Goal: Task Accomplishment & Management: Complete application form

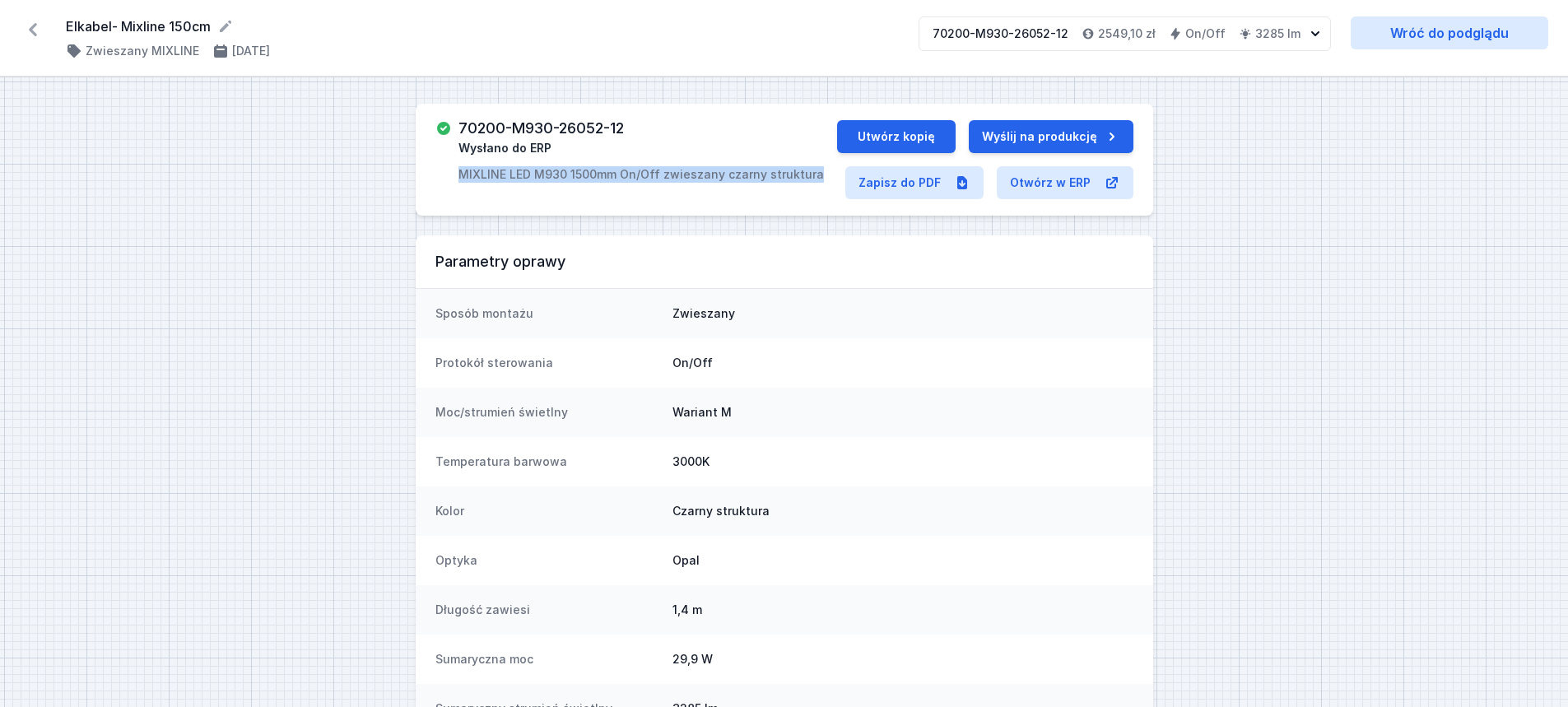
click at [32, 29] on icon at bounding box center [33, 29] width 8 height 13
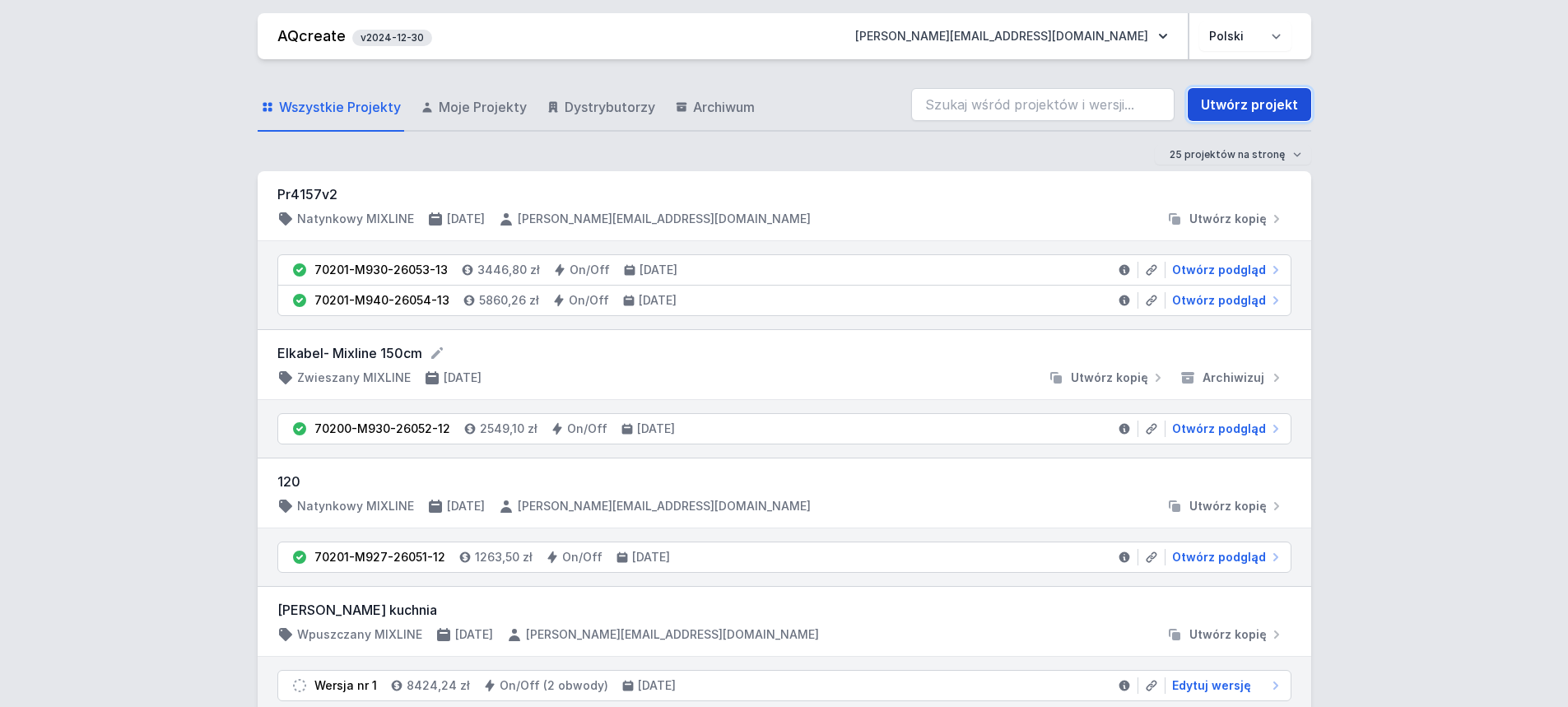
click at [1249, 104] on link "Utwórz projekt" at bounding box center [1250, 104] width 123 height 33
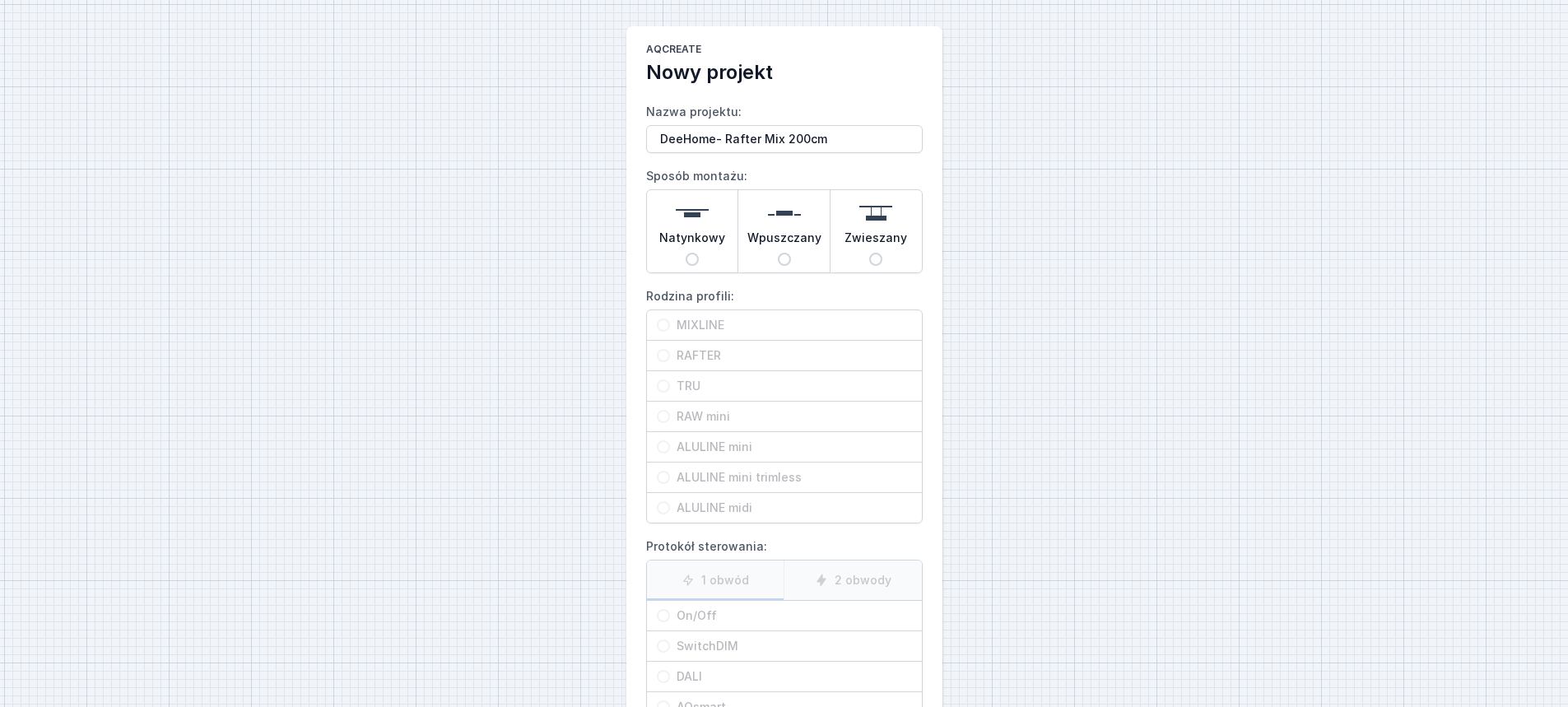
type input "DeeHome- Rafter Mix 200cm"
click at [723, 255] on div "Natynkowy" at bounding box center [693, 231] width 92 height 82
click at [699, 255] on input "Natynkowy" at bounding box center [693, 259] width 13 height 13
radio input "true"
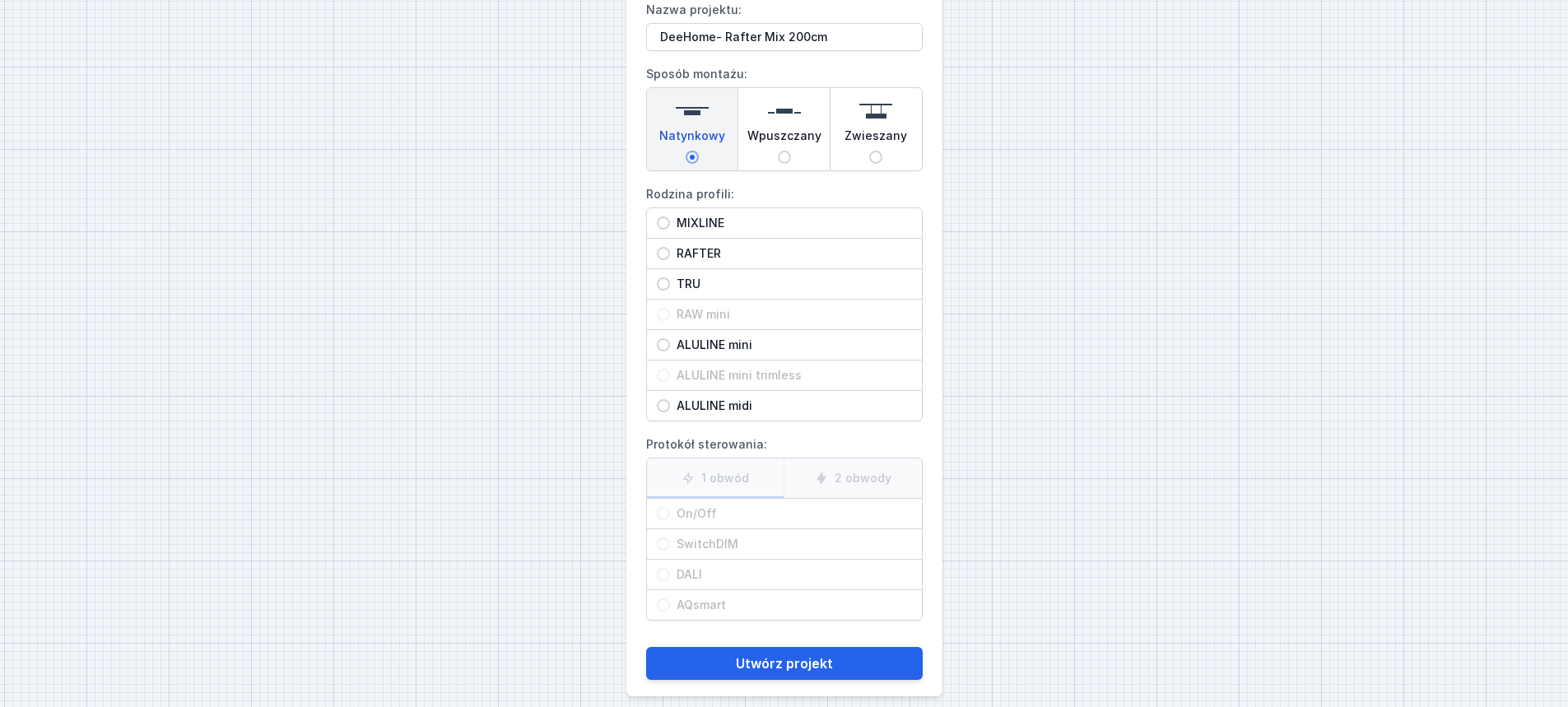
scroll to position [118, 0]
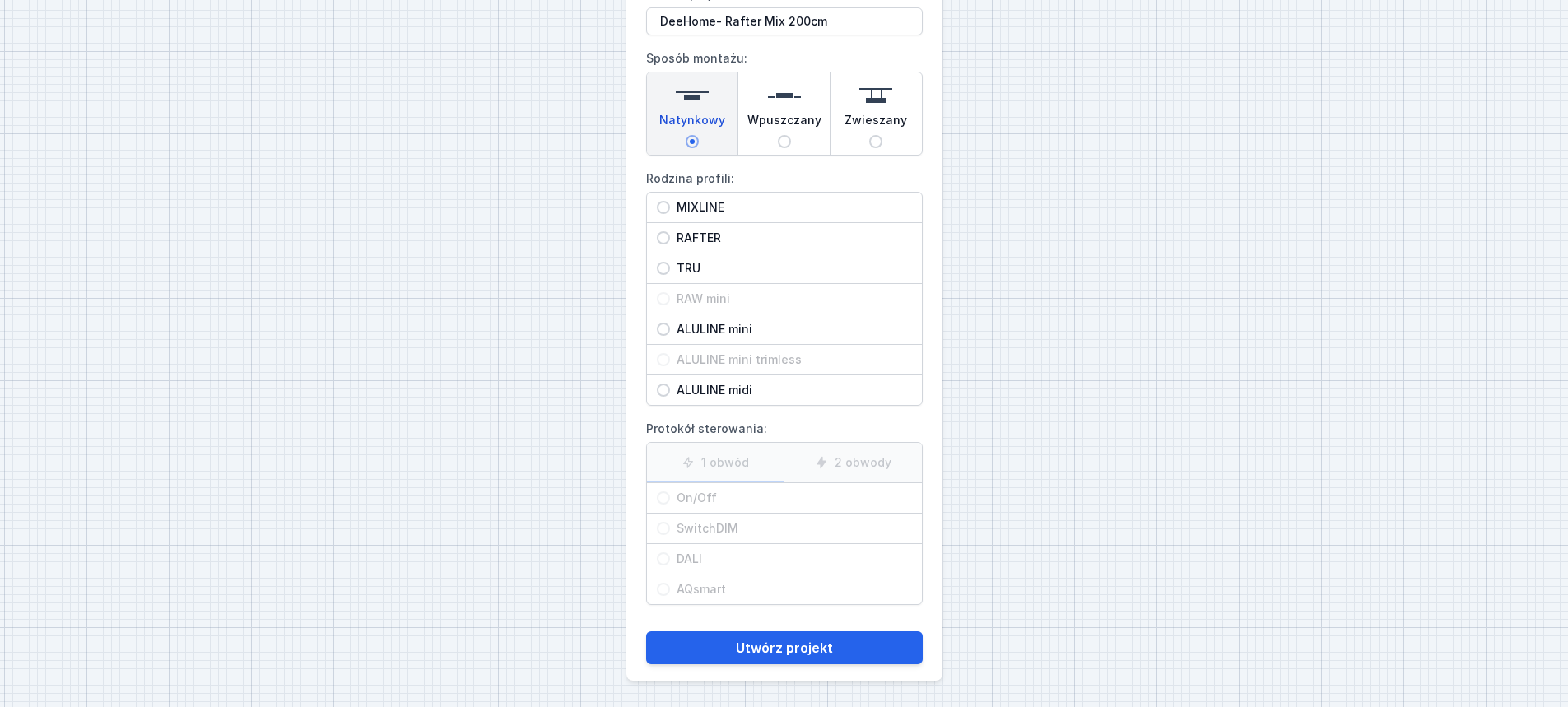
click at [708, 239] on span "RAFTER" at bounding box center [791, 238] width 242 height 17
click at [670, 239] on input "RAFTER" at bounding box center [663, 238] width 13 height 13
radio input "true"
click at [745, 504] on span "On/Off" at bounding box center [791, 498] width 242 height 17
click at [670, 504] on input "On/Off" at bounding box center [663, 498] width 13 height 13
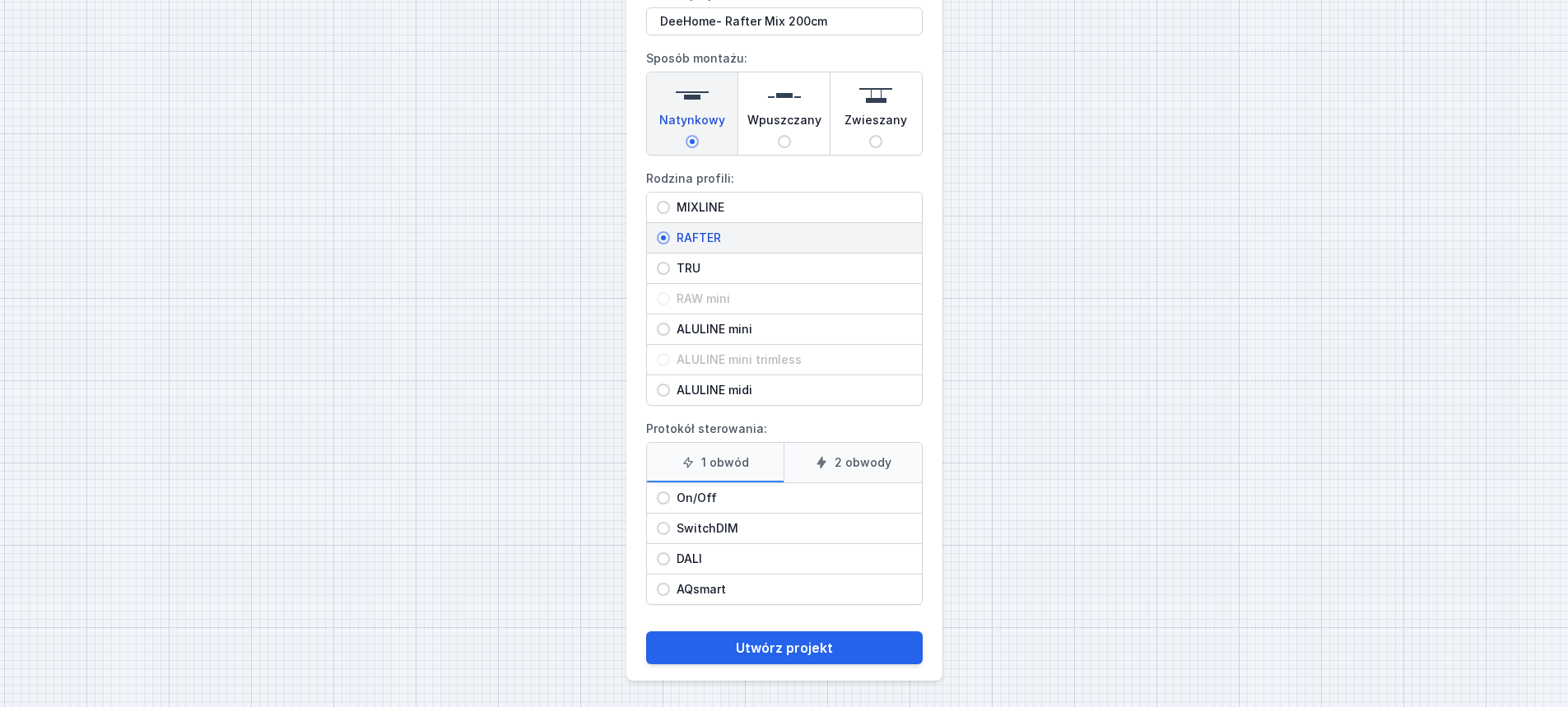
radio input "true"
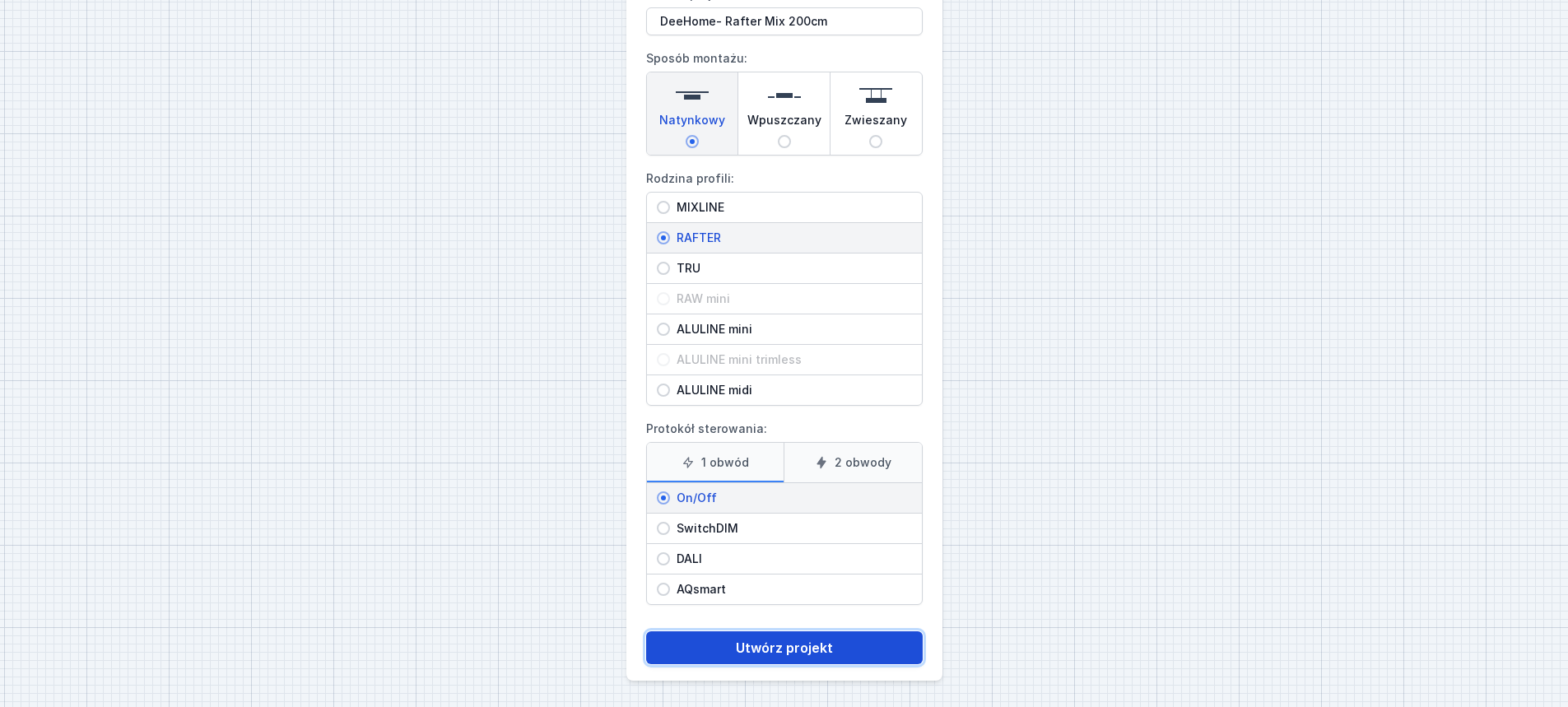
click at [782, 644] on button "Utwórz projekt" at bounding box center [784, 647] width 276 height 33
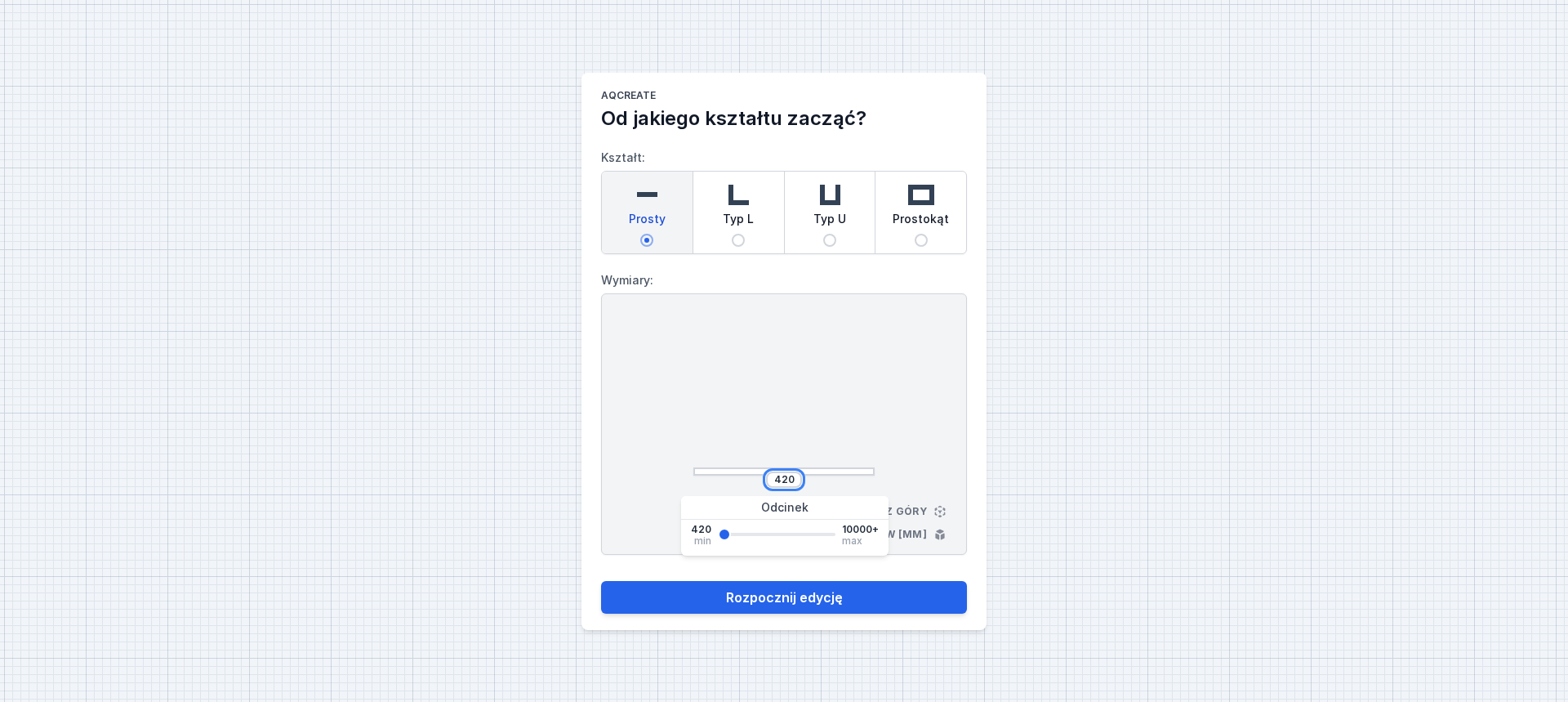
click at [775, 477] on input "420" at bounding box center [783, 480] width 26 height 13
click at [784, 484] on input "420" at bounding box center [783, 480] width 26 height 13
type input "2000"
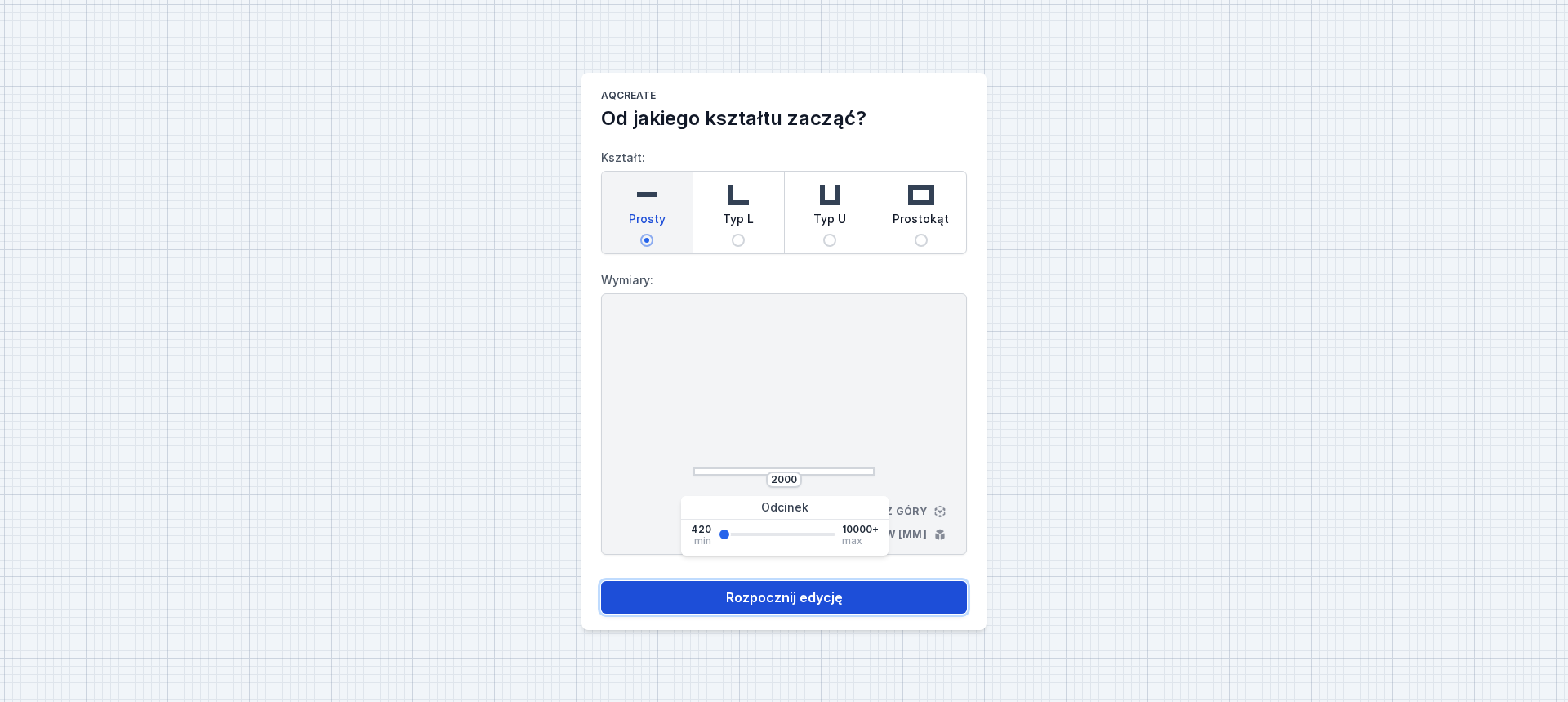
click at [816, 605] on button "Rozpocznij edycję" at bounding box center [784, 597] width 366 height 33
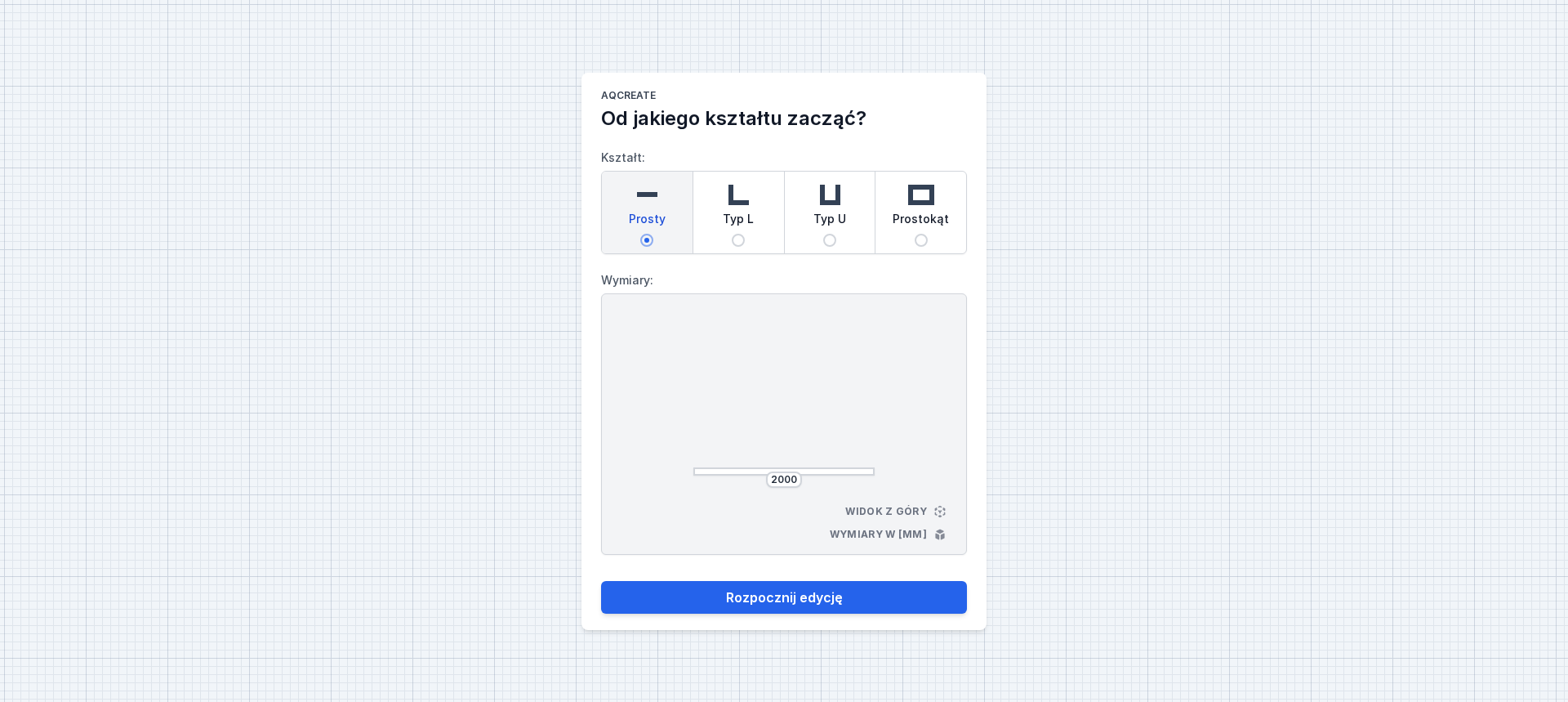
select select "M"
select select "3000"
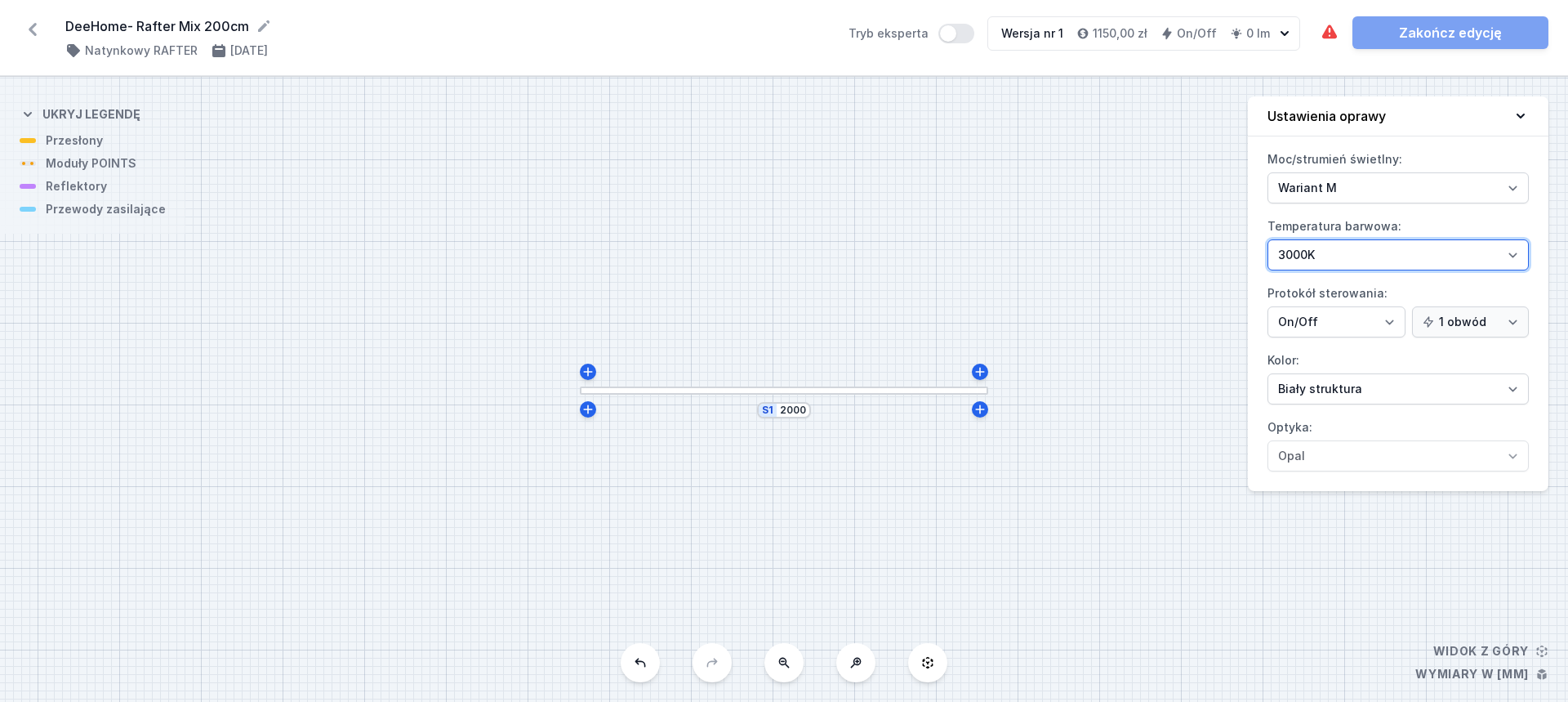
click at [1371, 248] on select "2700K 3000K 4000K" at bounding box center [1398, 254] width 262 height 31
drag, startPoint x: 1159, startPoint y: 273, endPoint x: 1248, endPoint y: 325, distance: 103.1
click at [1159, 273] on div "S1 2000" at bounding box center [784, 389] width 1568 height 625
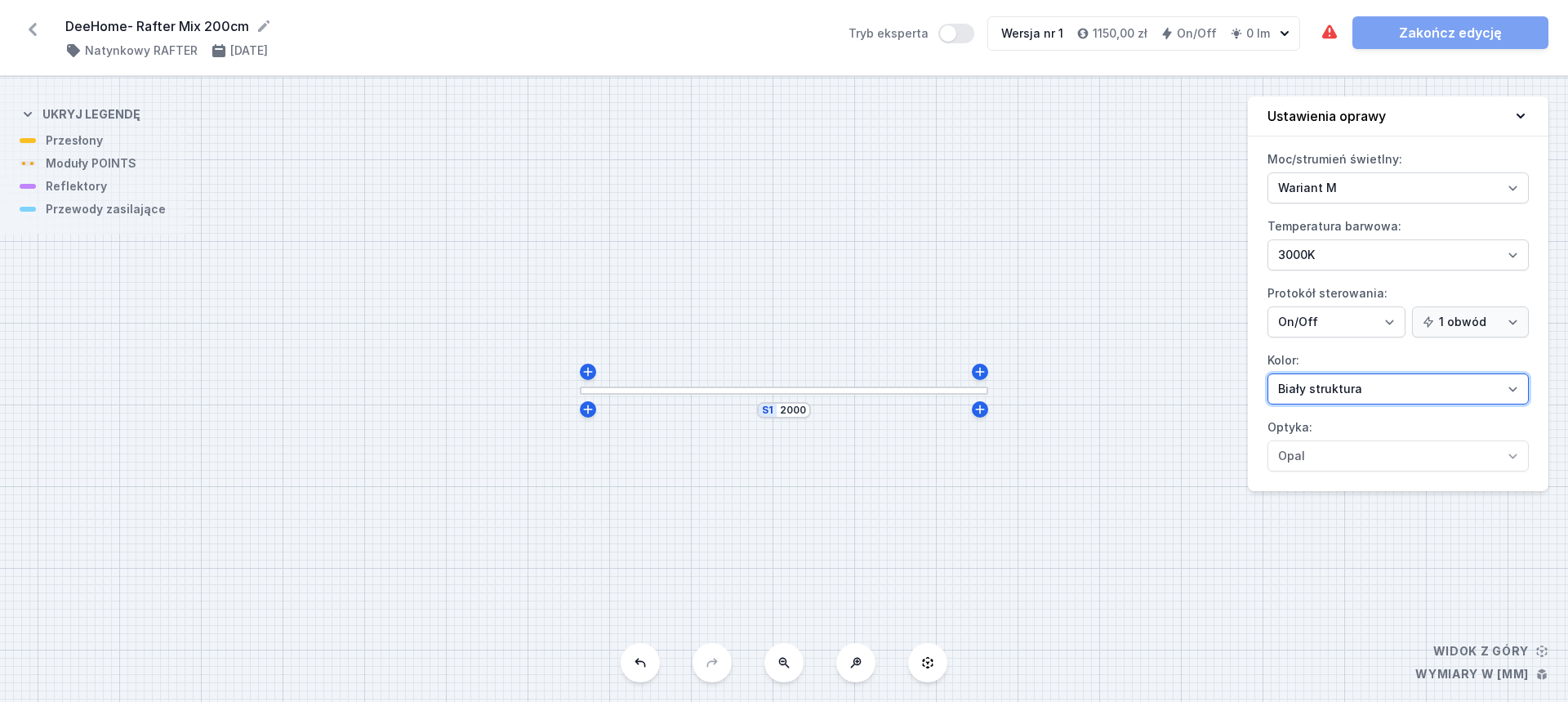
drag, startPoint x: 1332, startPoint y: 394, endPoint x: 1335, endPoint y: 404, distance: 10.4
click at [1332, 394] on select "Biały struktura Czarny struktura Złoty struktura Miedziany Szary Inny (z palety…" at bounding box center [1398, 389] width 262 height 31
select select "2"
click at [1267, 374] on select "Biały struktura Czarny struktura Złoty struktura Miedziany Szary Inny (z palety…" at bounding box center [1398, 389] width 262 height 31
click at [1099, 335] on div "S1 2000" at bounding box center [784, 389] width 1568 height 625
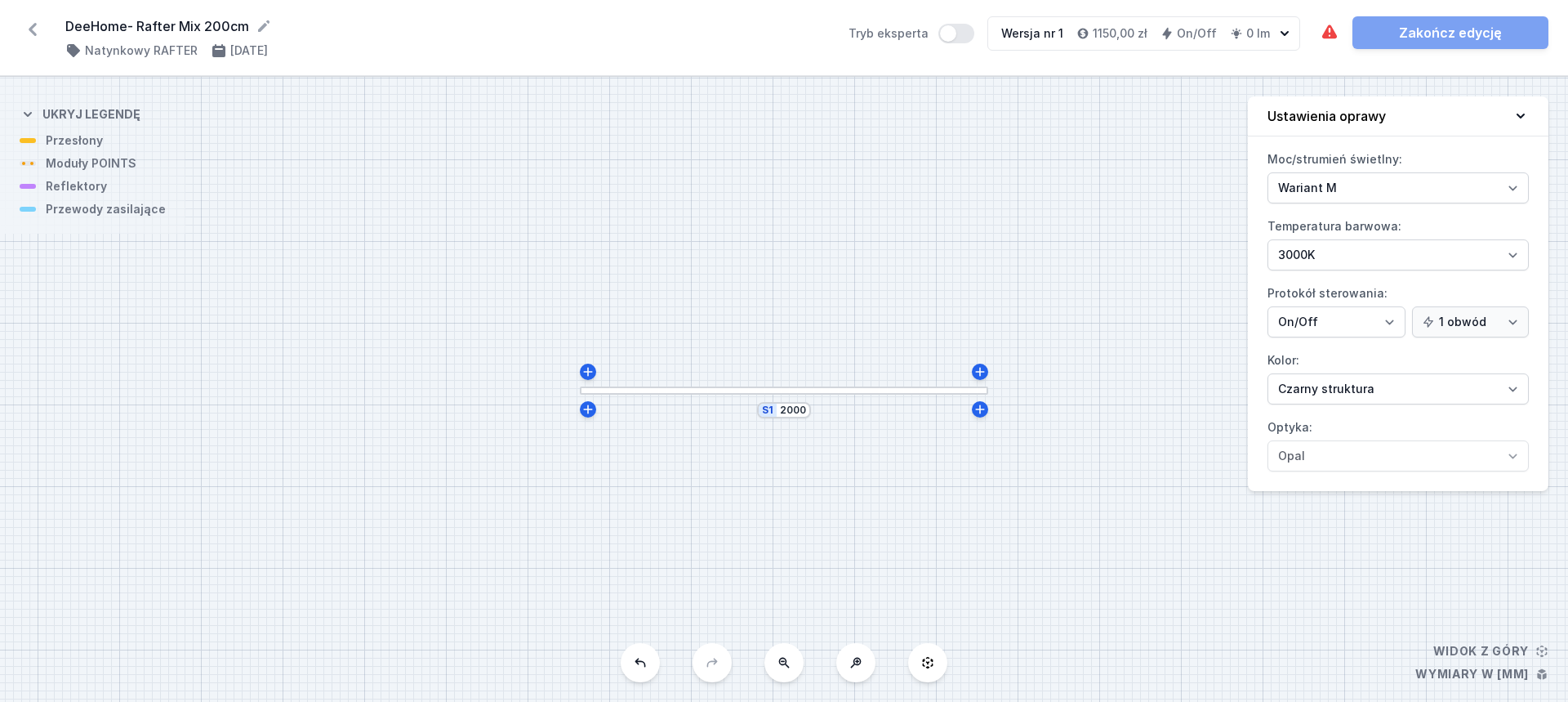
click at [861, 393] on div at bounding box center [784, 391] width 408 height 8
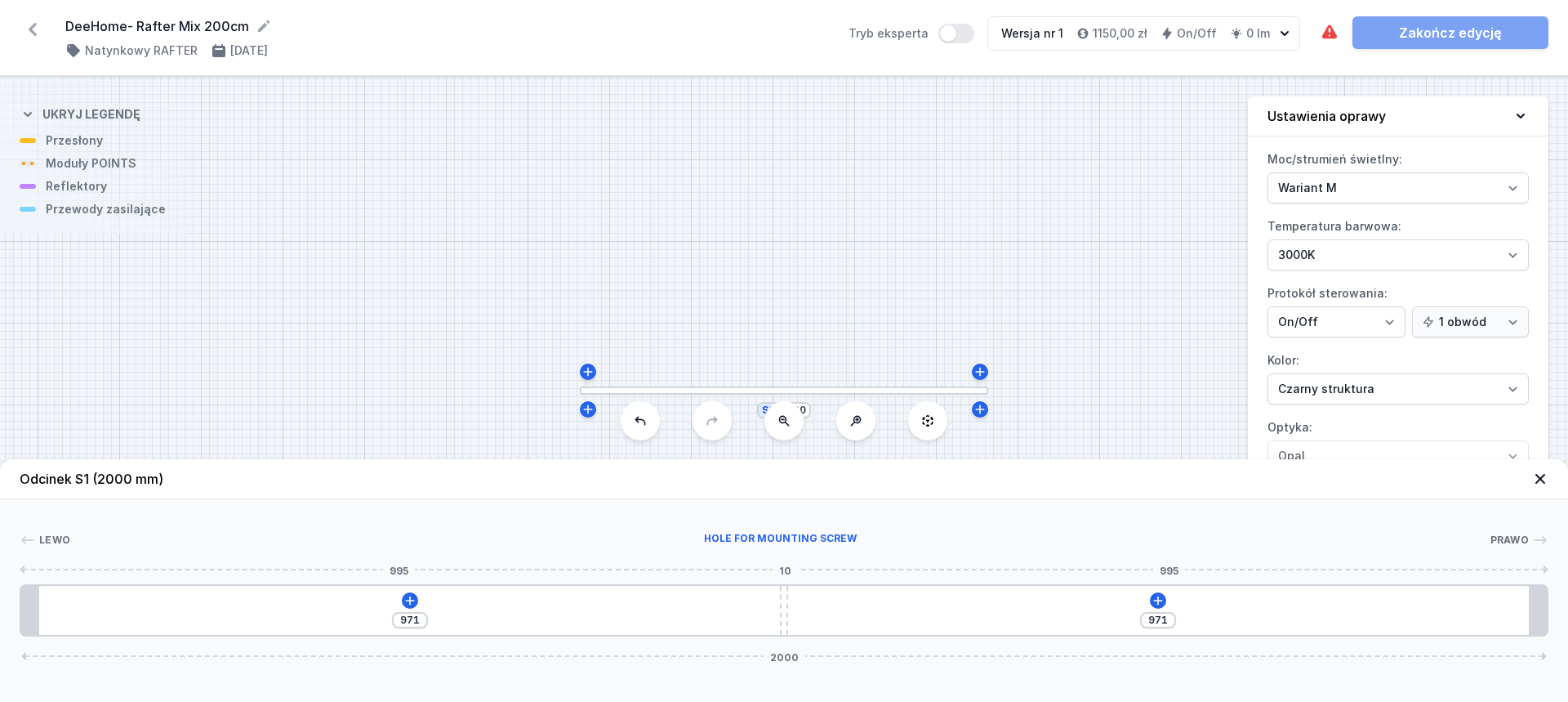
type input "969"
type input "973"
type input "967"
type input "975"
type input "959"
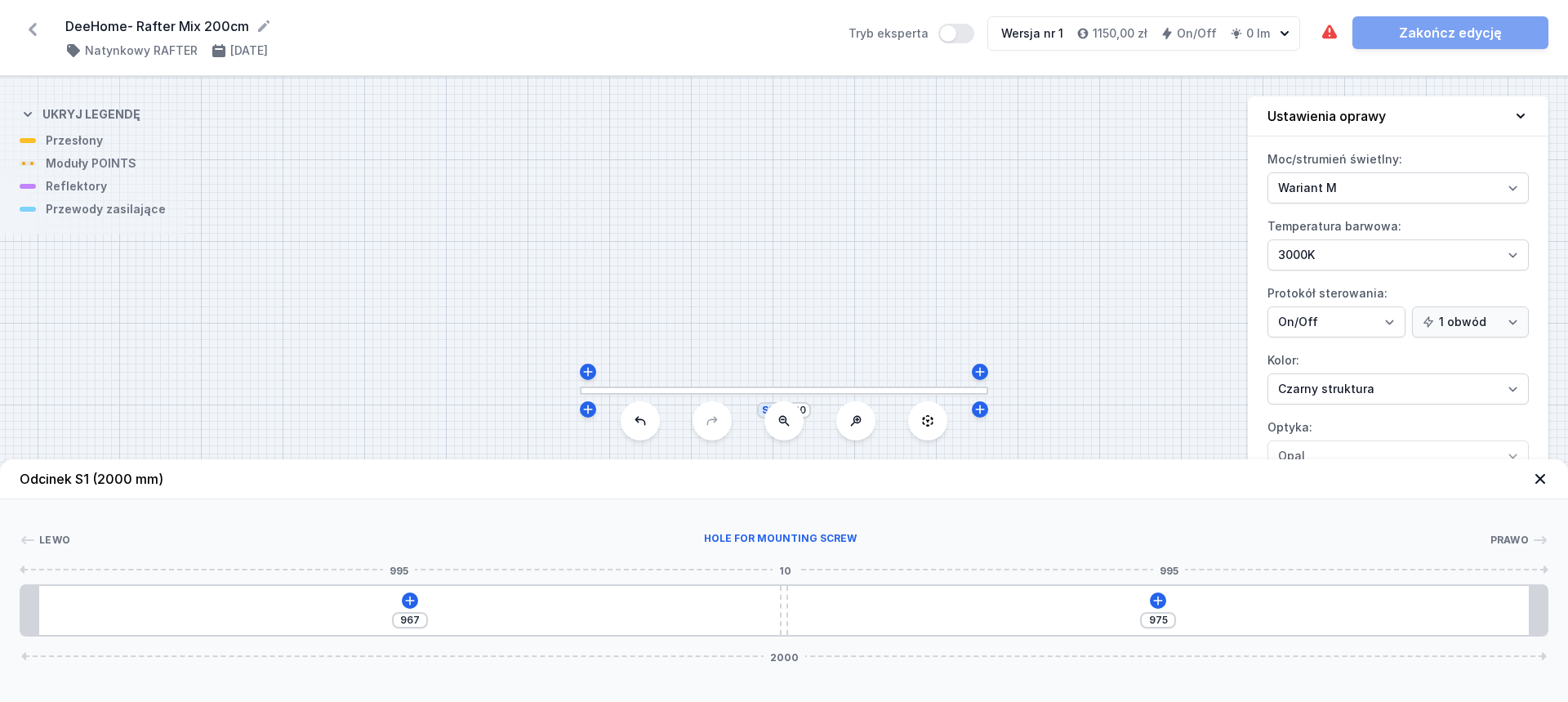
type input "983"
type input "942"
type input "1000"
type input "926"
type input "1016"
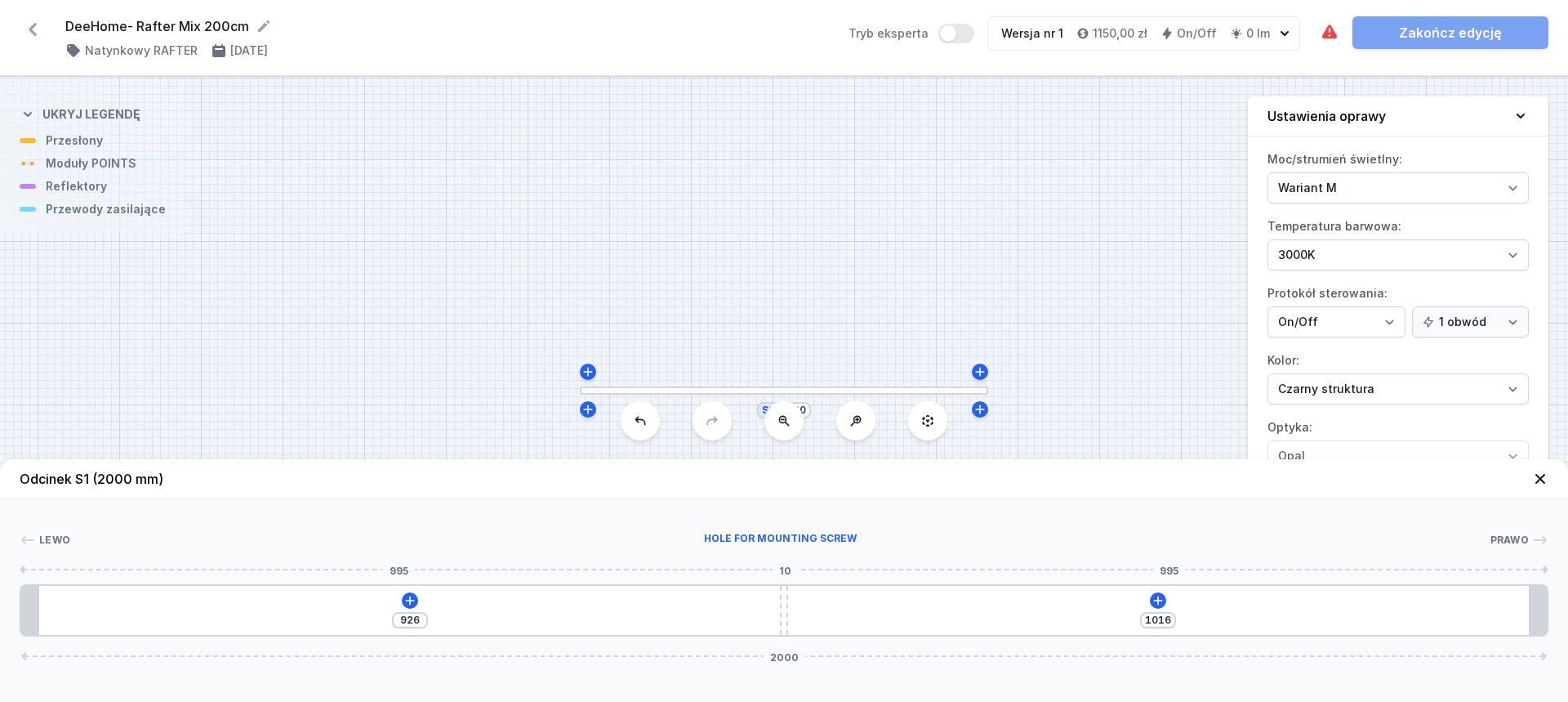
type input "911"
type input "1031"
type input "898"
type input "1044"
type input "889"
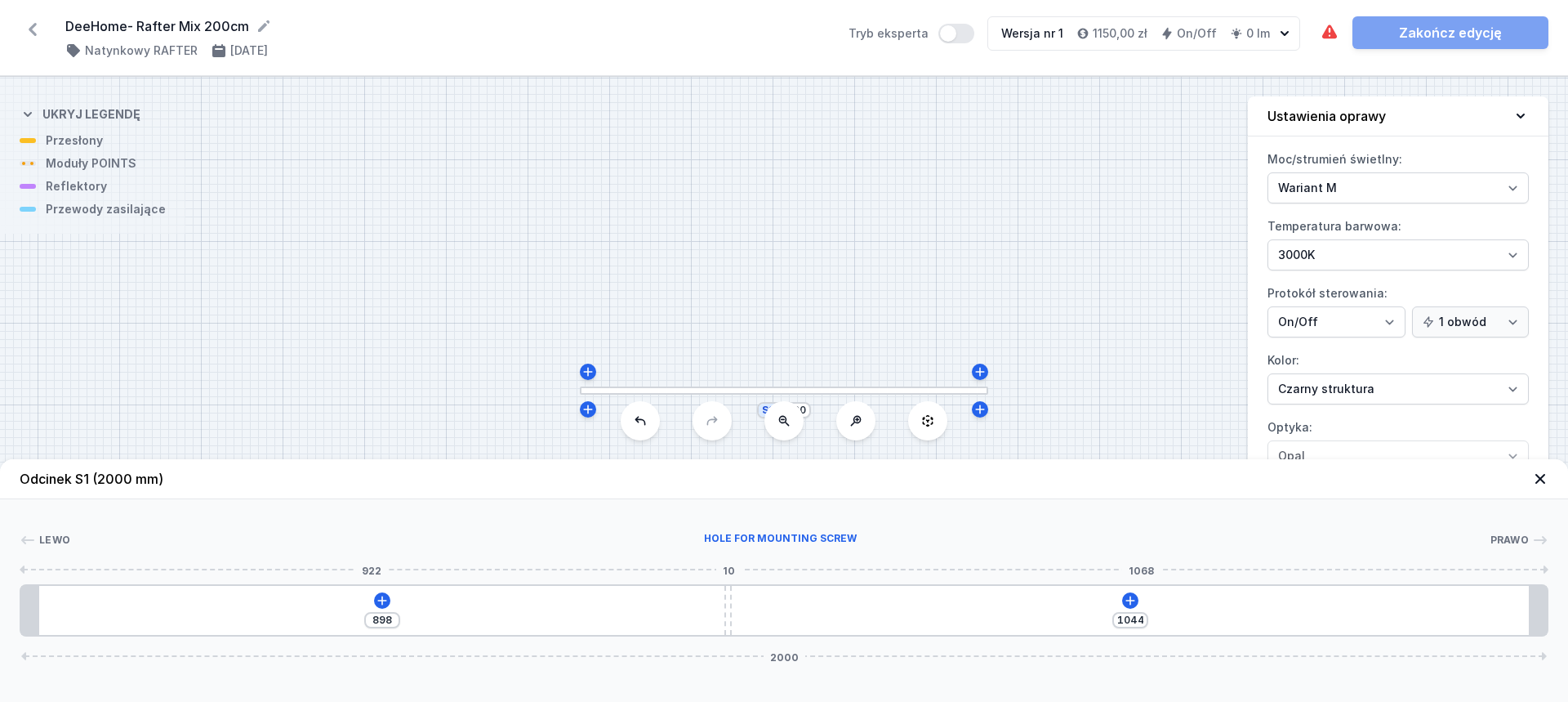
type input "1053"
type input "882"
type input "1060"
type input "875"
type input "1067"
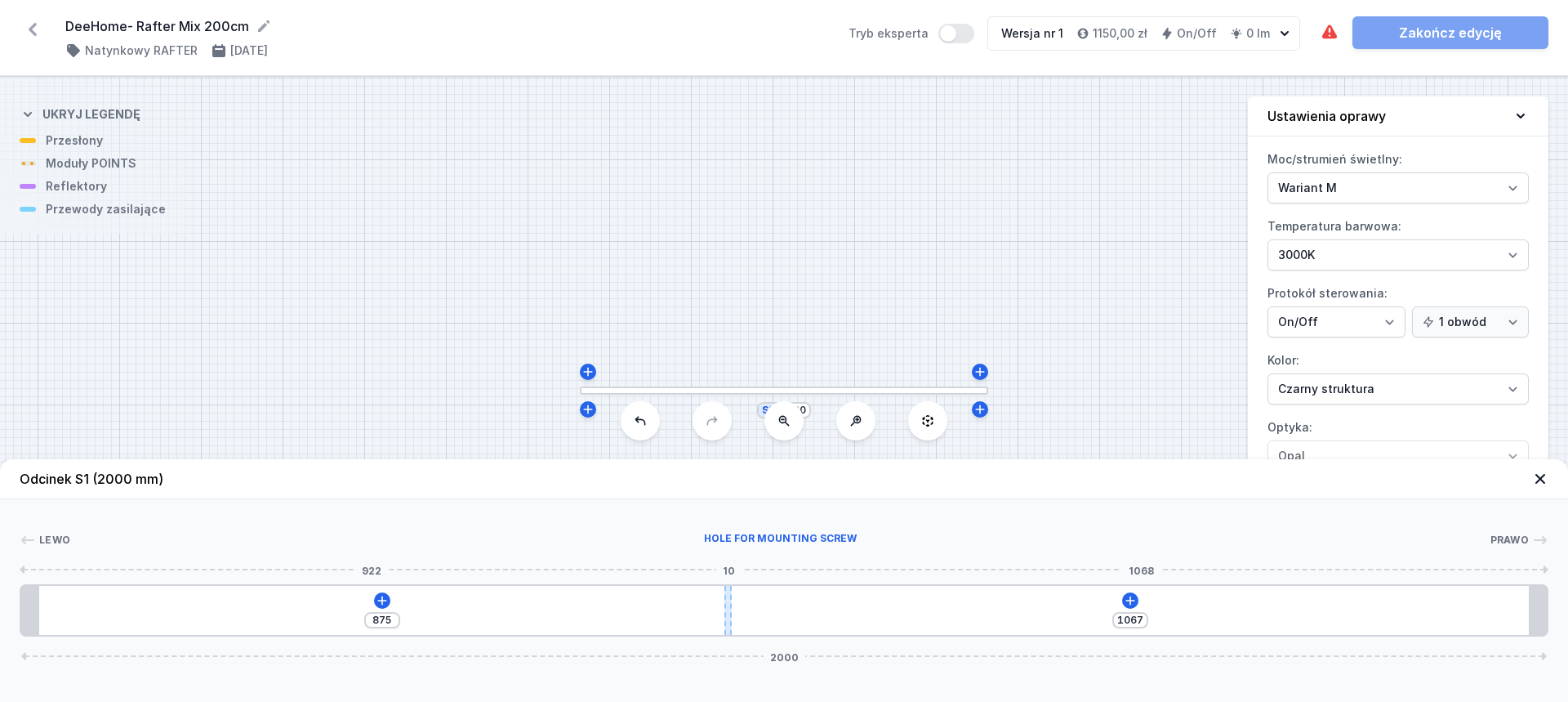
type input "866"
type input "1076"
type input "860"
type input "1082"
type input "852"
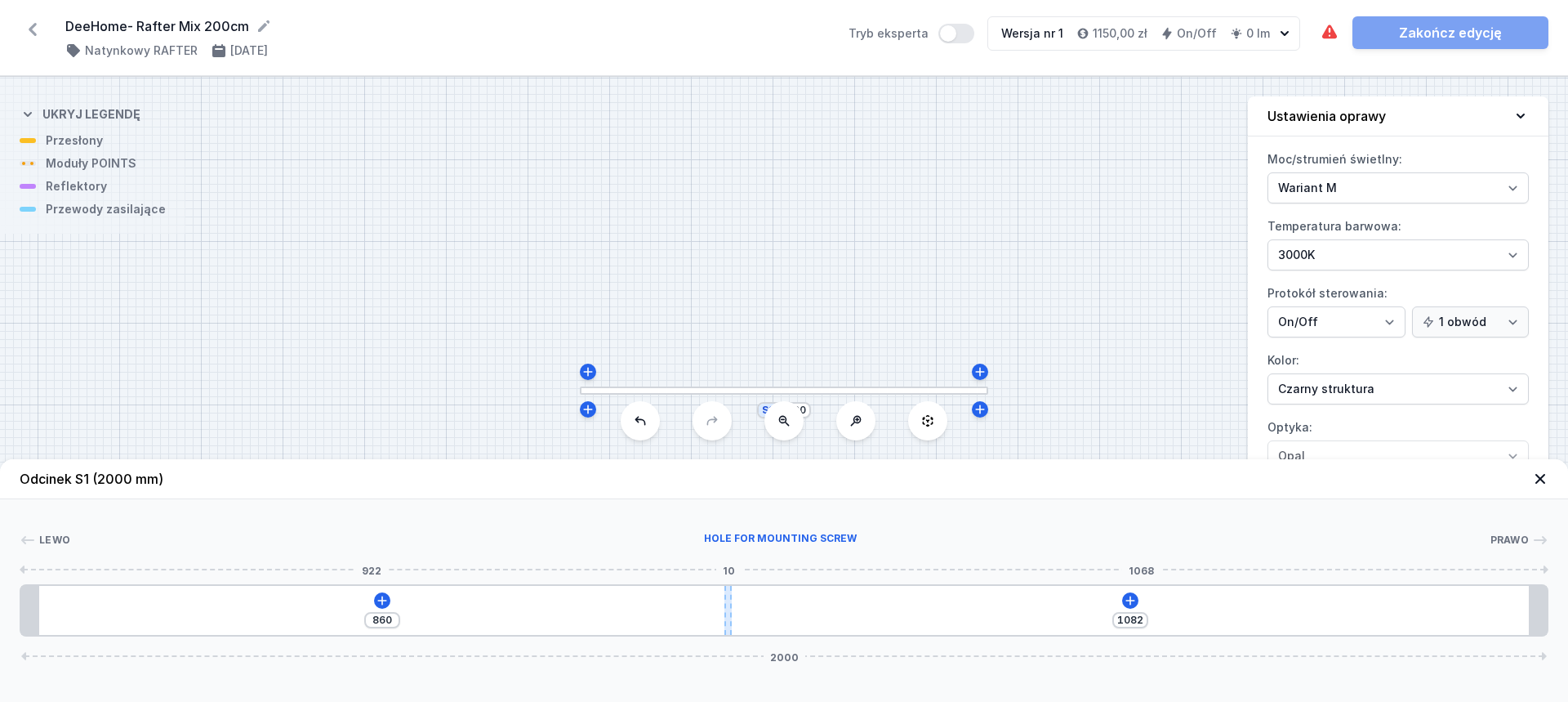
type input "1090"
type input "849"
type input "1093"
type input "847"
type input "1095"
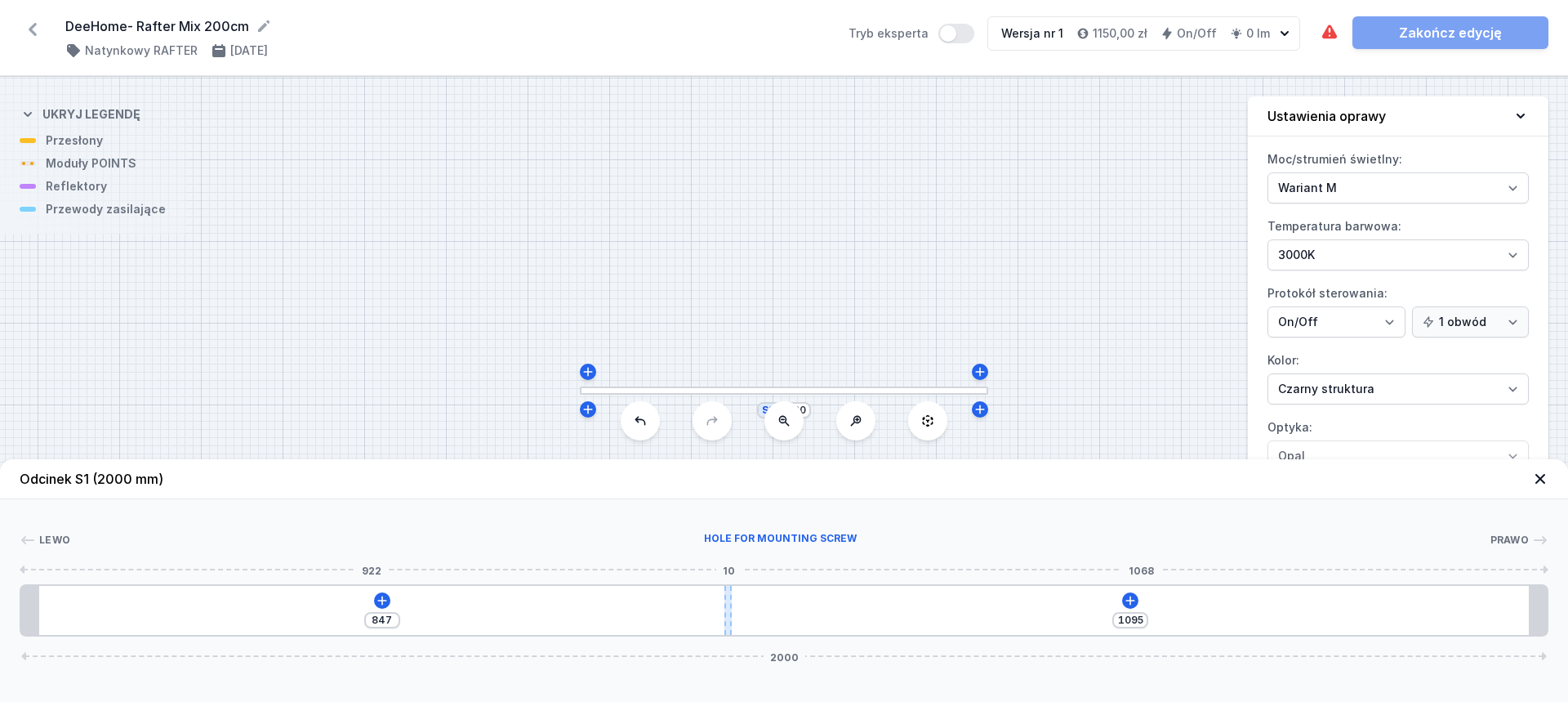
type input "844"
type input "1098"
type input "841"
type input "1101"
type input "838"
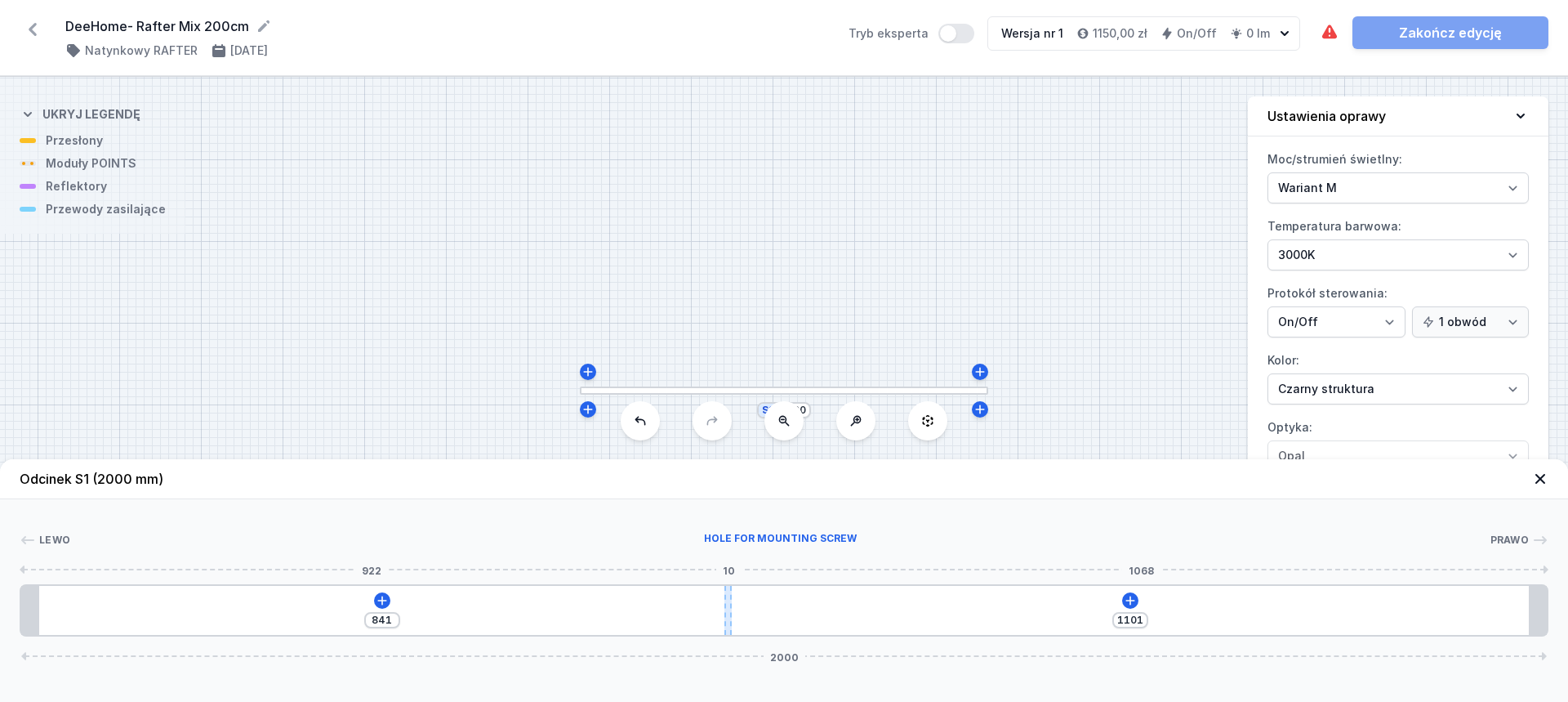
type input "1104"
type input "835"
type input "1107"
type input "832"
type input "1110"
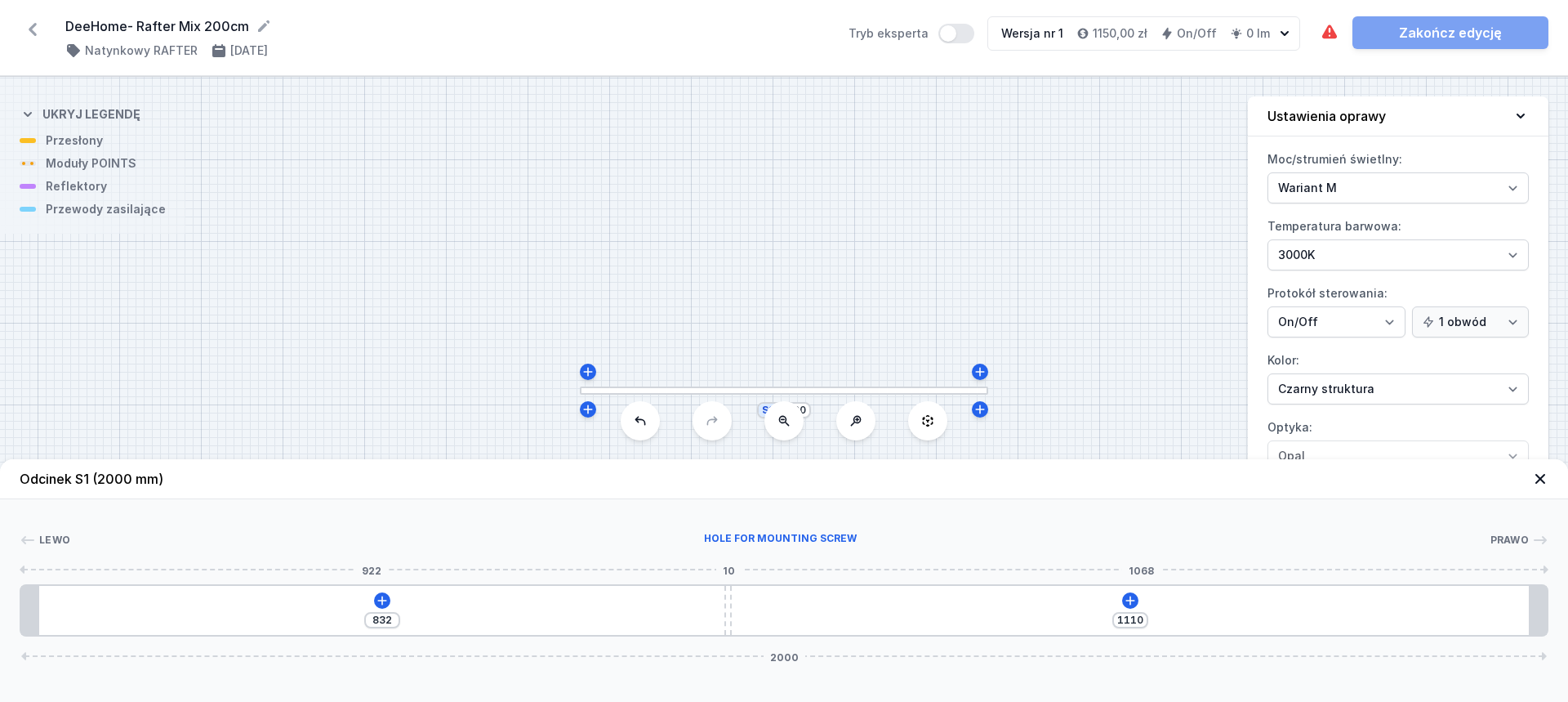
type input "827"
type input "1115"
type input "819"
type input "1123"
type input "812"
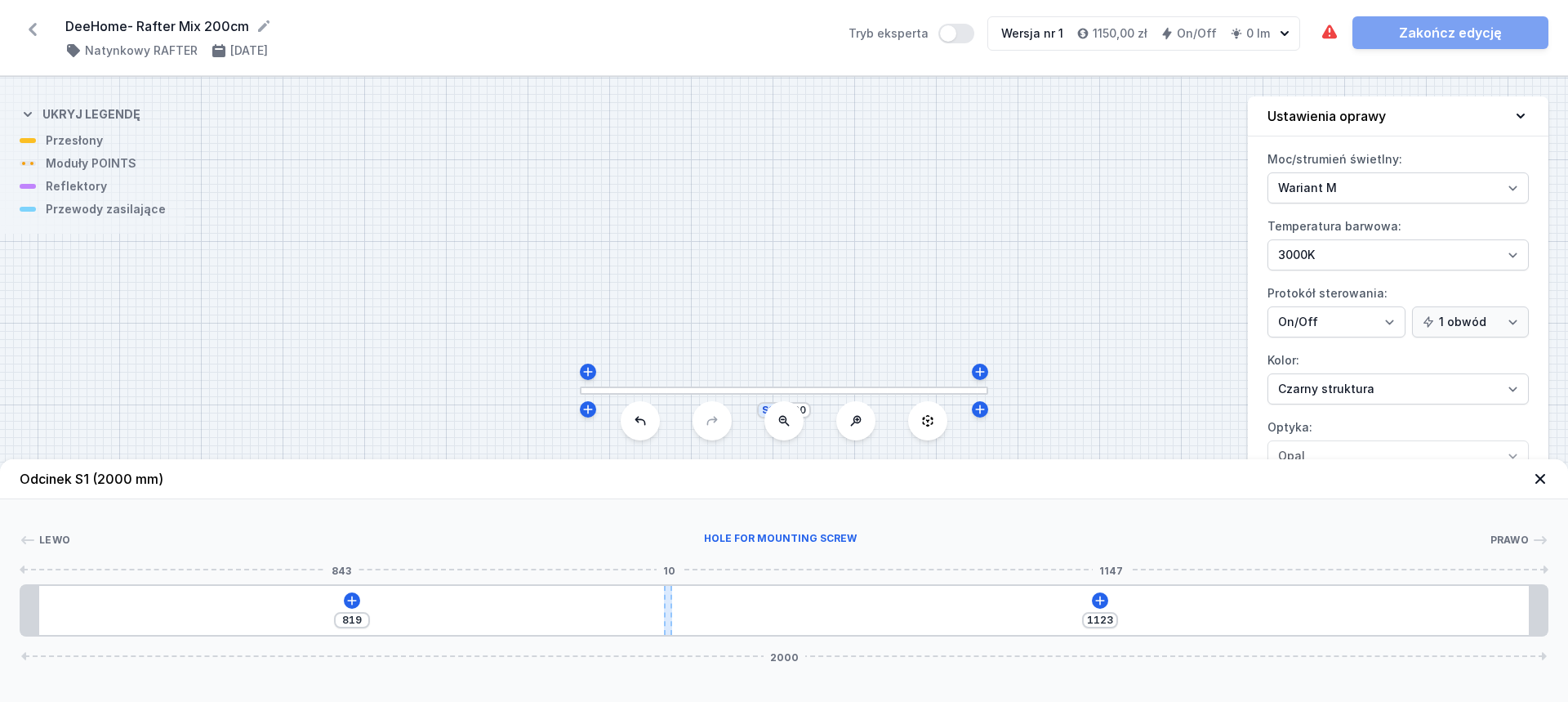
type input "1130"
type input "803"
type input "1139"
type input "798"
type input "1144"
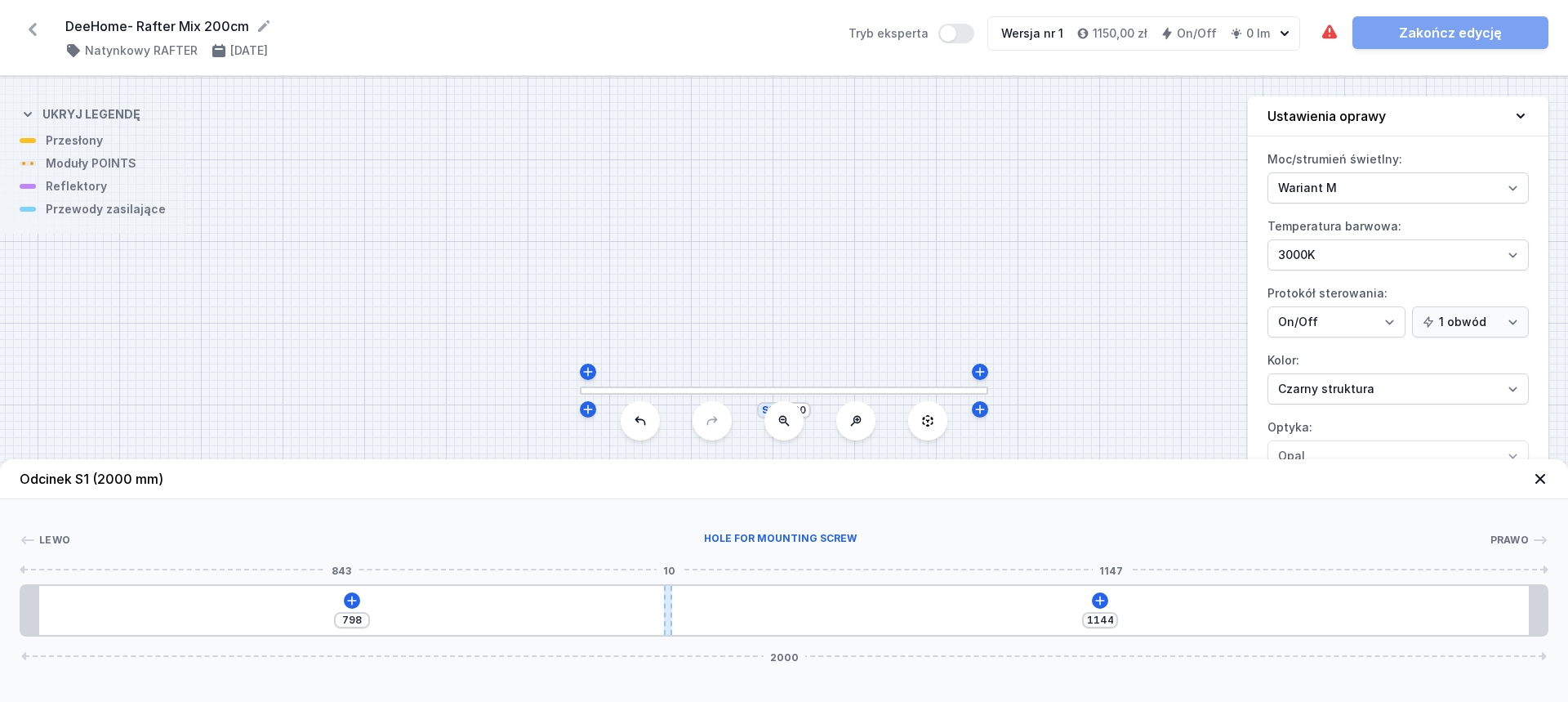
type input "795"
type input "1147"
type input "792"
type input "1150"
type input "790"
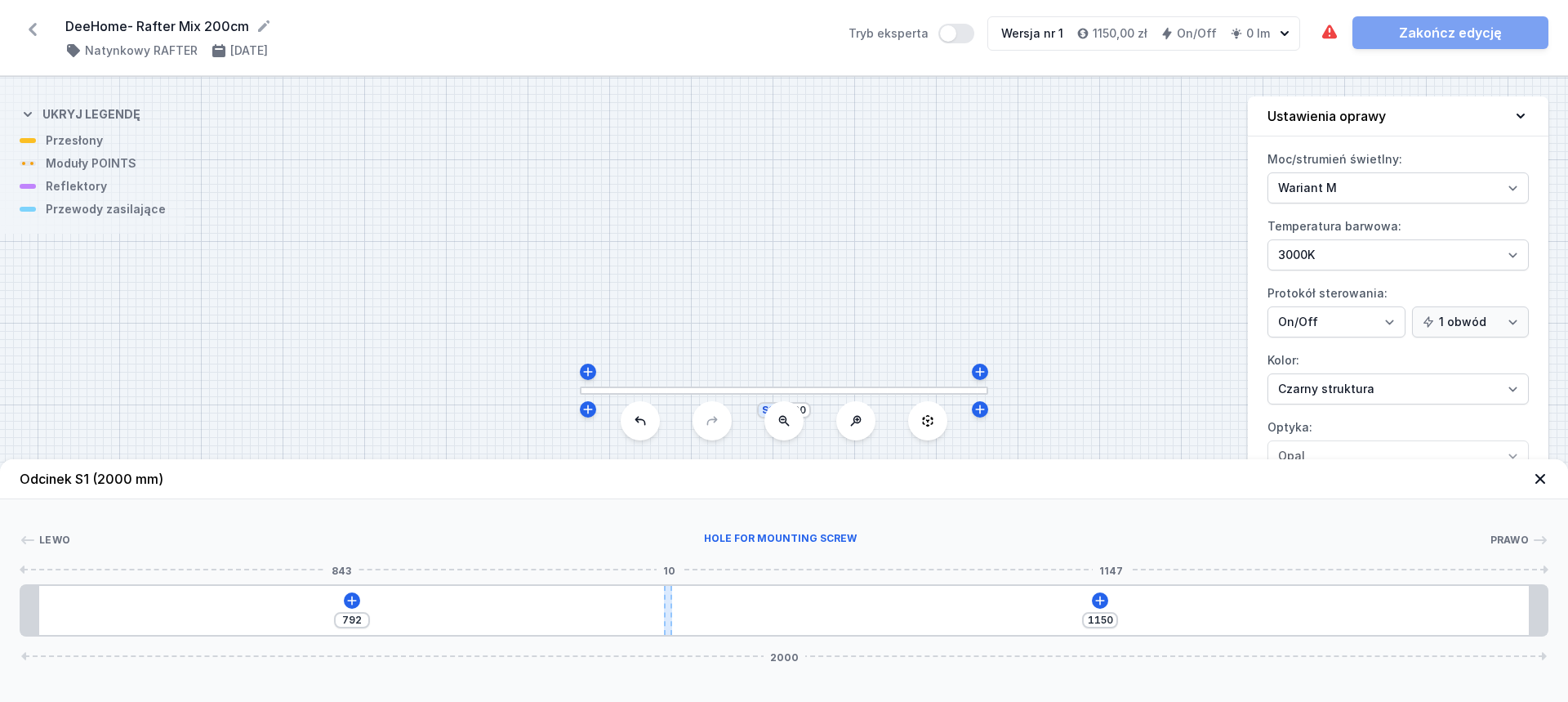
type input "1152"
type input "788"
type input "1154"
type input "787"
type input "1155"
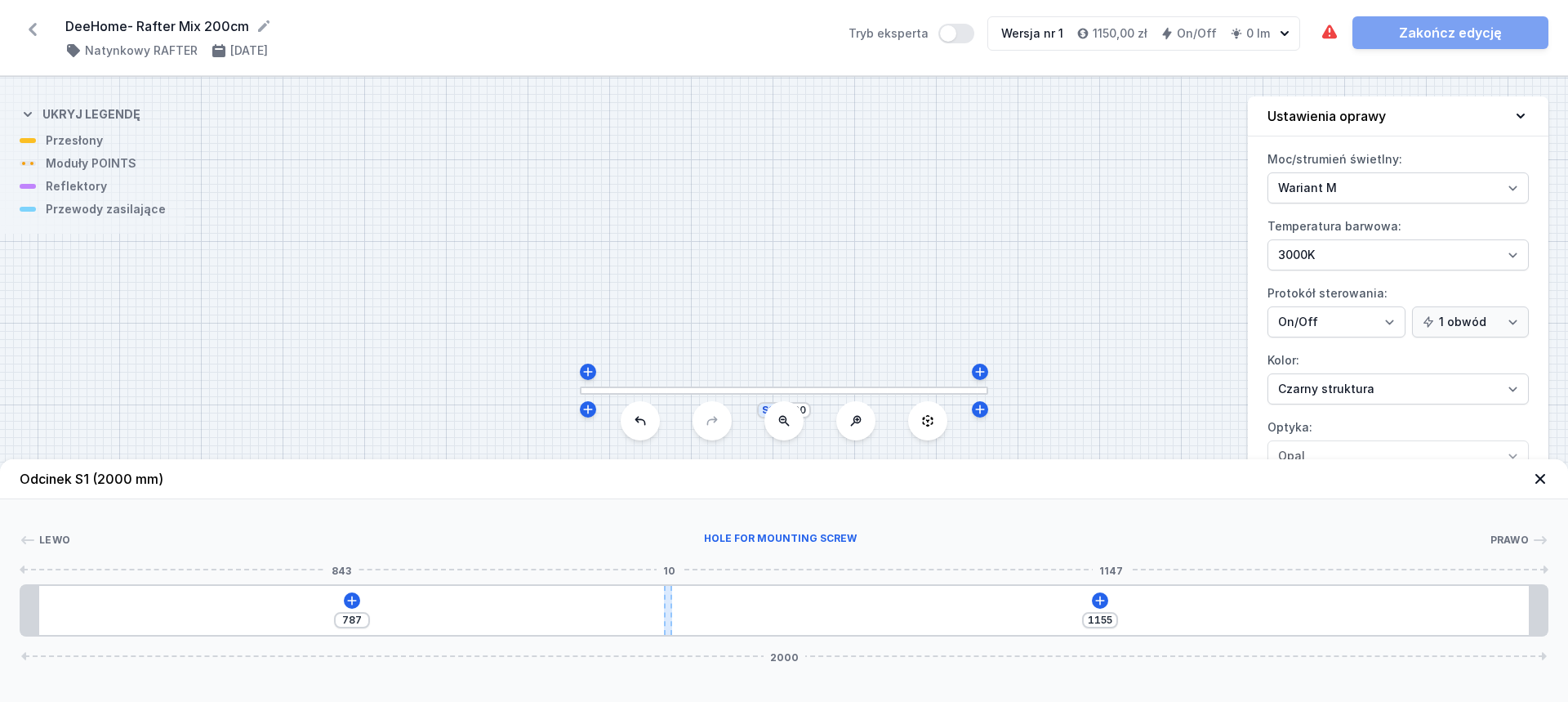
type input "785"
type input "1157"
type input "783"
type input "1159"
type input "782"
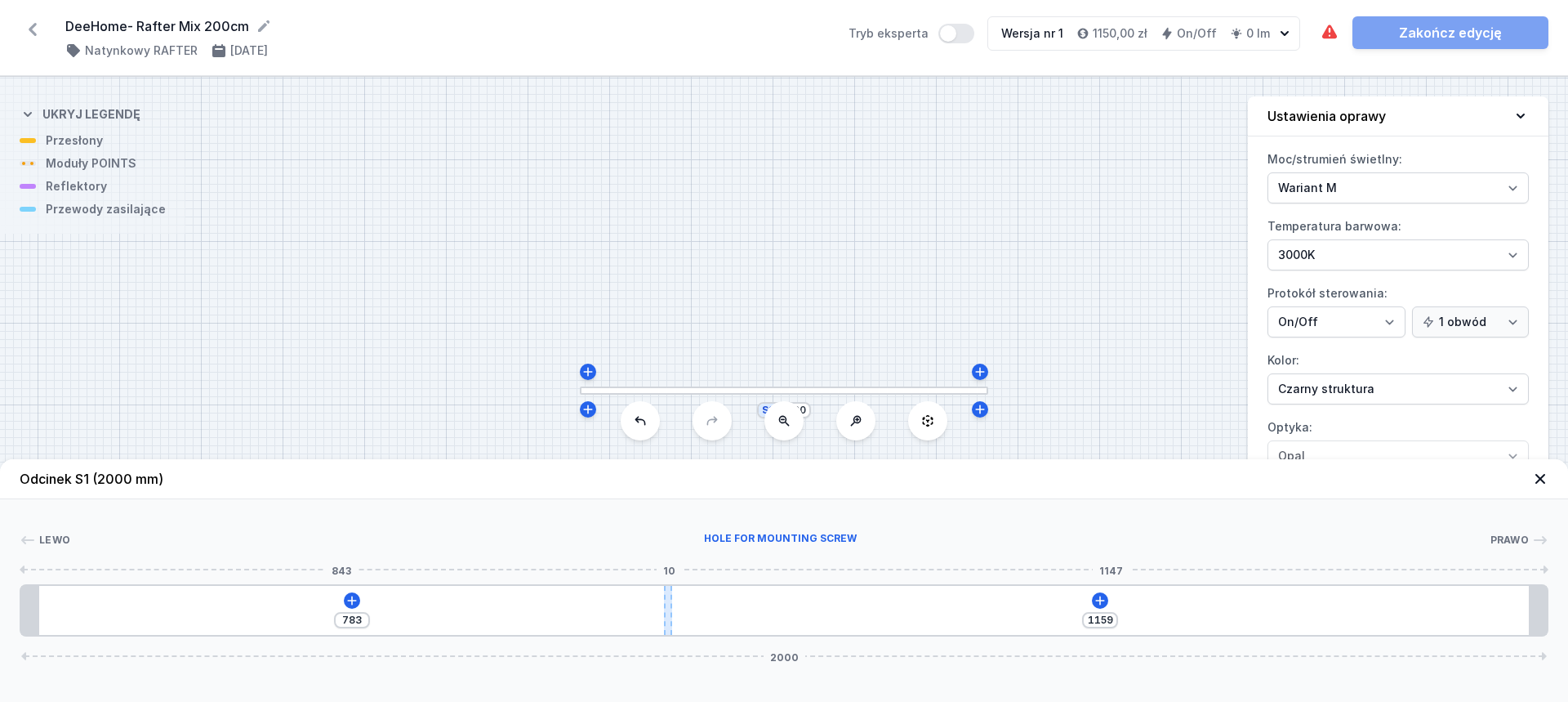
type input "1160"
drag, startPoint x: 783, startPoint y: 602, endPoint x: 637, endPoint y: 599, distance: 146.0
click at [637, 599] on div at bounding box center [640, 610] width 7 height 49
click at [1091, 599] on icon at bounding box center [1086, 601] width 13 height 13
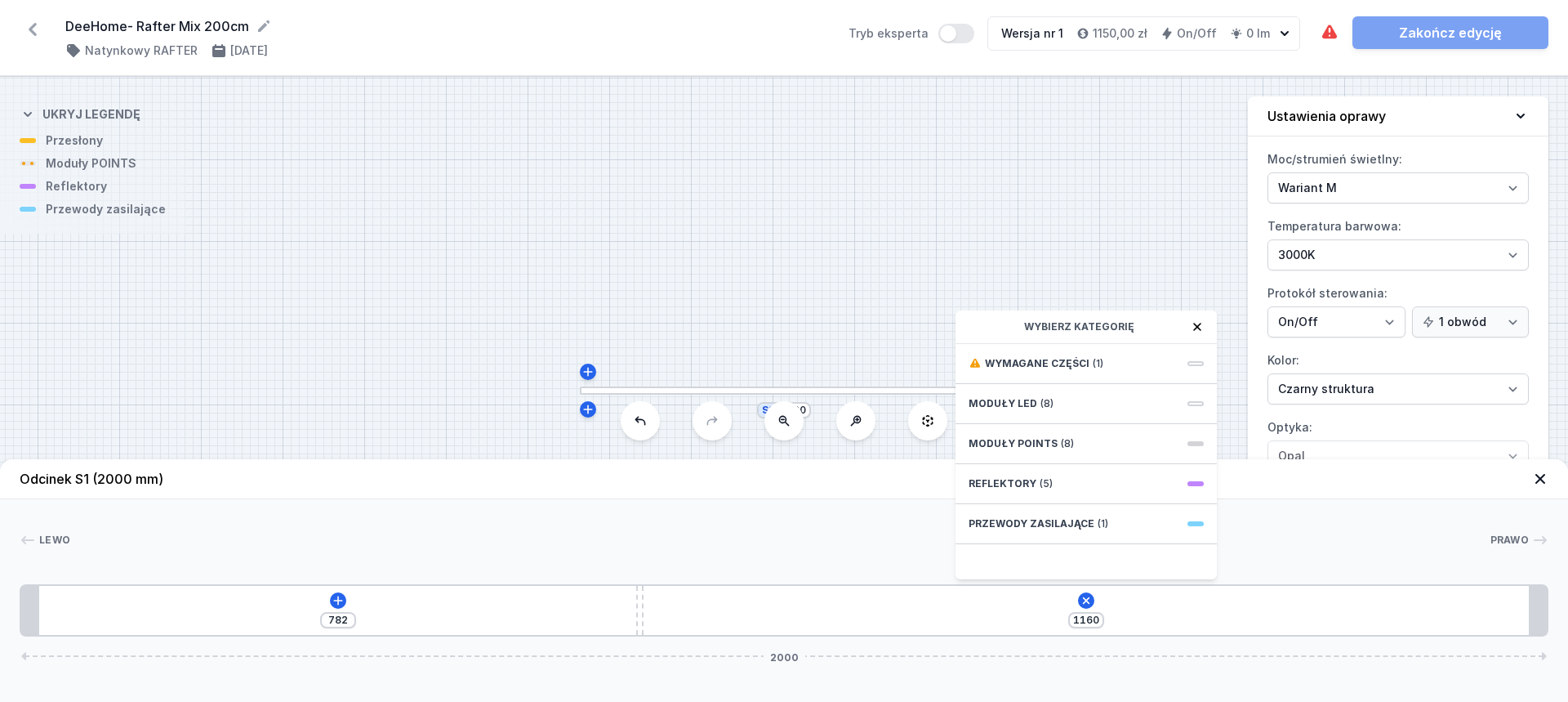
click at [898, 607] on div "782 1160 Wybierz kategorię Wymagane części (1) Moduły LED (8) Moduły POINTS (8)…" at bounding box center [784, 610] width 1529 height 53
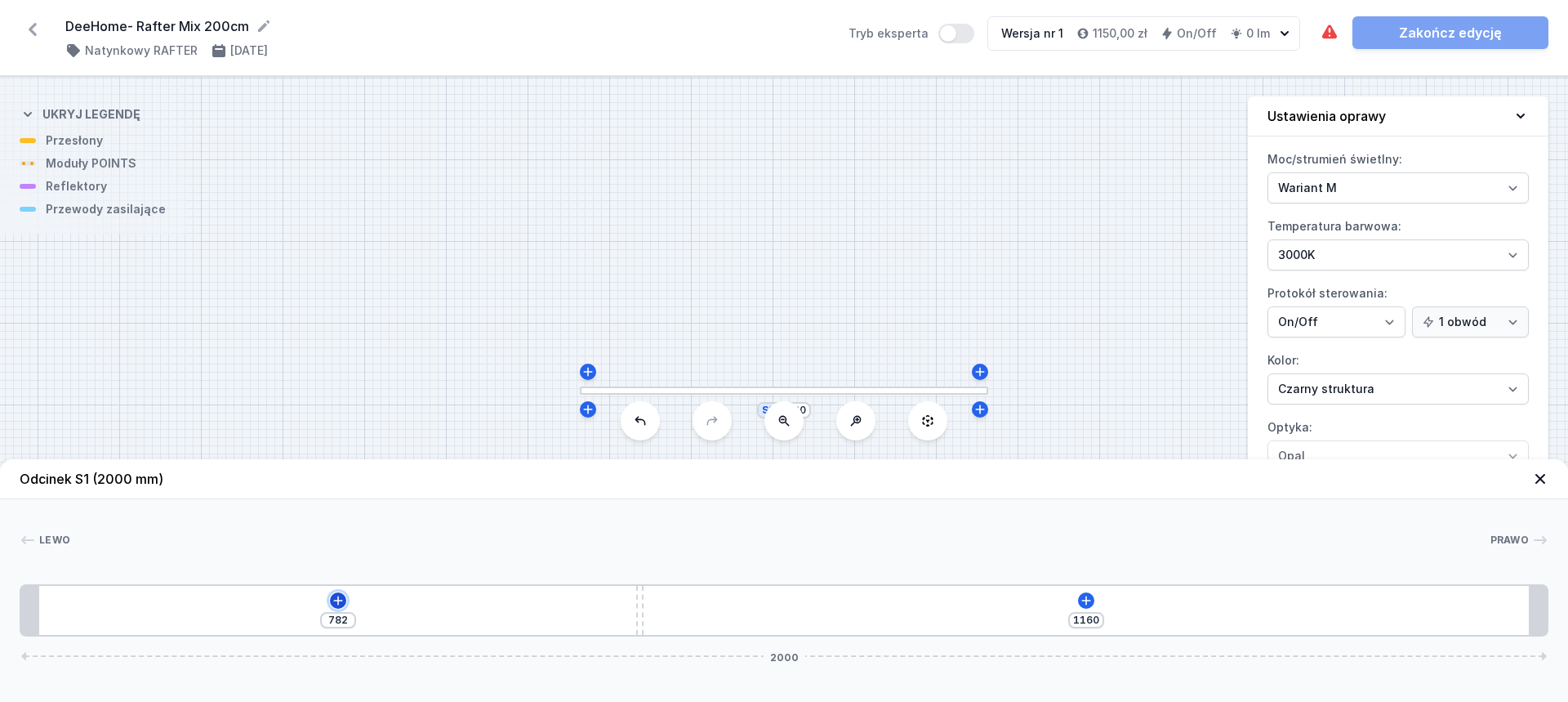
click at [335, 596] on icon at bounding box center [338, 601] width 13 height 13
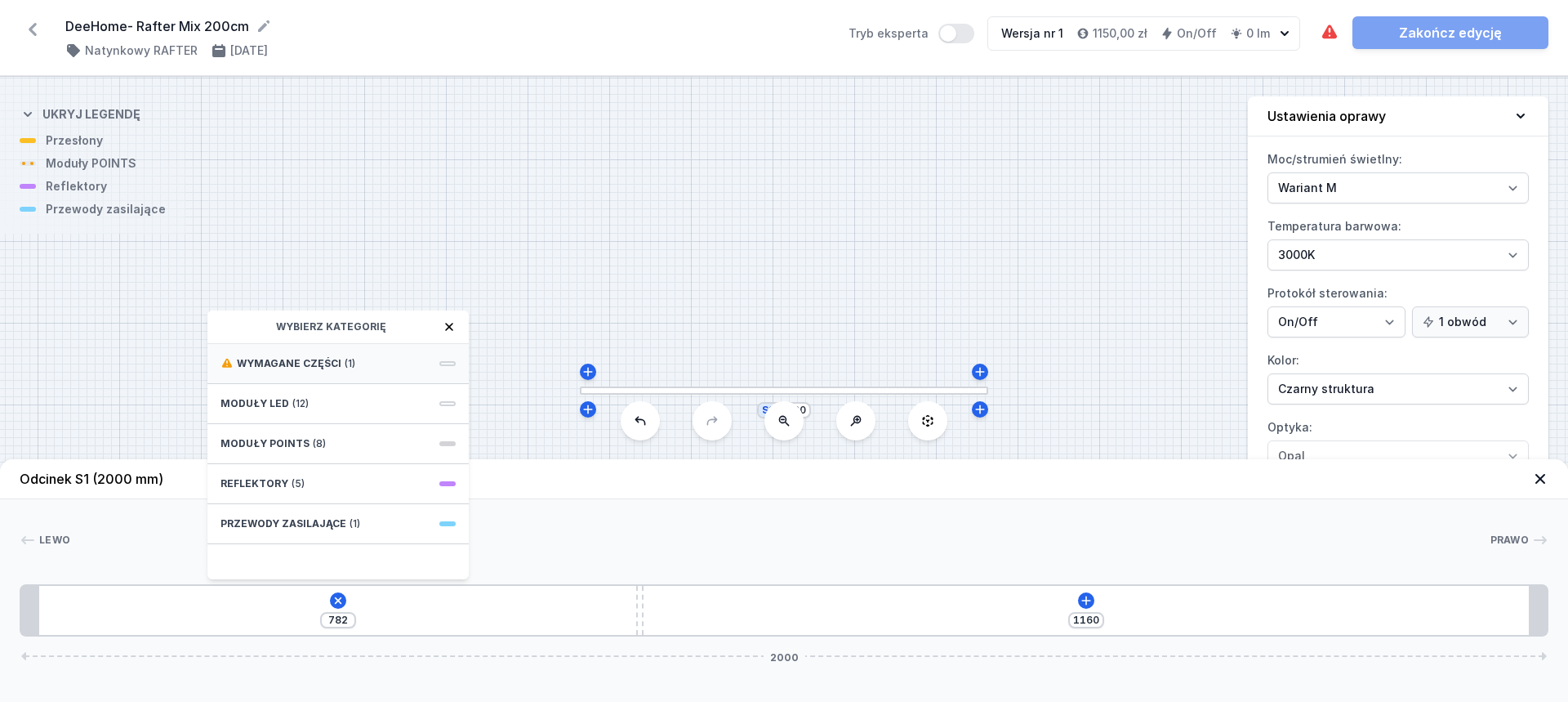
click at [317, 369] on span "Wymagane części" at bounding box center [288, 364] width 104 height 13
click at [225, 327] on icon at bounding box center [227, 326] width 11 height 9
click at [312, 437] on span "(8)" at bounding box center [319, 444] width 13 height 13
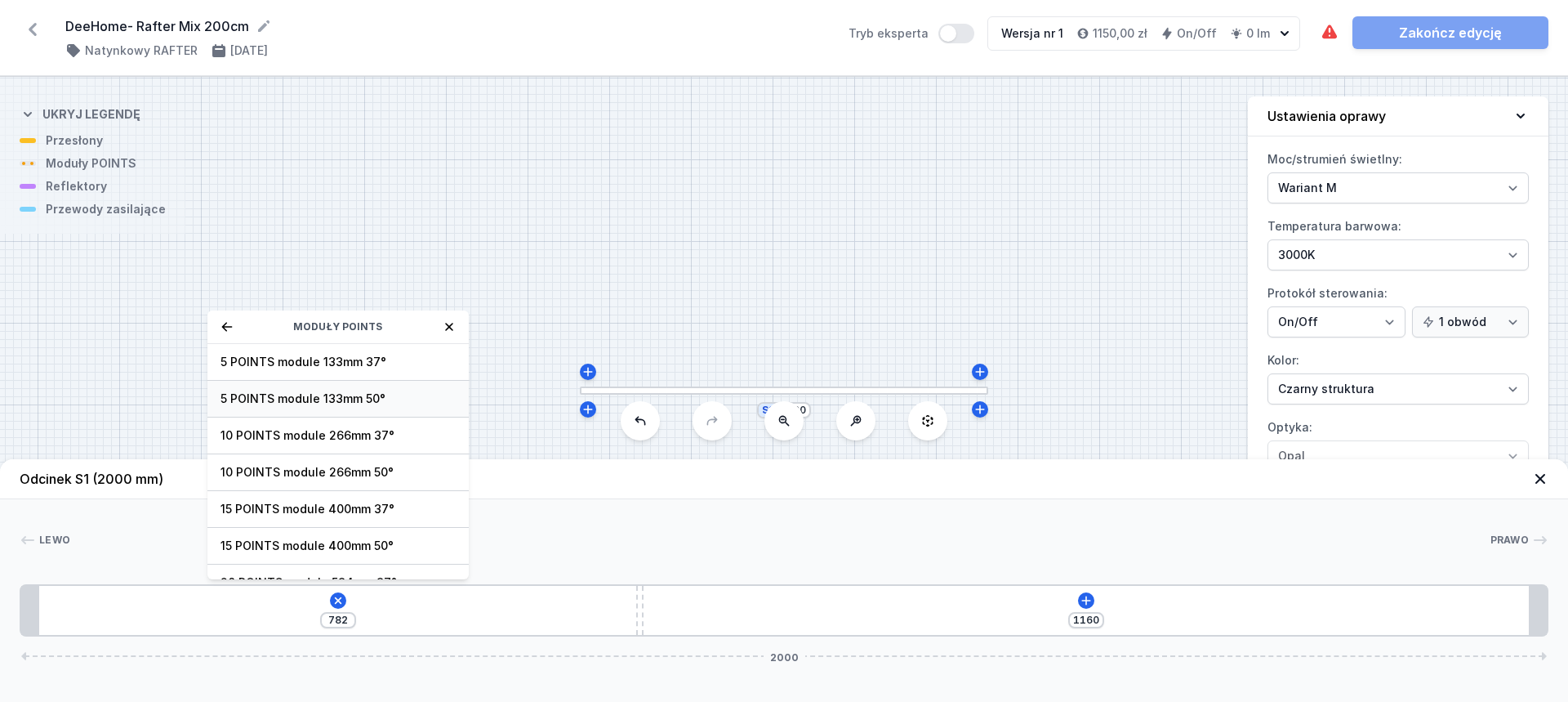
click at [311, 394] on span "5 POINTS module 133mm 50°" at bounding box center [338, 399] width 235 height 17
type input "671"
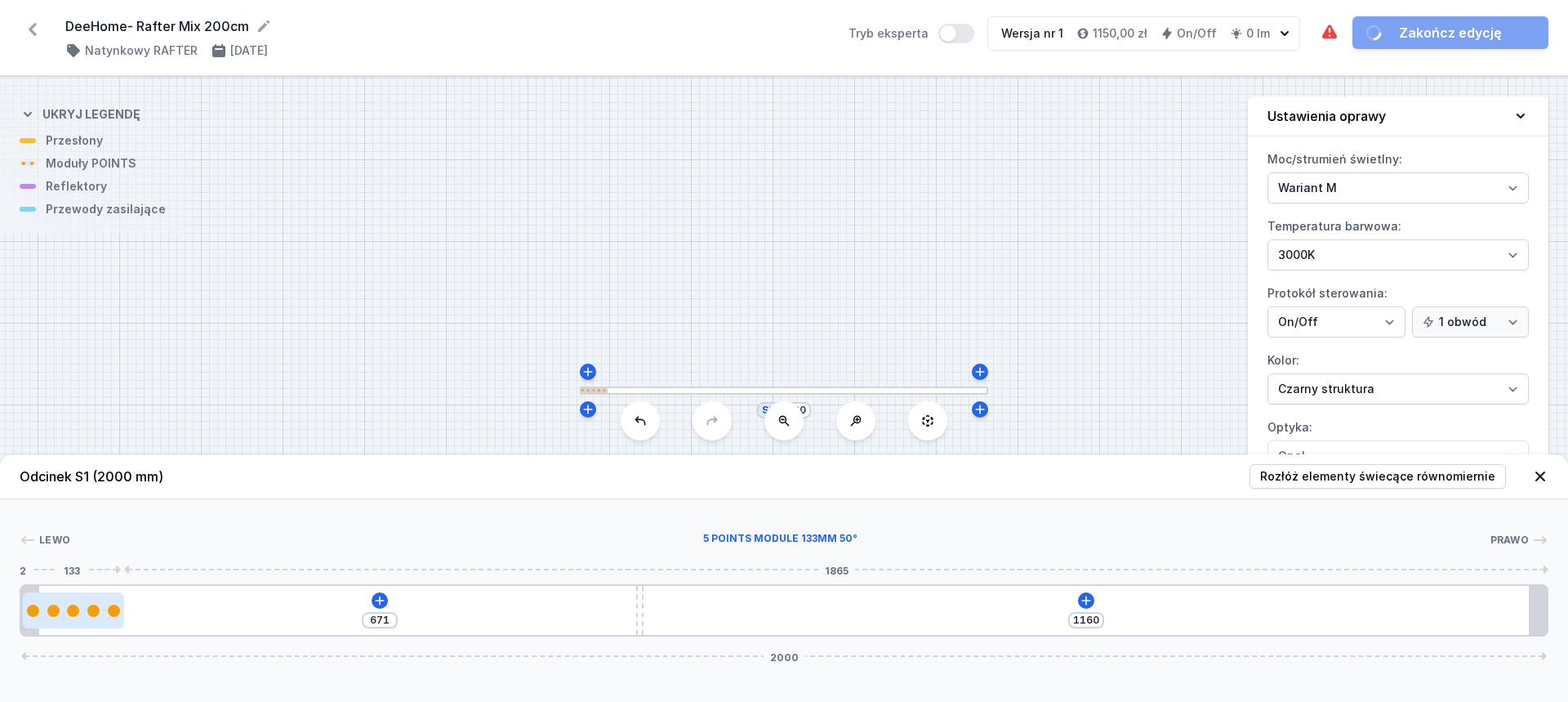
click at [110, 606] on div at bounding box center [113, 610] width 12 height 13
select select "2858"
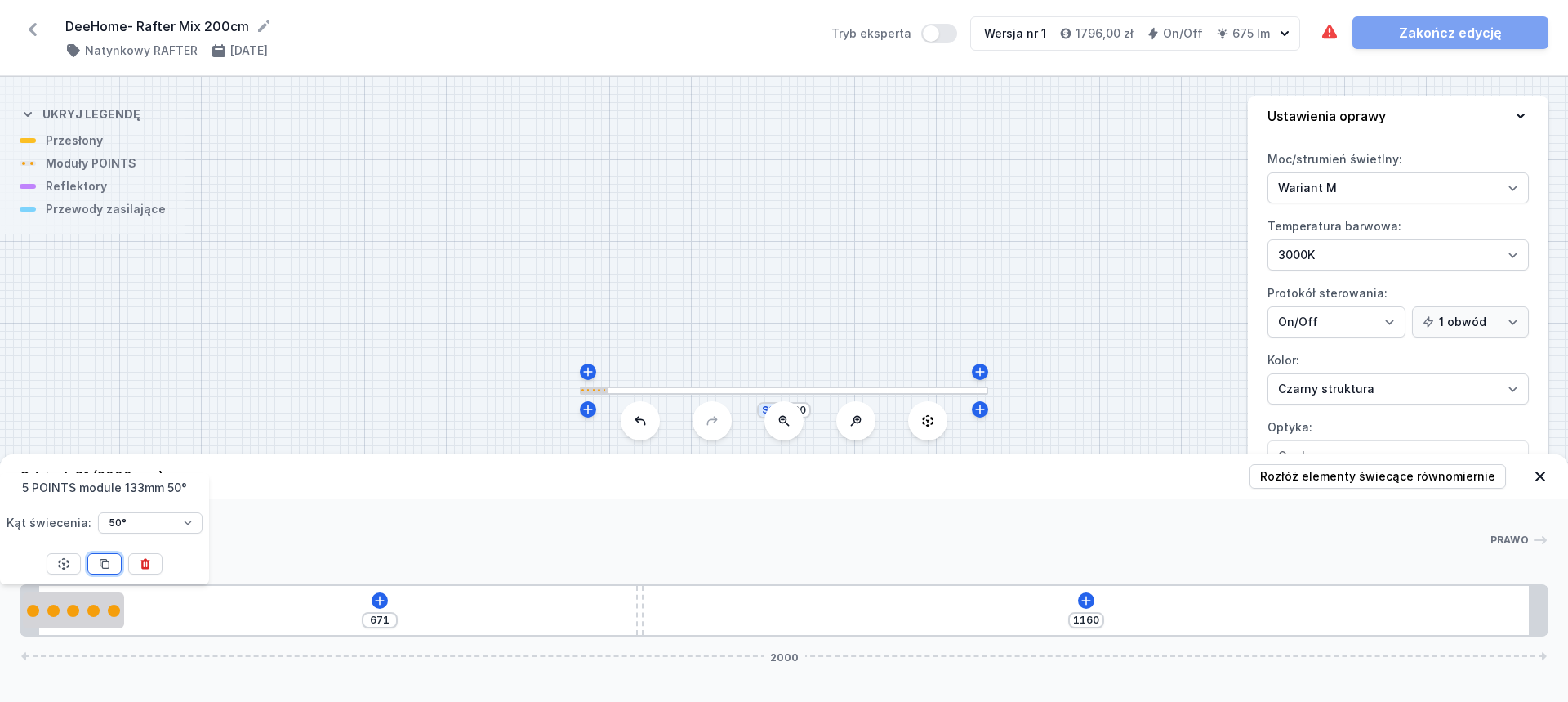
drag, startPoint x: 109, startPoint y: 563, endPoint x: 175, endPoint y: 581, distance: 68.4
click at [110, 561] on icon at bounding box center [105, 564] width 13 height 13
type input "174"
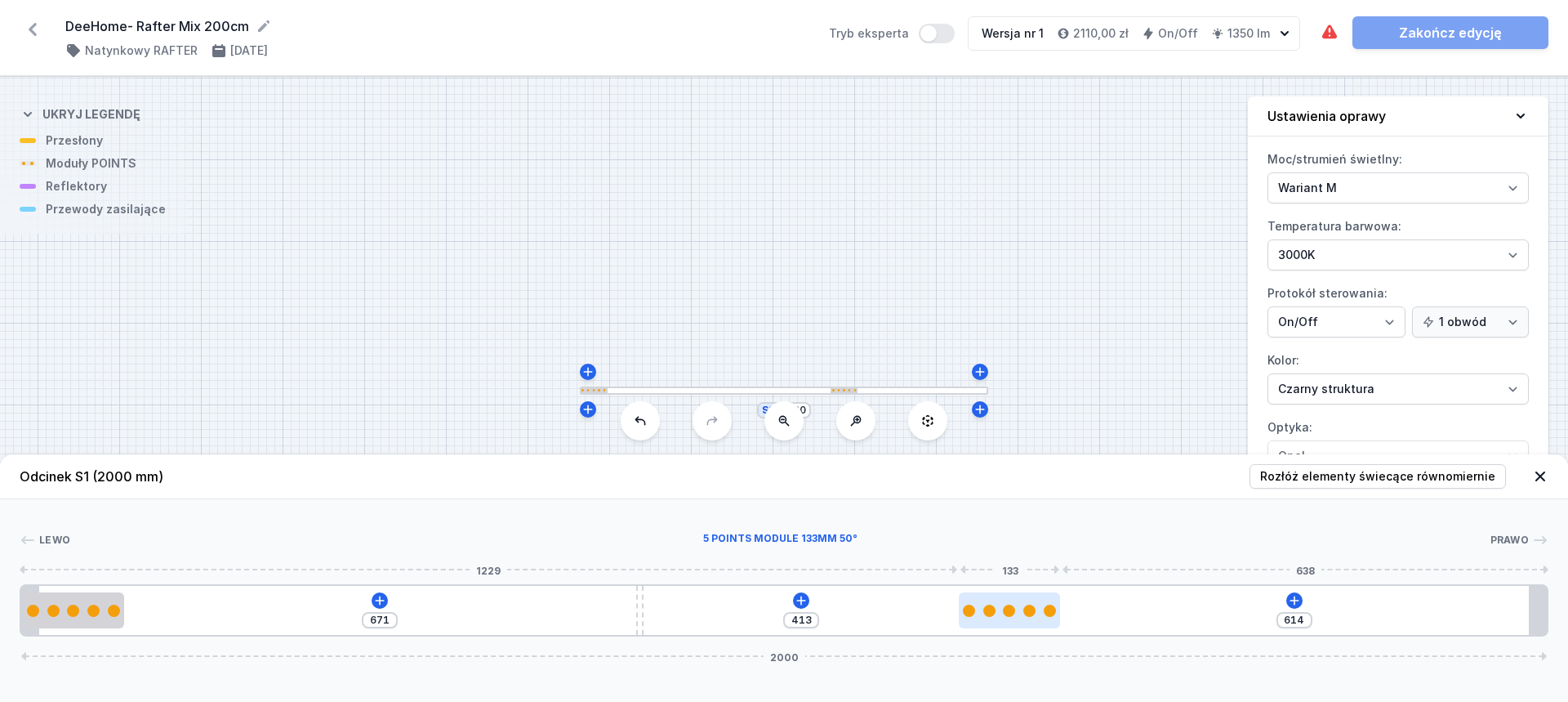
type input "553"
type input "474"
type input "513"
type input "514"
type input "482"
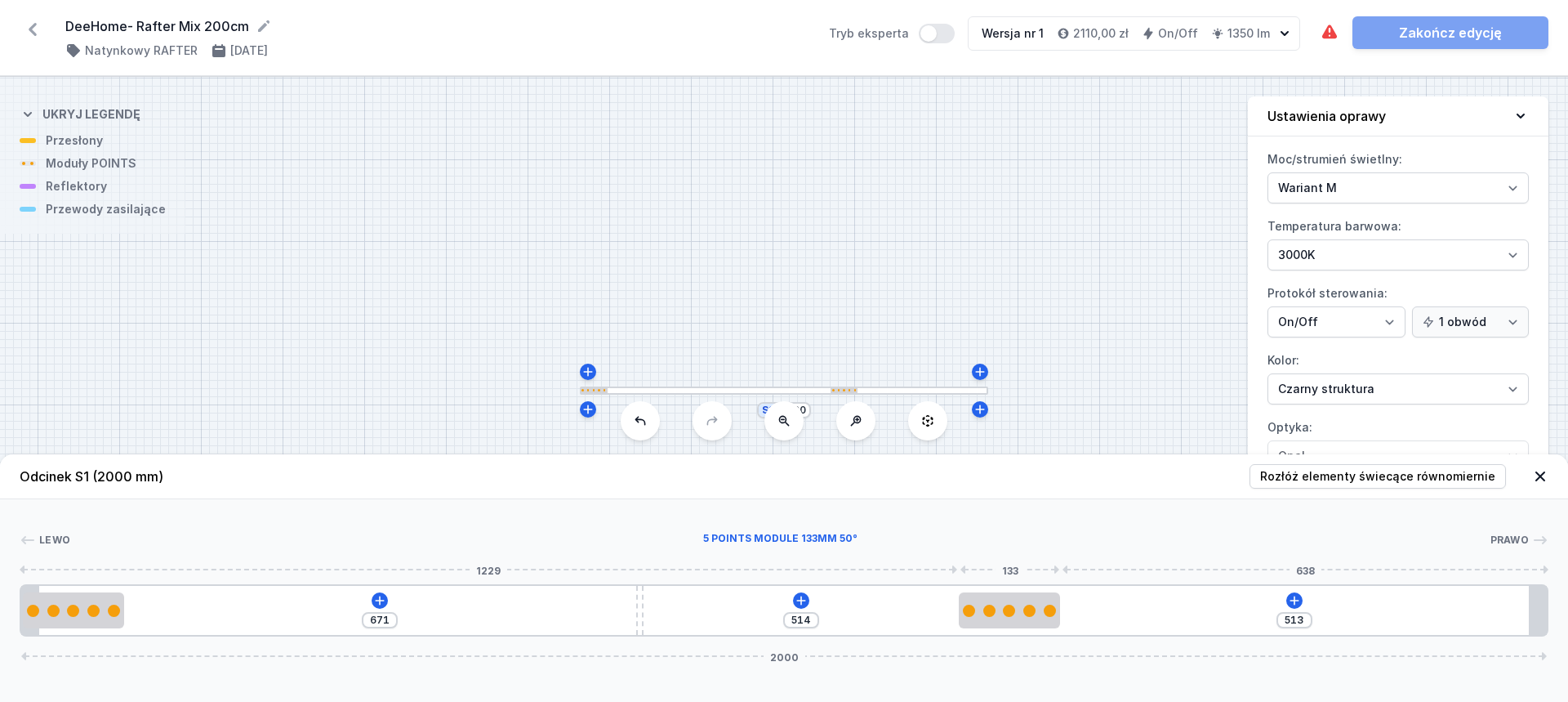
type input "545"
type input "456"
type input "571"
type input "428"
type input "599"
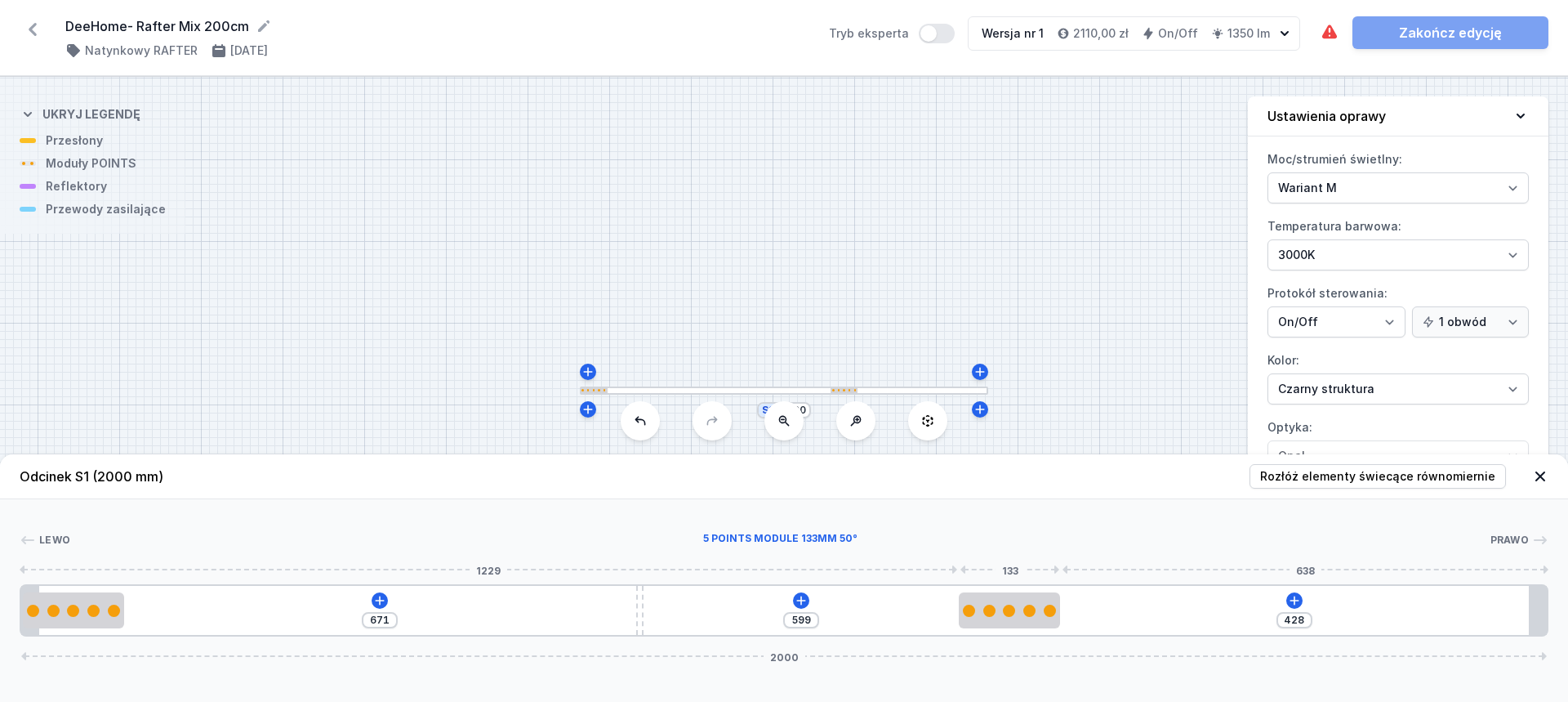
type input "399"
type input "628"
type input "370"
type input "657"
type input "336"
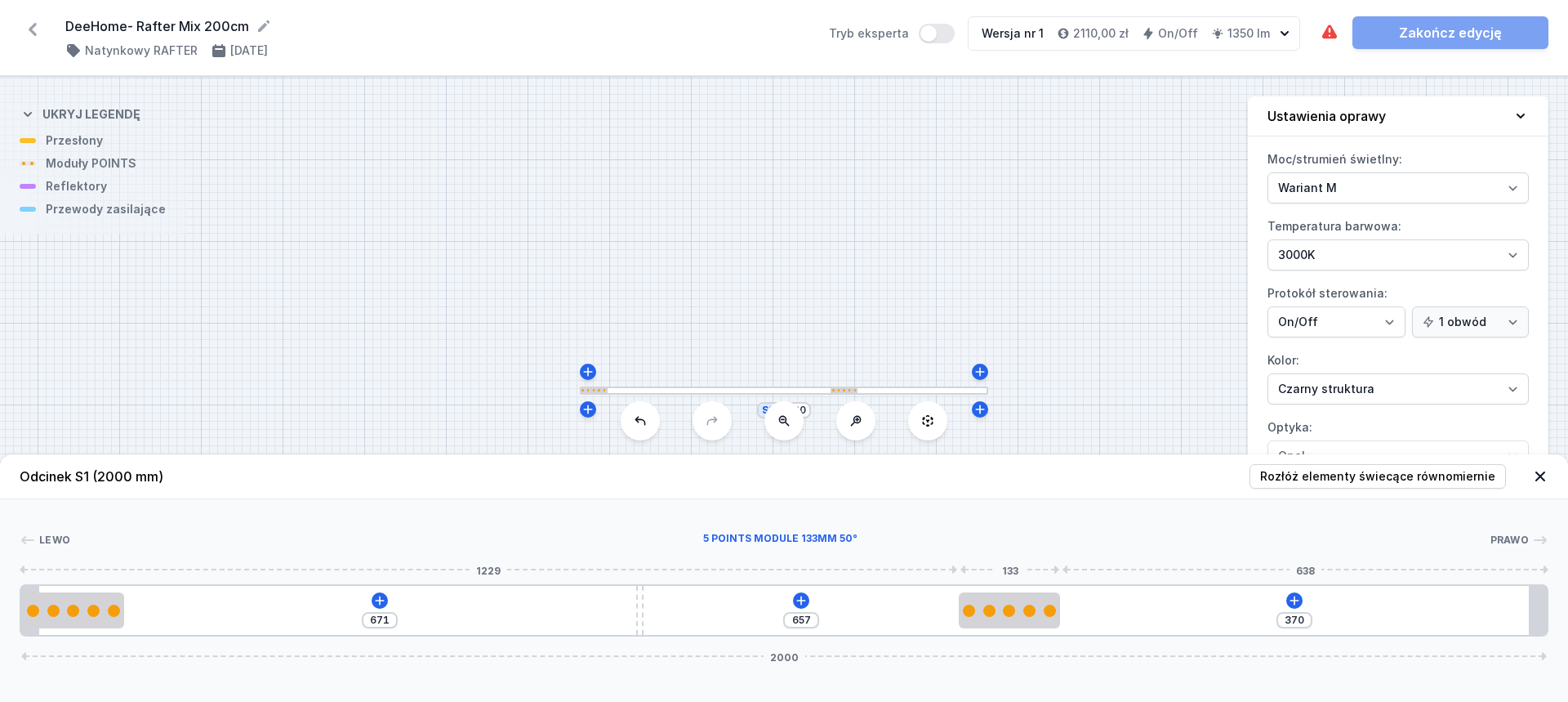
type input "691"
type input "306"
type input "721"
type input "278"
type input "749"
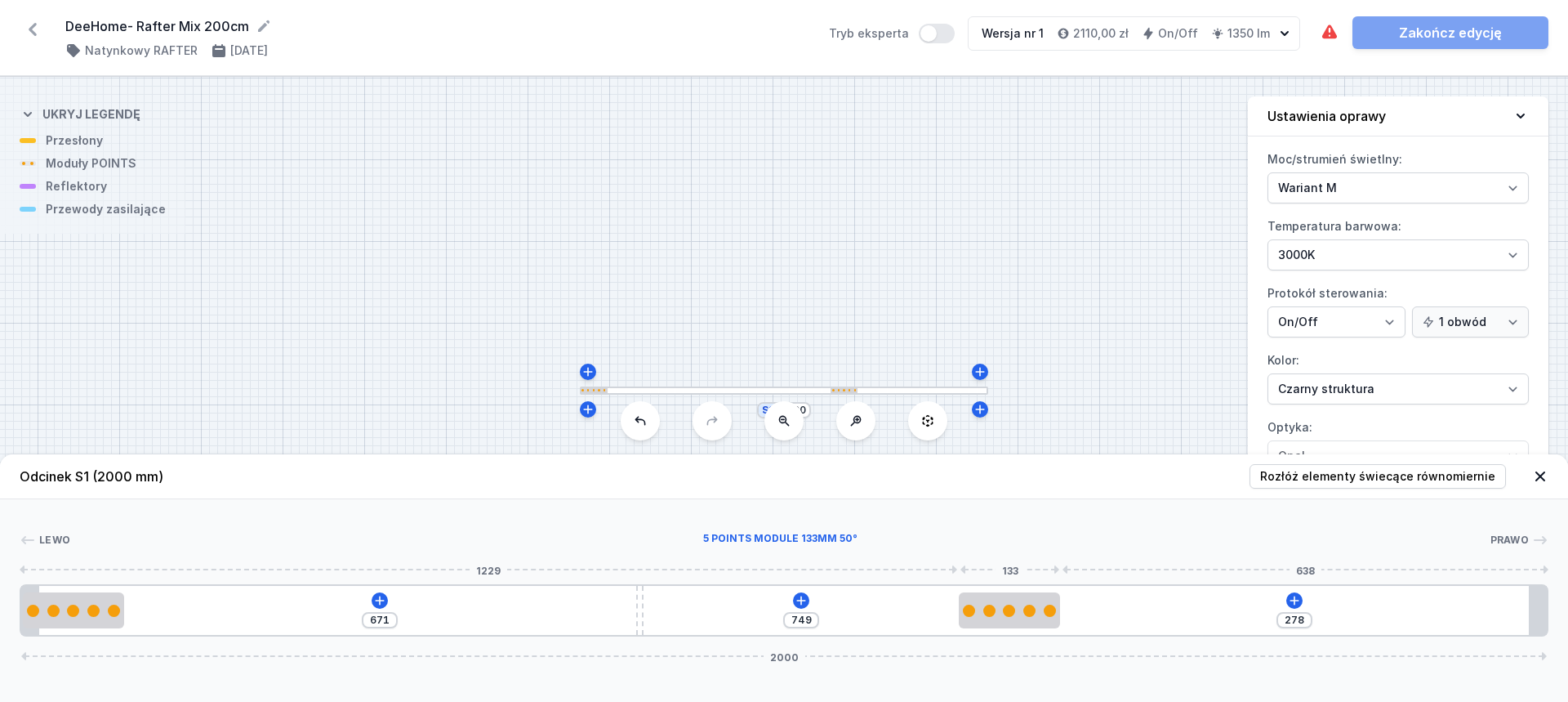
type input "236"
type input "791"
type input "207"
type input "820"
type input "181"
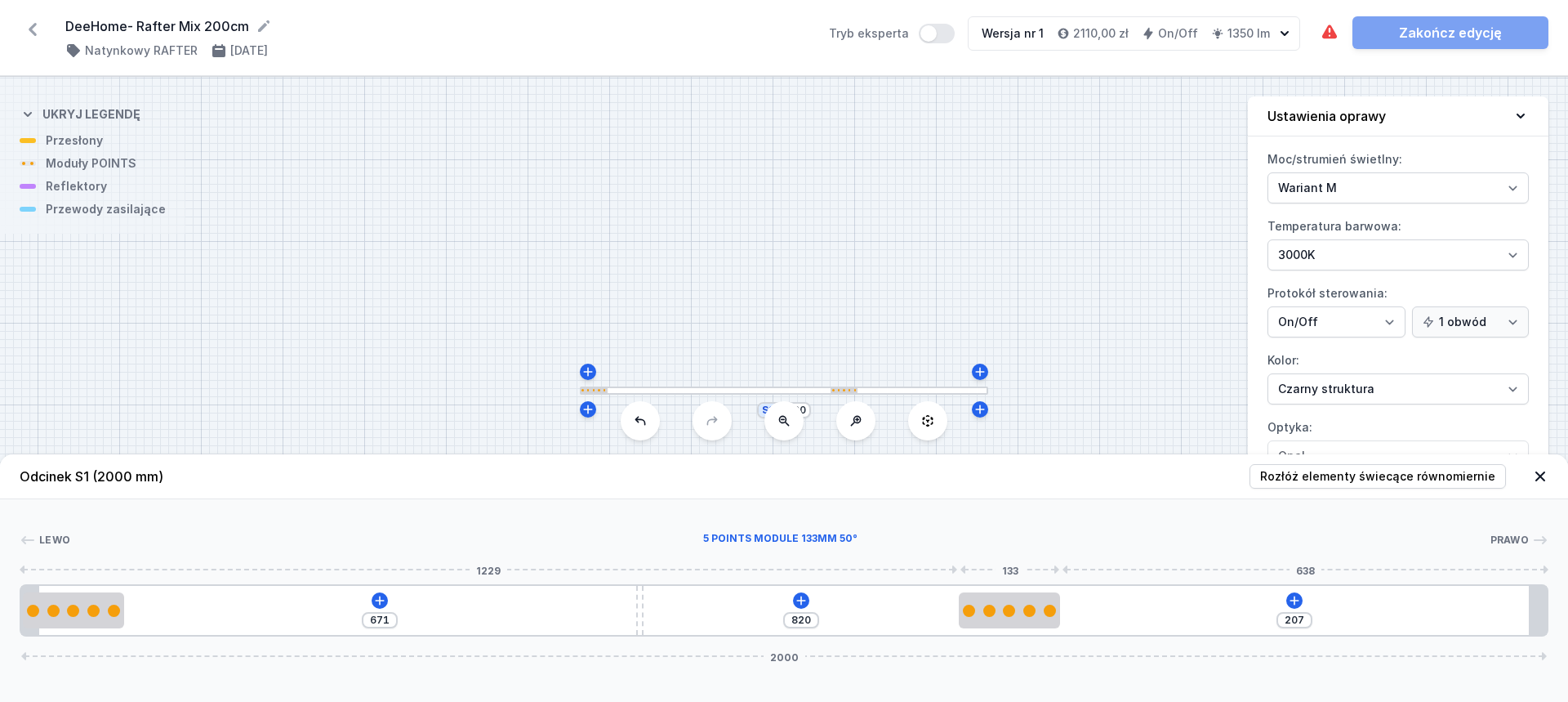
type input "846"
type input "155"
type input "872"
type input "128"
type input "899"
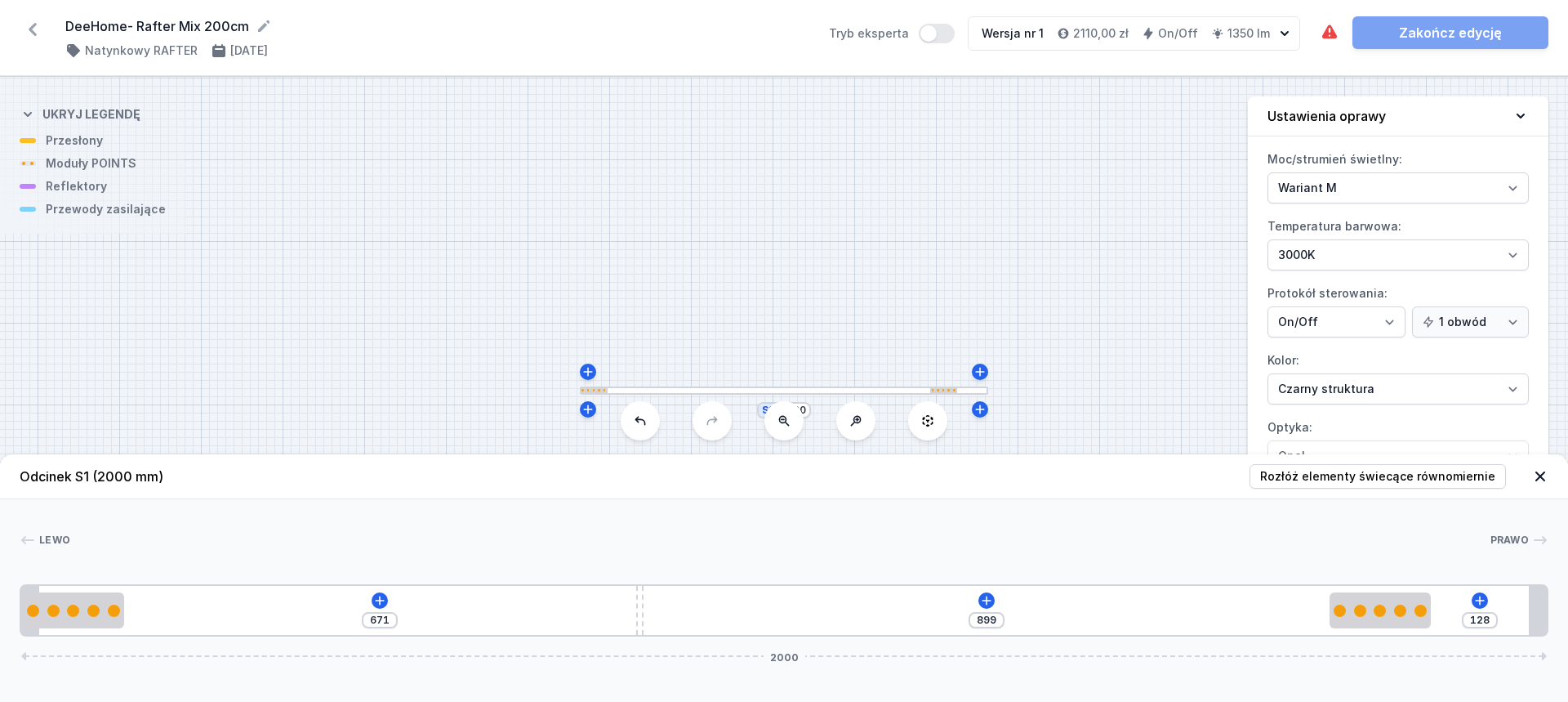
type input "106"
type input "921"
type input "85"
type input "942"
type input "69"
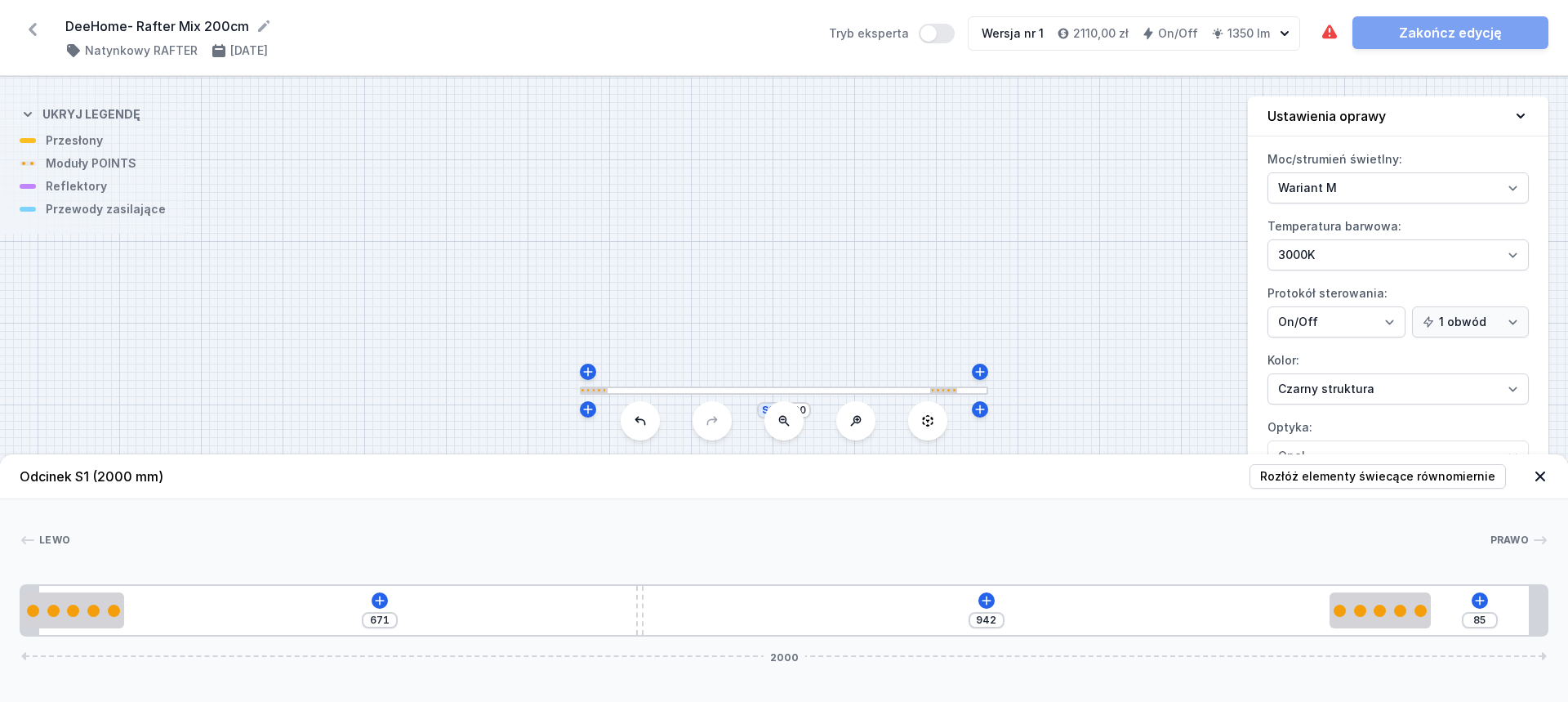
type input "958"
type input "63"
type input "964"
type input "62"
type input "965"
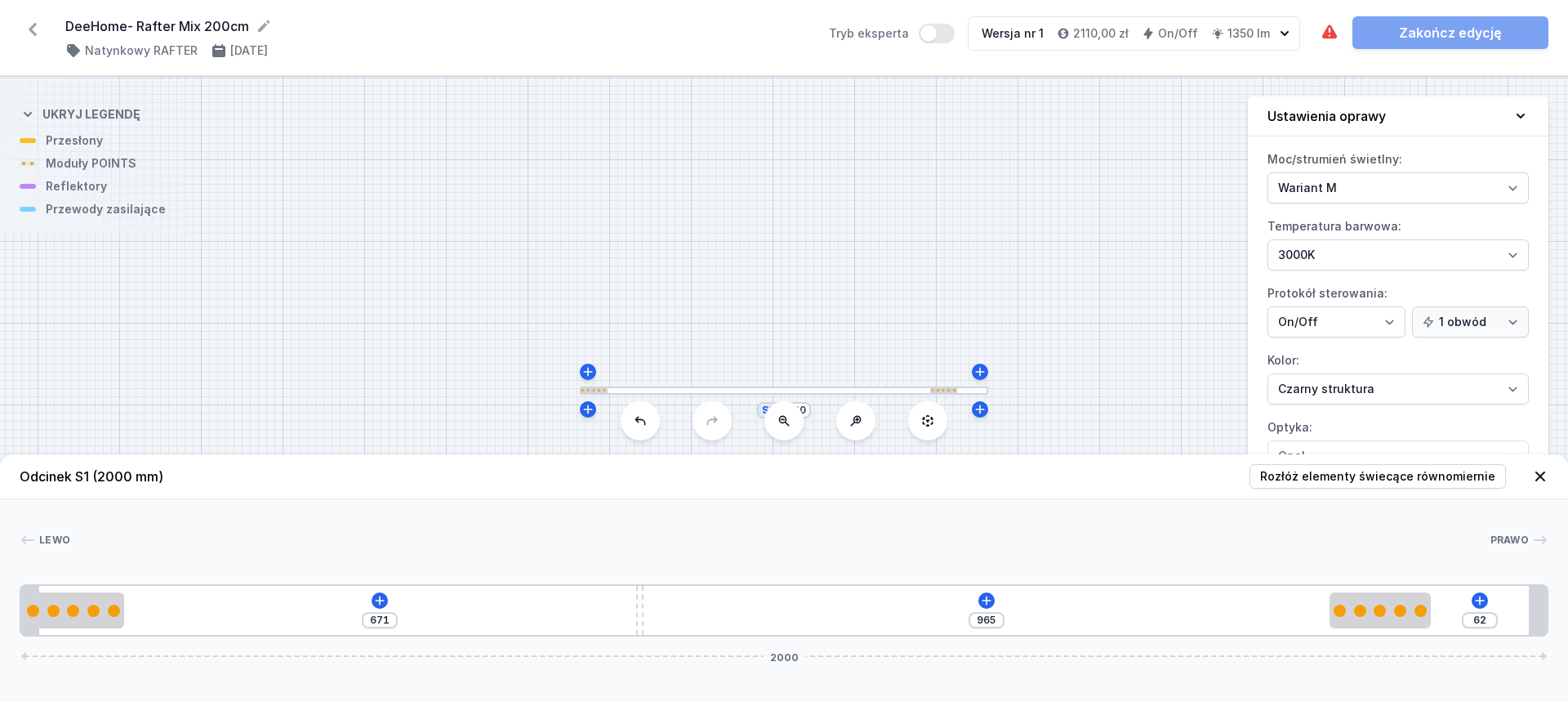
type input "60"
type input "967"
type input "59"
type input "968"
drag, startPoint x: 368, startPoint y: 614, endPoint x: 1451, endPoint y: 645, distance: 1083.4
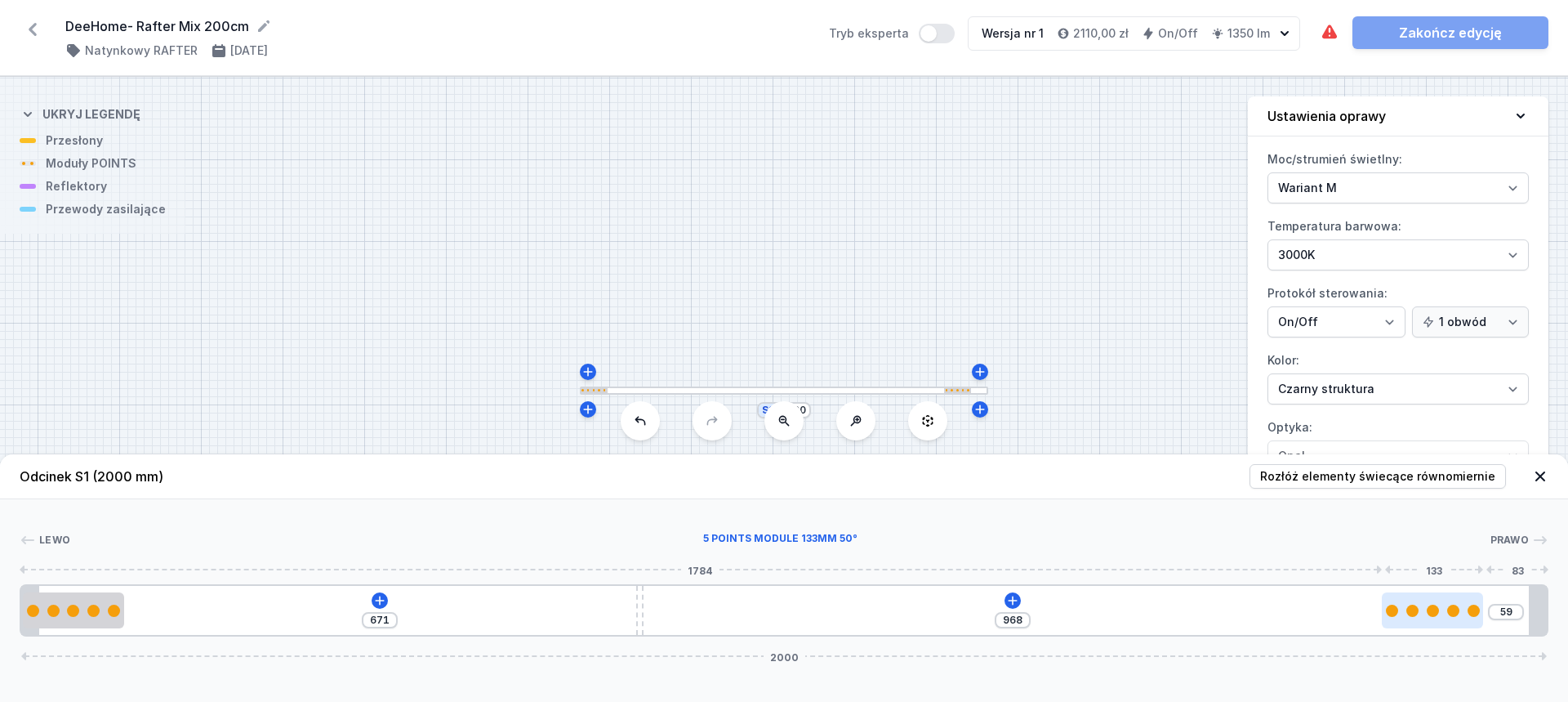
click at [1465, 617] on div at bounding box center [1433, 610] width 102 height 36
select select "2858"
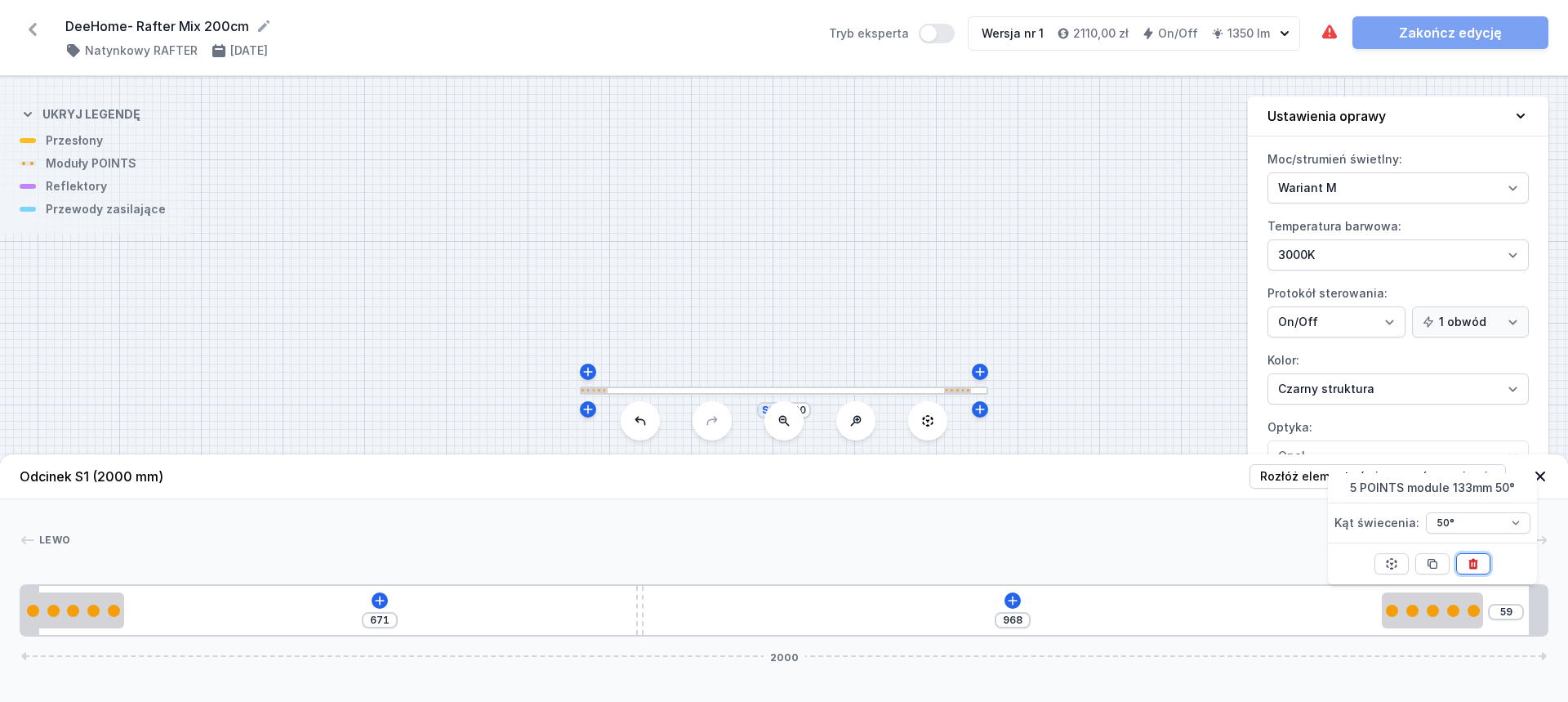
click at [1478, 566] on icon at bounding box center [1474, 564] width 13 height 13
type input "1160"
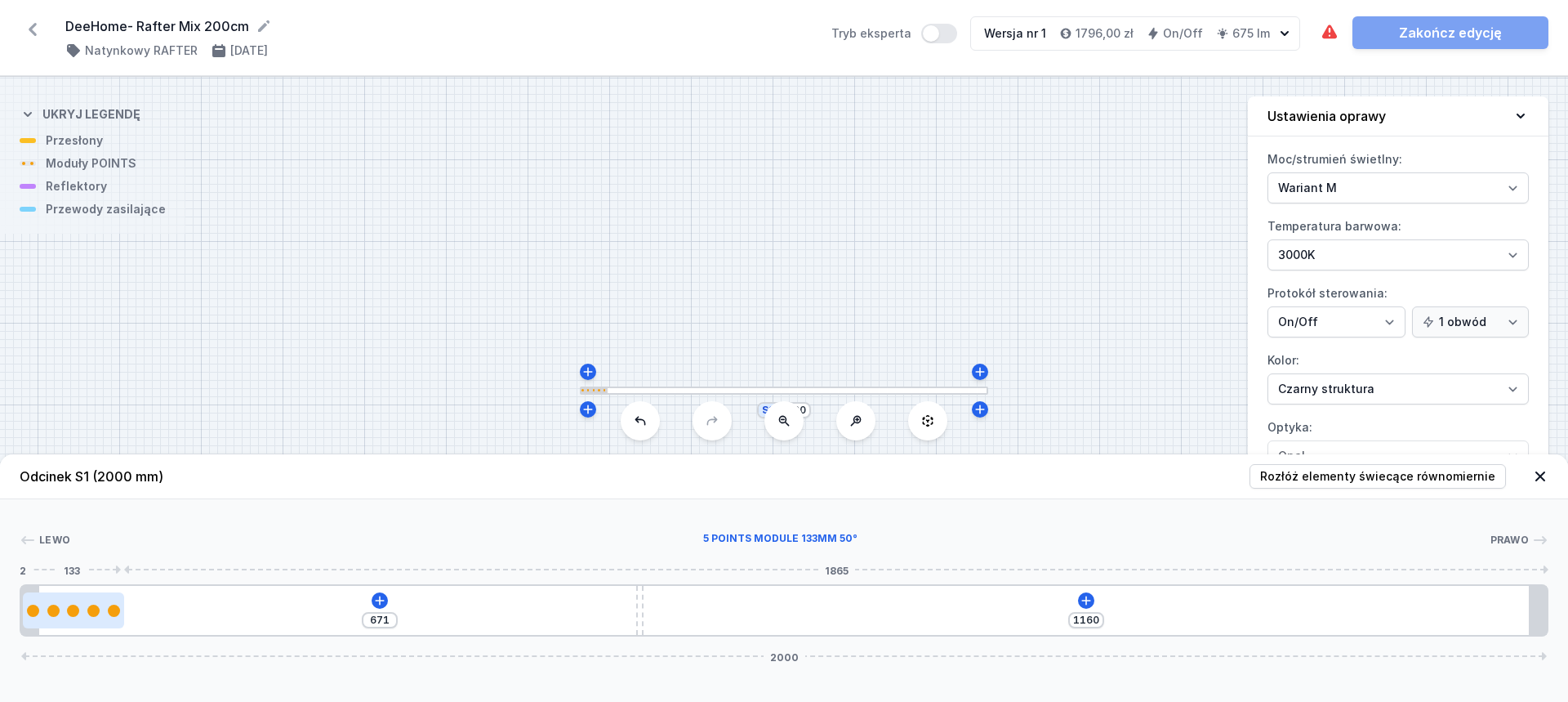
click at [97, 617] on div at bounding box center [73, 610] width 102 height 36
select select "2858"
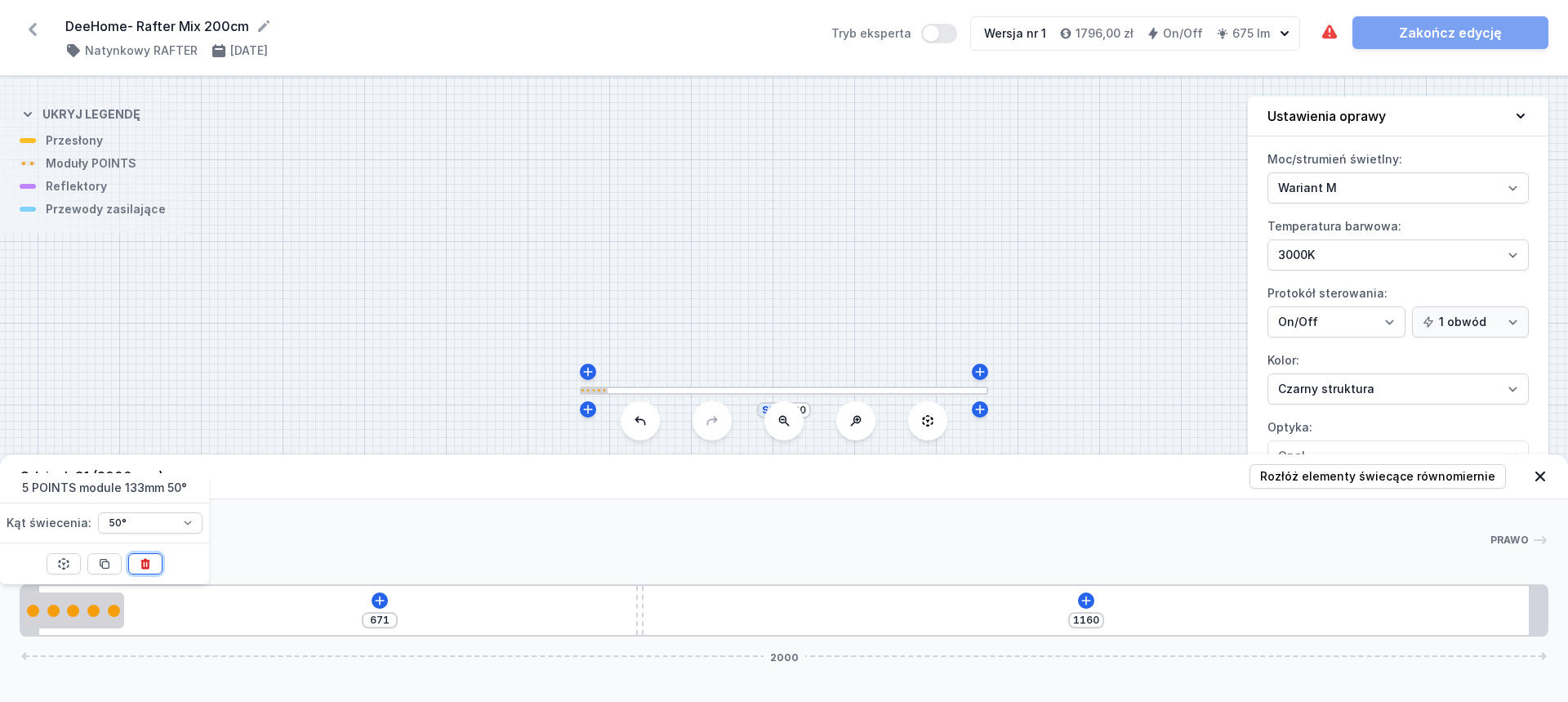
click at [145, 566] on icon at bounding box center [145, 564] width 9 height 11
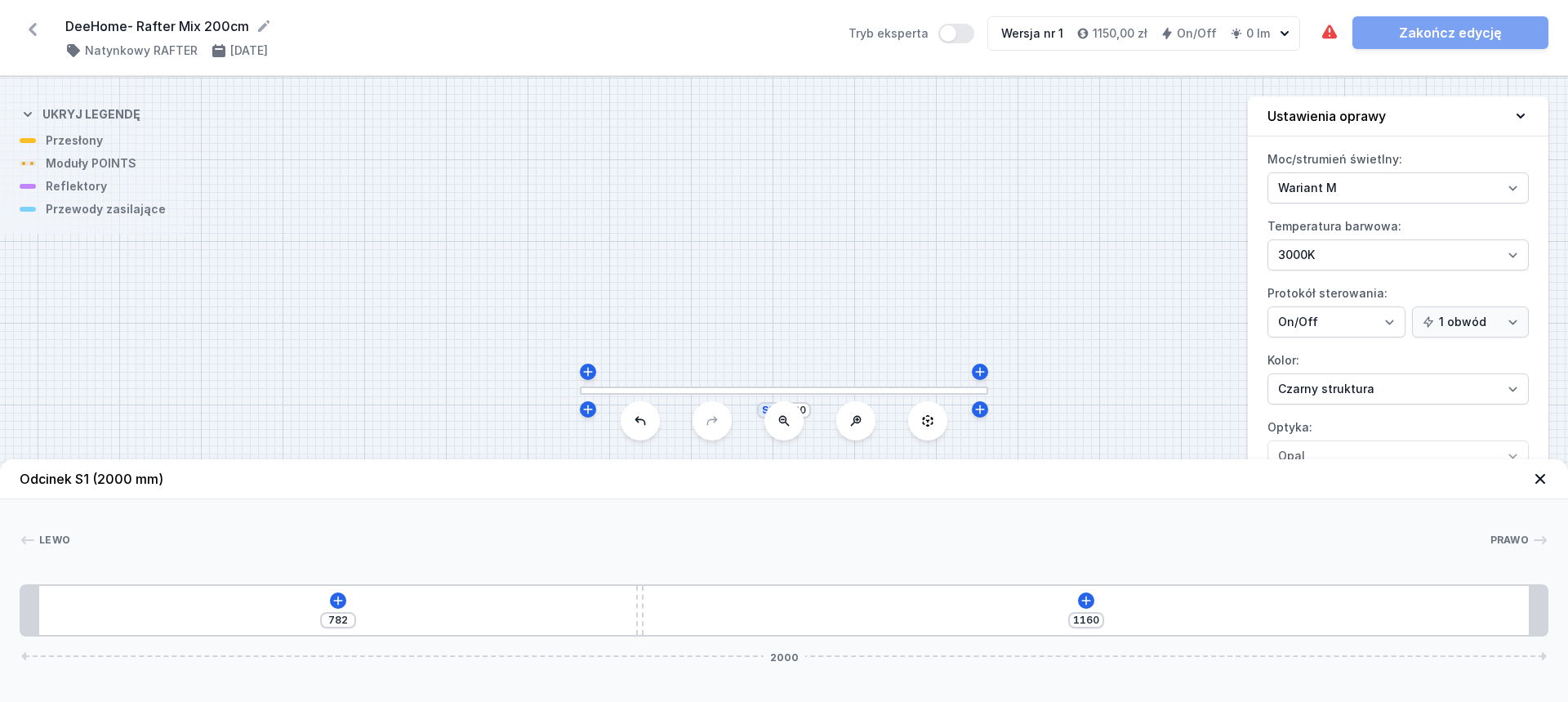
click at [347, 593] on div "782 1160 2000" at bounding box center [784, 610] width 1529 height 53
click at [338, 604] on icon at bounding box center [337, 600] width 9 height 9
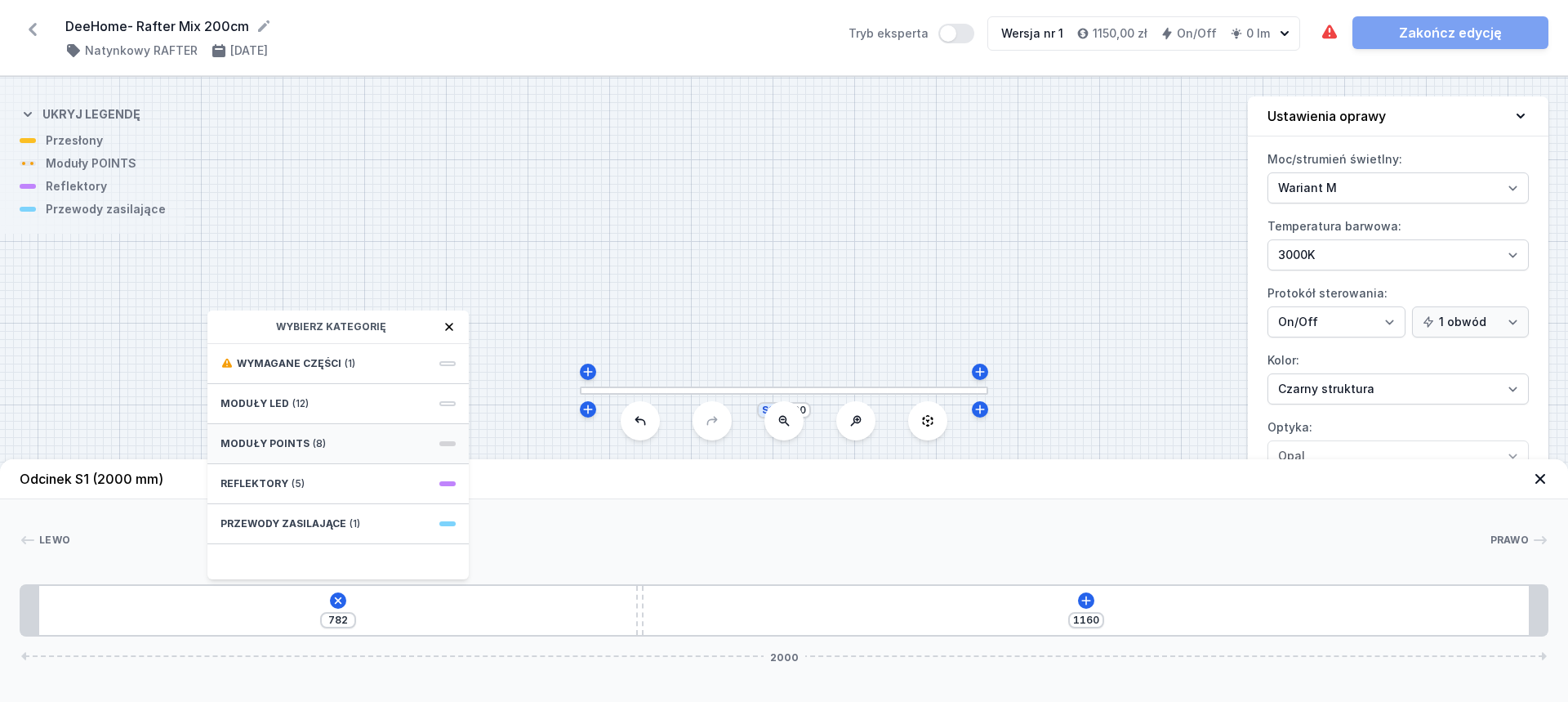
click at [302, 445] on span "Moduły POINTS" at bounding box center [265, 444] width 89 height 13
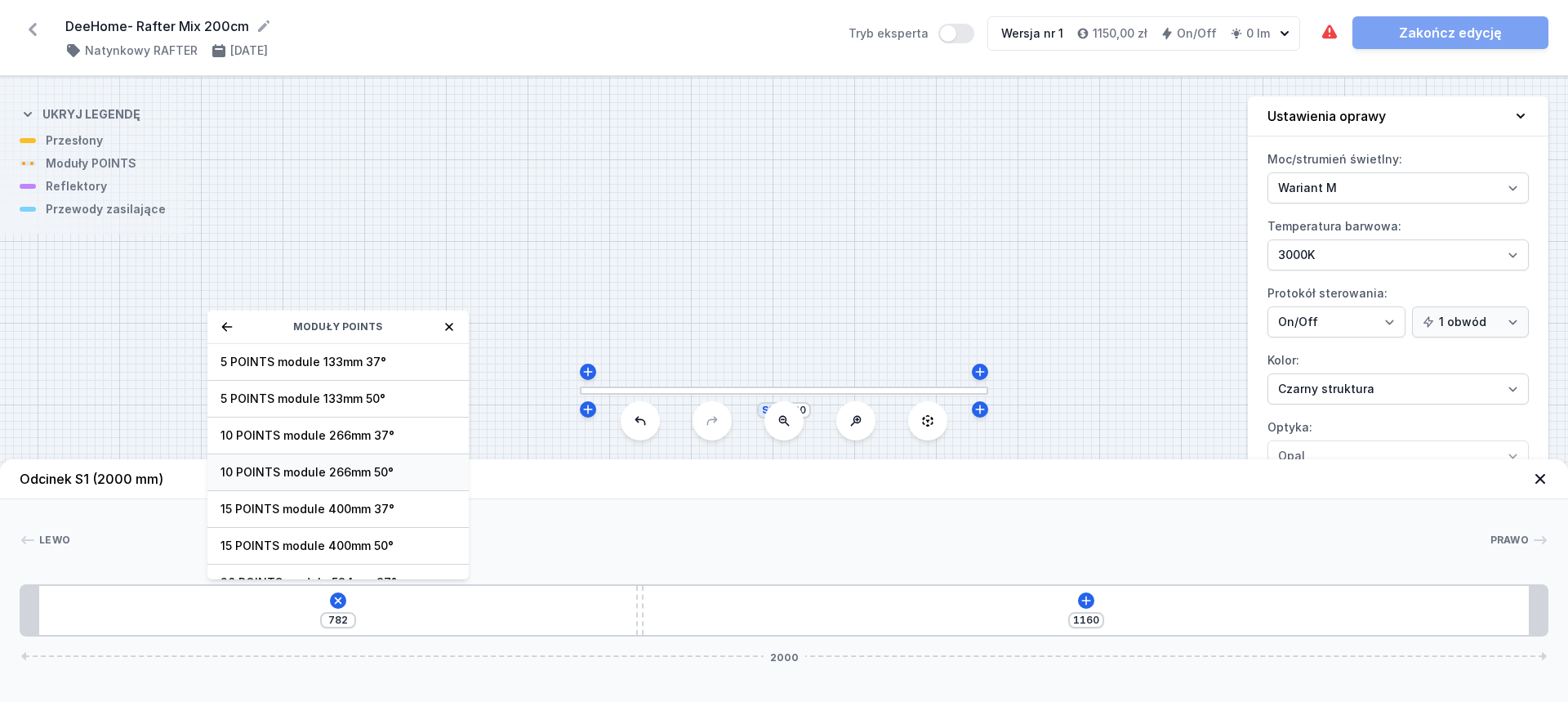
click at [333, 474] on span "10 POINTS module 266mm 50°" at bounding box center [338, 473] width 235 height 17
type input "538"
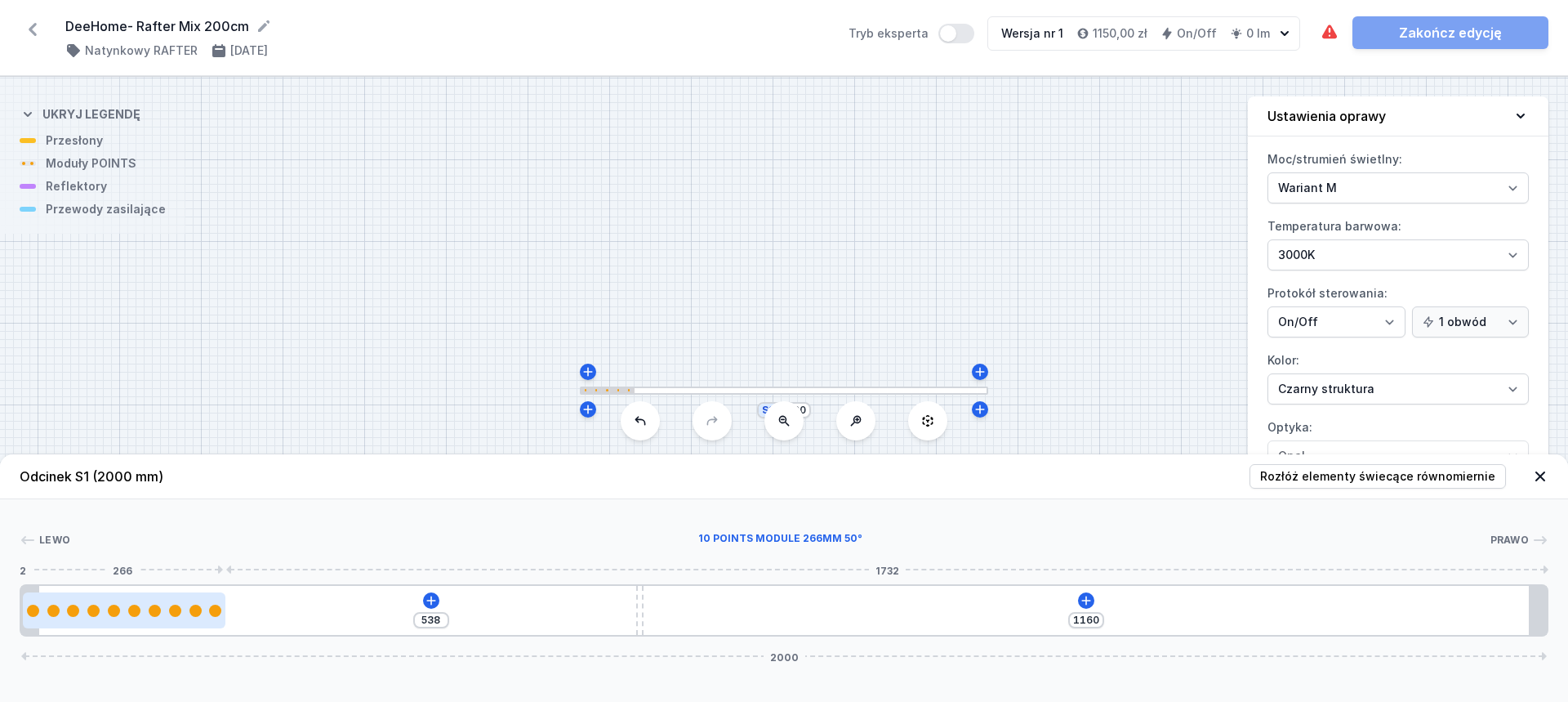
click at [162, 627] on div at bounding box center [123, 610] width 202 height 36
select select "2870"
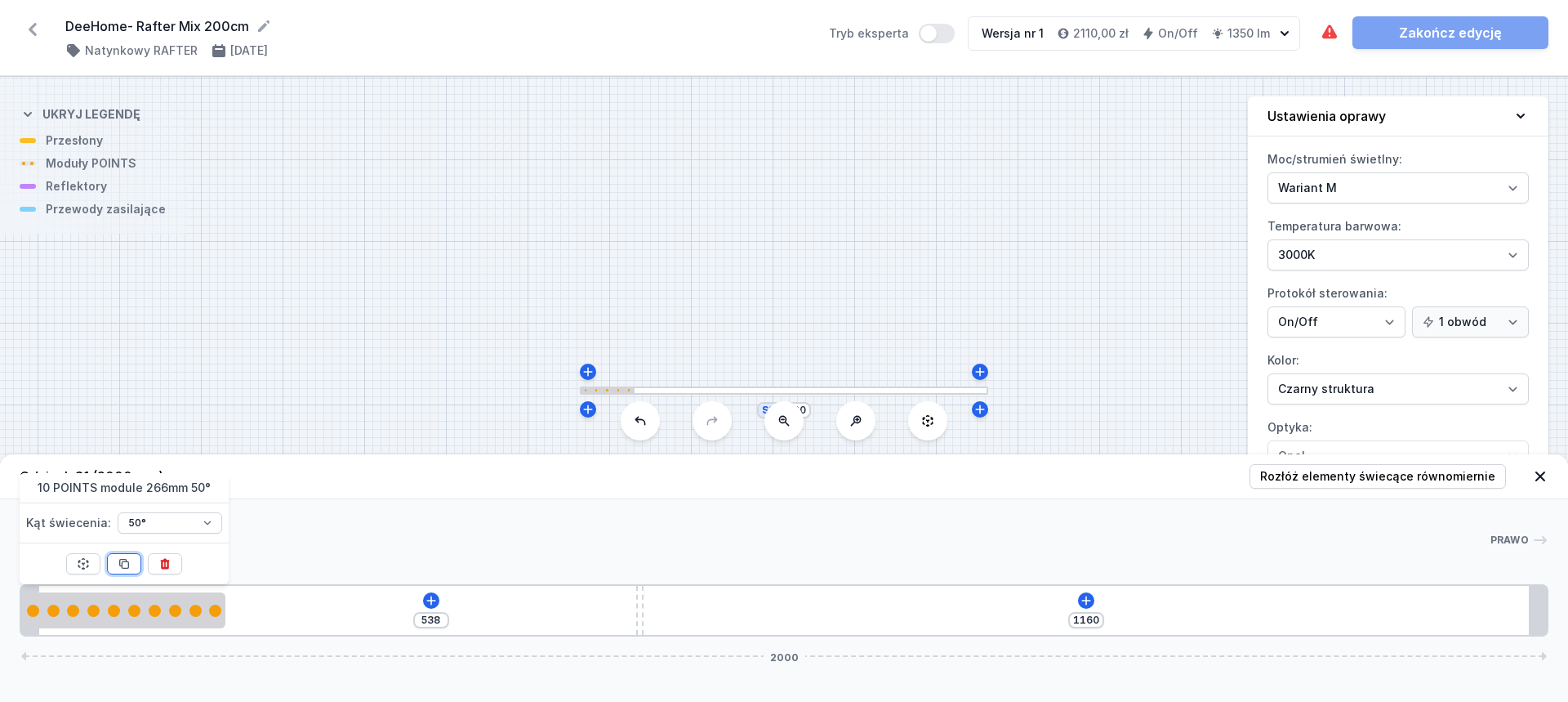
click at [125, 562] on icon at bounding box center [124, 564] width 9 height 9
type input "272"
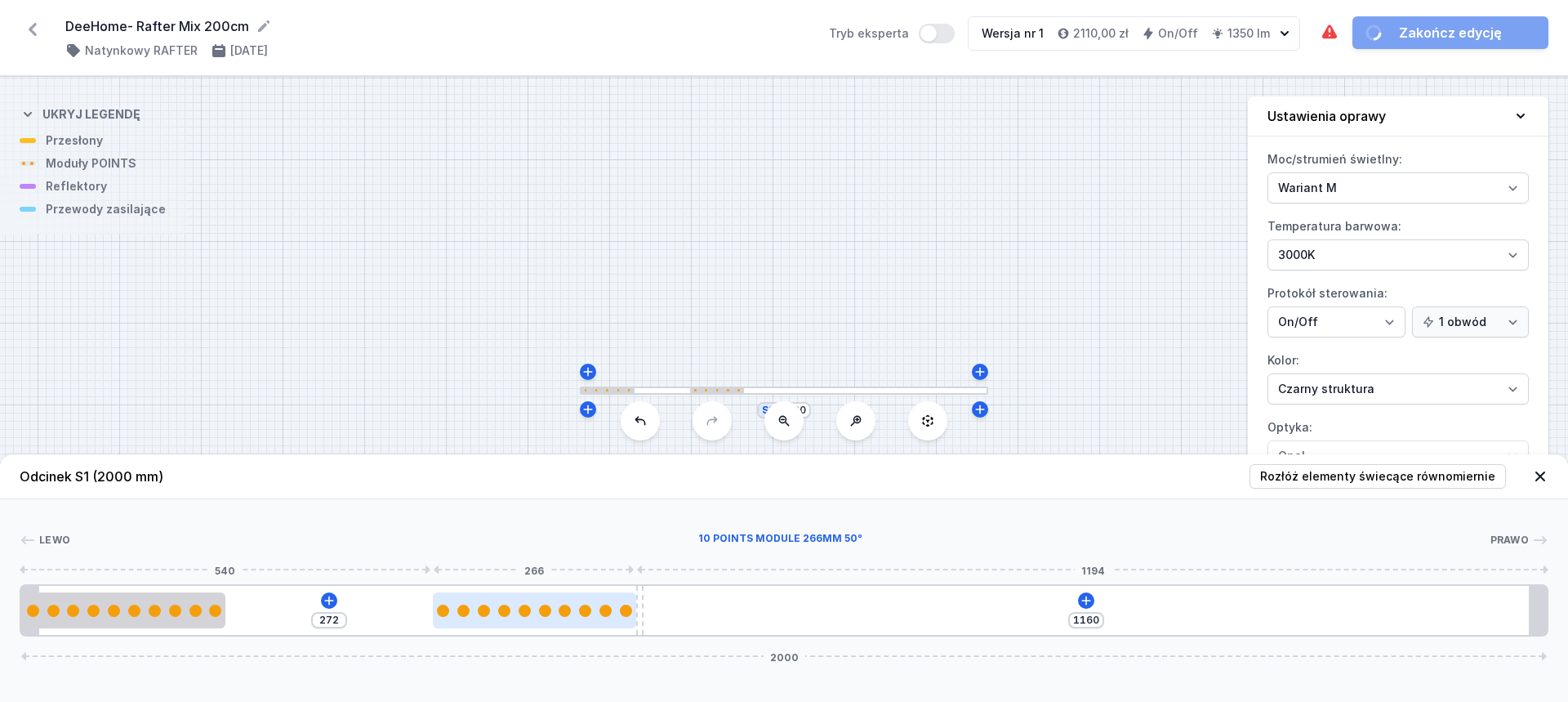
type input "951"
type input "491"
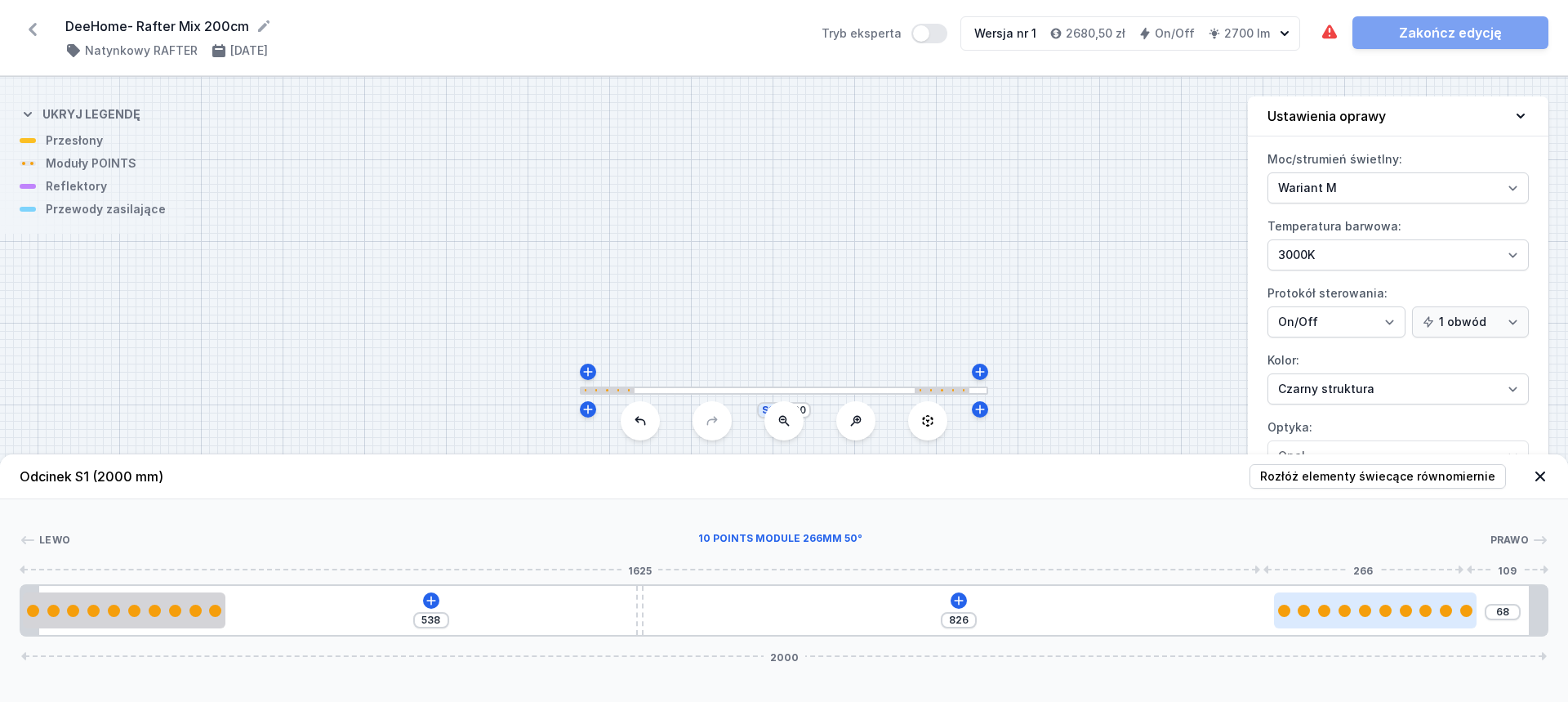
type input "55"
type input "839"
type input "50"
type input "844"
type input "48"
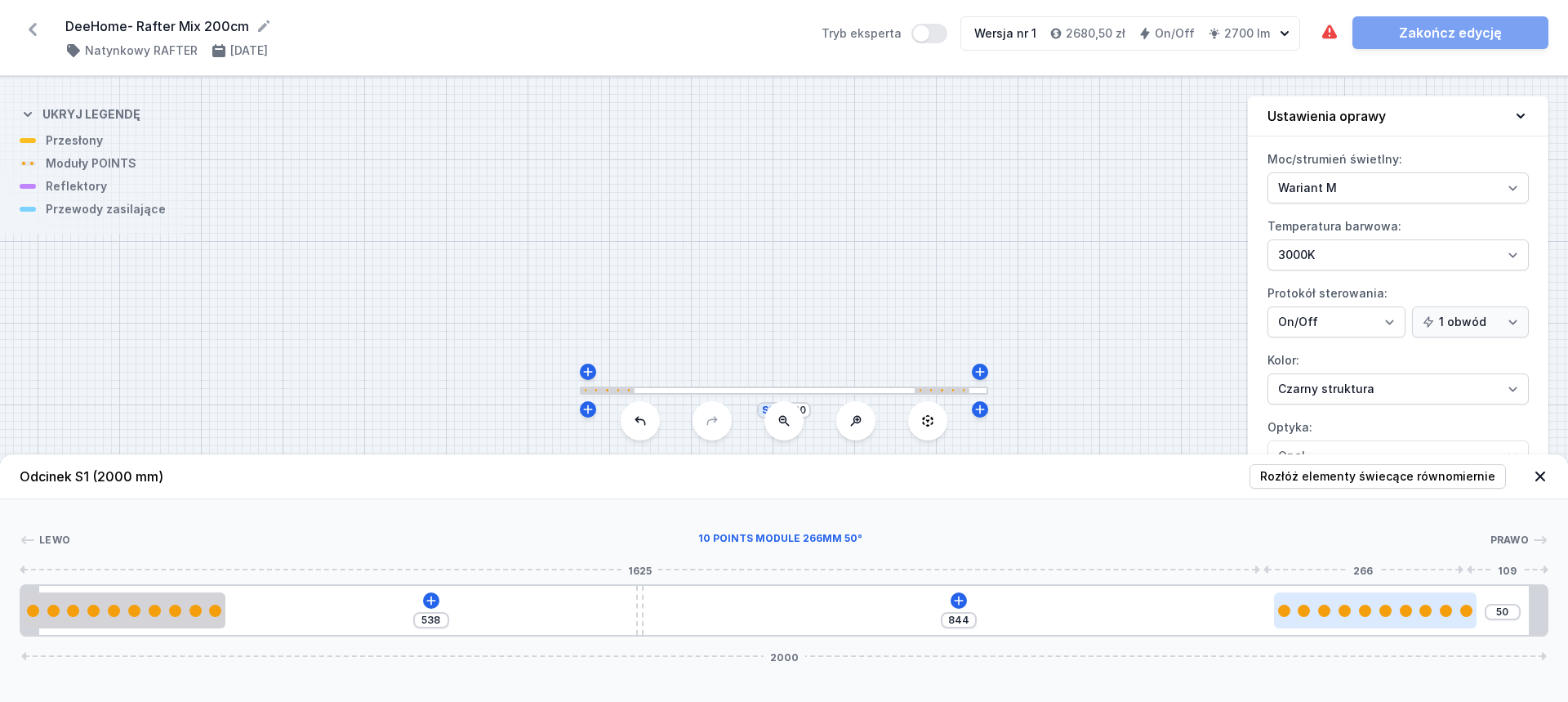
type input "846"
type input "46"
type input "848"
type input "43"
type input "851"
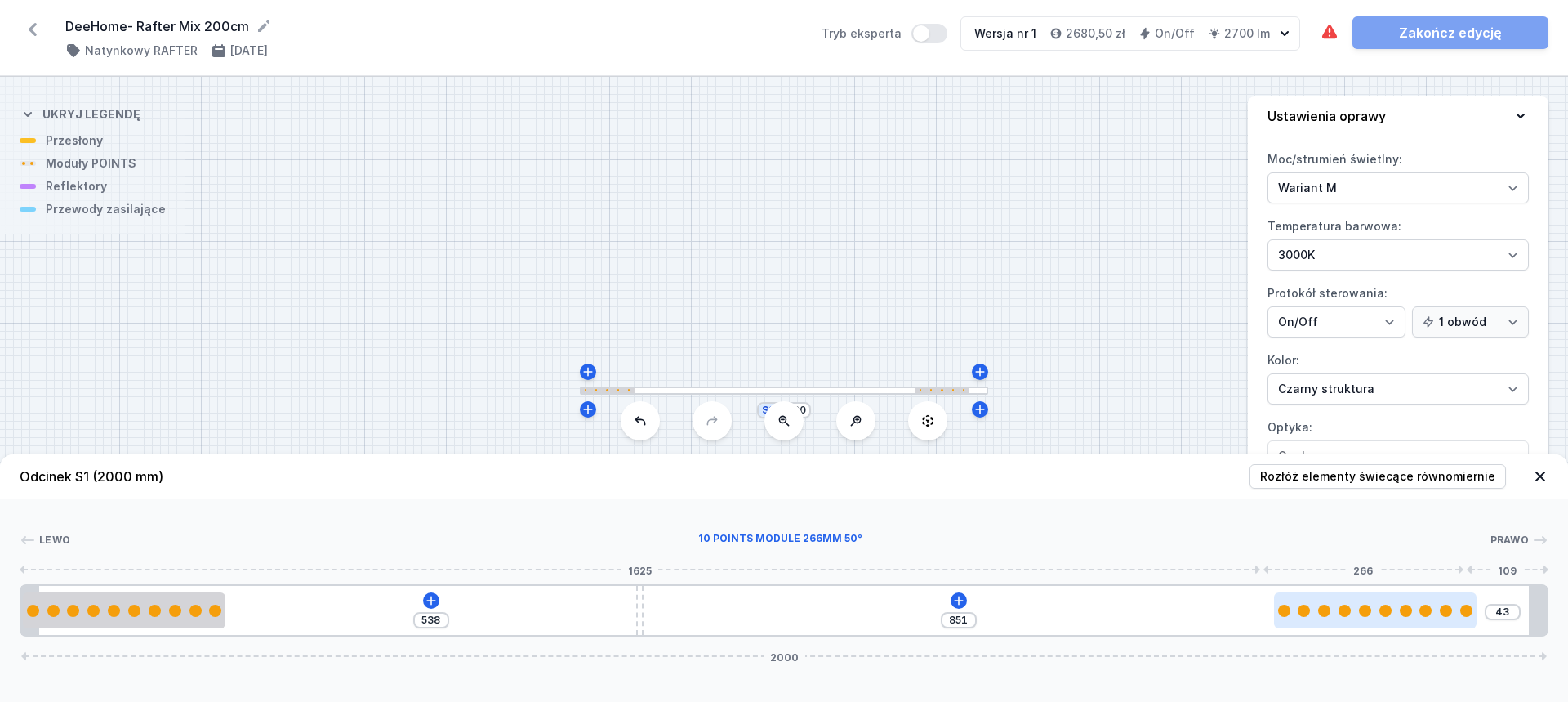
type input "38"
drag, startPoint x: 520, startPoint y: 612, endPoint x: 1456, endPoint y: 633, distance: 936.2
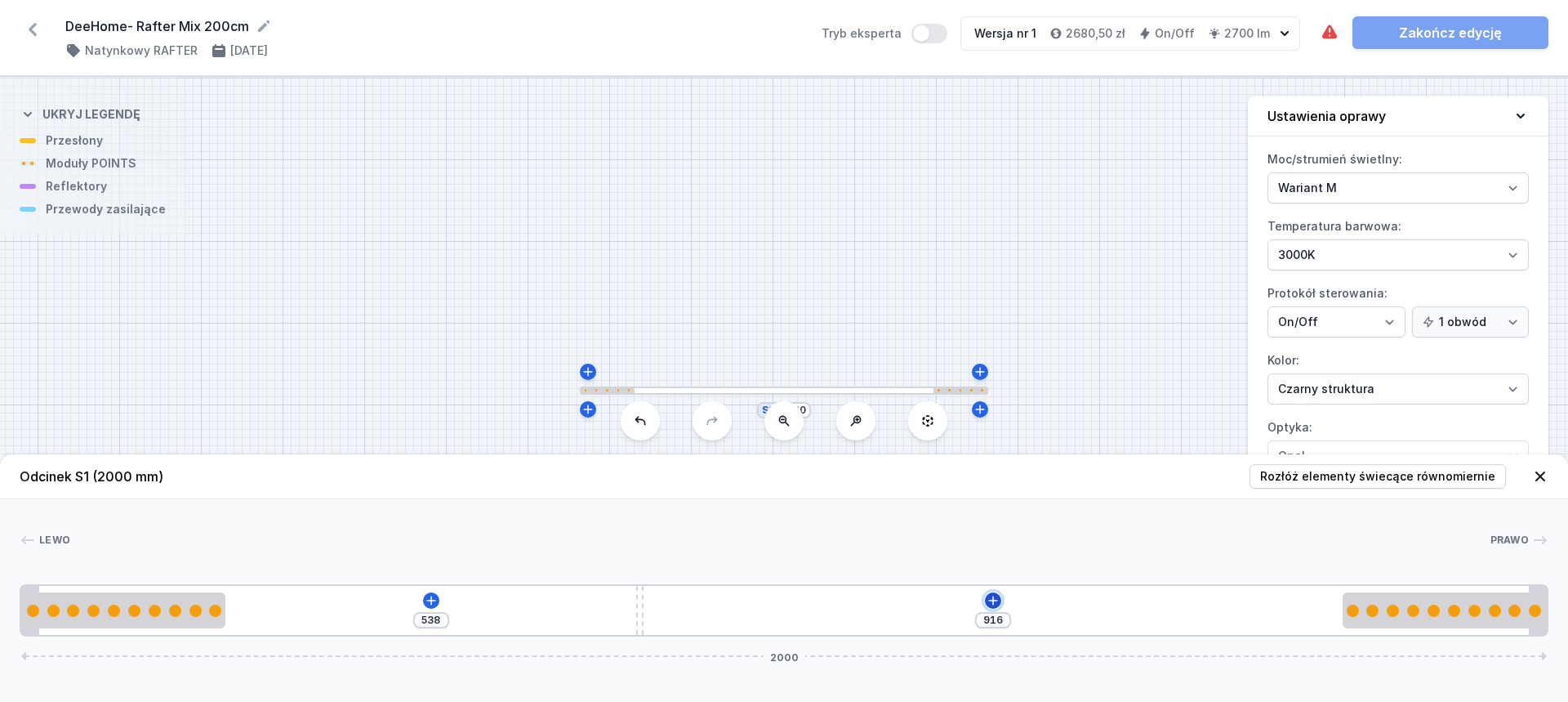
click at [996, 600] on icon at bounding box center [993, 601] width 13 height 13
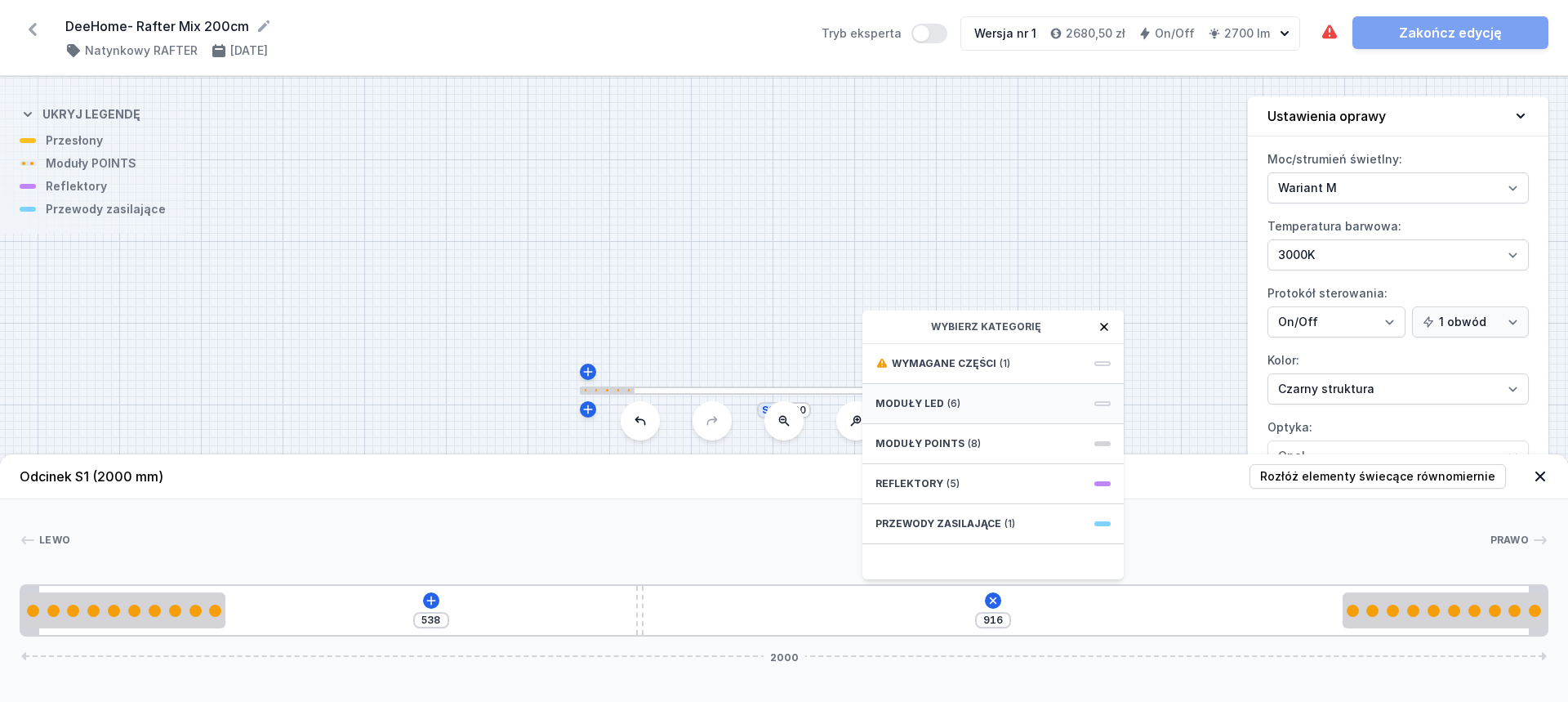
click at [980, 399] on div "Moduły LED (6)" at bounding box center [993, 404] width 262 height 40
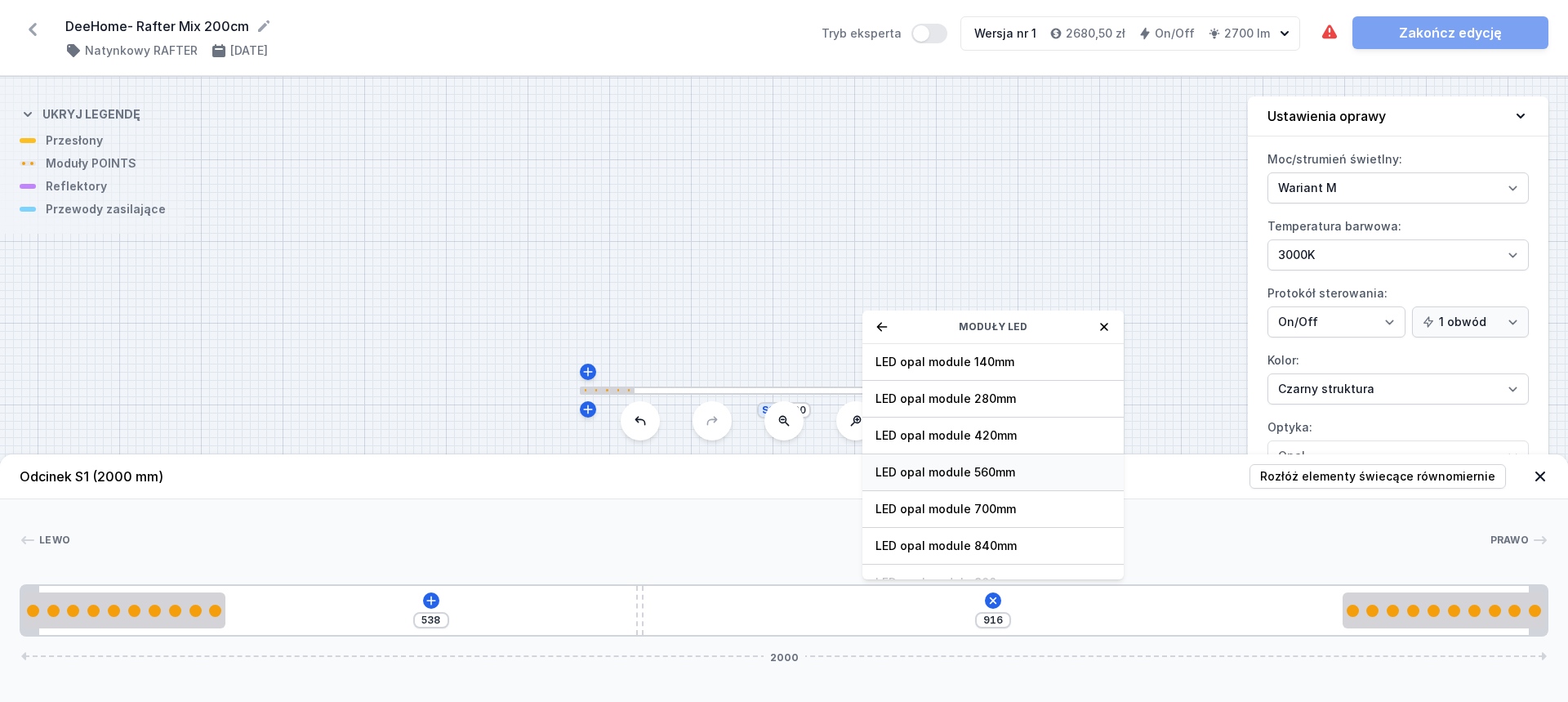
click at [966, 469] on span "LED opal module 560mm" at bounding box center [993, 473] width 235 height 17
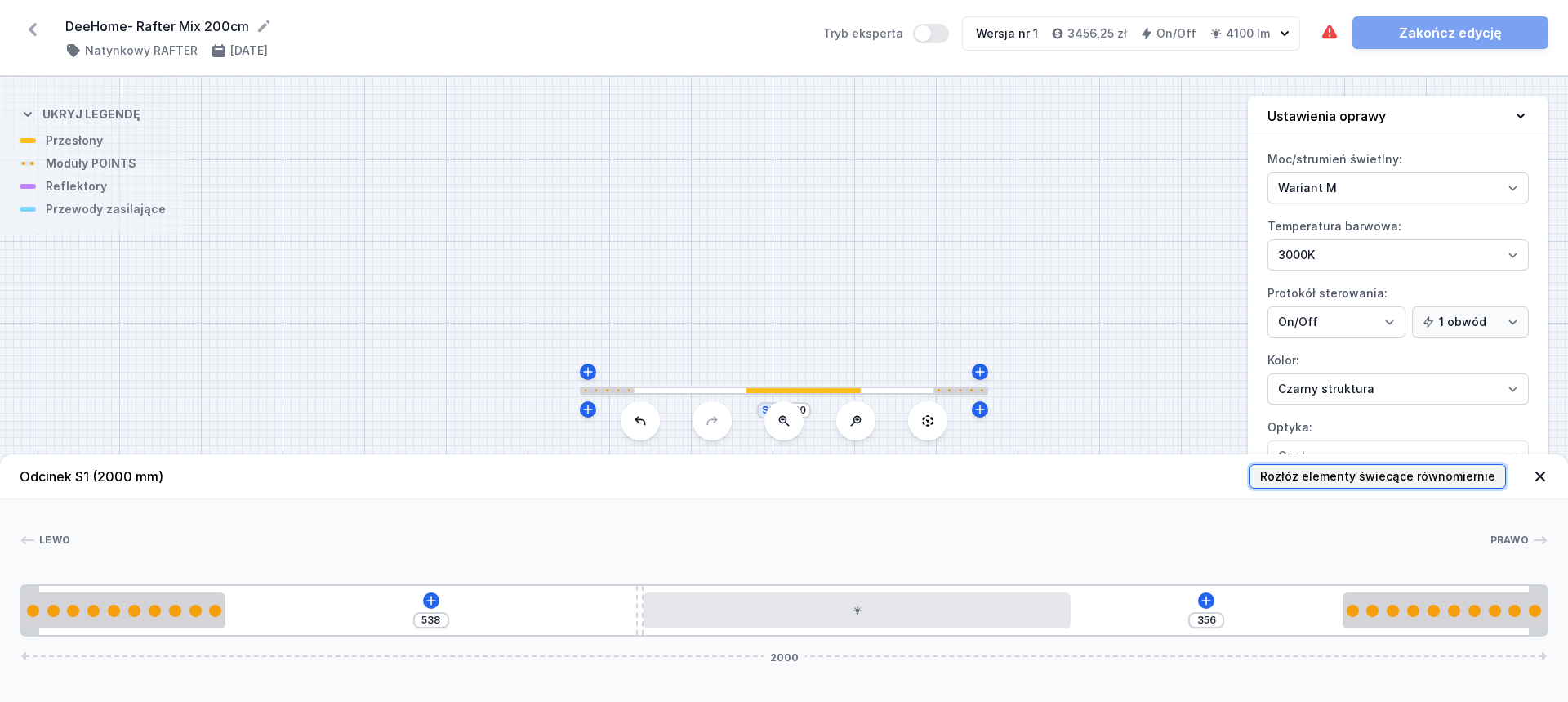
click at [1348, 470] on span "Rozłóż elementy świecące równomiernie" at bounding box center [1378, 477] width 235 height 17
type input "227"
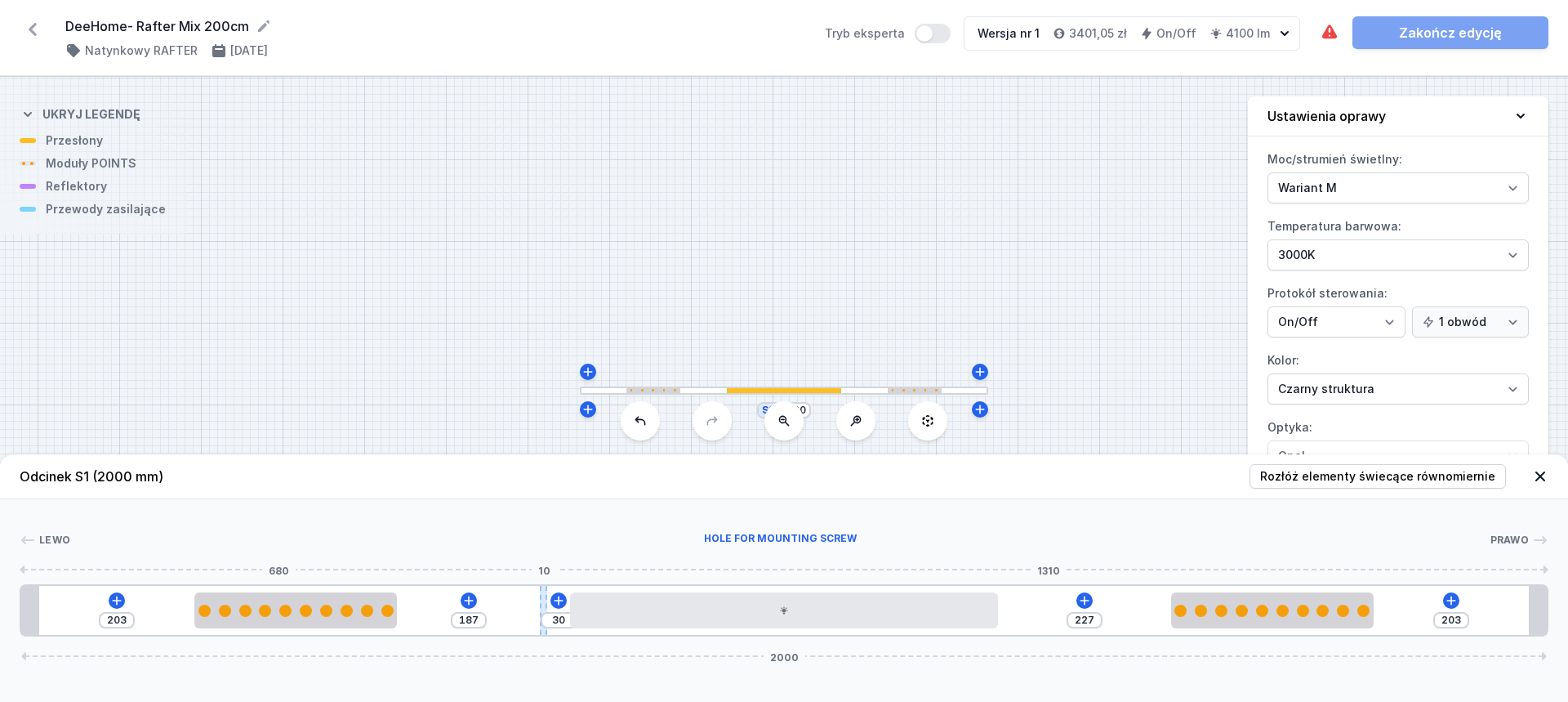
drag, startPoint x: 643, startPoint y: 589, endPoint x: 540, endPoint y: 591, distance: 103.0
click at [540, 591] on div at bounding box center [543, 610] width 7 height 49
click at [118, 619] on input "203" at bounding box center [116, 620] width 26 height 13
click at [118, 618] on input "203" at bounding box center [116, 620] width 26 height 13
click at [116, 616] on input "203" at bounding box center [116, 620] width 26 height 13
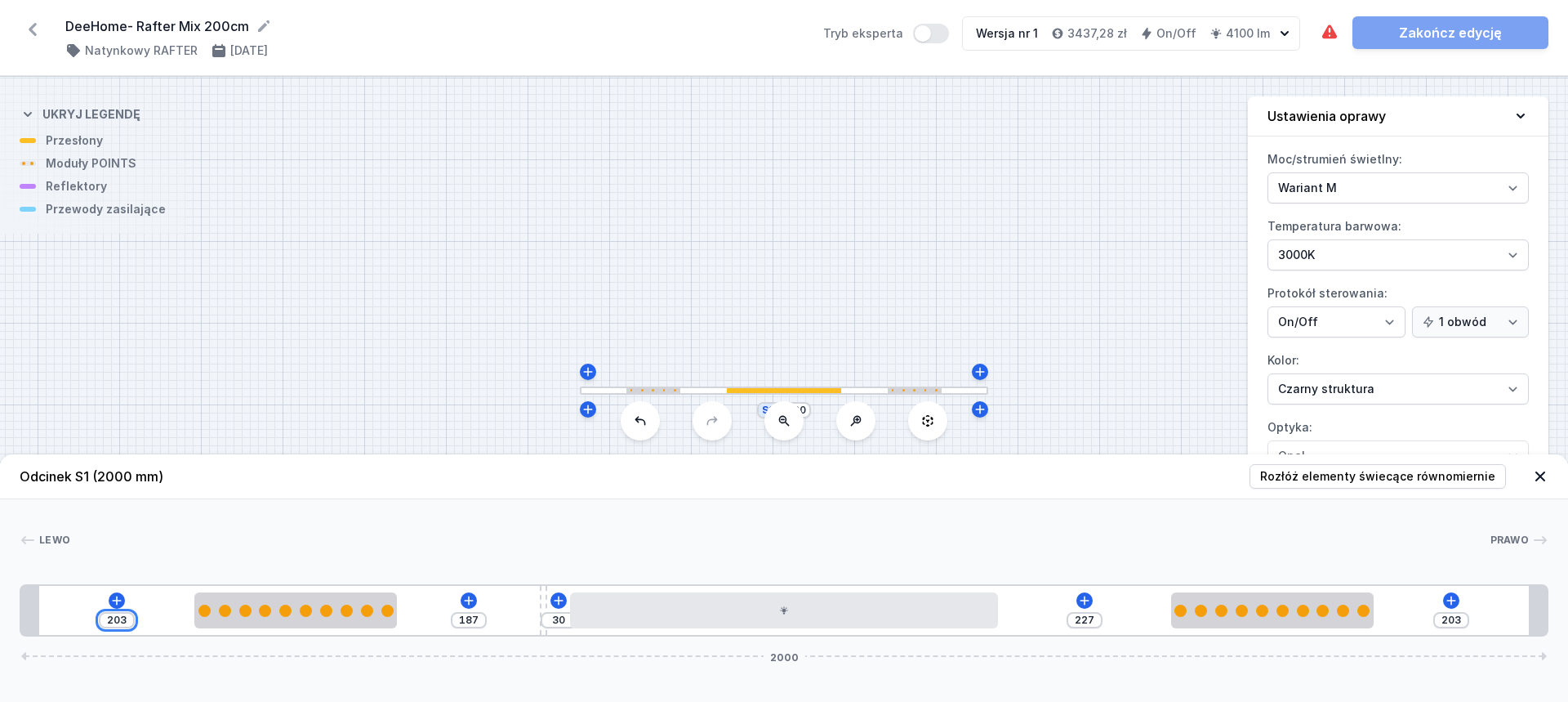
click at [116, 616] on input "203" at bounding box center [116, 620] width 26 height 13
type input "1"
type input "389"
type input "10"
type input "380"
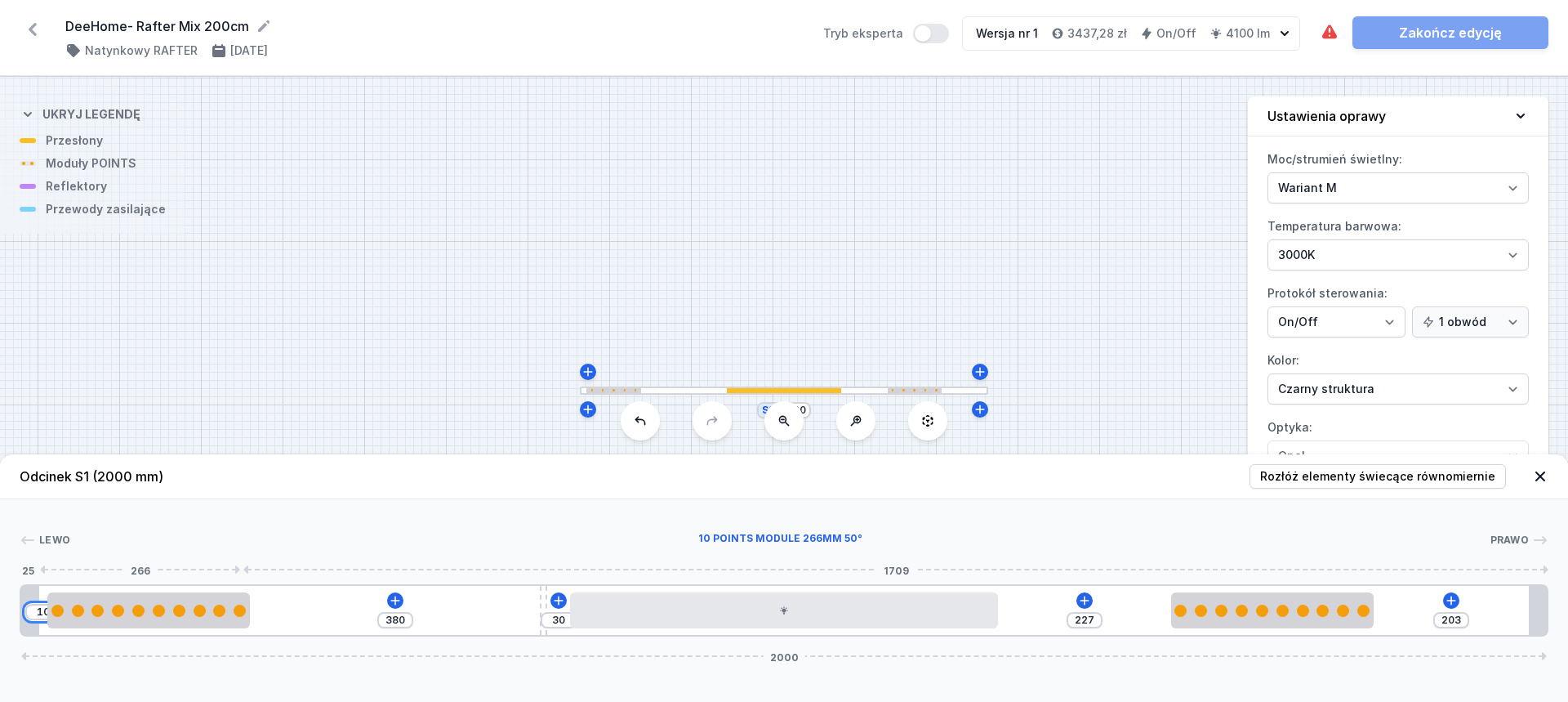
type input "100"
type input "290"
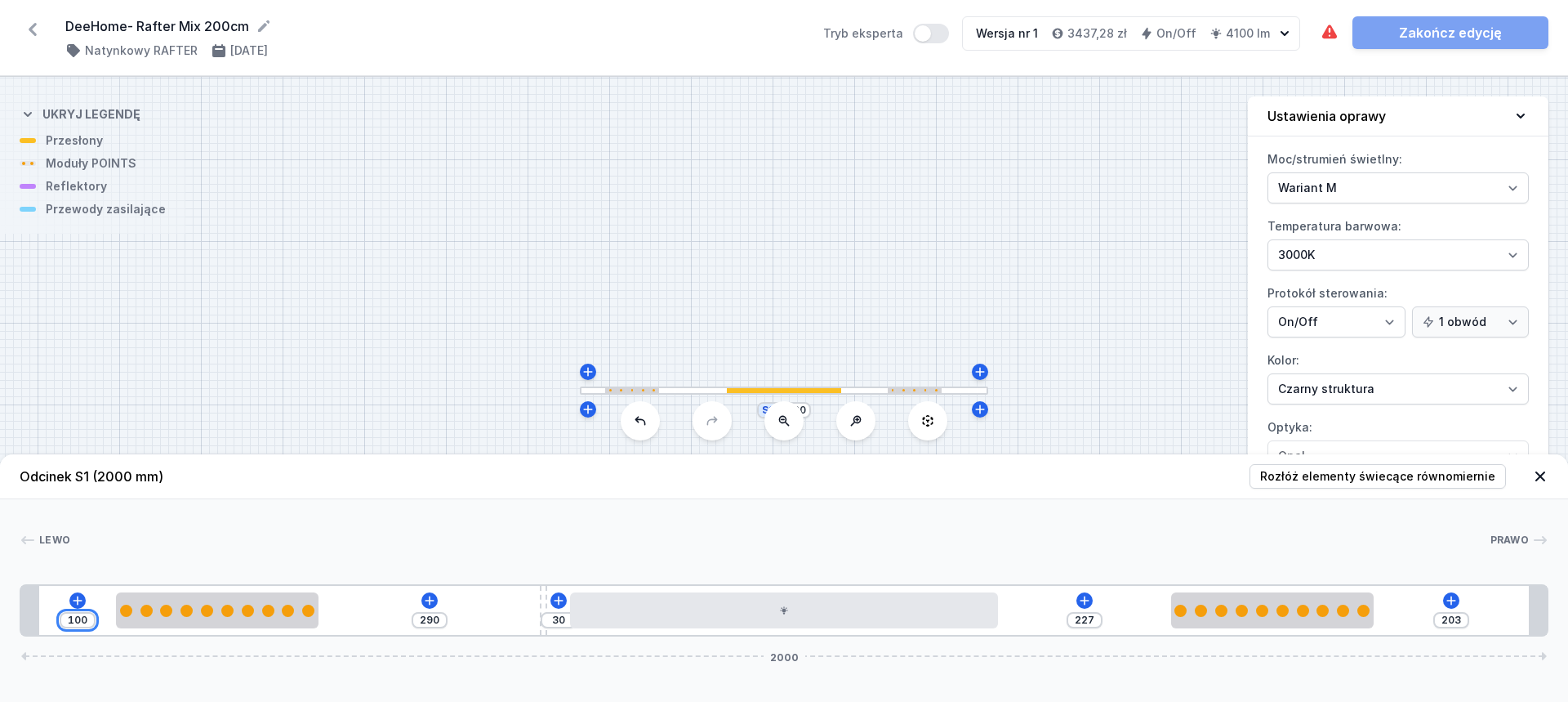
type input "100"
click at [1450, 613] on div "203" at bounding box center [1451, 620] width 36 height 17
click at [1450, 618] on input "203" at bounding box center [1451, 620] width 26 height 13
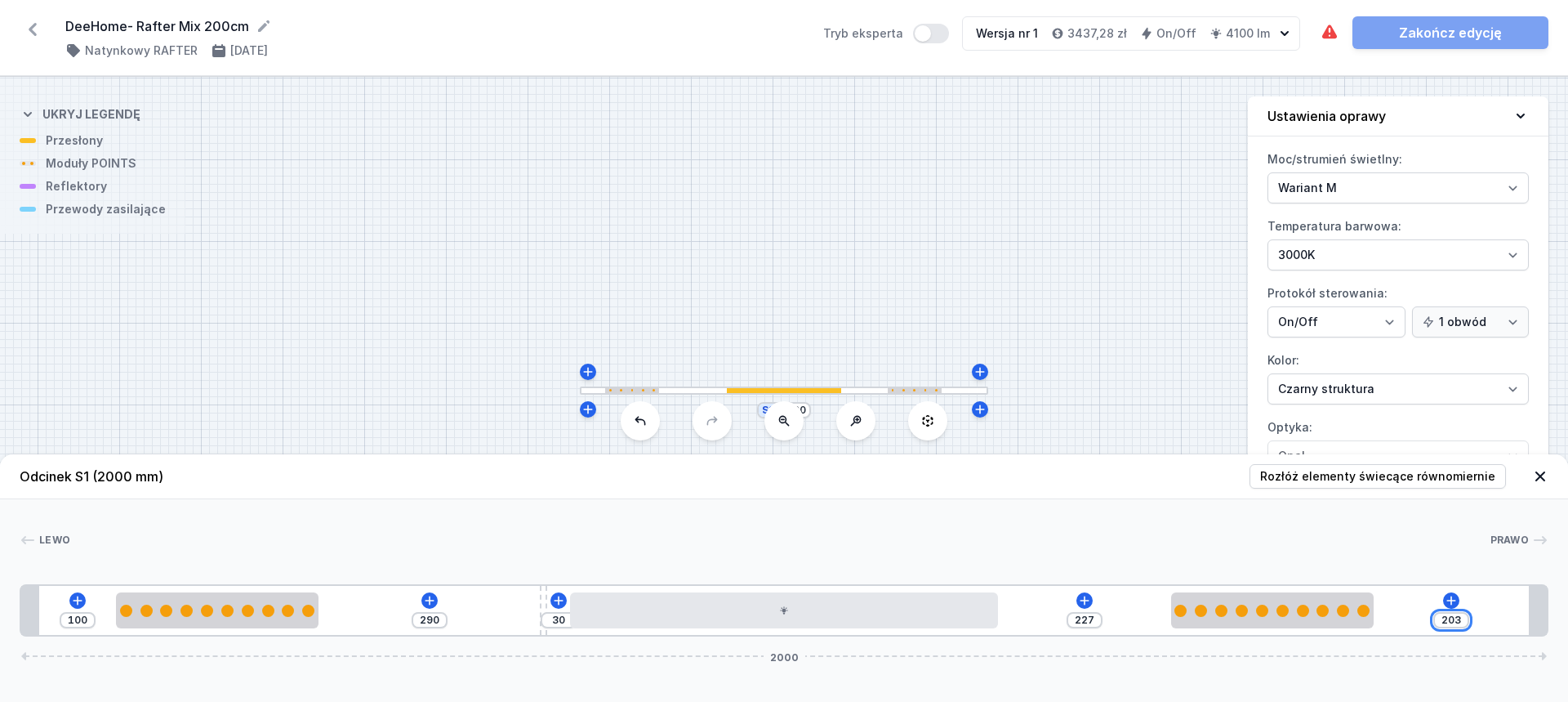
type input "429"
type input "1"
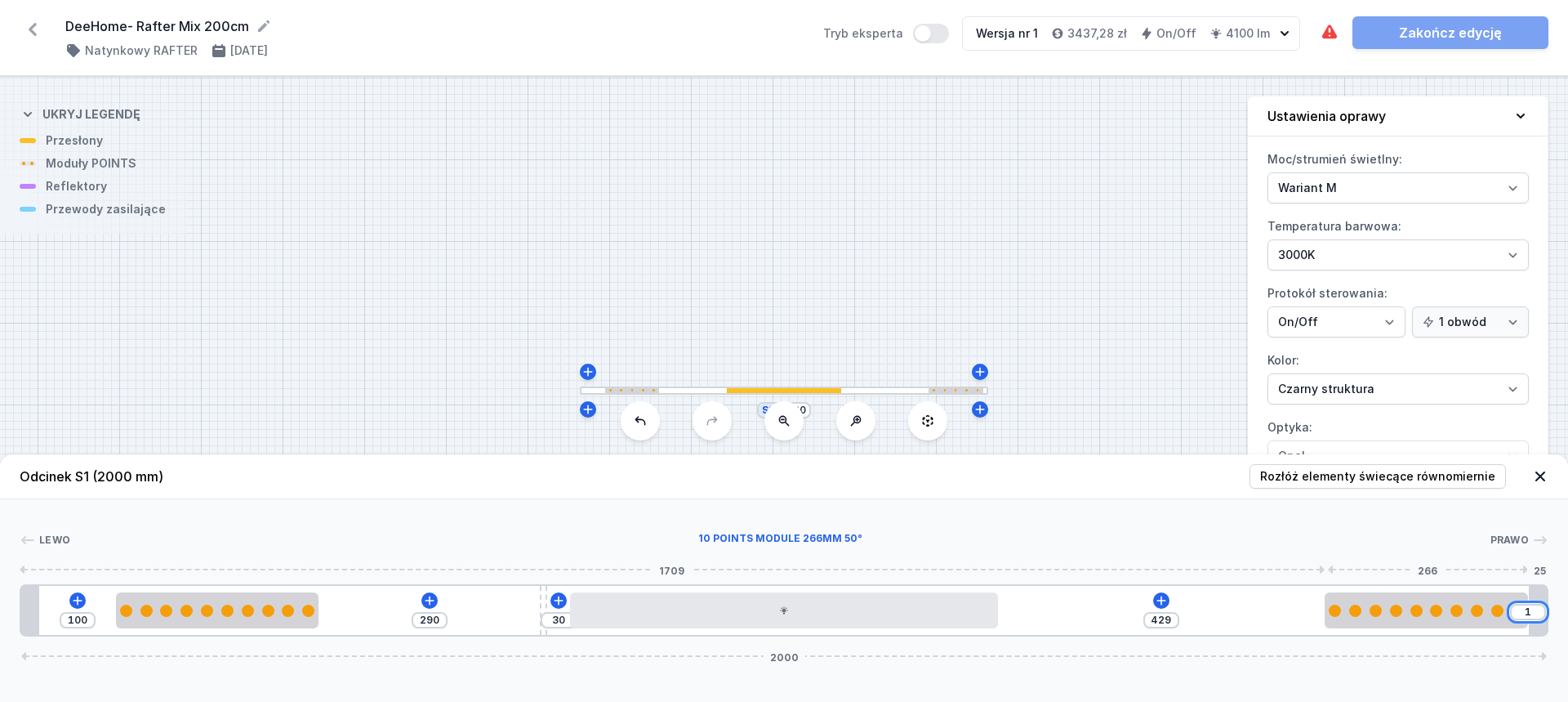
type input "420"
type input "10"
type input "330"
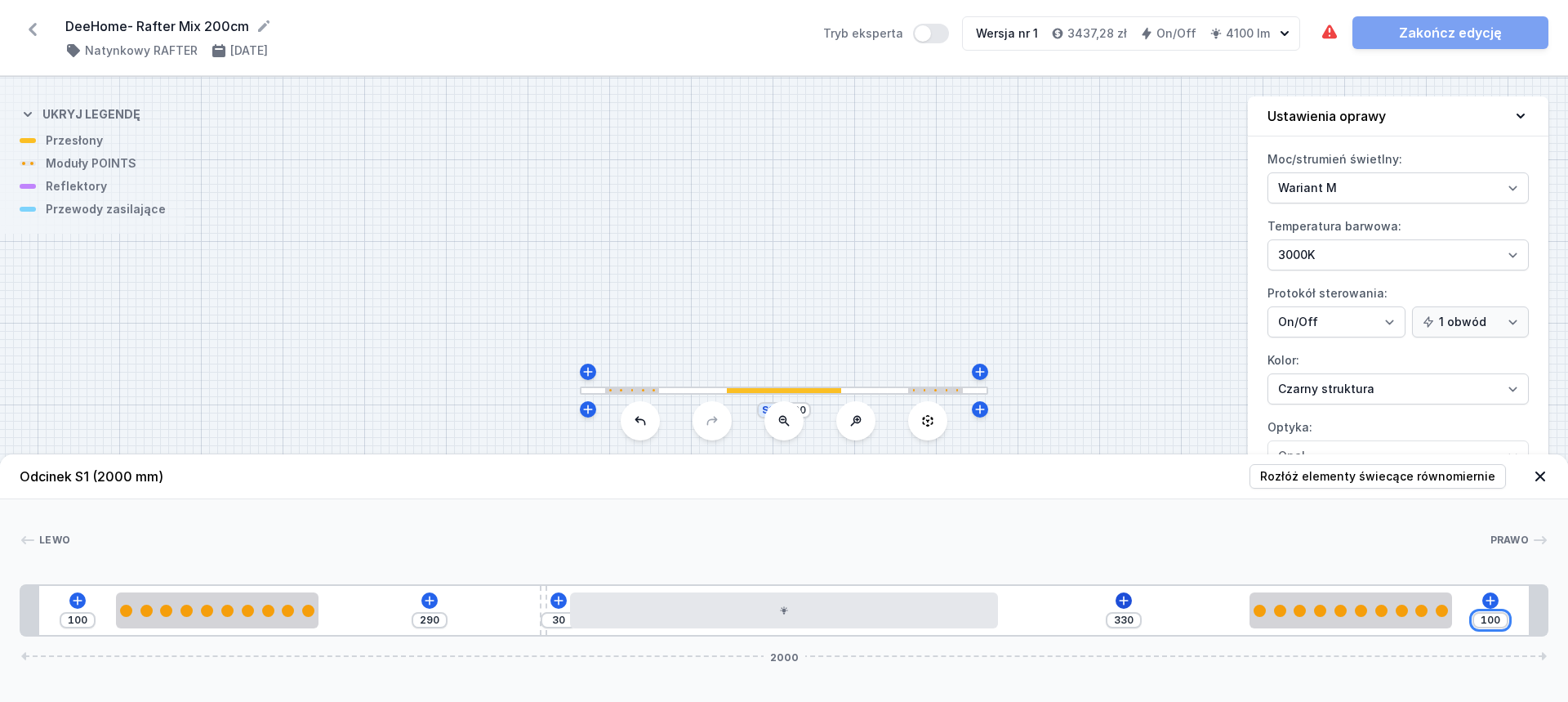
type input "100"
click at [1122, 602] on icon at bounding box center [1124, 601] width 13 height 13
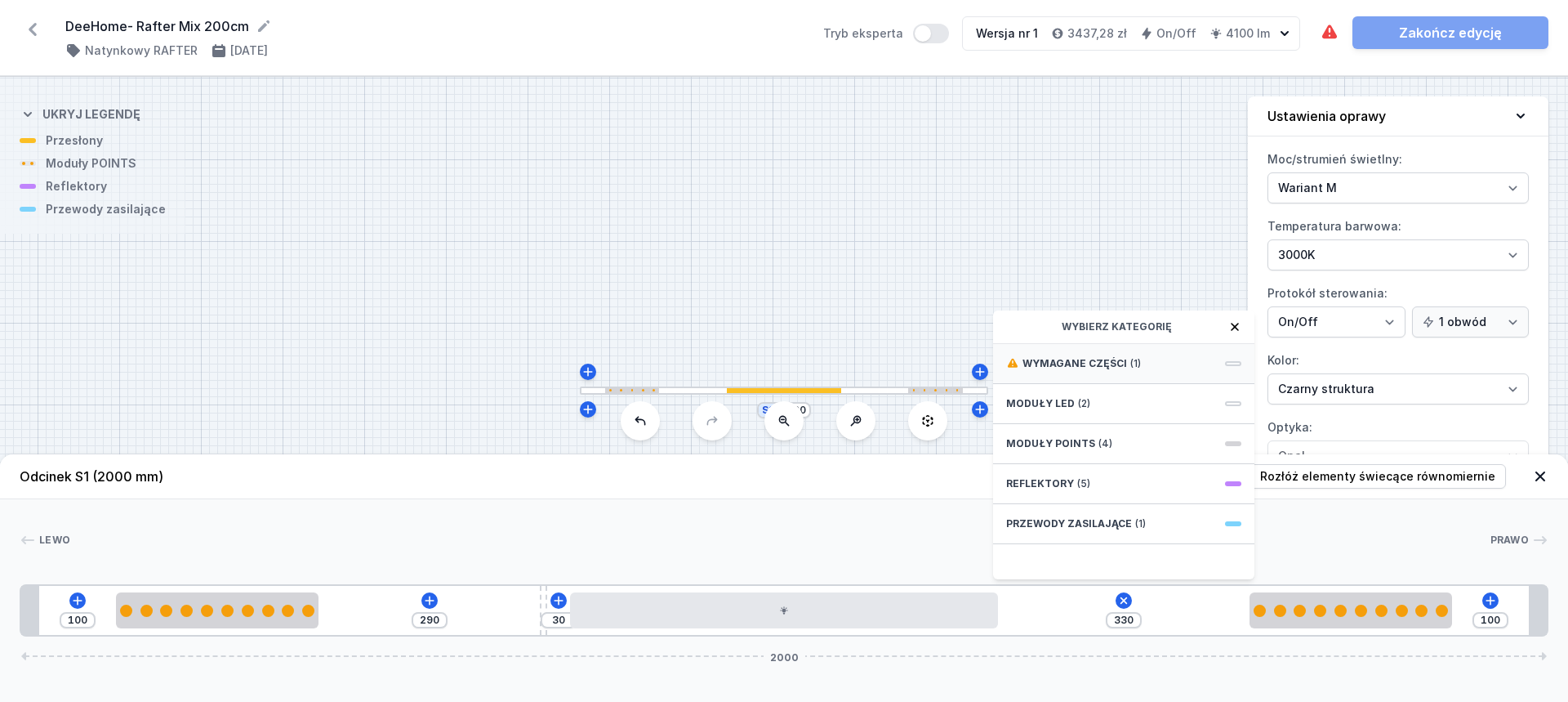
click at [1101, 359] on span "Wymagane części" at bounding box center [1074, 364] width 104 height 13
click at [1096, 365] on span "Hole for power supply cable" at bounding box center [1124, 362] width 235 height 17
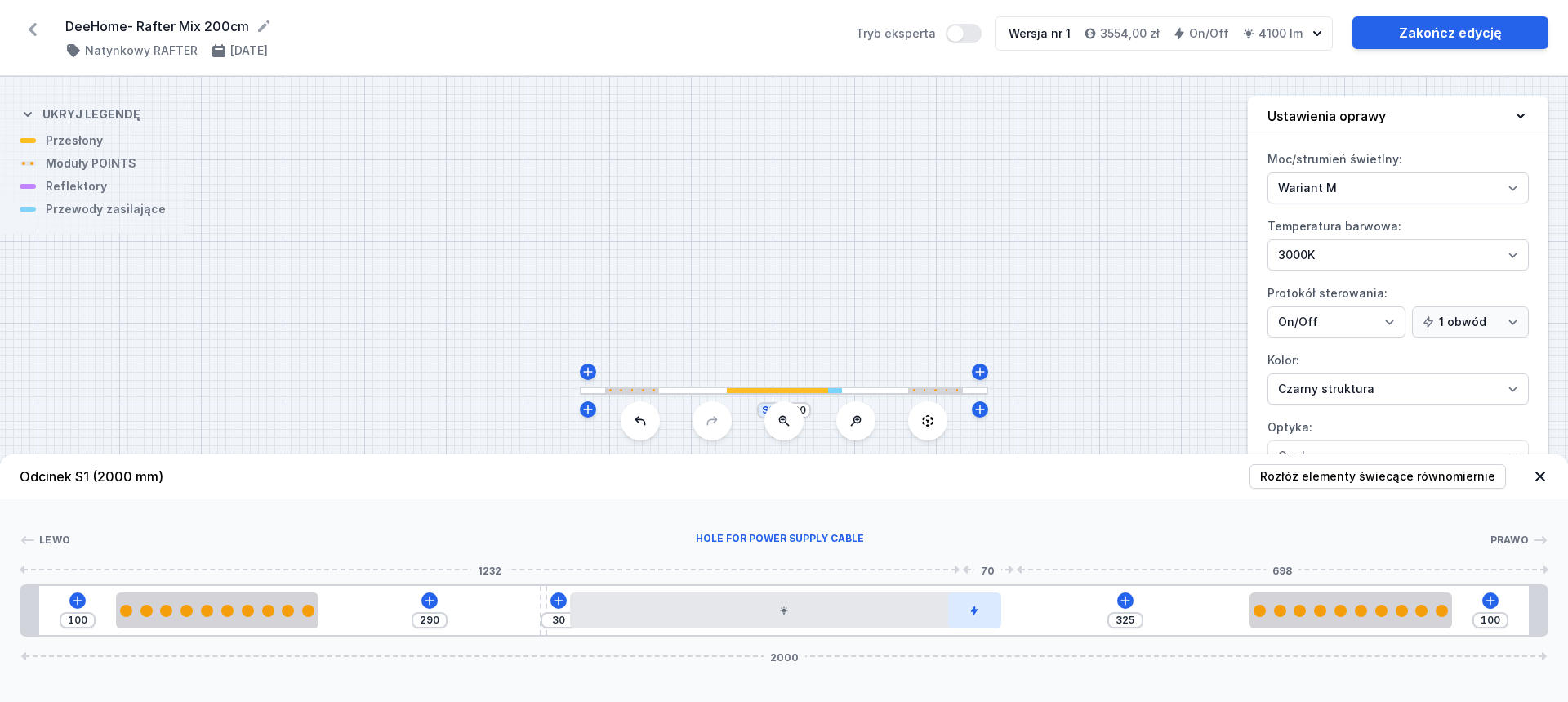
type input "330"
drag, startPoint x: 1036, startPoint y: 610, endPoint x: 798, endPoint y: 623, distance: 238.4
click at [797, 625] on div at bounding box center [783, 610] width 53 height 36
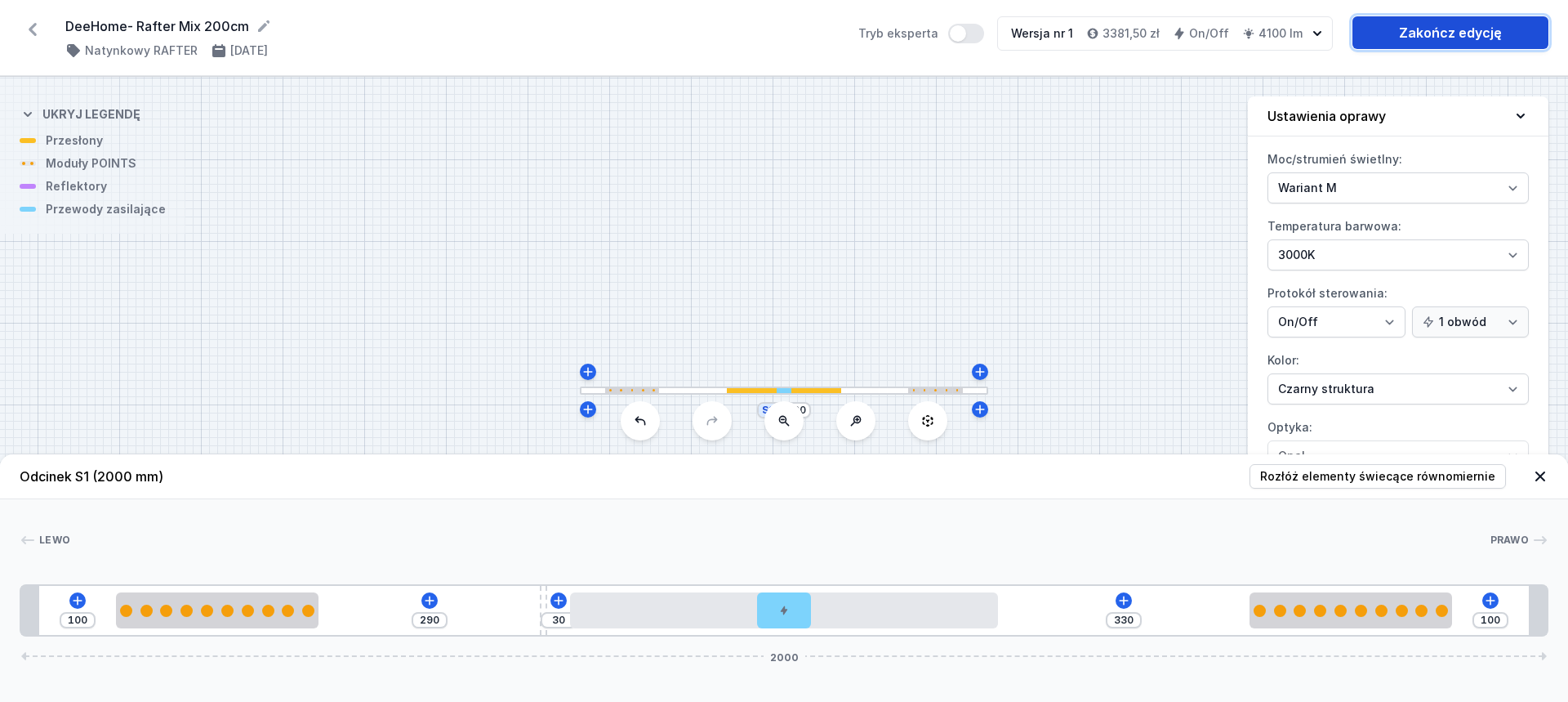
click at [1430, 37] on link "Zakończ edycję" at bounding box center [1450, 33] width 196 height 33
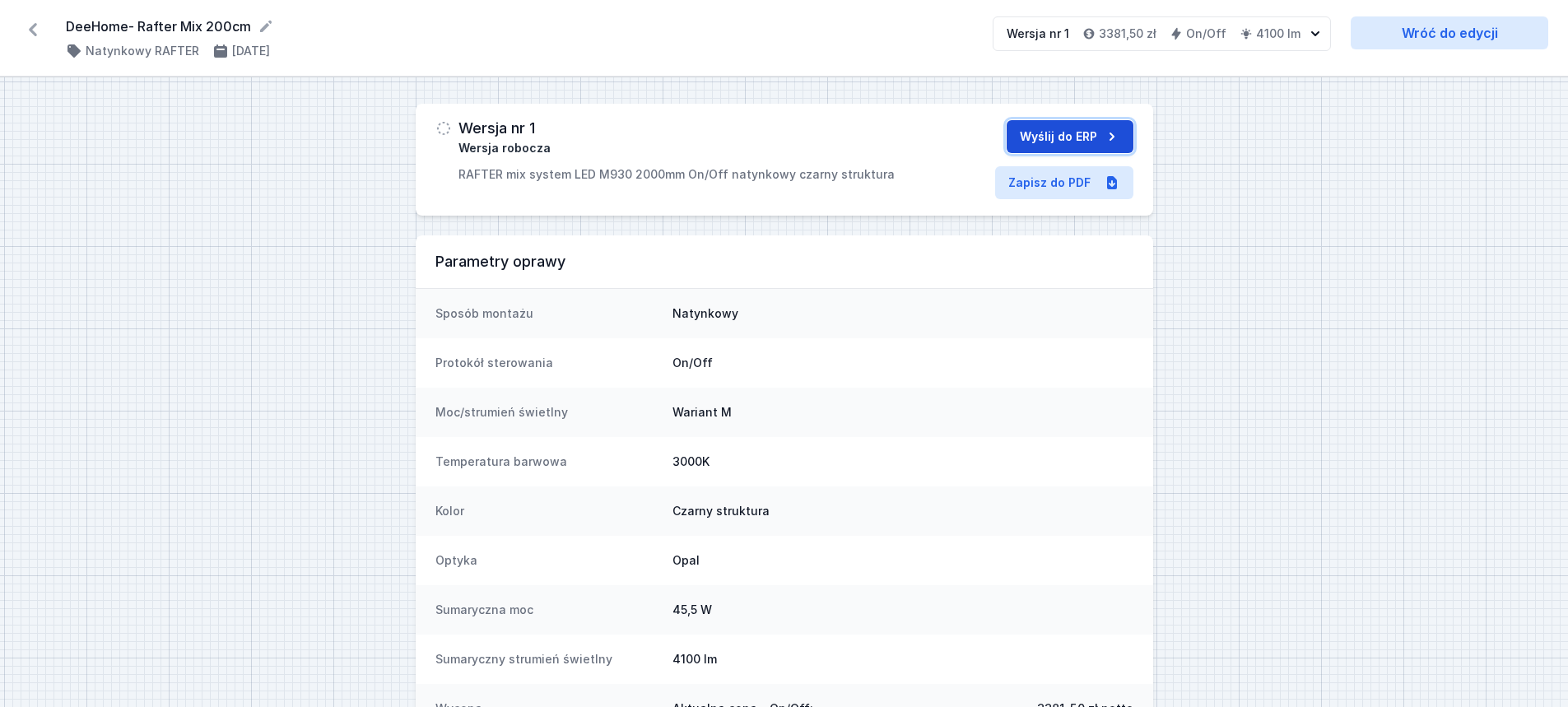
click at [1093, 129] on button "Wyślij do ERP" at bounding box center [1070, 136] width 127 height 33
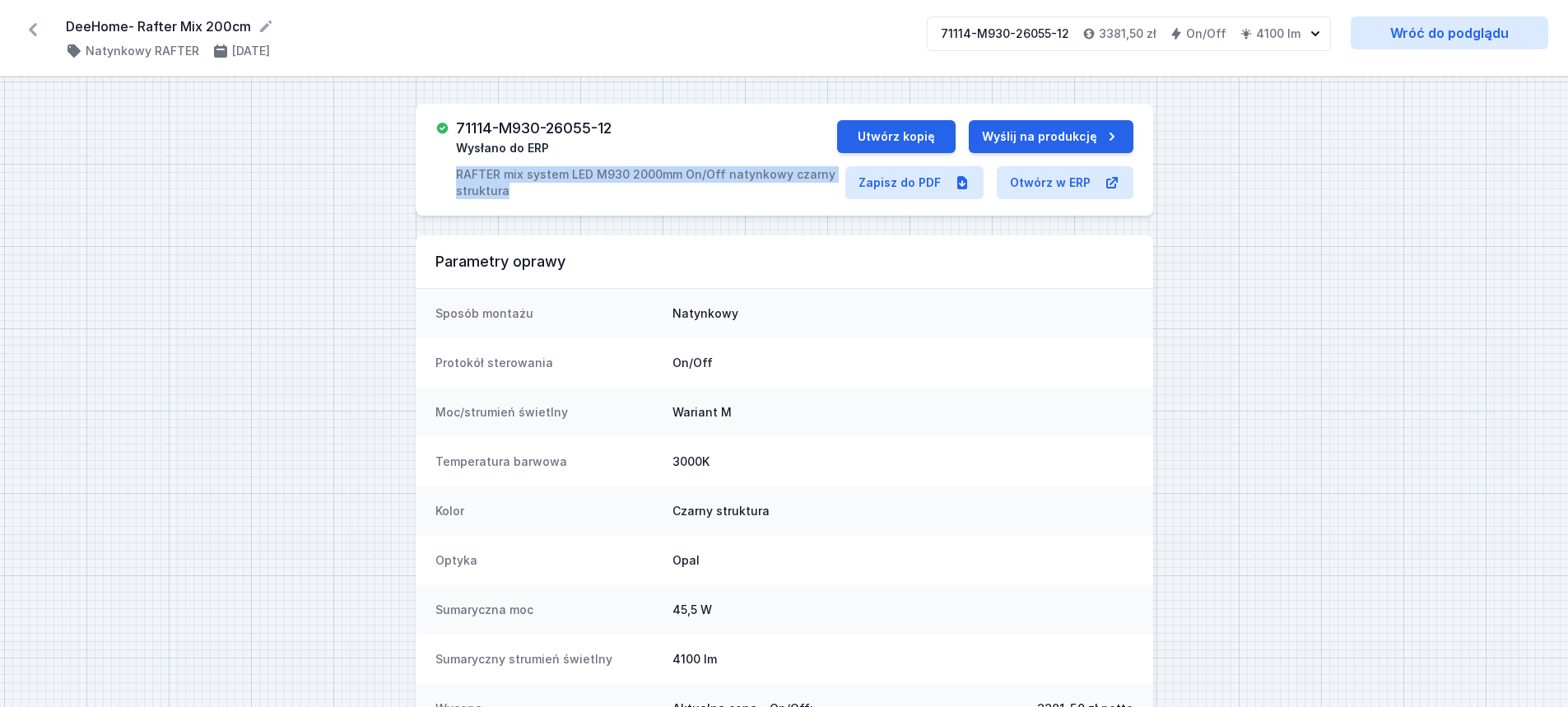
drag, startPoint x: 457, startPoint y: 174, endPoint x: 526, endPoint y: 197, distance: 72.7
click at [526, 197] on p "RAFTER mix system LED M930 2000mm On/Off natynkowy [PERSON_NAME] struktura" at bounding box center [647, 182] width 381 height 33
copy p "RAFTER mix system LED M930 2000mm On/Off natynkowy [PERSON_NAME] struktura"
click at [909, 191] on link "Zapisz do PDF" at bounding box center [915, 182] width 139 height 33
click at [1426, 31] on link "Wróć do podglądu" at bounding box center [1450, 33] width 197 height 33
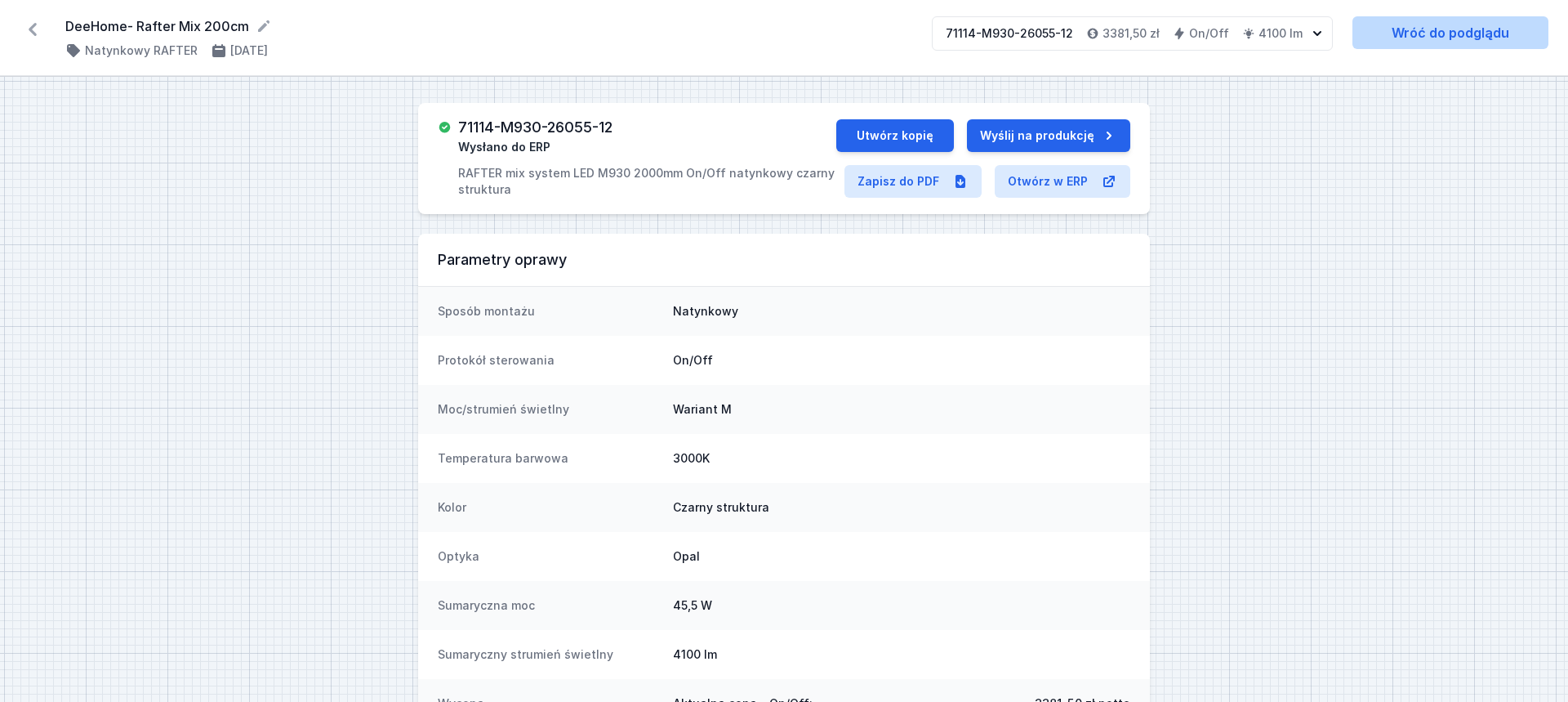
select select "M"
select select "3000"
select select "2"
click at [899, 136] on button "Utwórz kopię" at bounding box center [889, 135] width 117 height 33
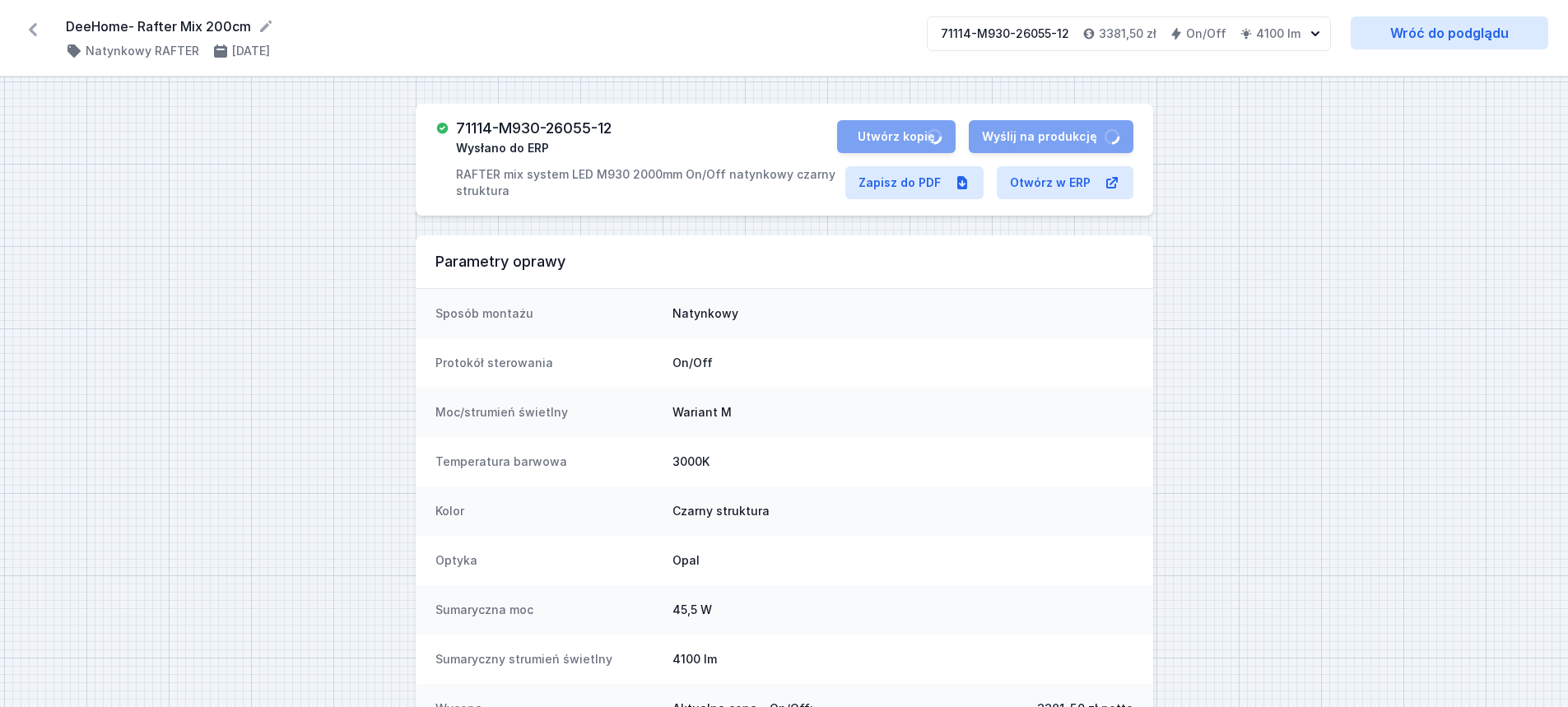
select select "M"
select select "3000"
select select "2"
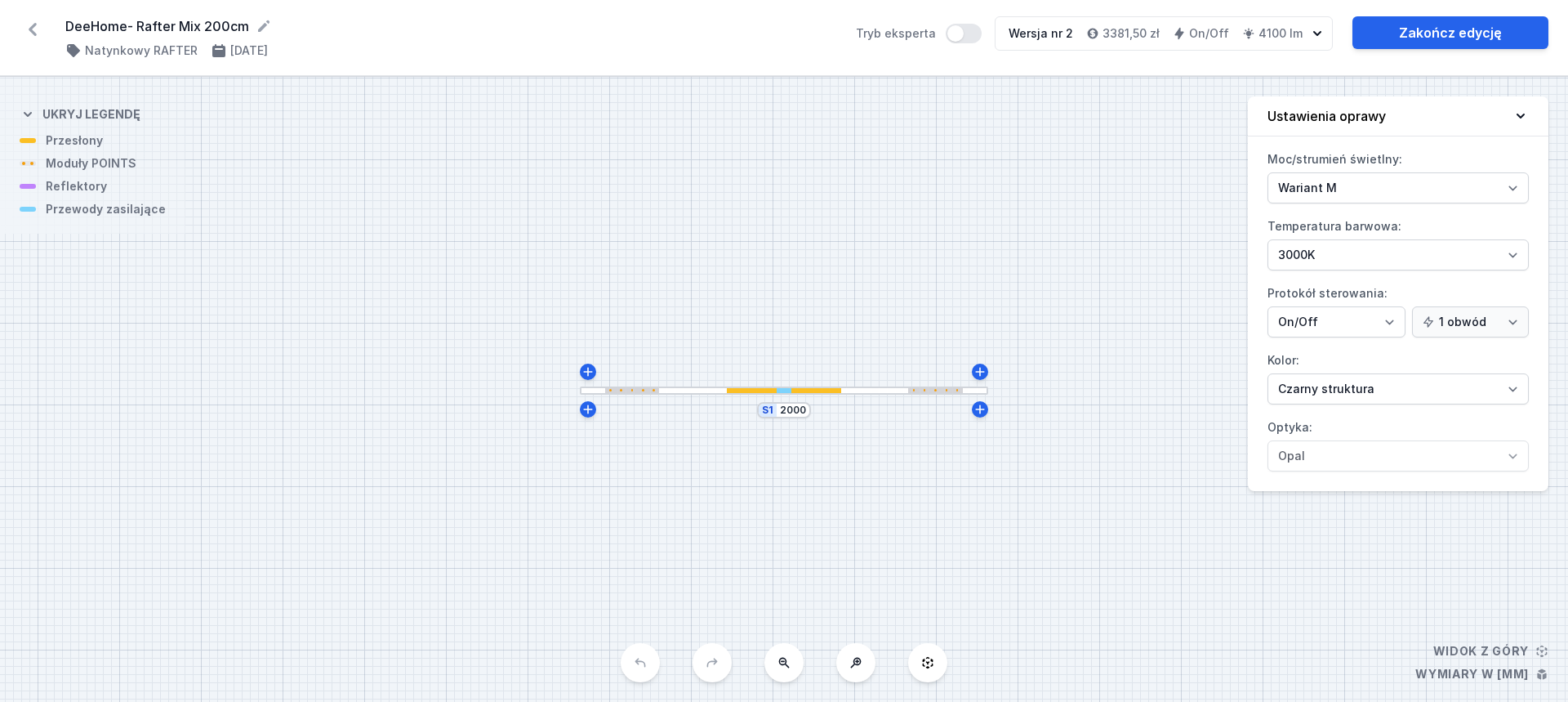
click at [828, 393] on div at bounding box center [783, 391] width 114 height 5
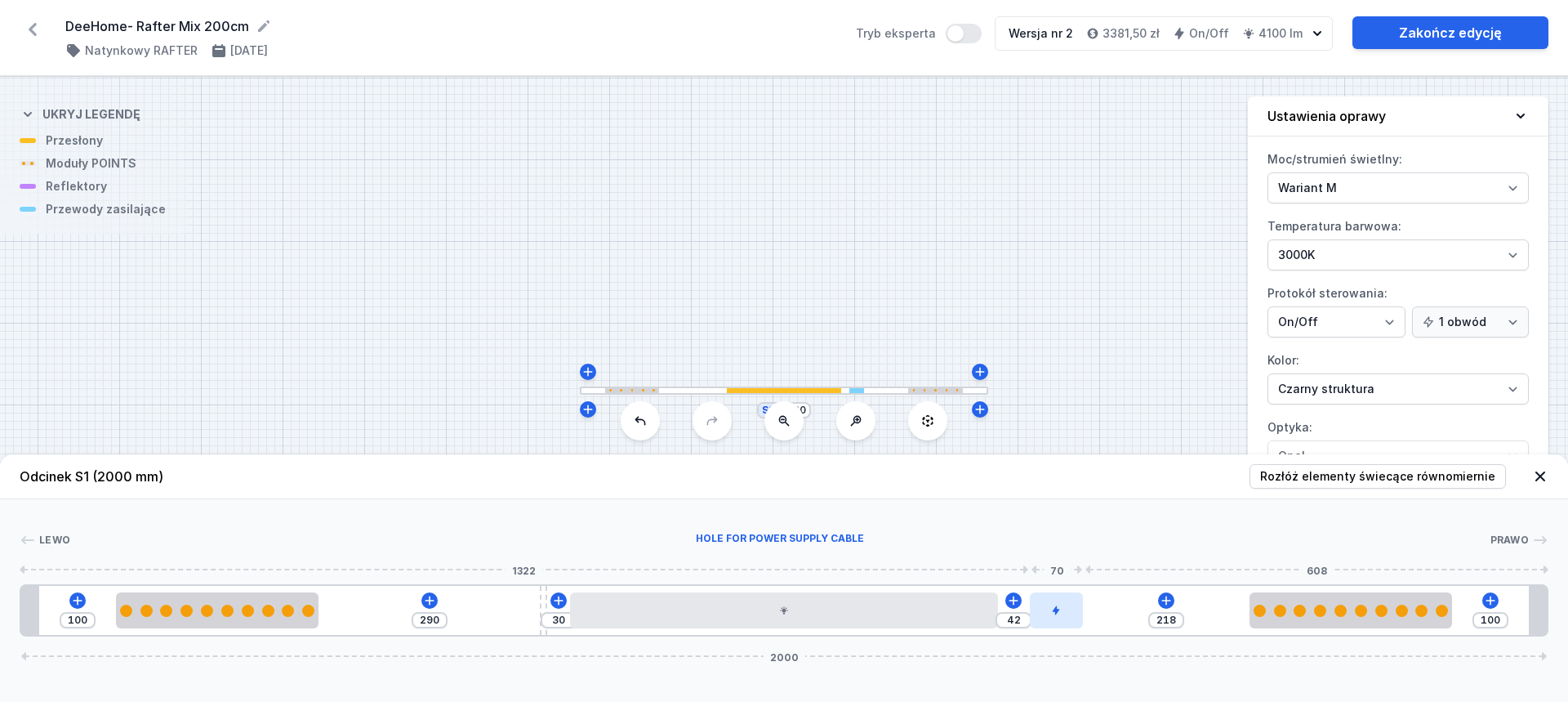
type input "208"
type input "52"
type input "199"
type input "61"
type input "192"
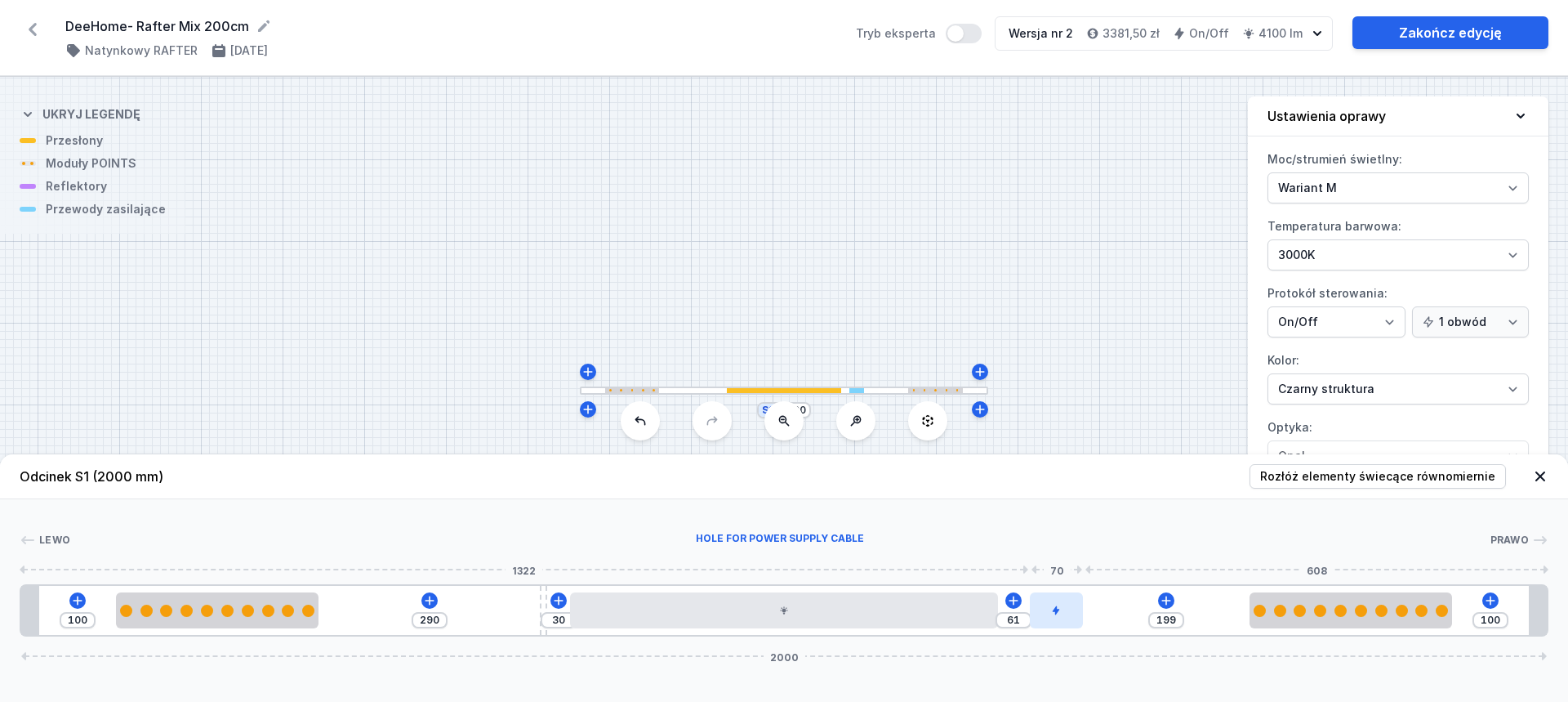
type input "68"
type input "193"
type input "67"
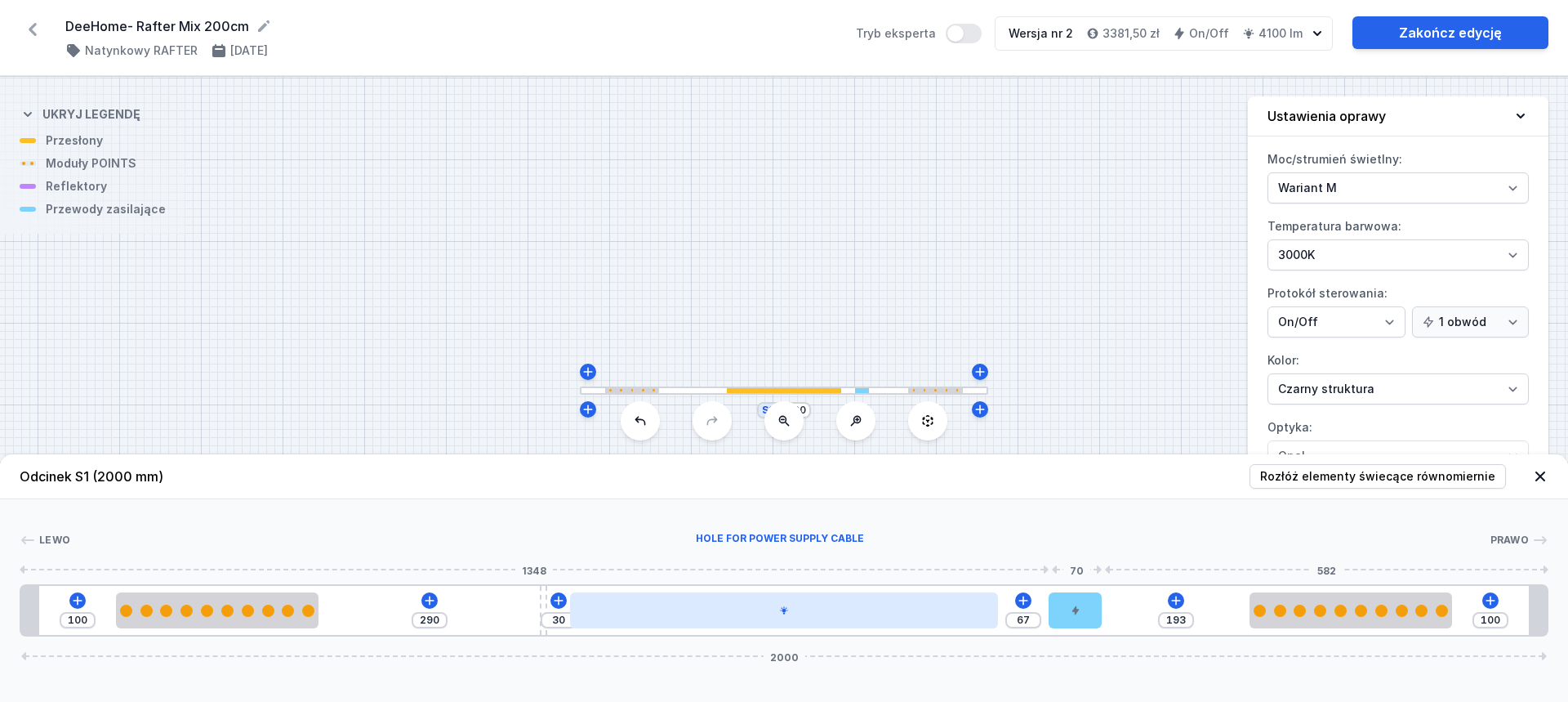
drag, startPoint x: 786, startPoint y: 618, endPoint x: 941, endPoint y: 620, distance: 155.0
type input "194"
click at [881, 626] on div at bounding box center [783, 610] width 427 height 36
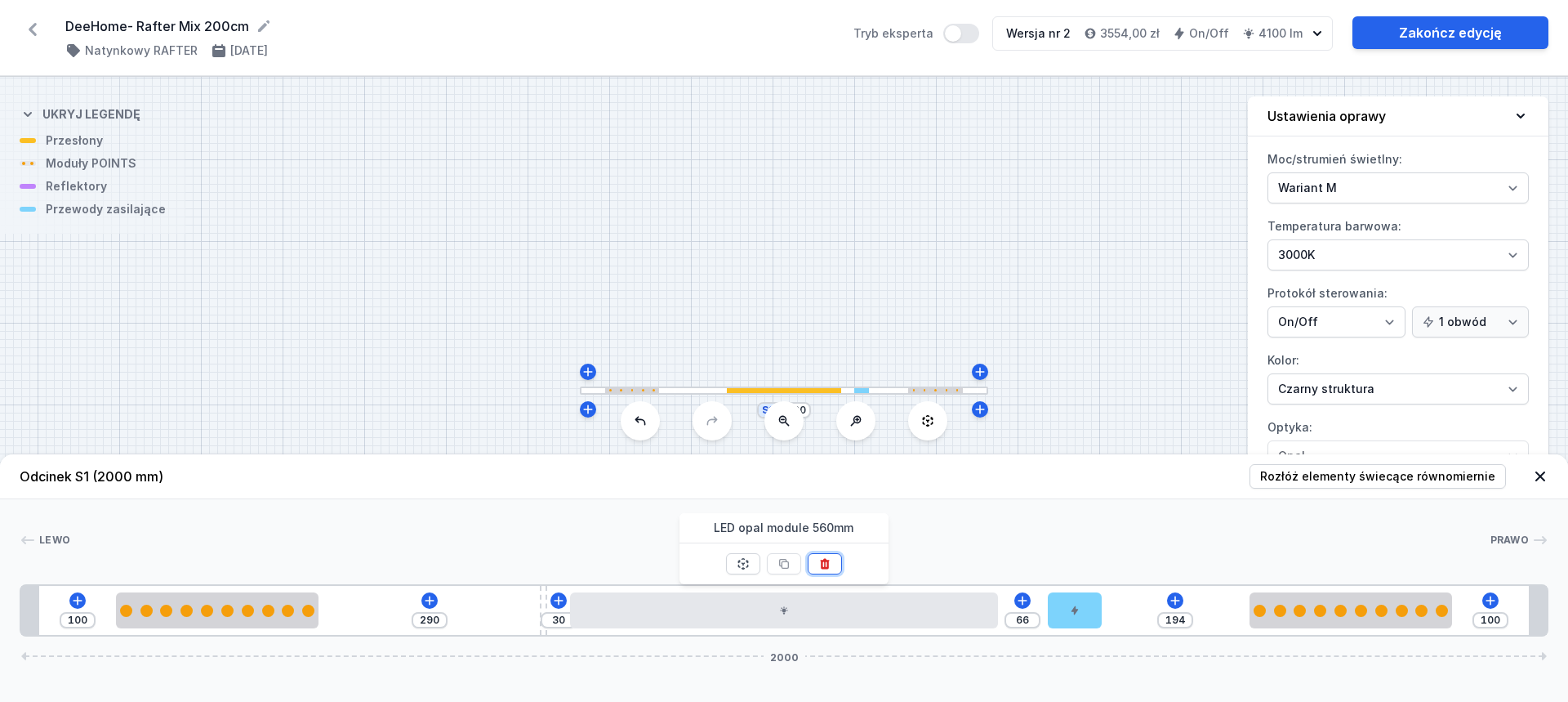
click at [827, 567] on icon at bounding box center [824, 564] width 9 height 11
type input "656"
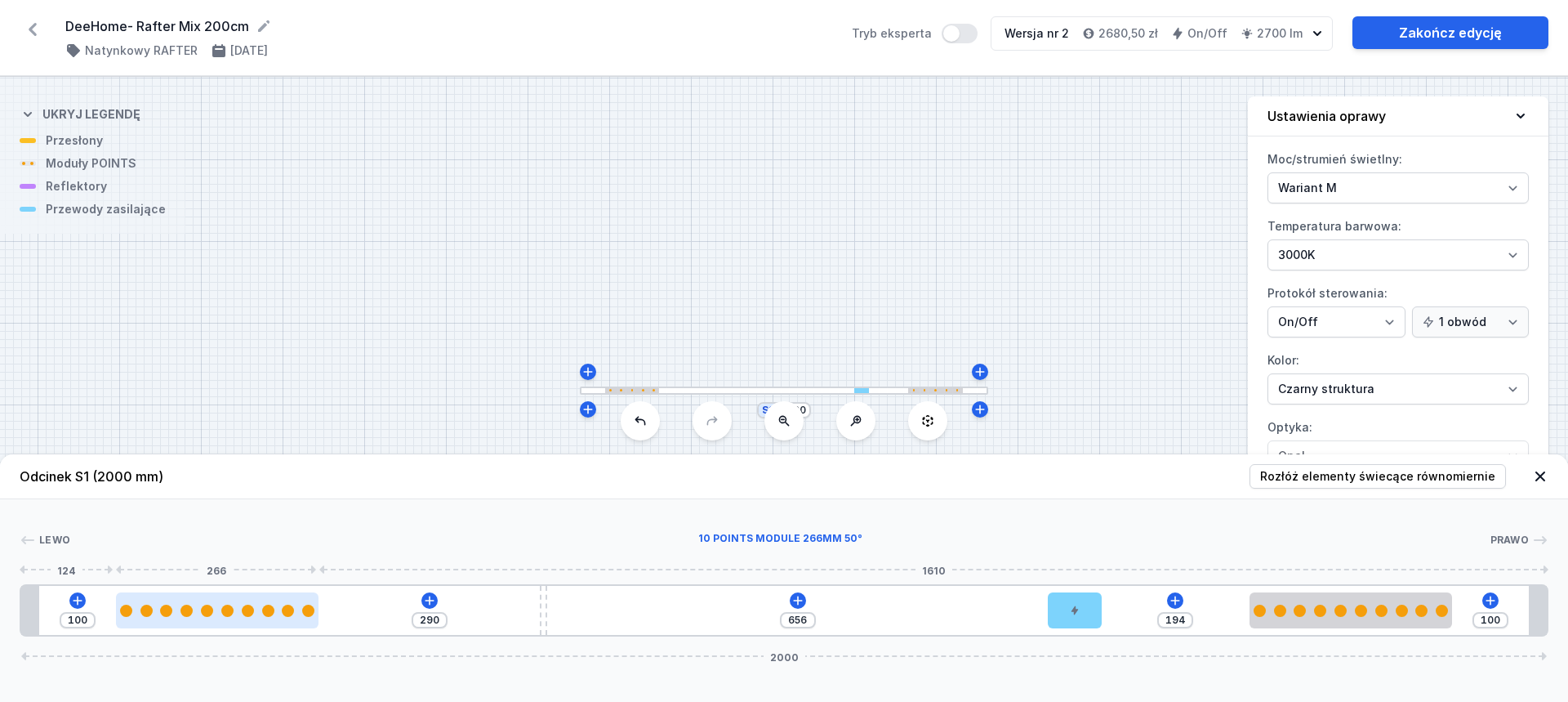
click at [278, 607] on div at bounding box center [217, 610] width 202 height 13
select select "2870"
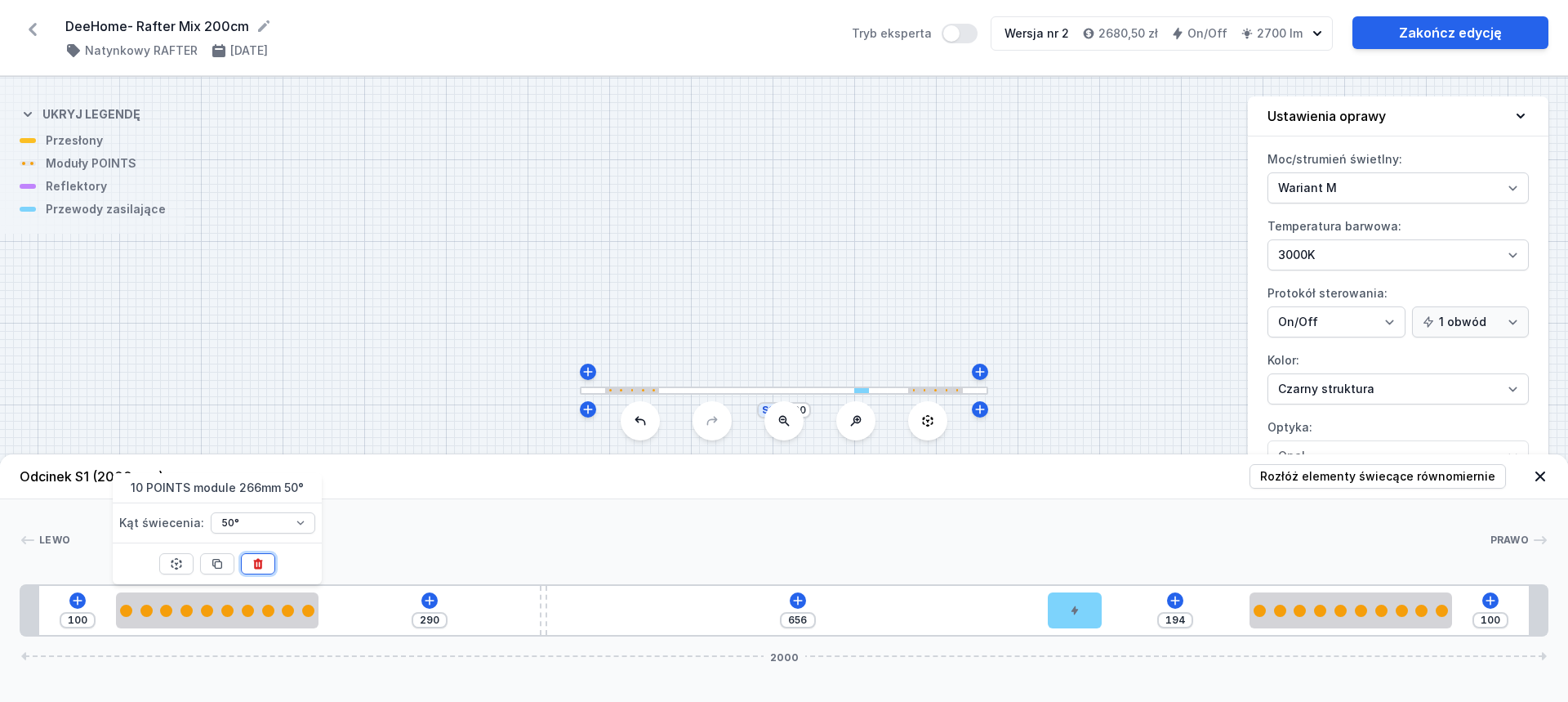
click at [256, 563] on icon at bounding box center [257, 564] width 9 height 11
type input "656"
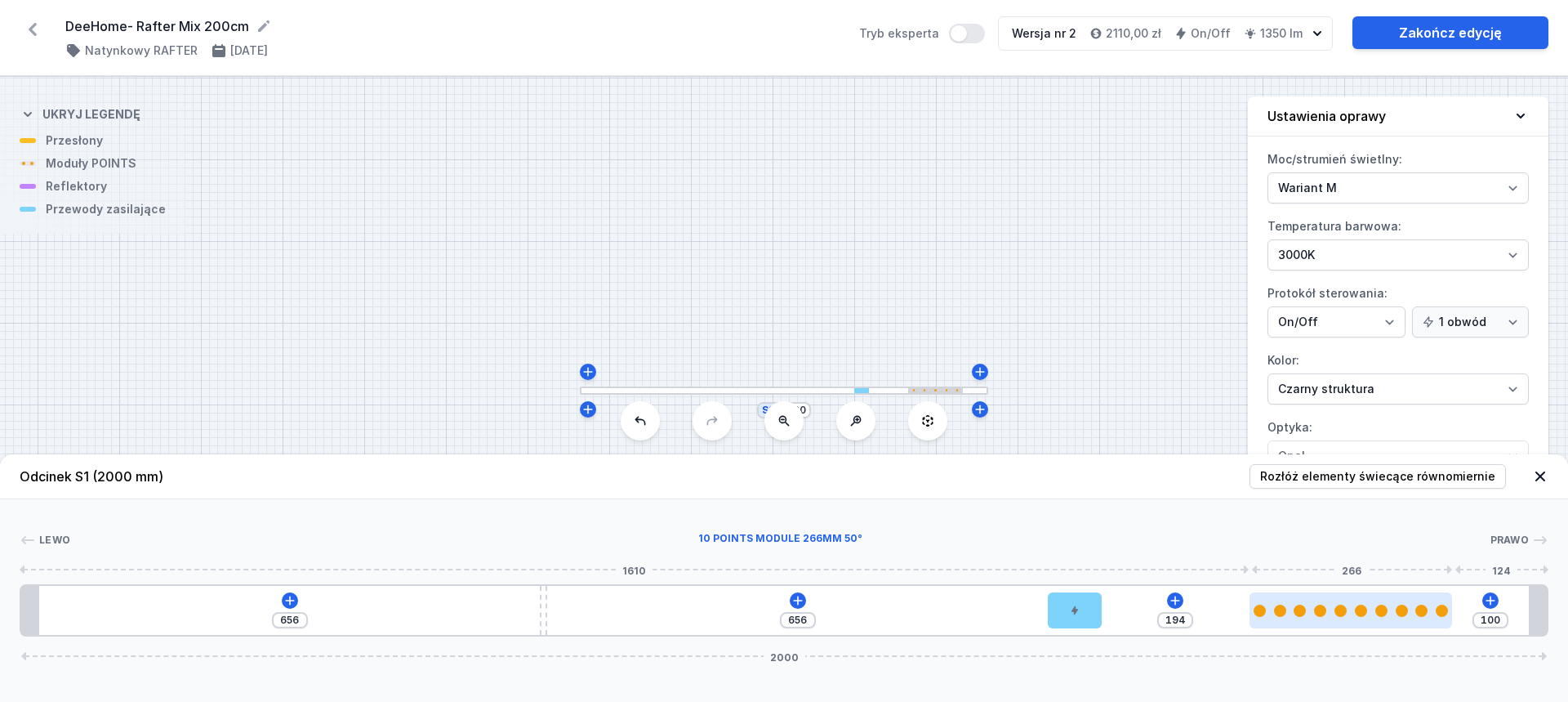
type input "179"
type input "560"
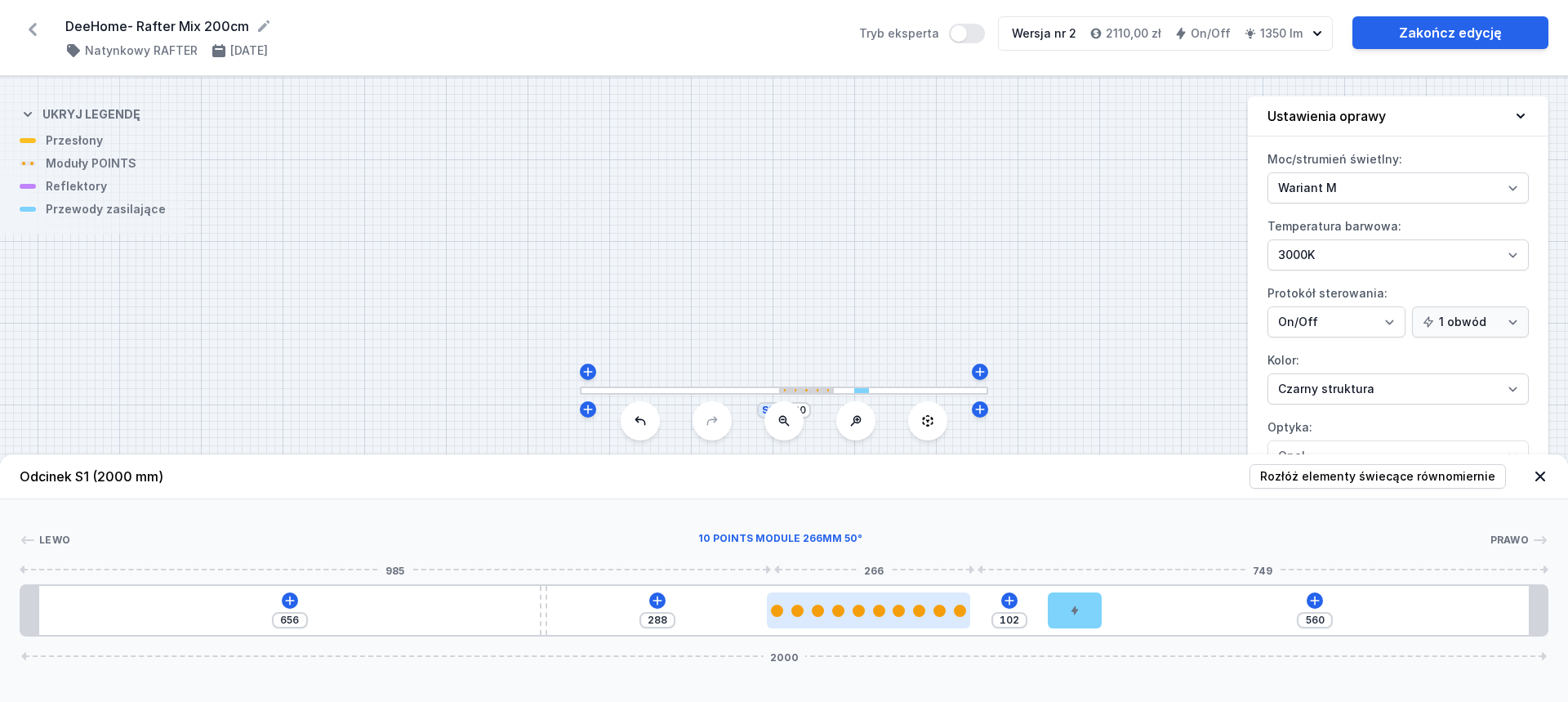
type input "279"
type input "111"
type input "273"
type input "117"
type input "266"
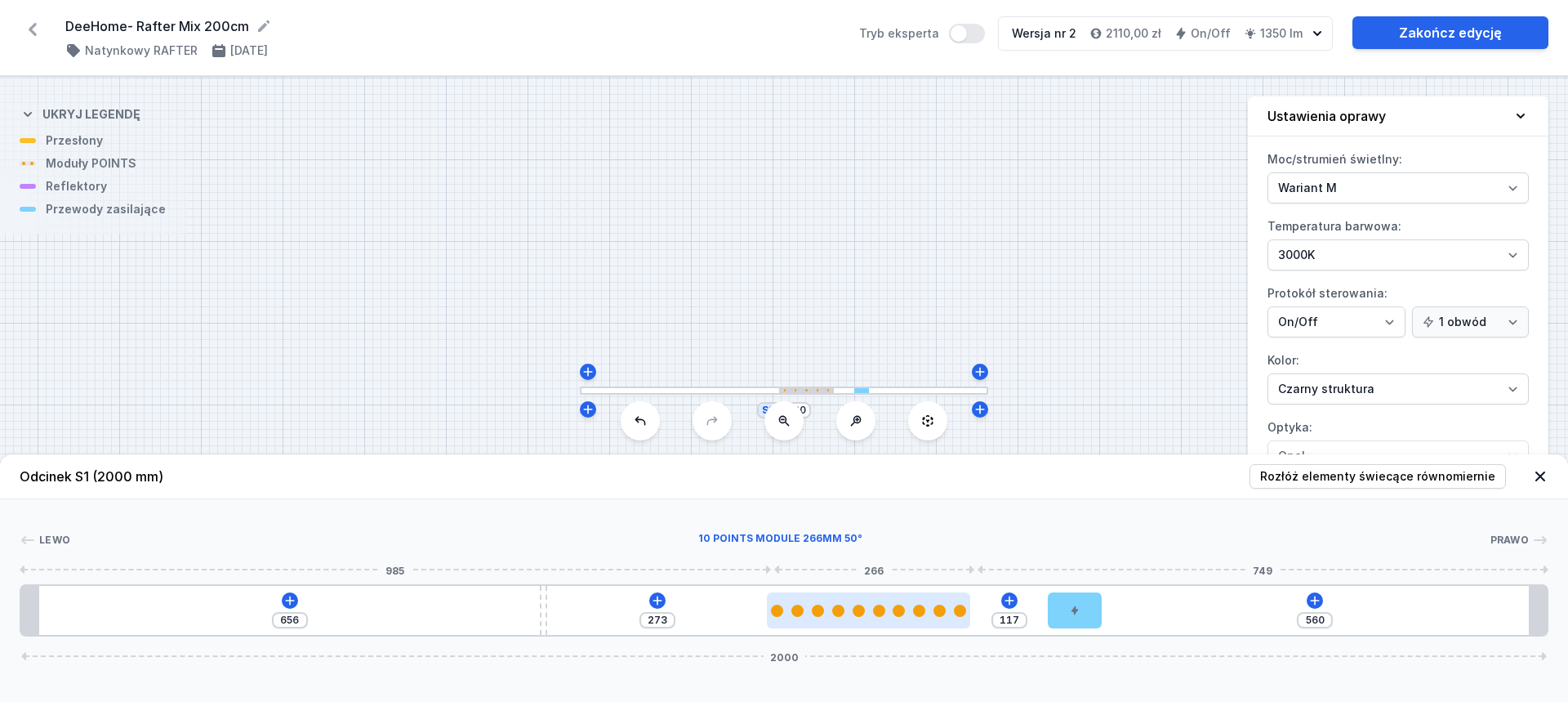
type input "124"
type input "263"
type input "127"
type input "262"
type input "128"
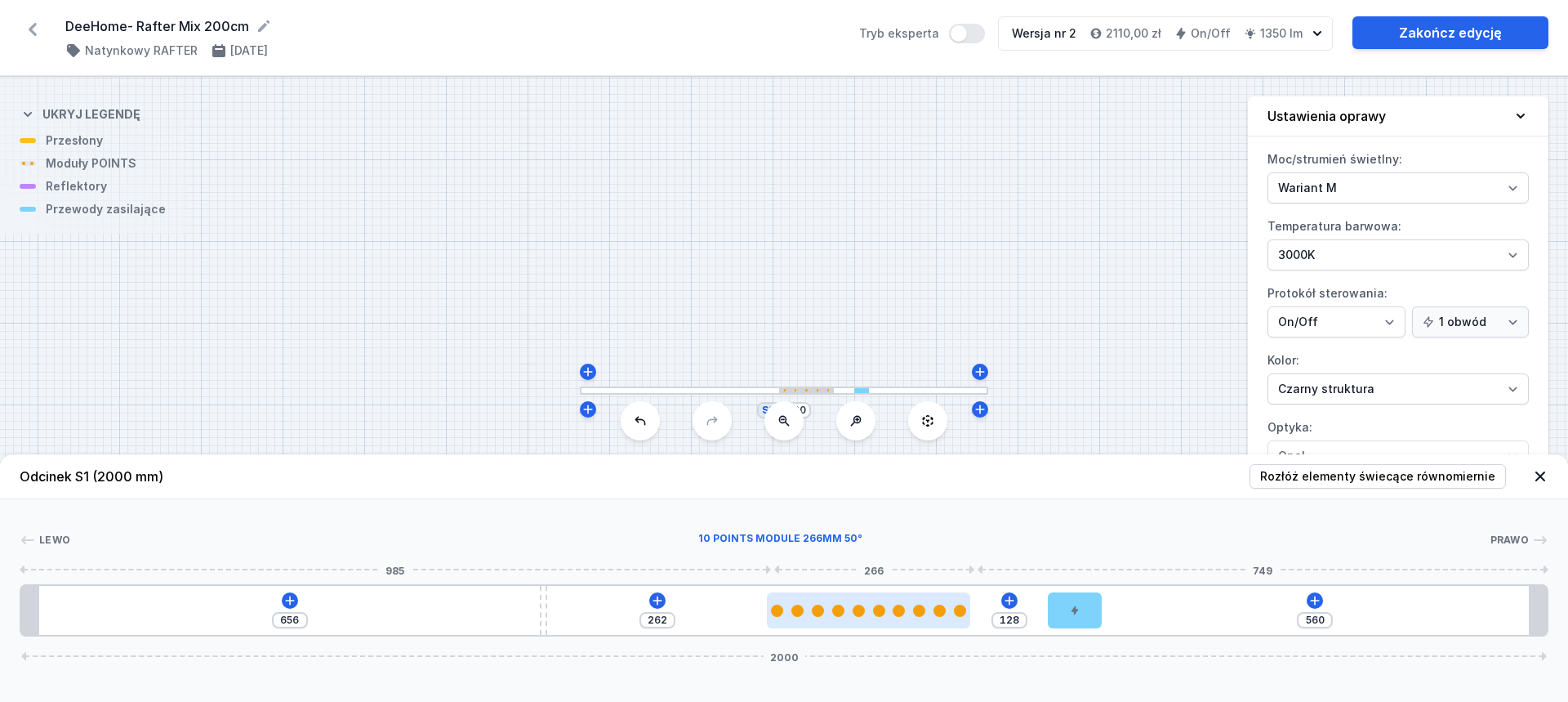
type input "261"
type input "129"
type input "258"
type input "132"
type input "255"
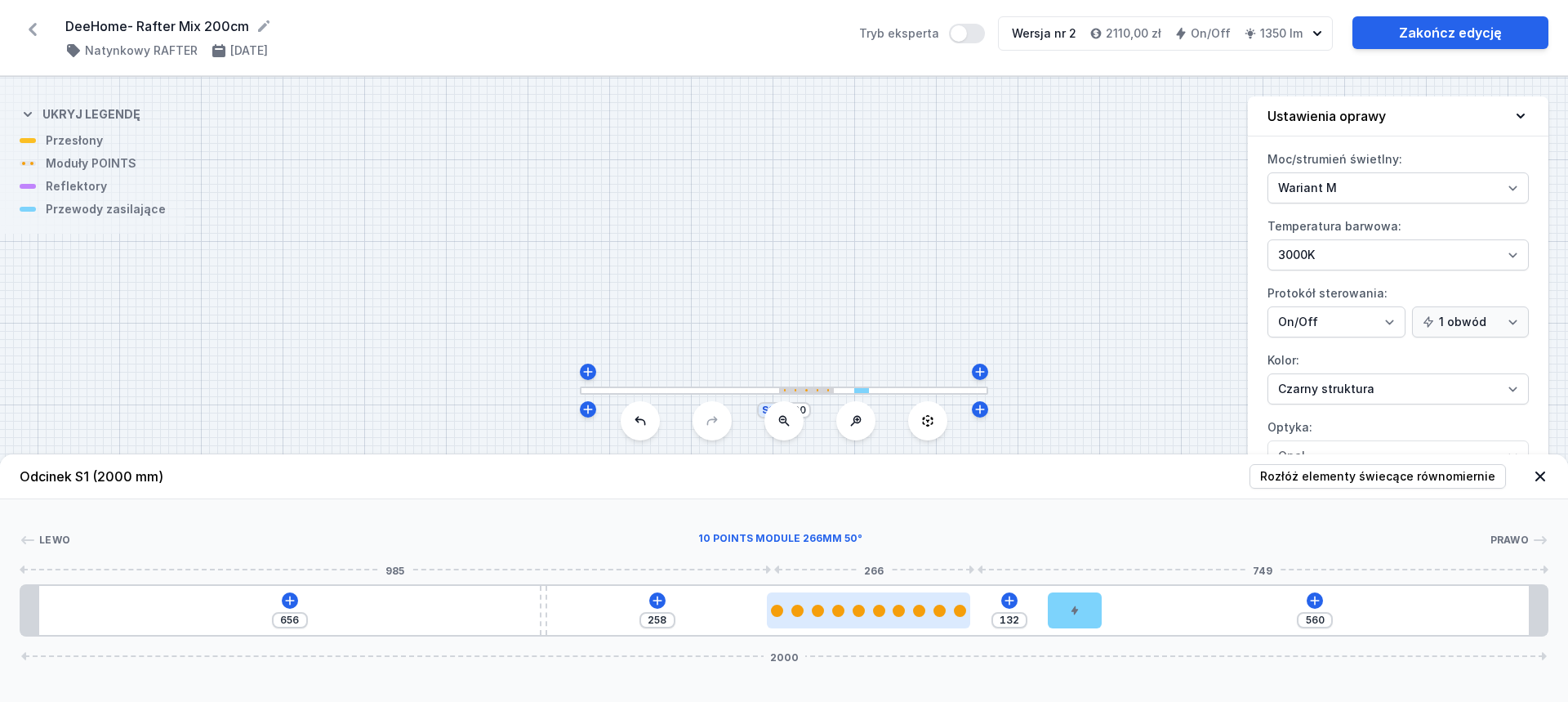
type input "135"
type input "253"
type input "137"
type input "252"
type input "138"
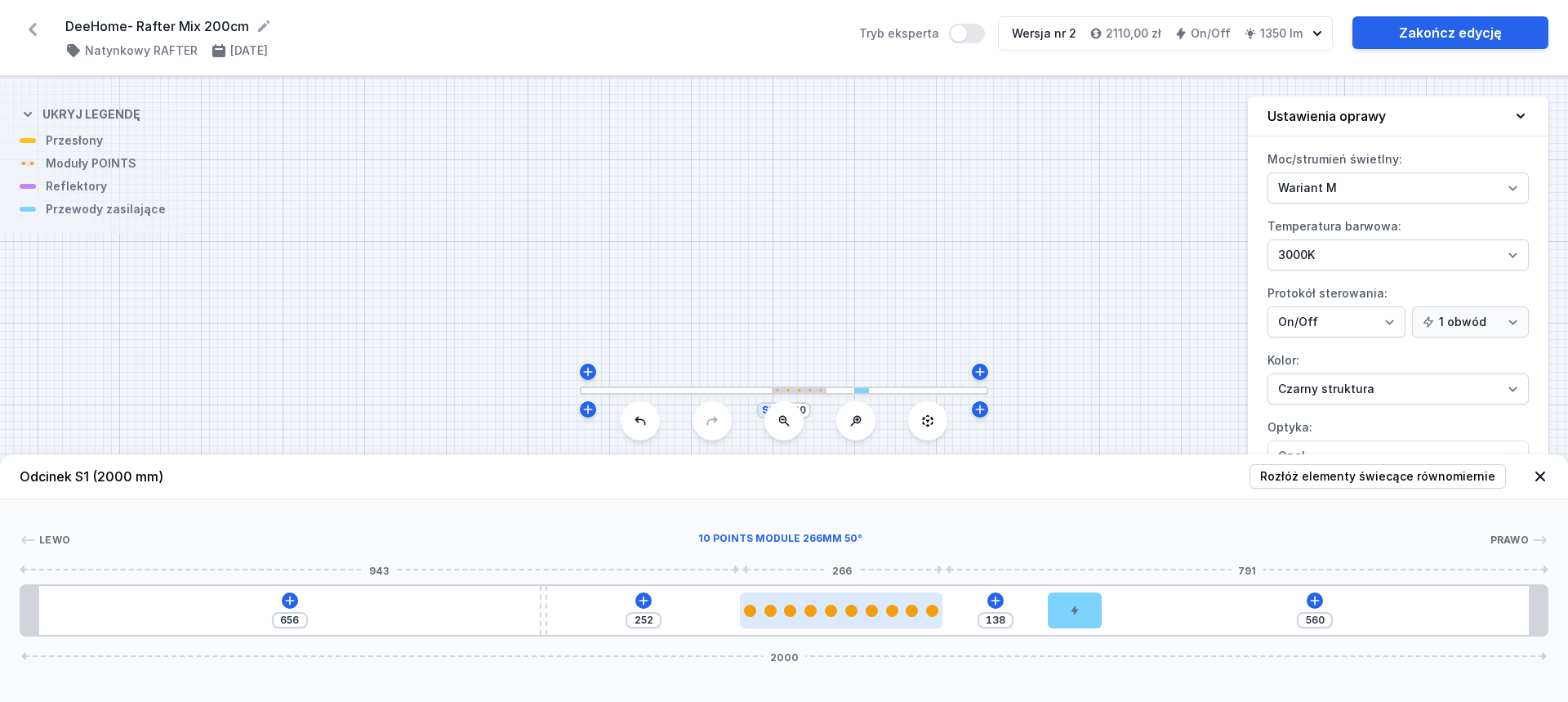
type input "250"
type input "140"
type input "247"
type input "143"
type input "244"
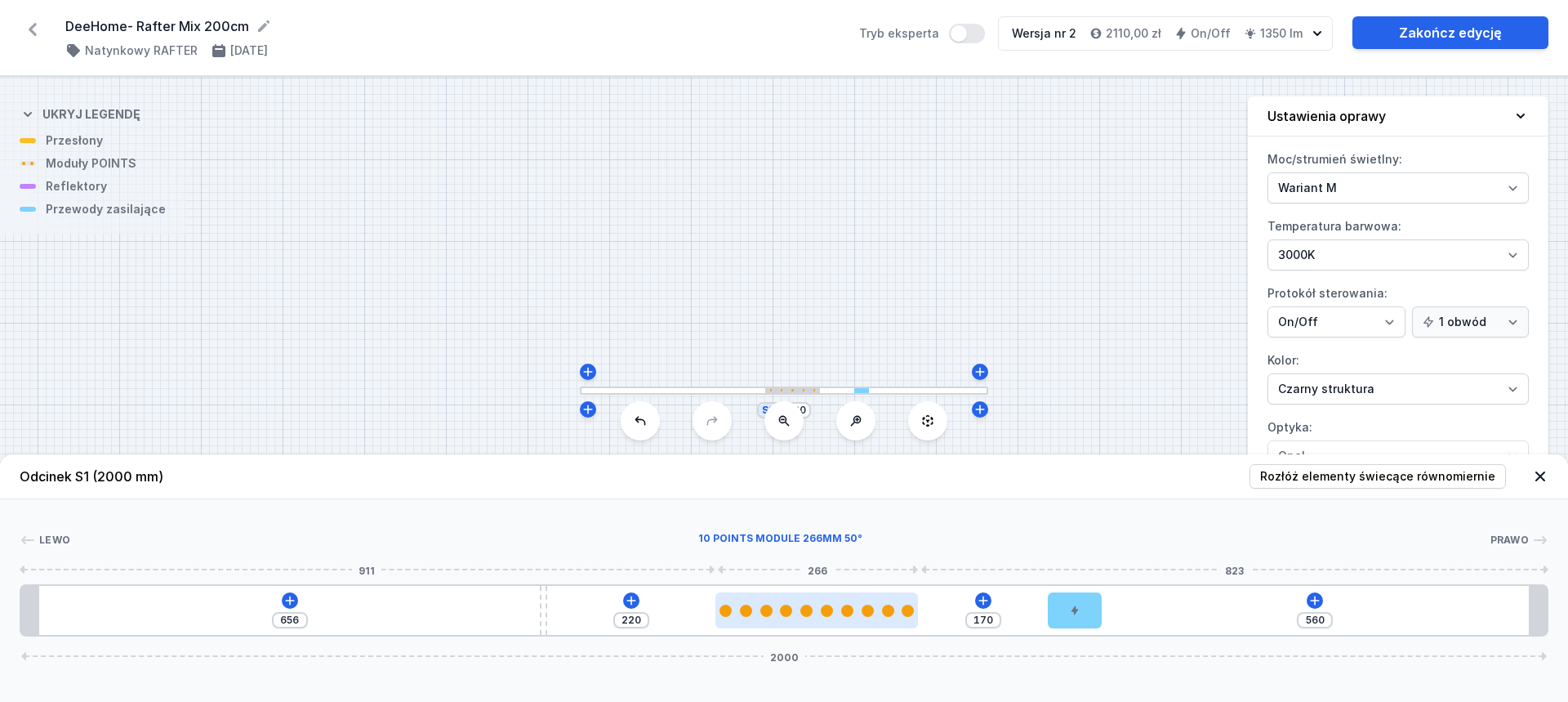
drag, startPoint x: 1306, startPoint y: 614, endPoint x: 770, endPoint y: 623, distance: 536.1
click at [770, 623] on div at bounding box center [816, 610] width 202 height 36
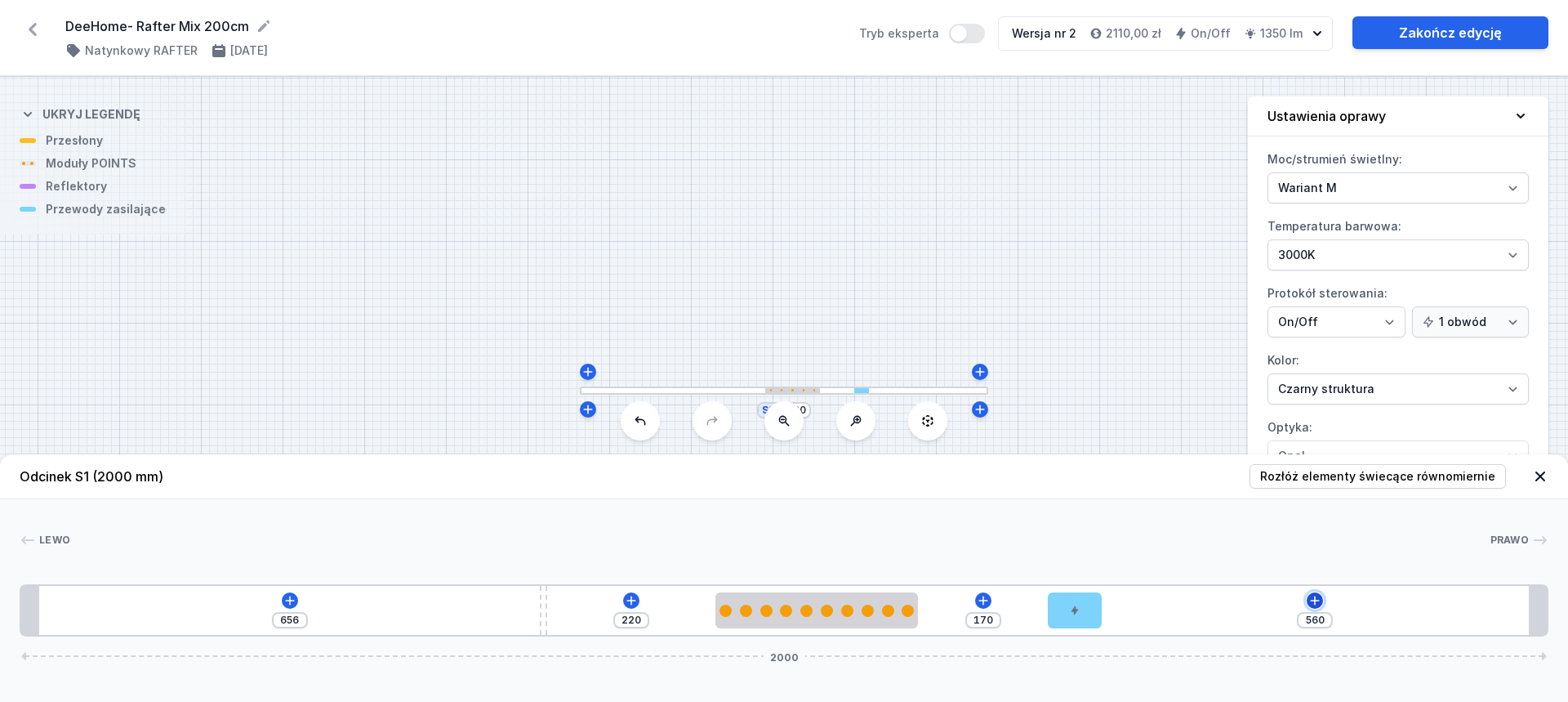
click at [1313, 599] on icon at bounding box center [1315, 601] width 13 height 13
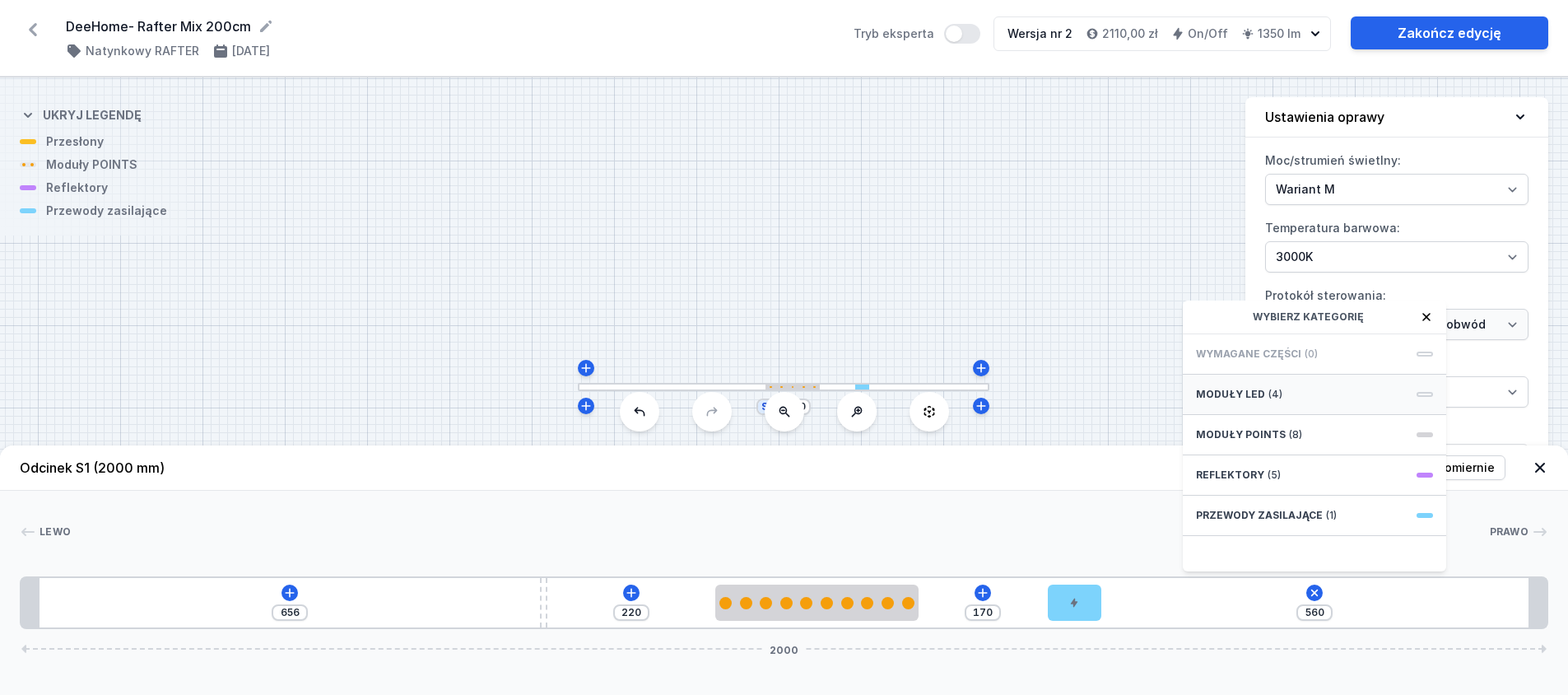
click at [1320, 407] on div "Moduły LED (4)" at bounding box center [1315, 395] width 264 height 40
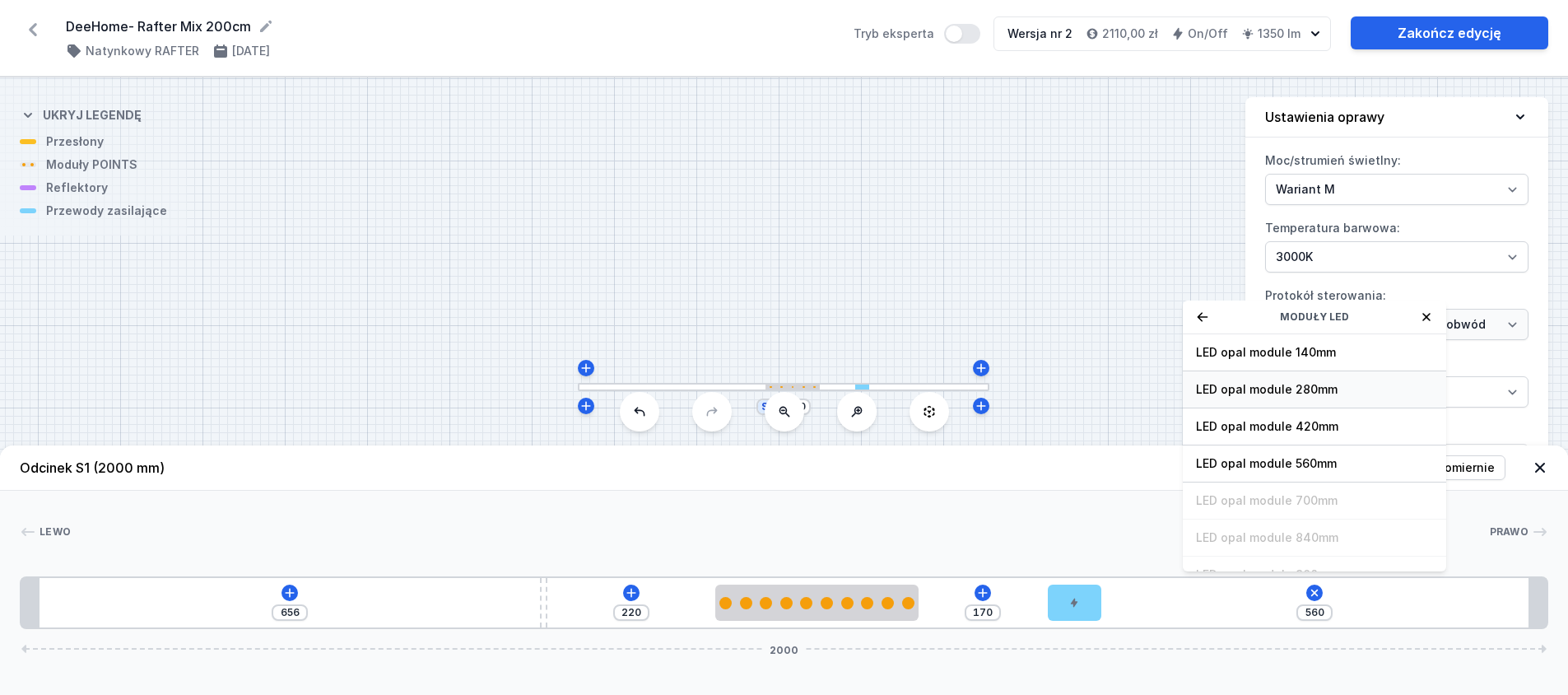
click at [1332, 398] on span "LED opal module 280mm" at bounding box center [1314, 390] width 237 height 17
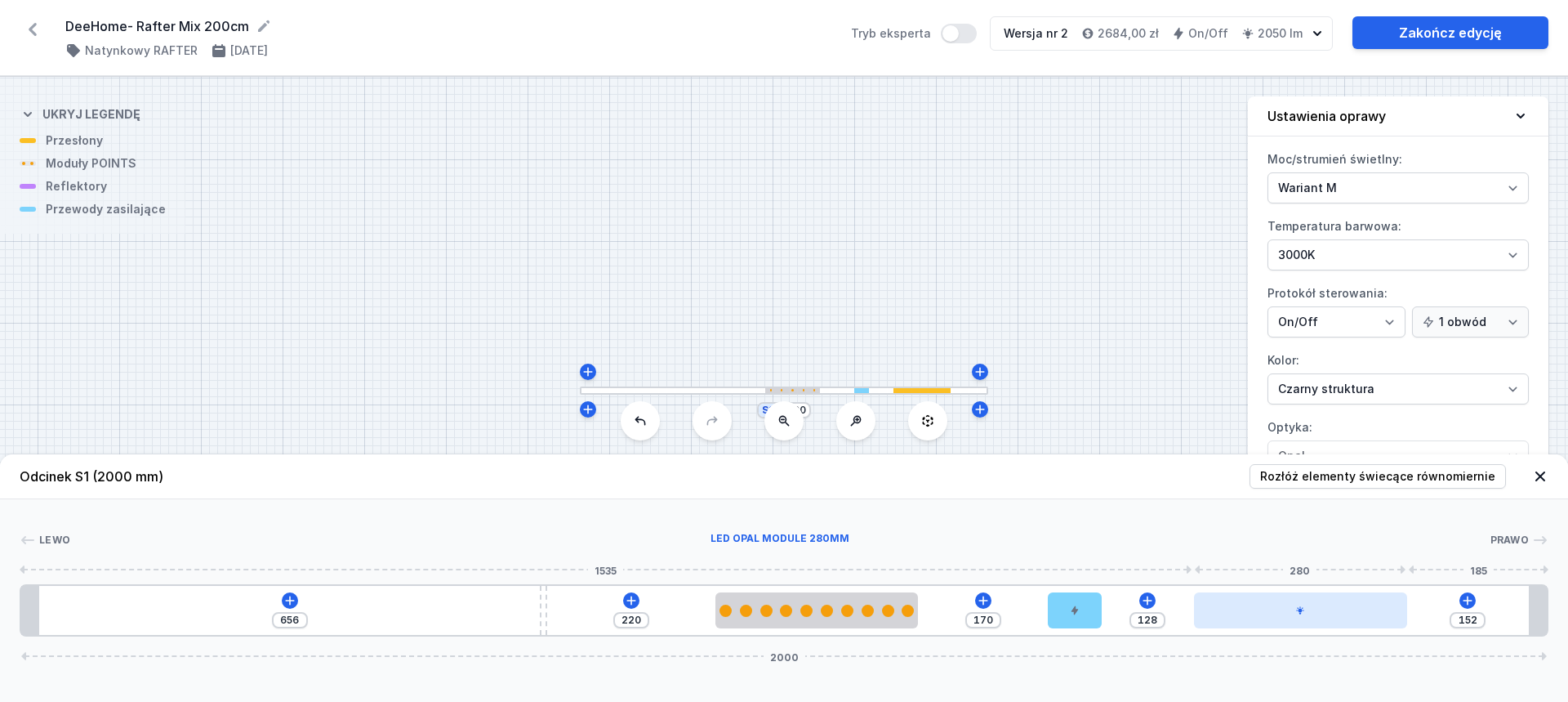
drag, startPoint x: 1211, startPoint y: 609, endPoint x: 1317, endPoint y: 603, distance: 106.2
click at [1317, 603] on div at bounding box center [1301, 610] width 214 height 36
click at [1316, 609] on div at bounding box center [1306, 610] width 214 height 36
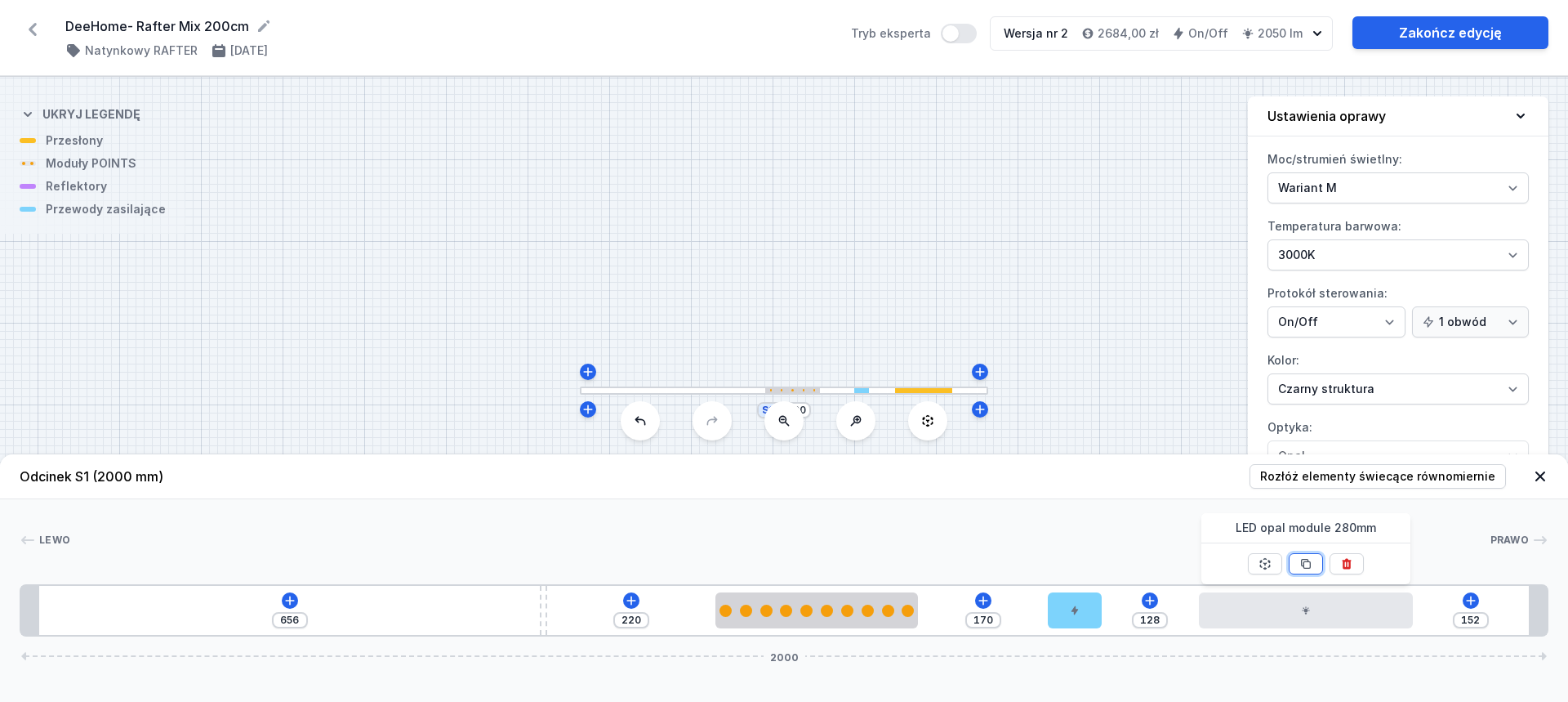
click at [1310, 559] on icon at bounding box center [1306, 564] width 13 height 13
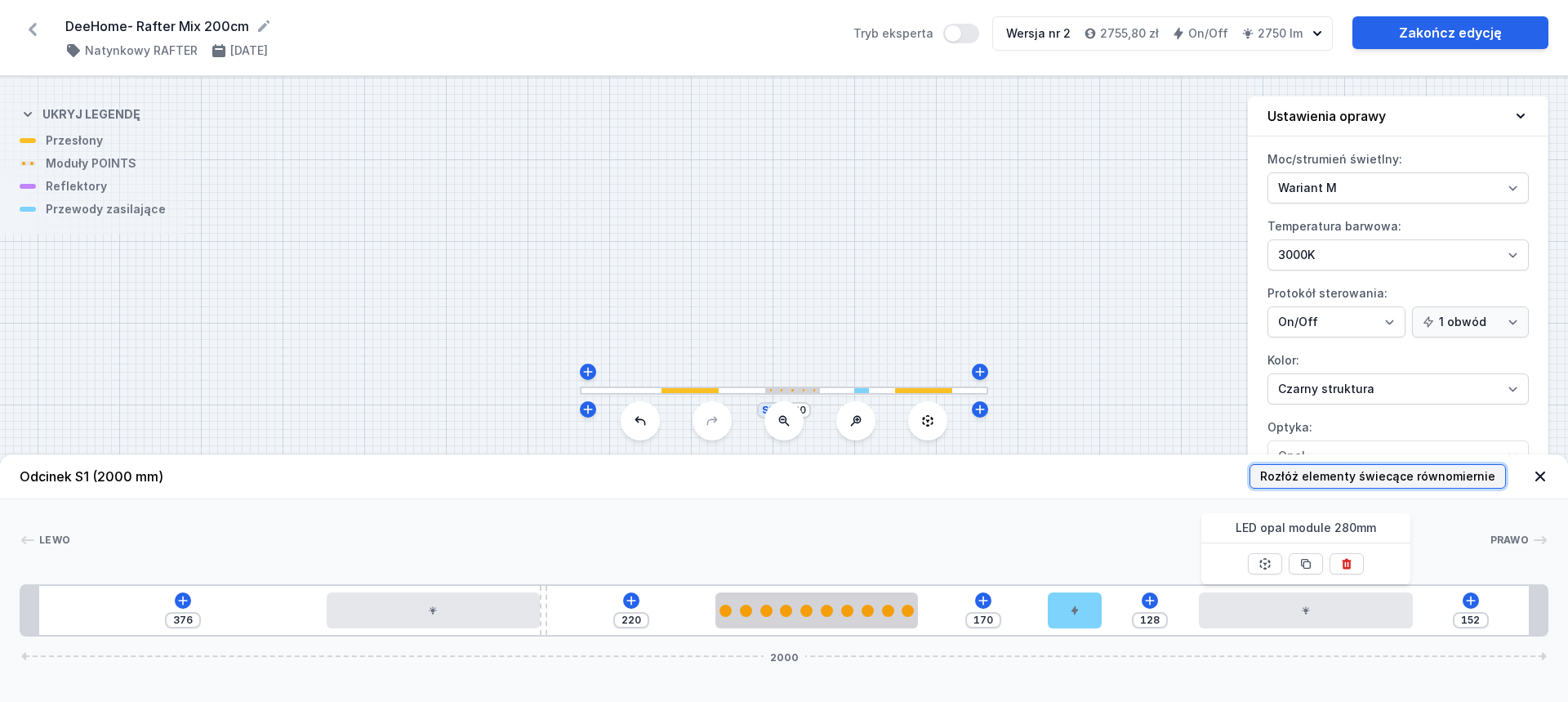
click at [1381, 479] on span "Rozłóż elementy świecące równomiernie" at bounding box center [1378, 477] width 235 height 17
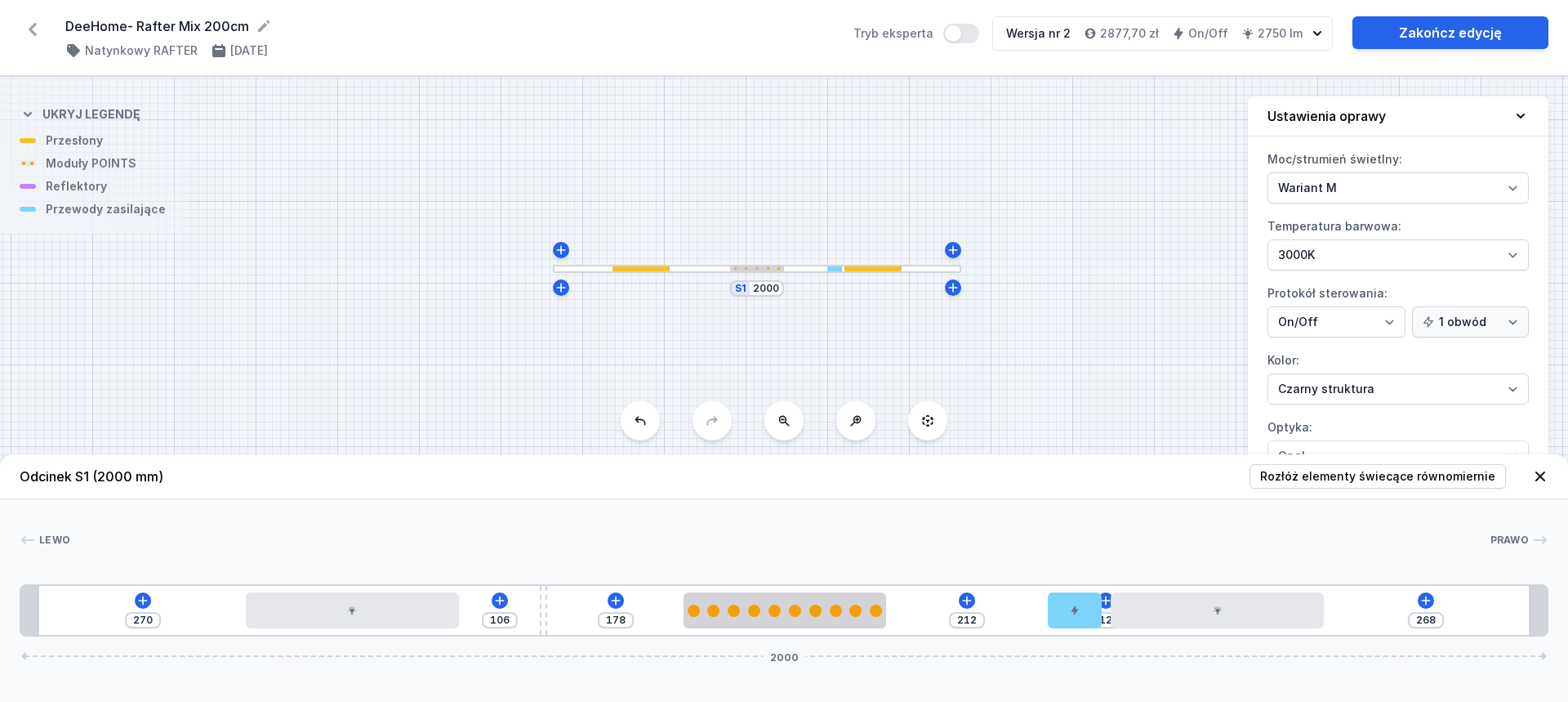
drag, startPoint x: 807, startPoint y: 344, endPoint x: 780, endPoint y: 223, distance: 124.0
click at [780, 223] on div "S1 2000" at bounding box center [784, 389] width 1568 height 625
click at [760, 288] on input "2000" at bounding box center [766, 288] width 26 height 13
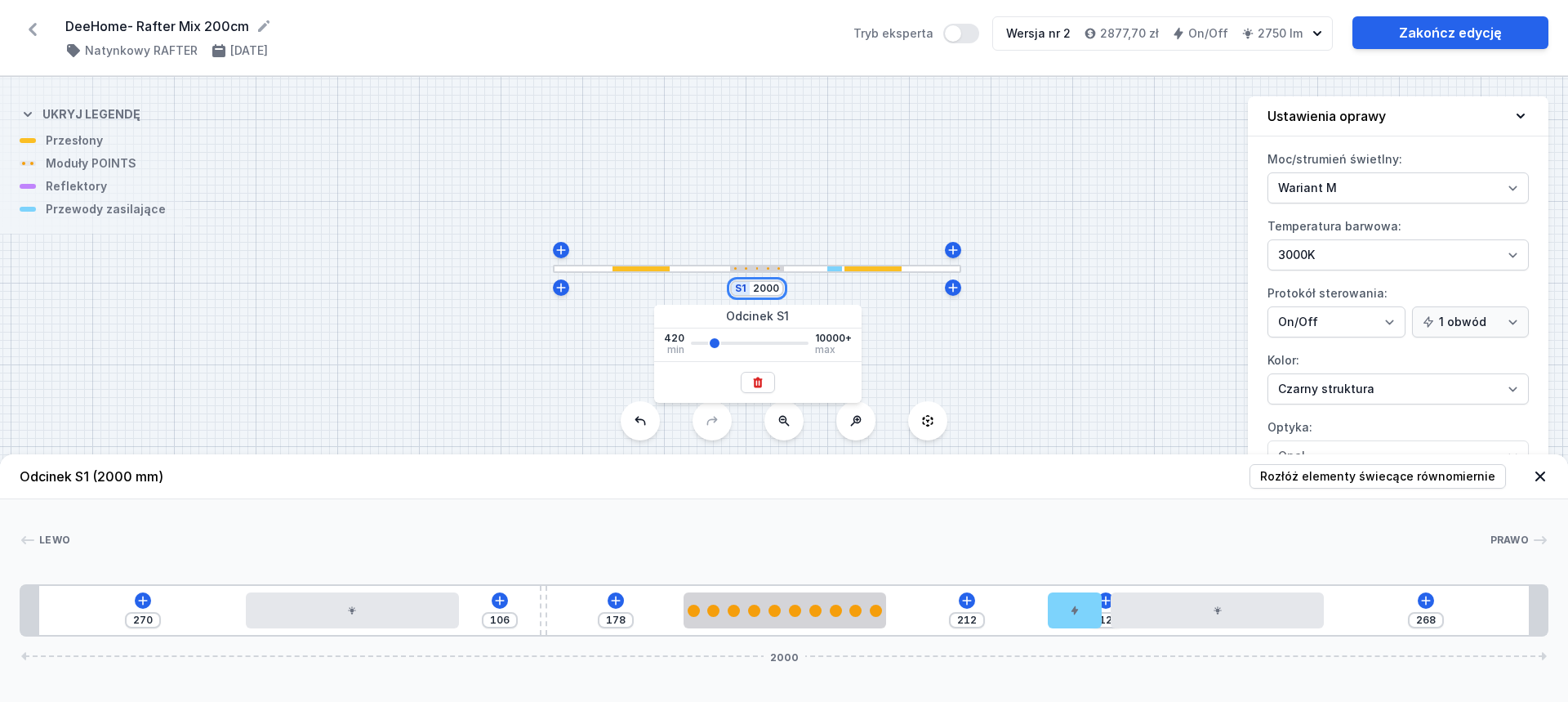
click at [760, 288] on input "2000" at bounding box center [766, 288] width 26 height 13
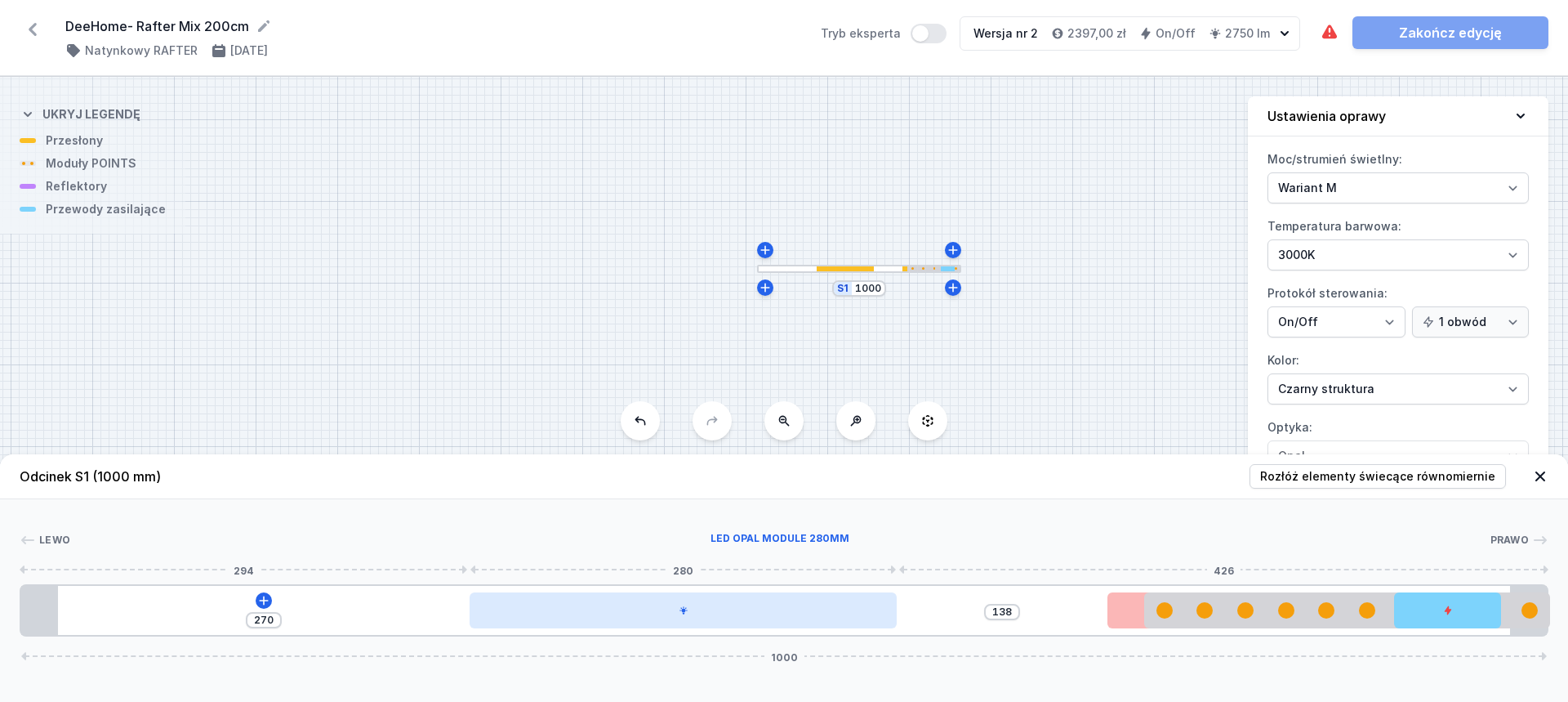
click at [785, 613] on div at bounding box center [683, 610] width 427 height 36
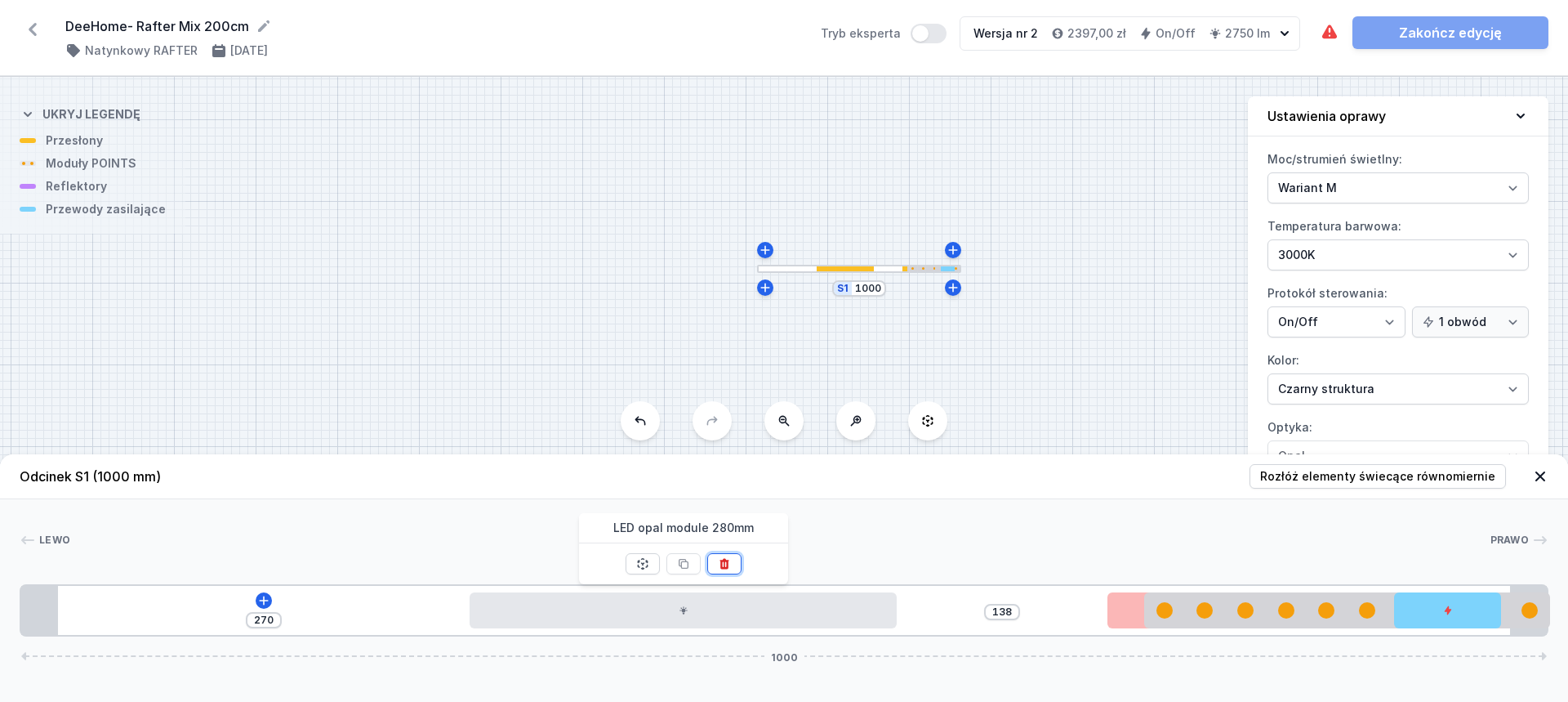
click at [728, 562] on icon at bounding box center [725, 564] width 13 height 13
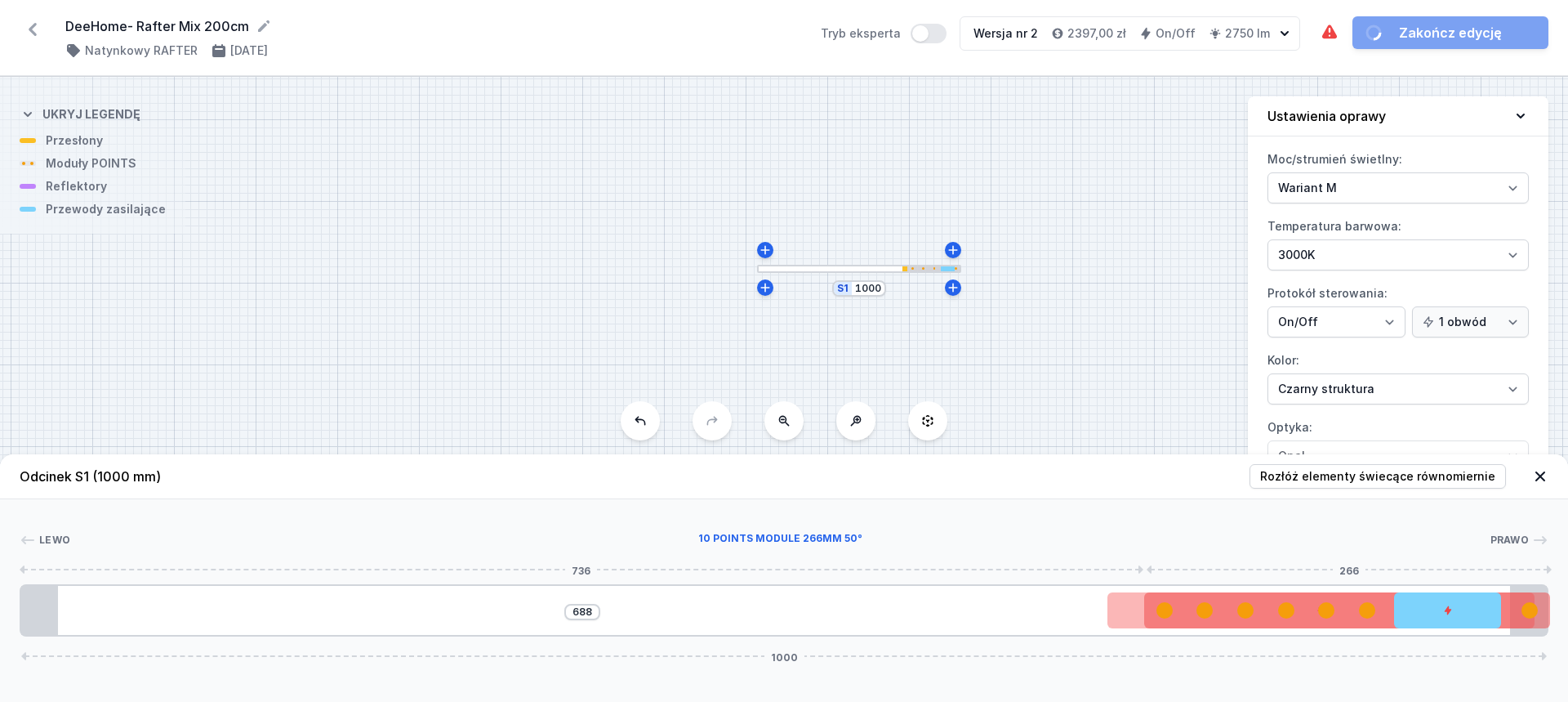
click at [1232, 616] on div at bounding box center [1346, 610] width 406 height 17
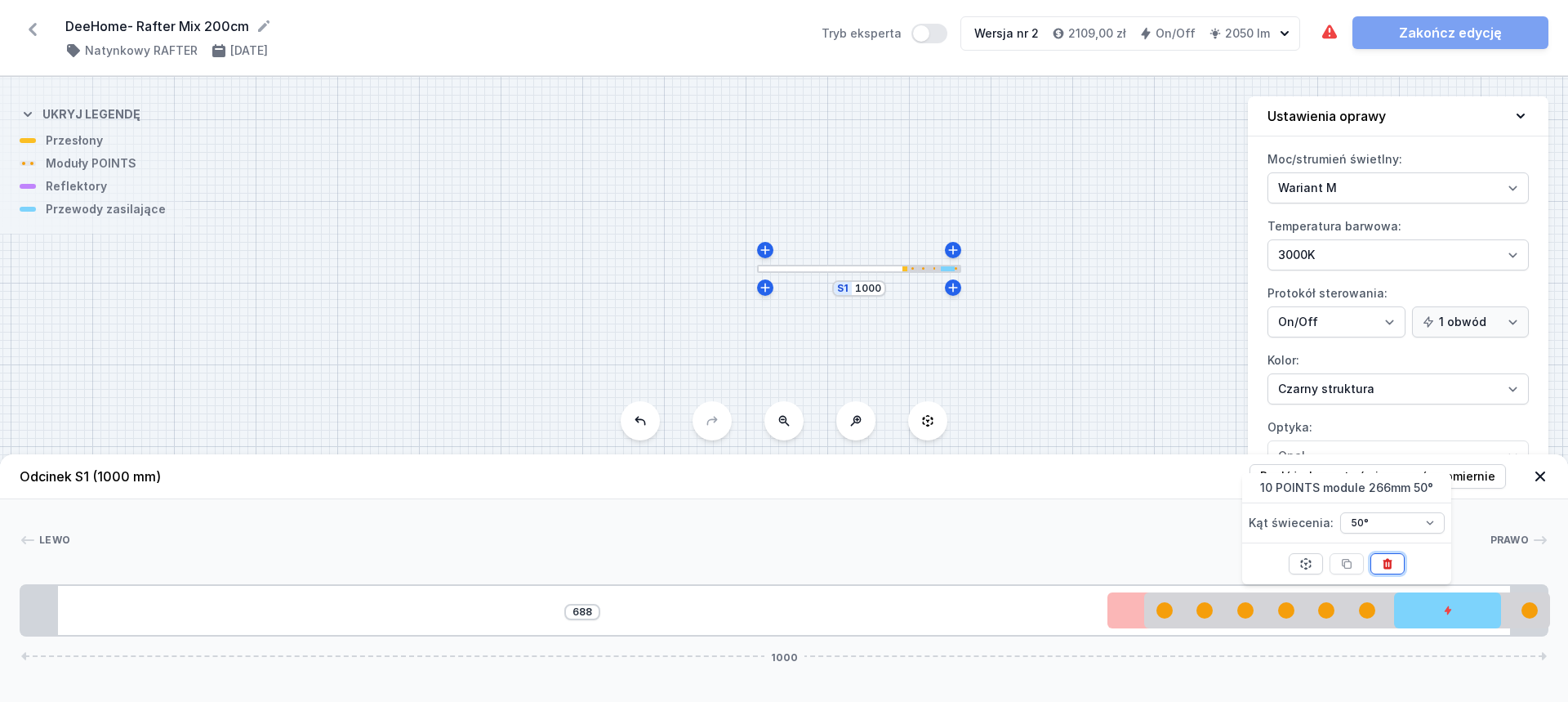
click at [1391, 564] on icon at bounding box center [1388, 564] width 9 height 11
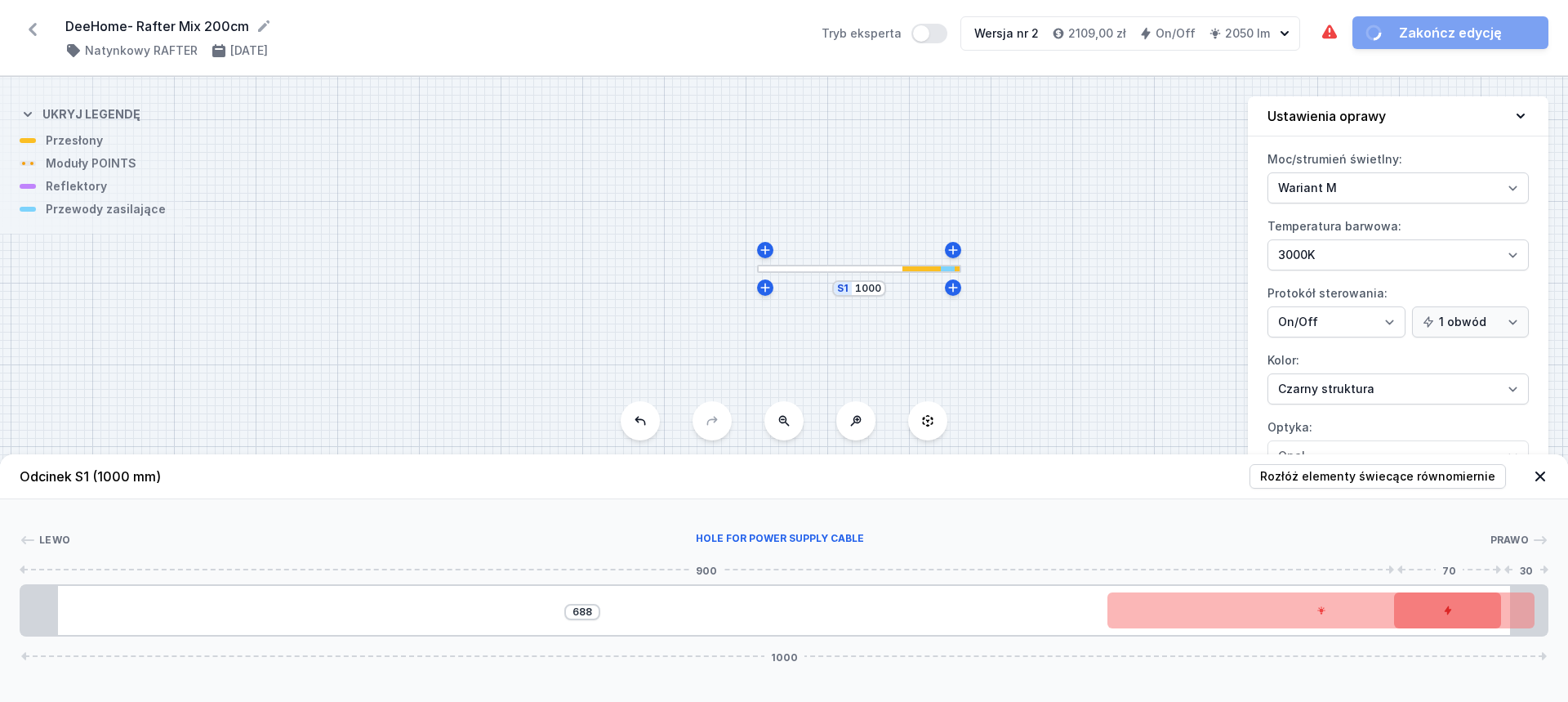
click at [1428, 611] on div at bounding box center [1447, 610] width 107 height 36
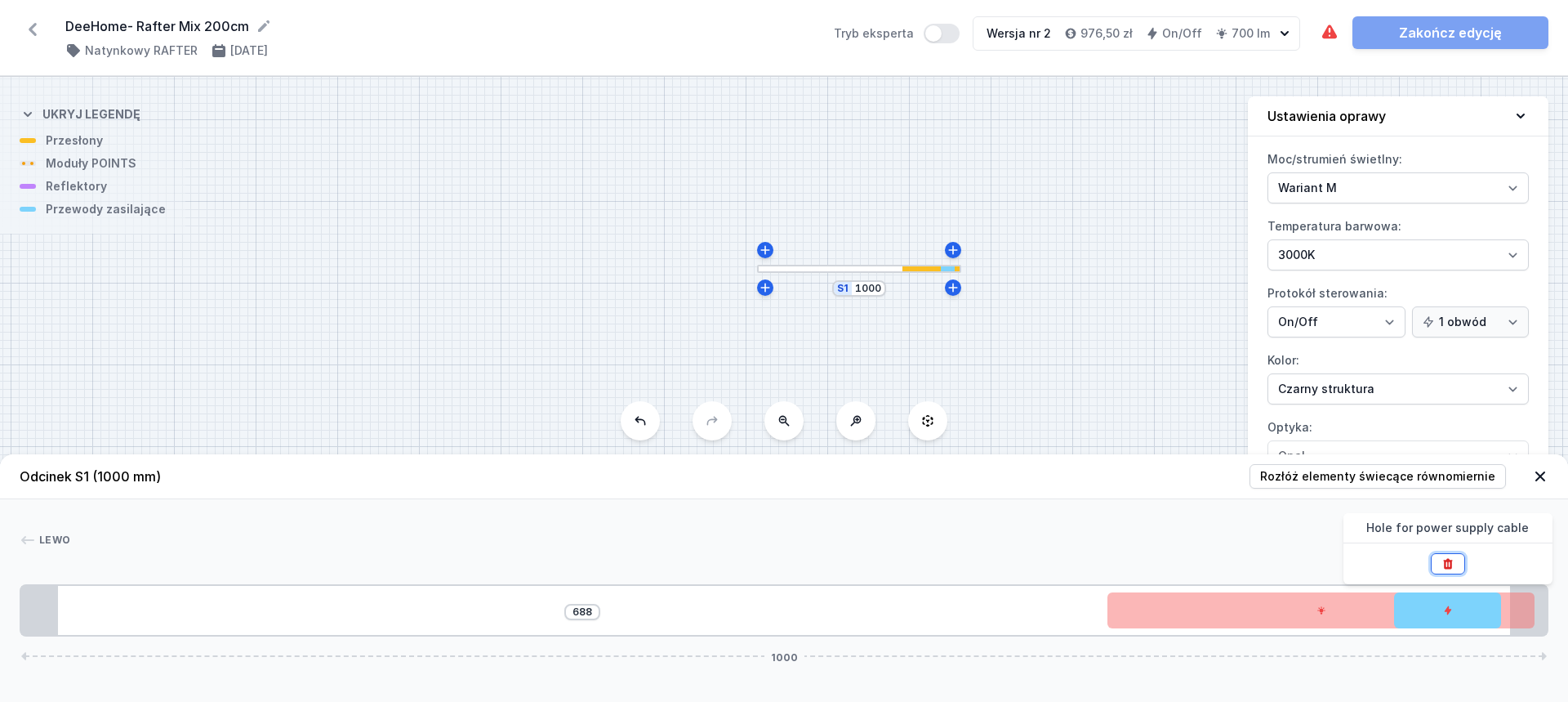
click at [1451, 569] on icon at bounding box center [1447, 564] width 9 height 11
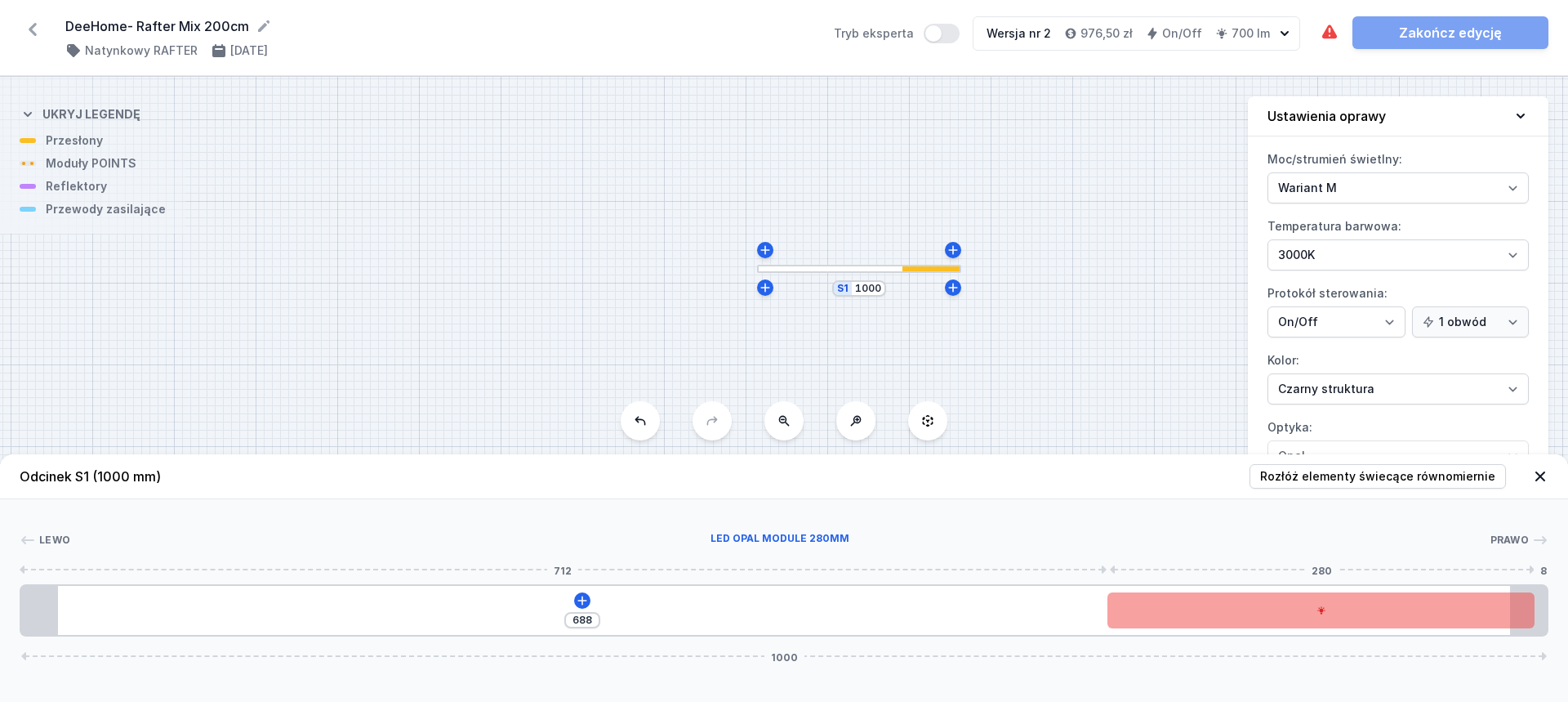
click at [1348, 622] on div at bounding box center [1321, 610] width 427 height 36
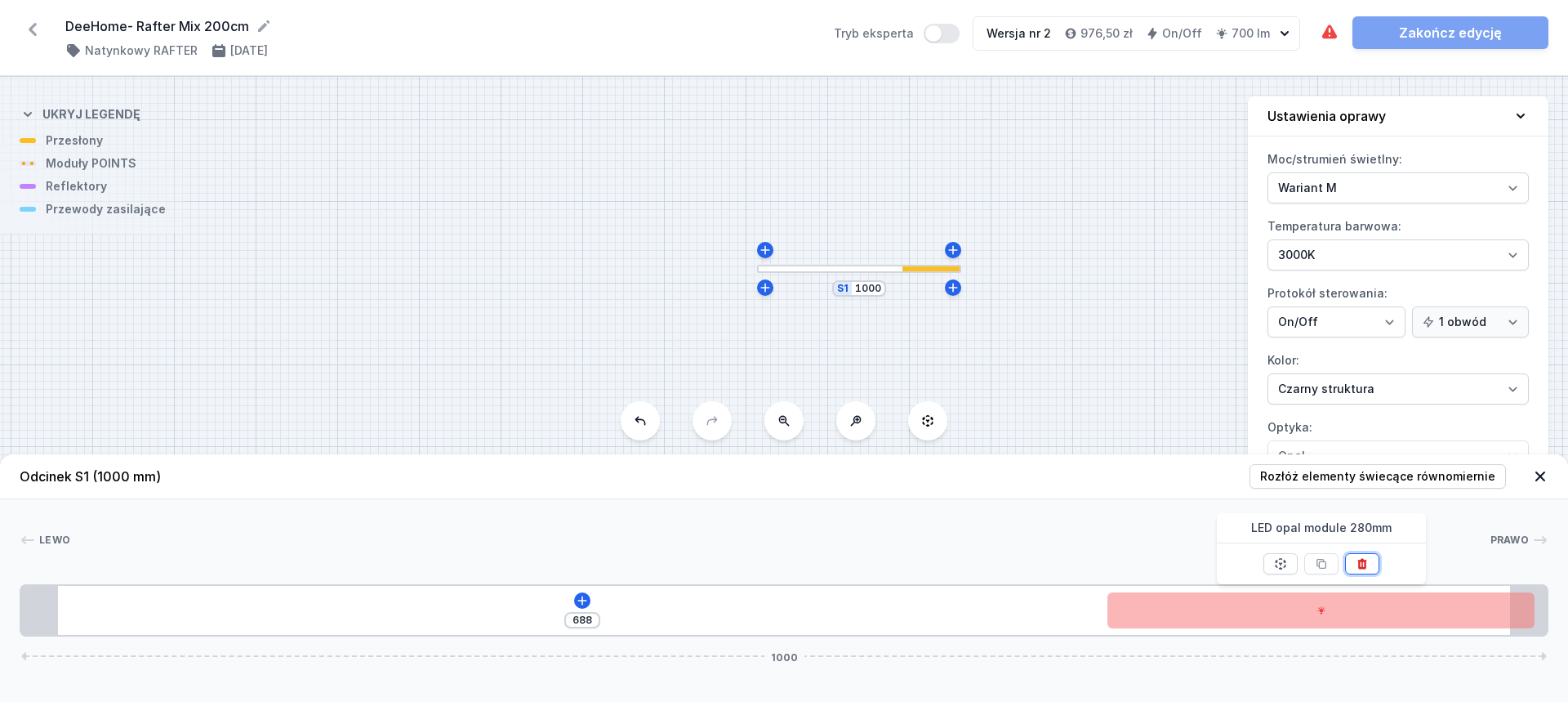
click at [1371, 560] on button at bounding box center [1362, 564] width 34 height 21
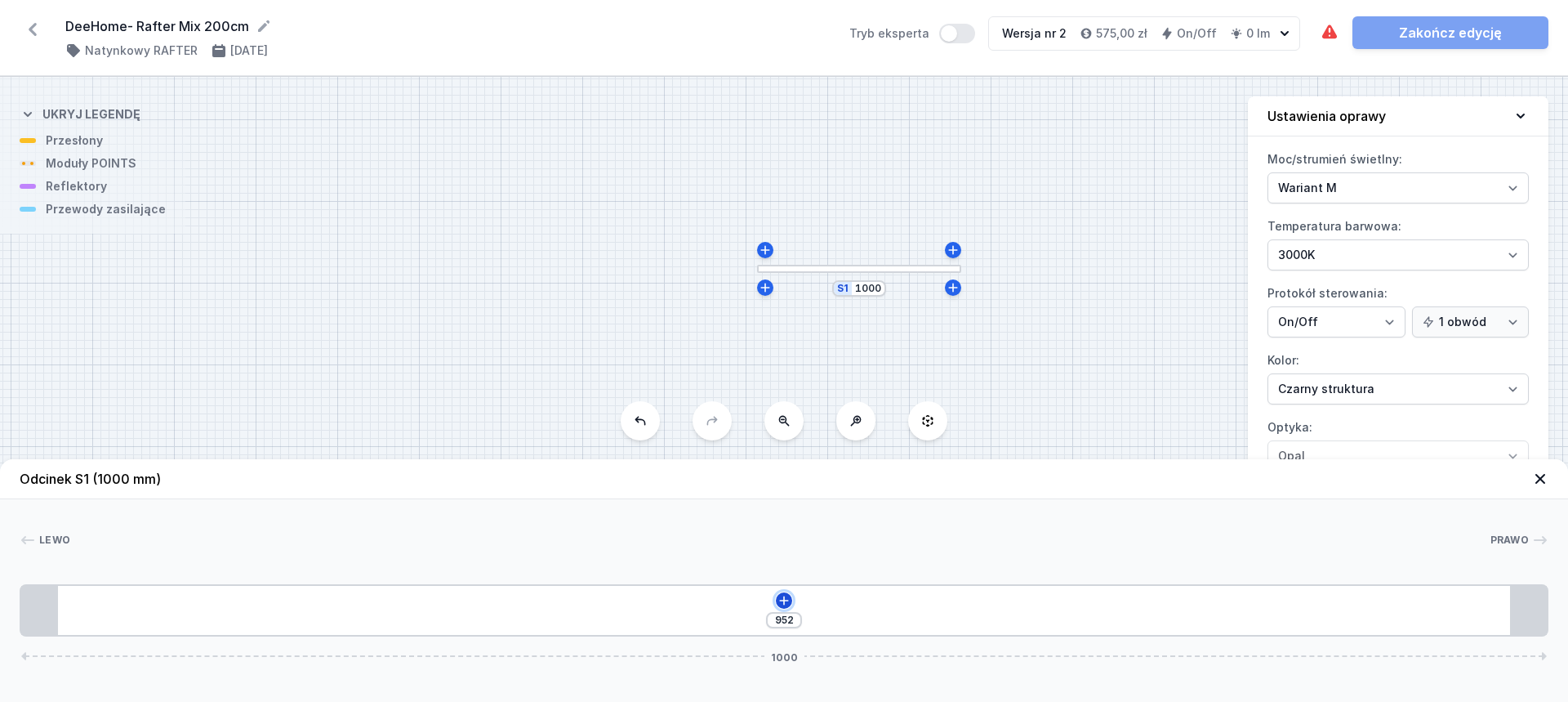
click at [785, 600] on icon at bounding box center [784, 601] width 13 height 13
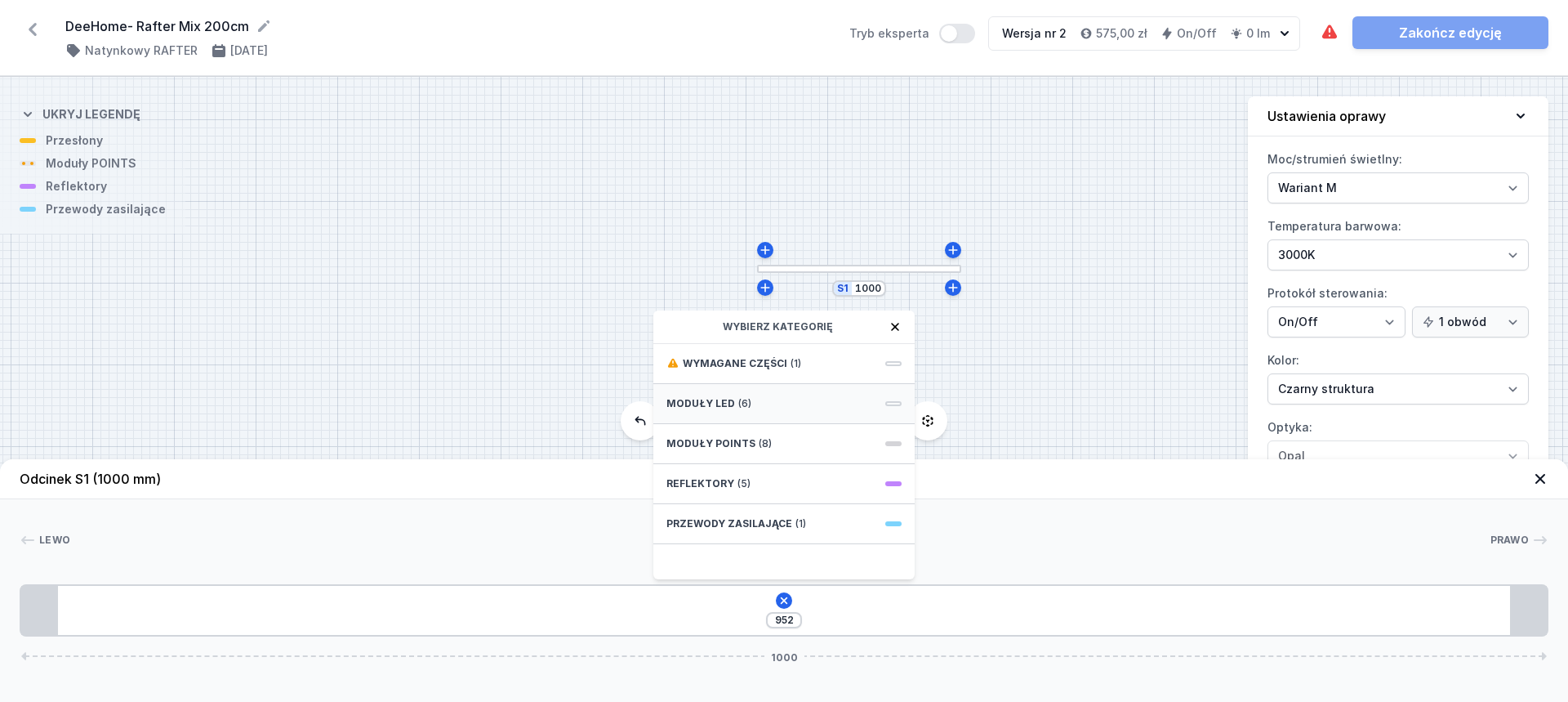
click at [754, 400] on div "Moduły LED (6)" at bounding box center [784, 404] width 262 height 40
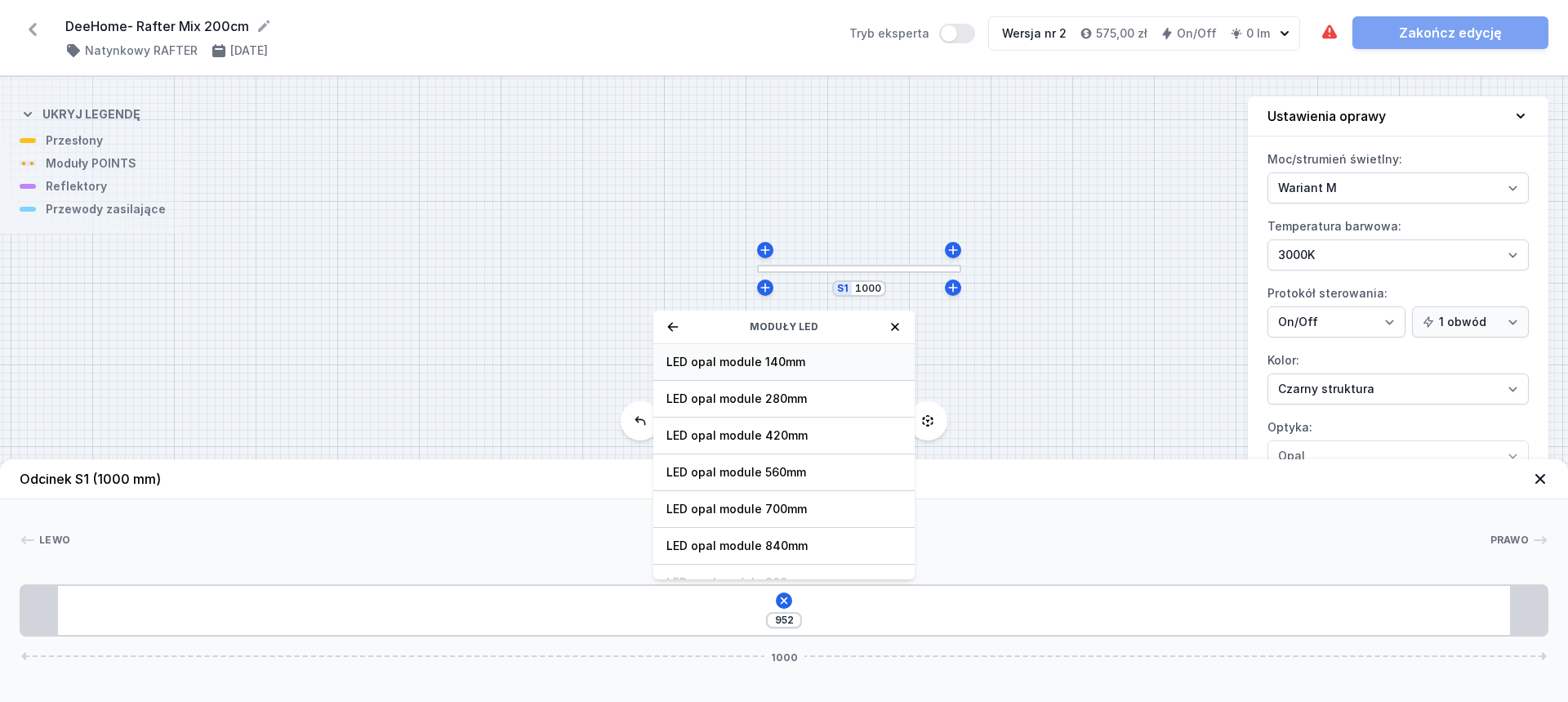
click at [766, 367] on span "LED opal module 140mm" at bounding box center [784, 362] width 235 height 17
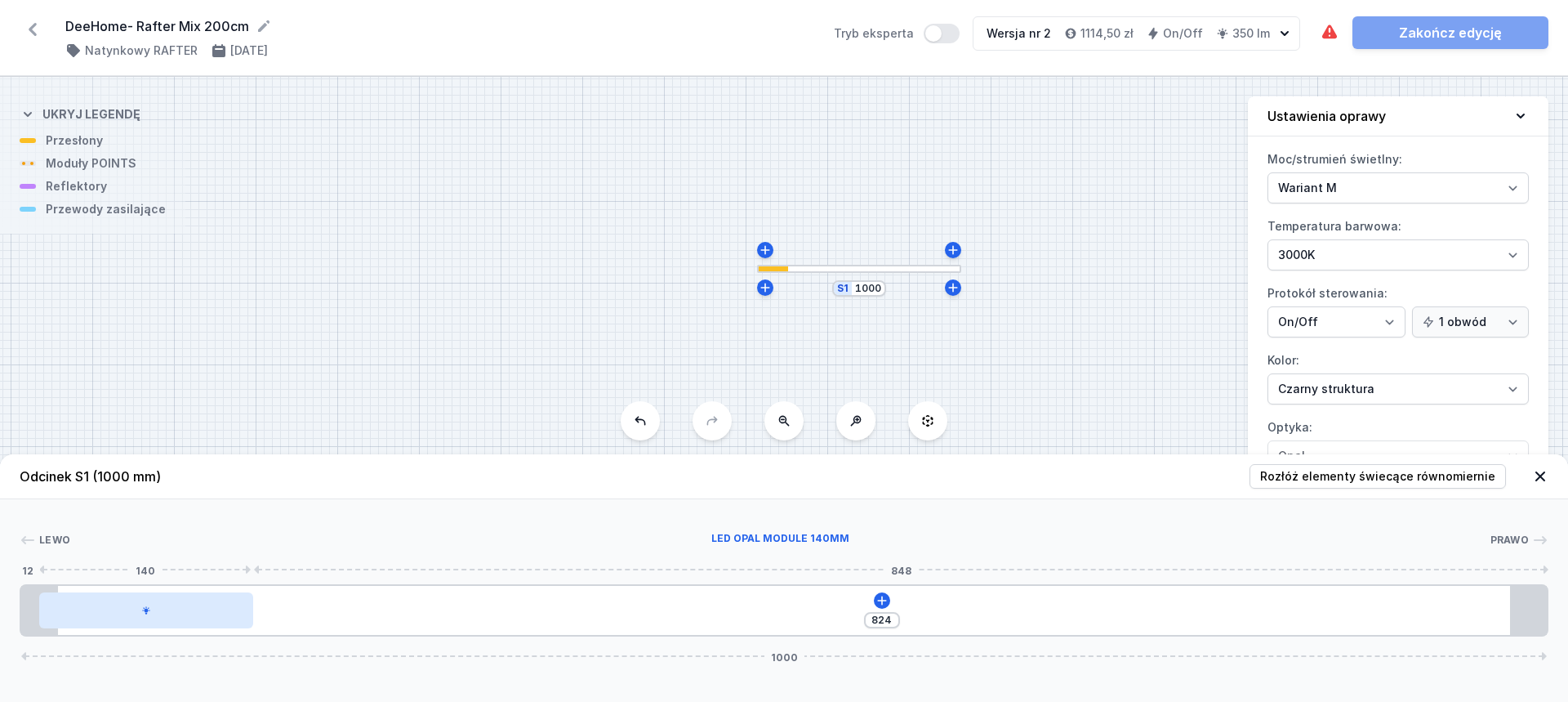
click at [167, 615] on div at bounding box center [146, 610] width 214 height 36
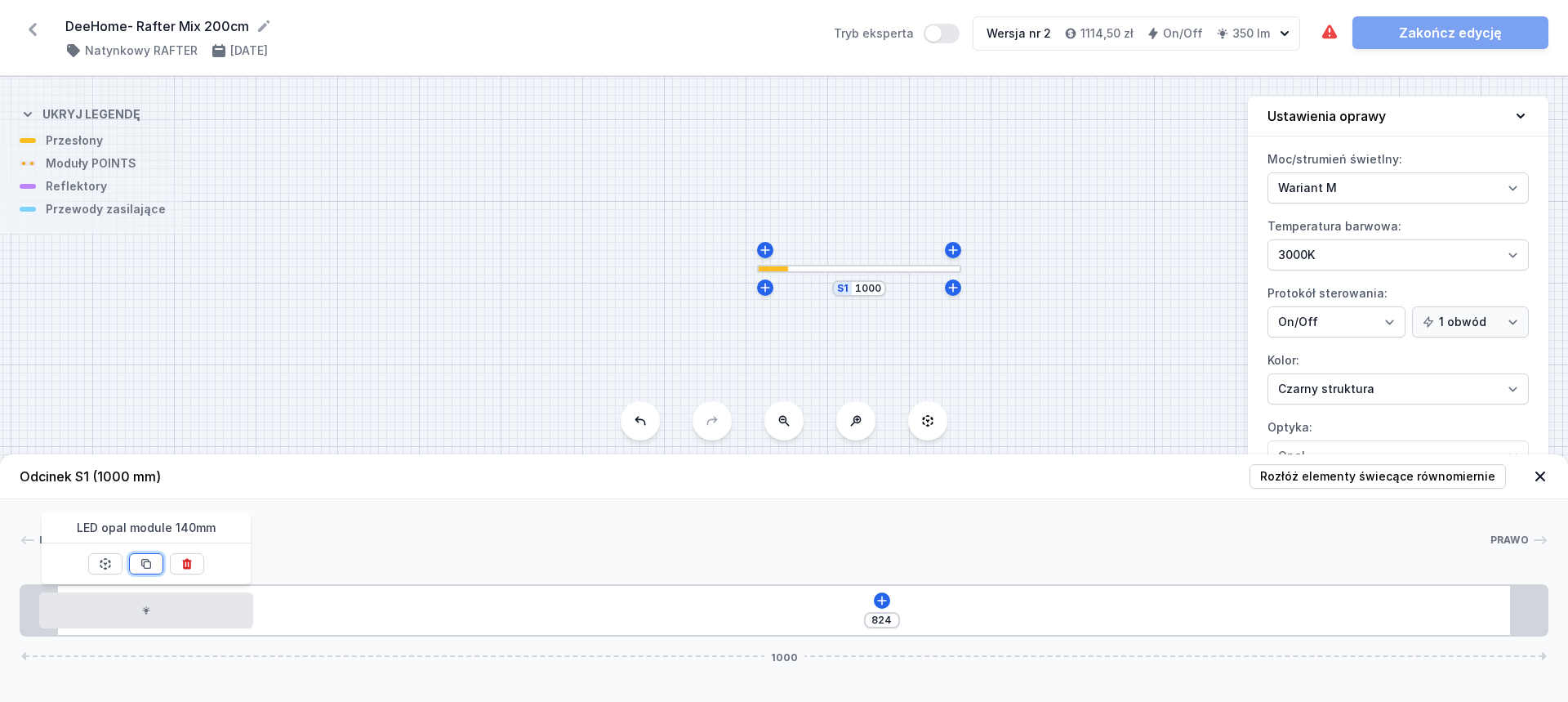
click at [144, 569] on icon at bounding box center [147, 564] width 13 height 13
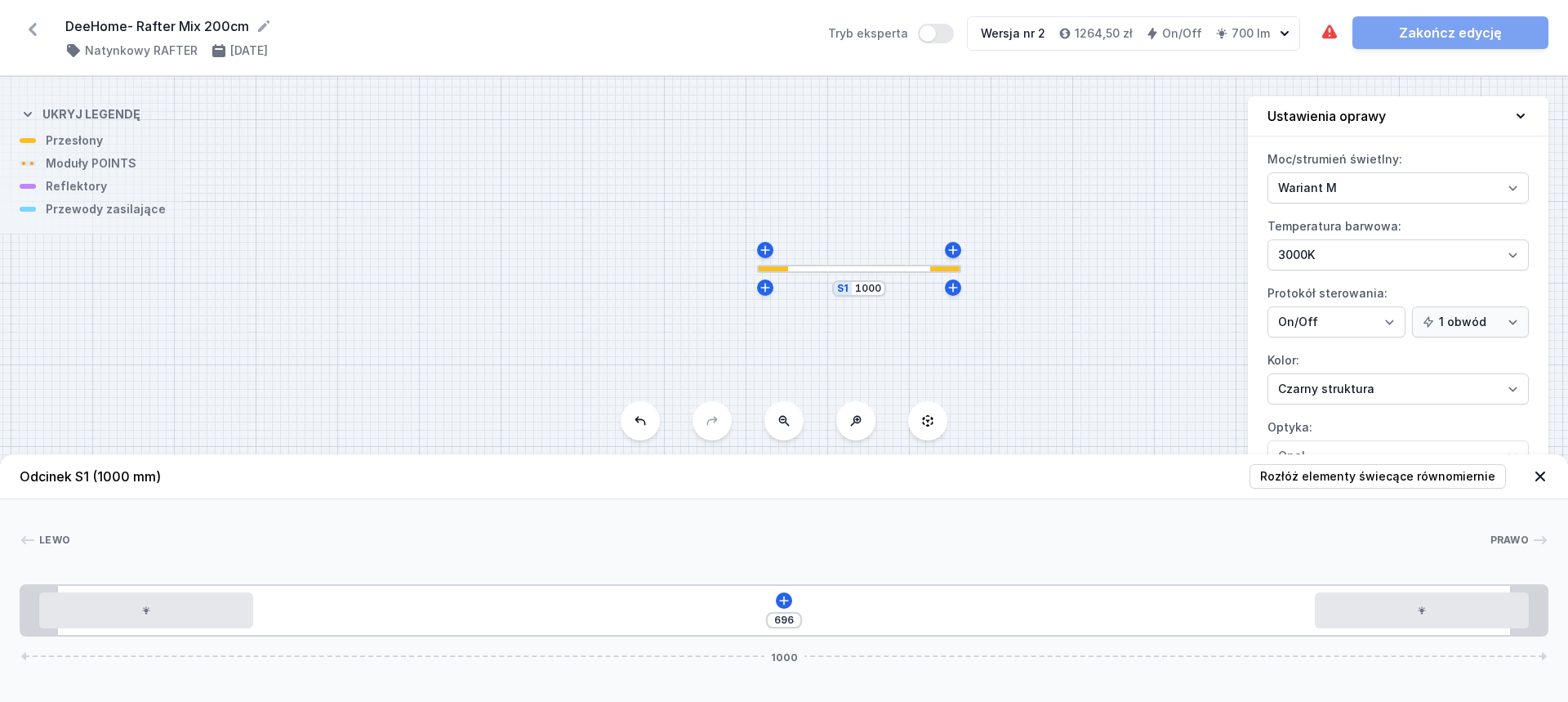
drag, startPoint x: 403, startPoint y: 621, endPoint x: 1556, endPoint y: 616, distance: 1153.0
click at [1556, 616] on div "Lewo Prawo 1 2 2 1 696 1000 12 140 696 140 12 24 952 24 1000" at bounding box center [784, 568] width 1568 height 138
click at [782, 601] on icon at bounding box center [783, 600] width 9 height 9
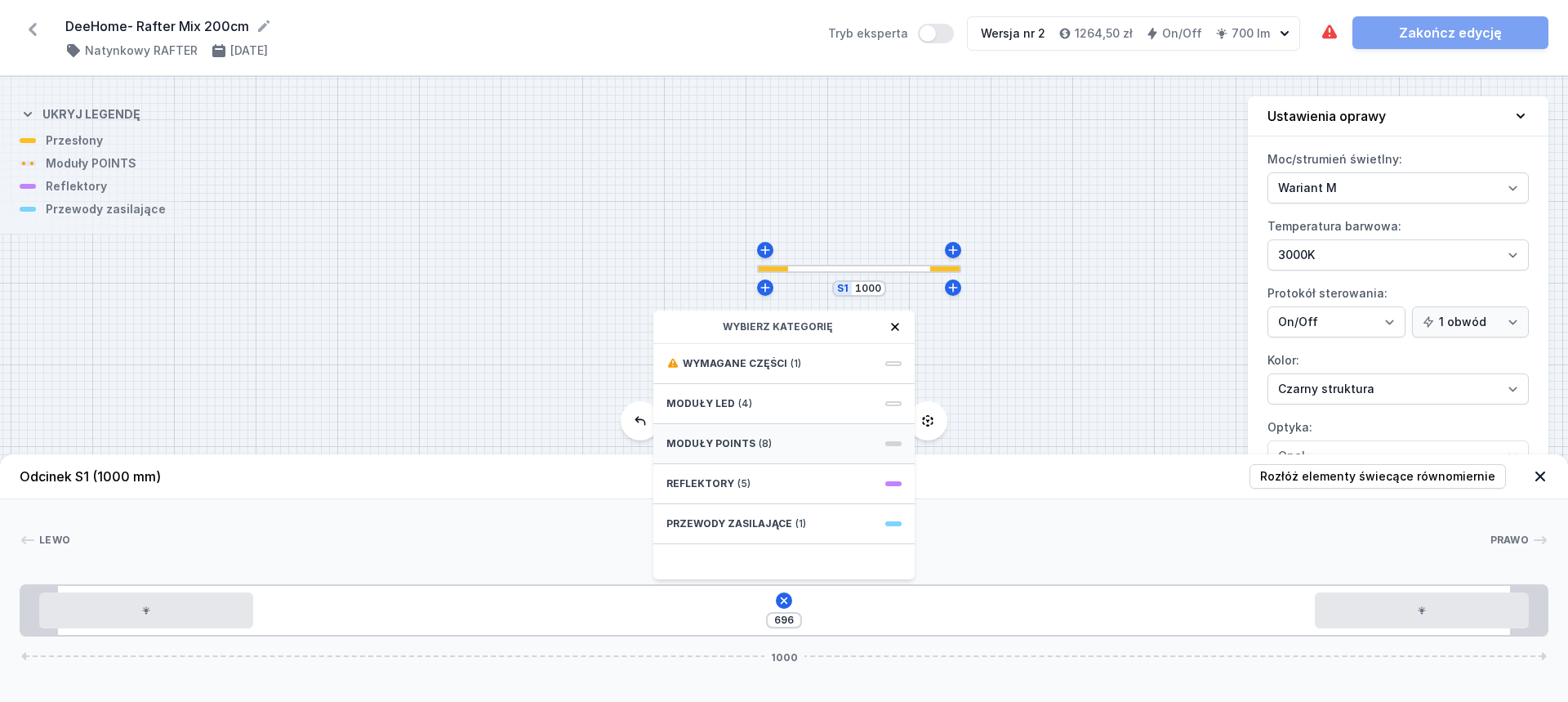
click at [742, 441] on span "Moduły POINTS" at bounding box center [711, 444] width 89 height 13
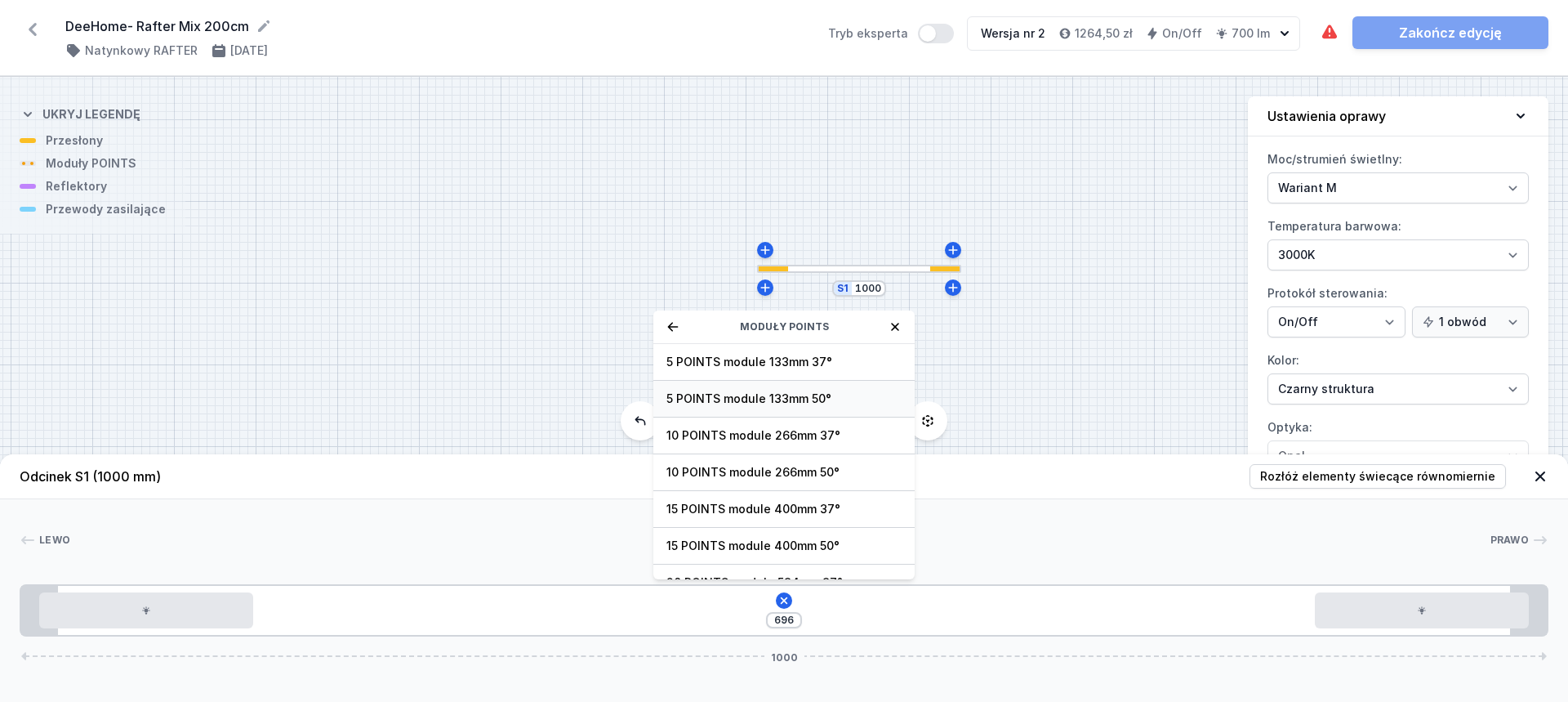
click at [766, 389] on div "5 POINTS module 133mm 50°" at bounding box center [784, 399] width 262 height 37
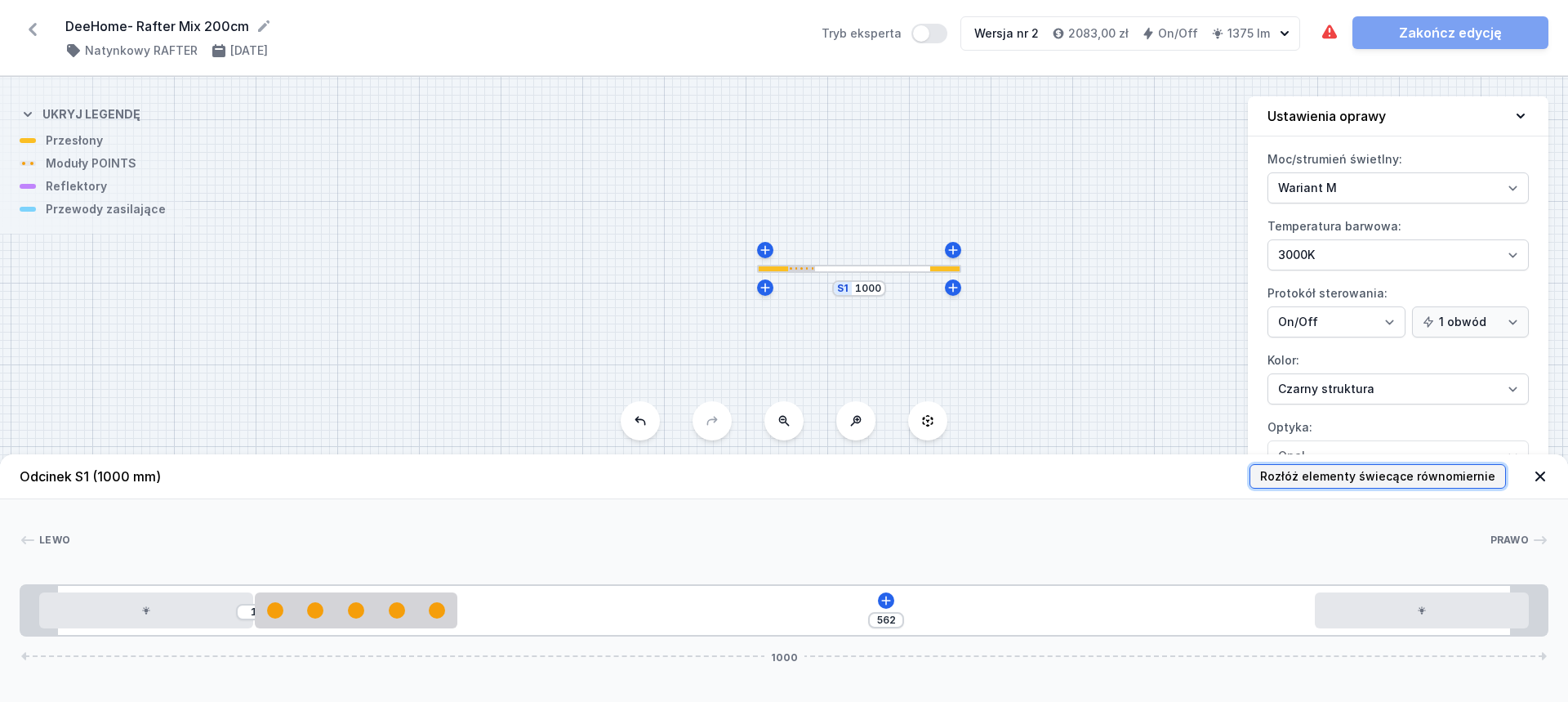
click at [1321, 482] on span "Rozłóż elementy świecące równomiernie" at bounding box center [1378, 477] width 235 height 17
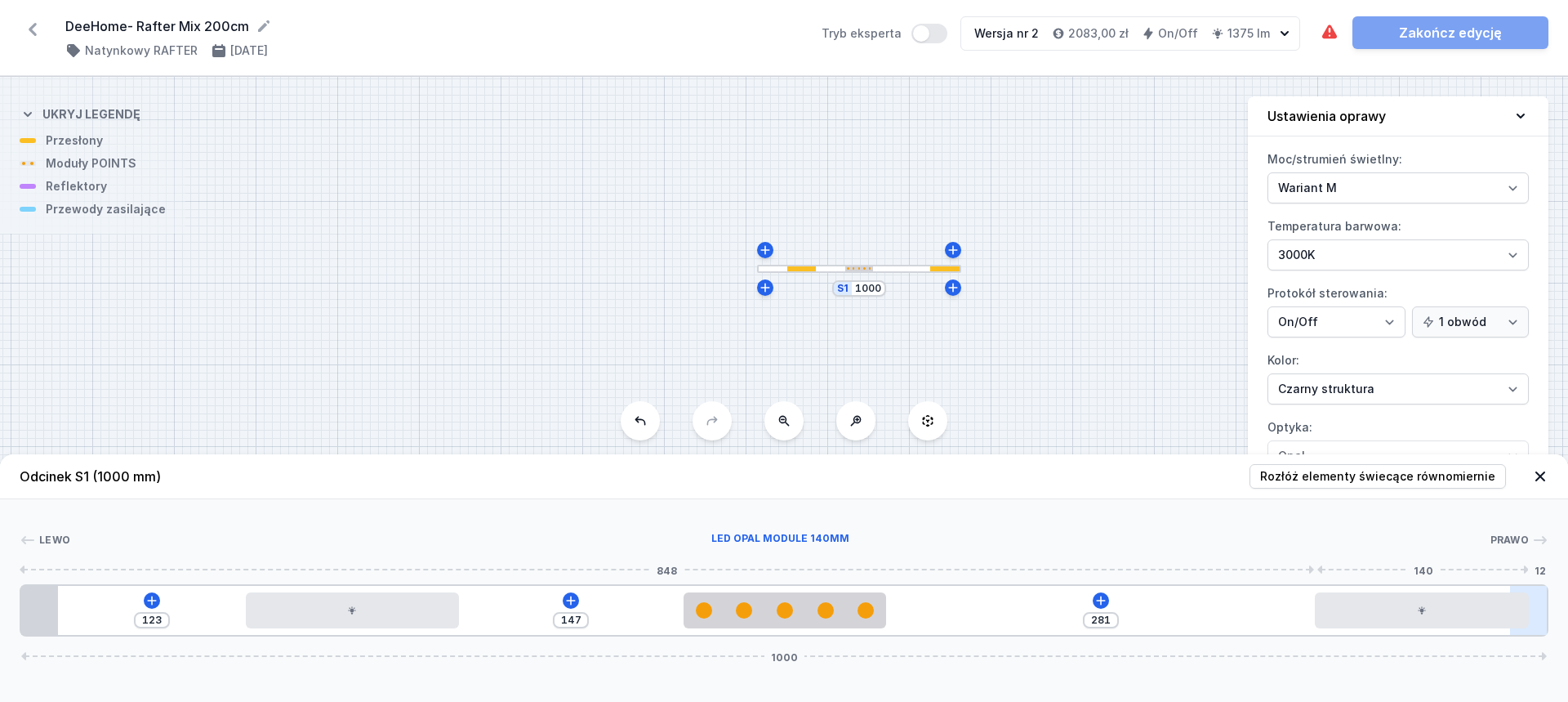
drag, startPoint x: 1275, startPoint y: 616, endPoint x: 1546, endPoint y: 625, distance: 271.1
click at [1554, 622] on div "Lewo LED opal module 140mm Prawo 848 140 12 1 2 3 2 1 123 147 281 1000 147 140 …" at bounding box center [784, 568] width 1568 height 138
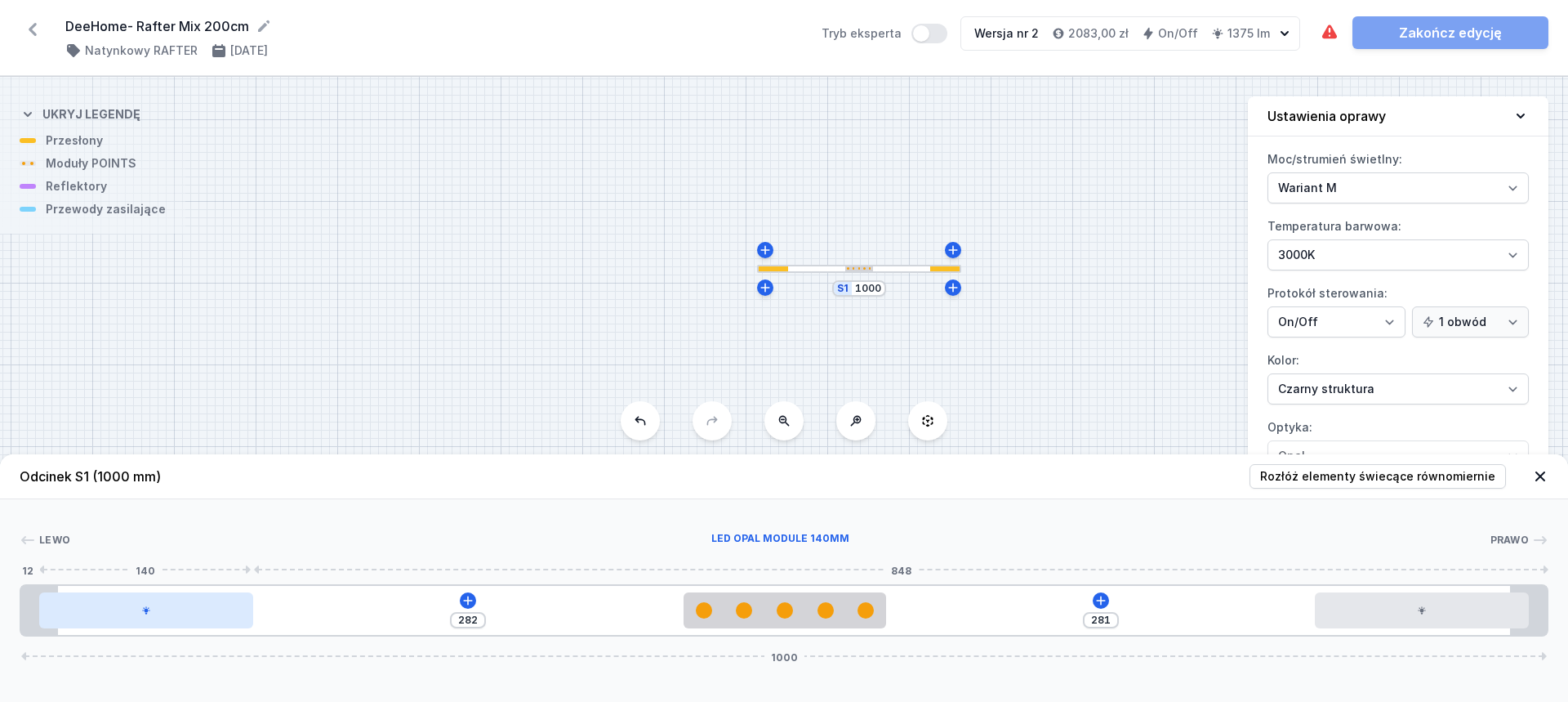
drag, startPoint x: 352, startPoint y: 613, endPoint x: 137, endPoint y: 595, distance: 215.8
click at [137, 595] on div at bounding box center [146, 610] width 214 height 36
click at [1101, 598] on icon at bounding box center [1101, 600] width 9 height 9
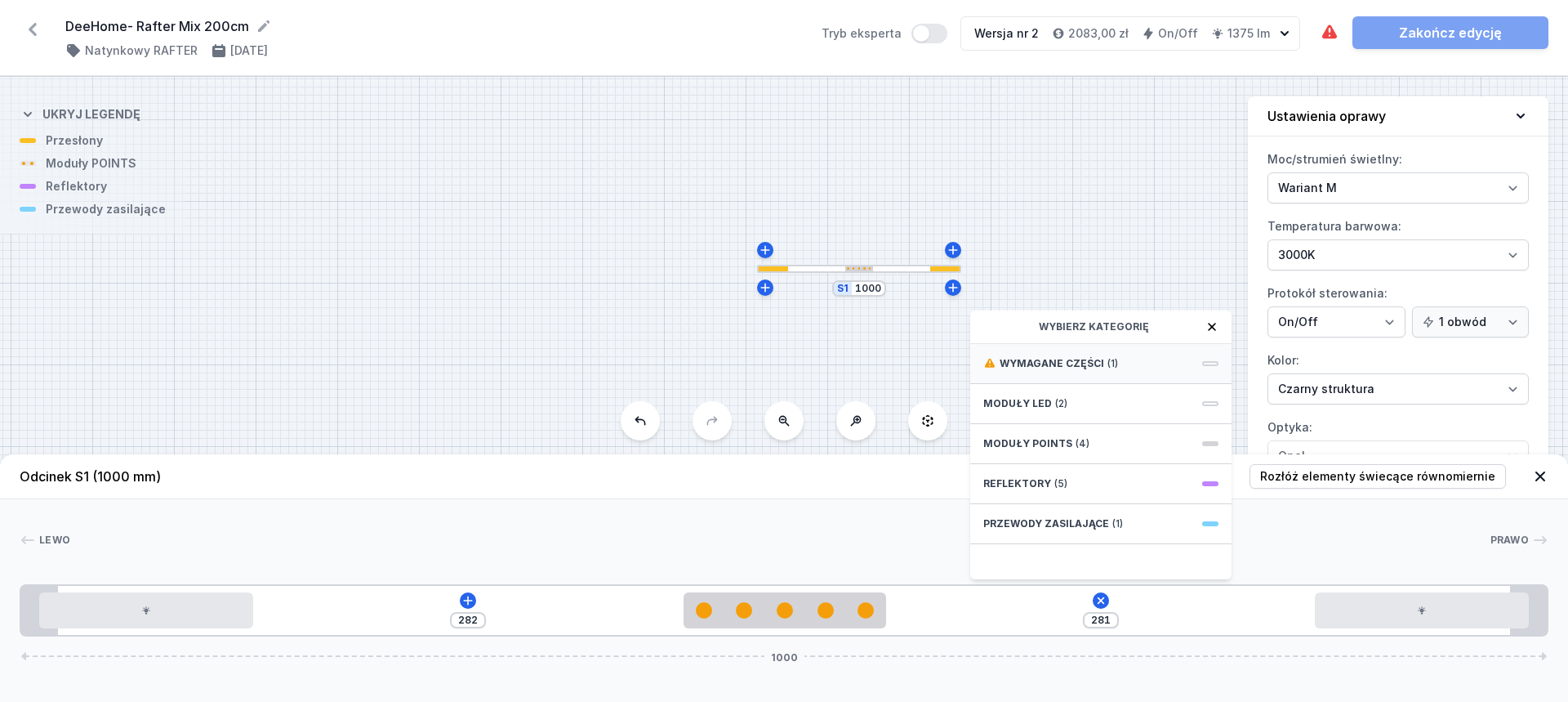
click at [1083, 360] on span "Wymagane części" at bounding box center [1051, 364] width 104 height 13
click at [1076, 366] on span "Hole for power supply cable" at bounding box center [1101, 362] width 235 height 17
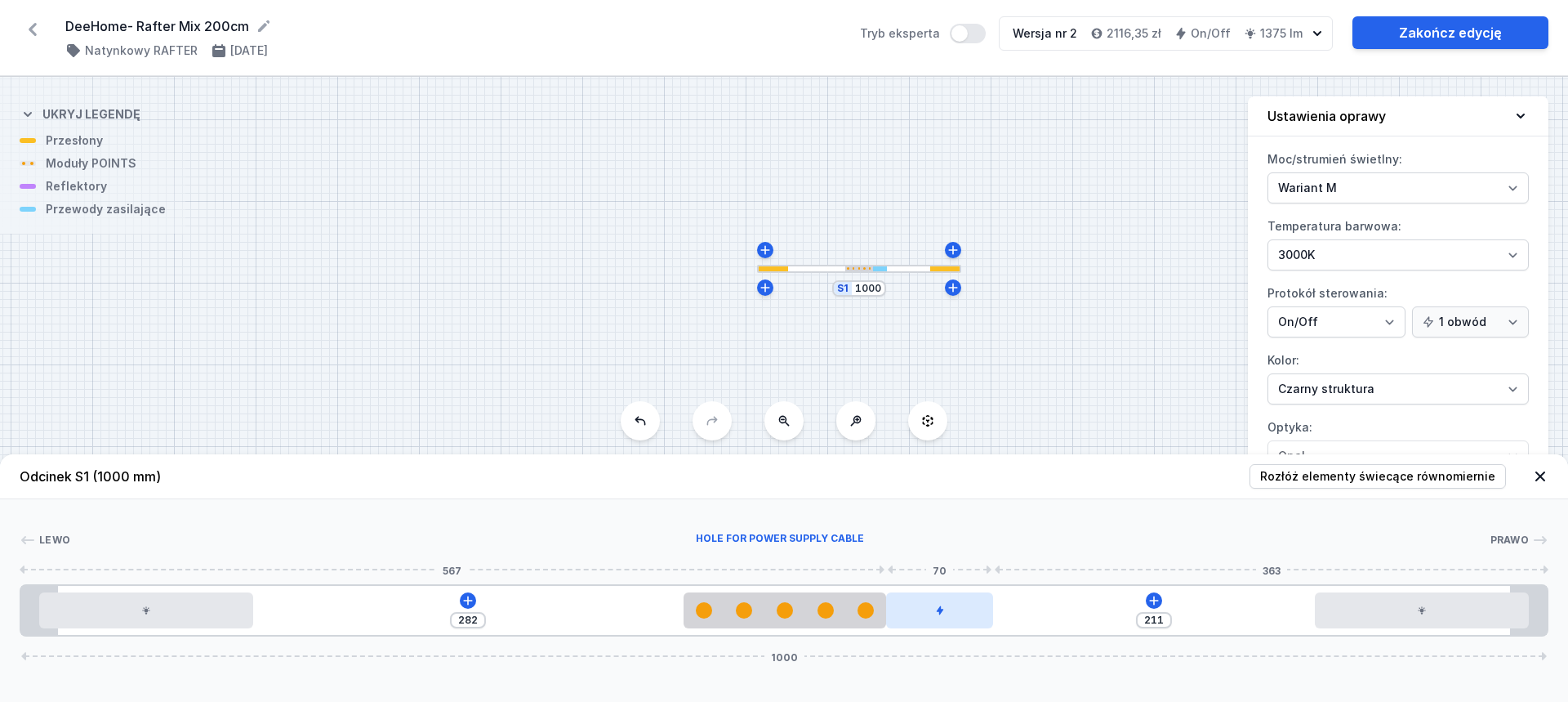
drag, startPoint x: 933, startPoint y: 612, endPoint x: 927, endPoint y: 620, distance: 10.0
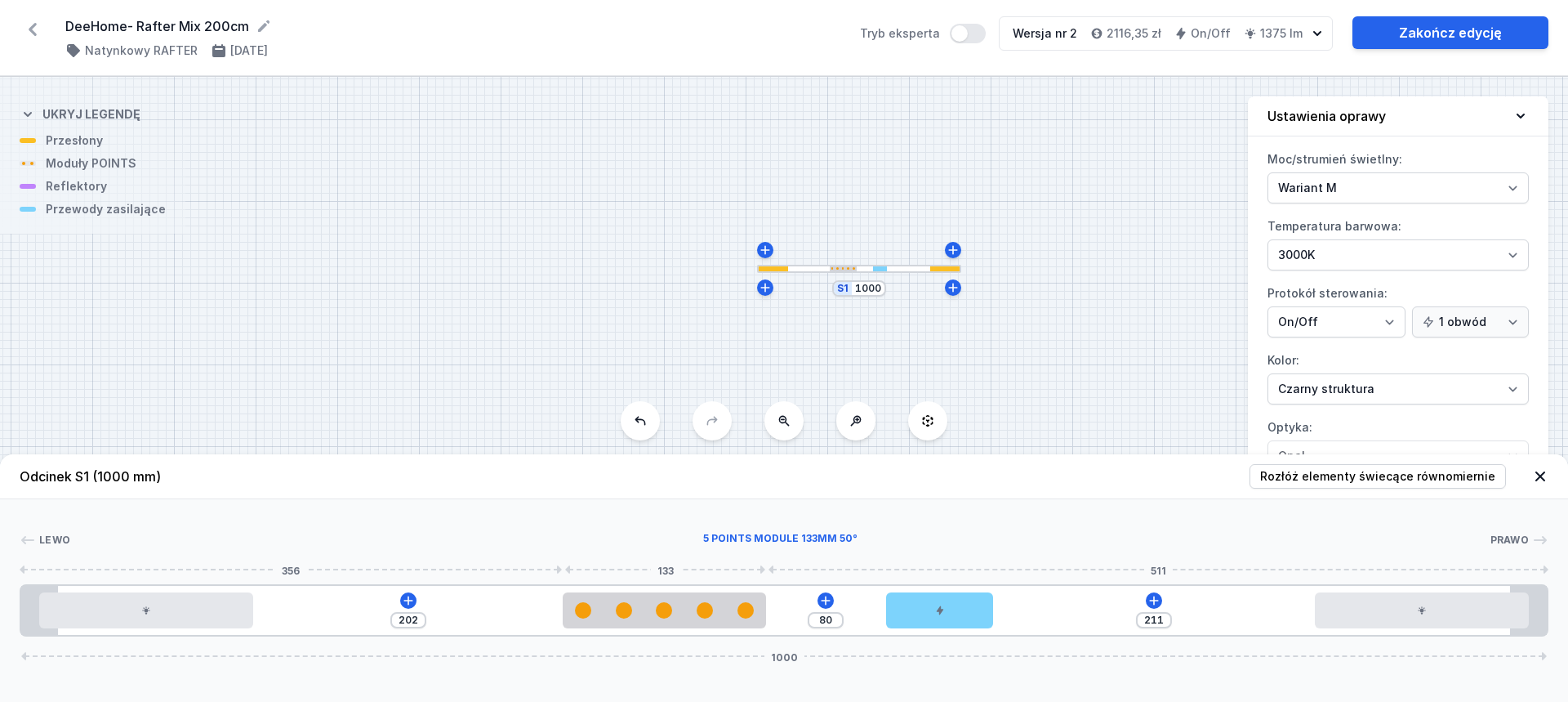
drag, startPoint x: 793, startPoint y: 626, endPoint x: 866, endPoint y: 632, distance: 73.2
click at [675, 627] on div at bounding box center [663, 610] width 202 height 36
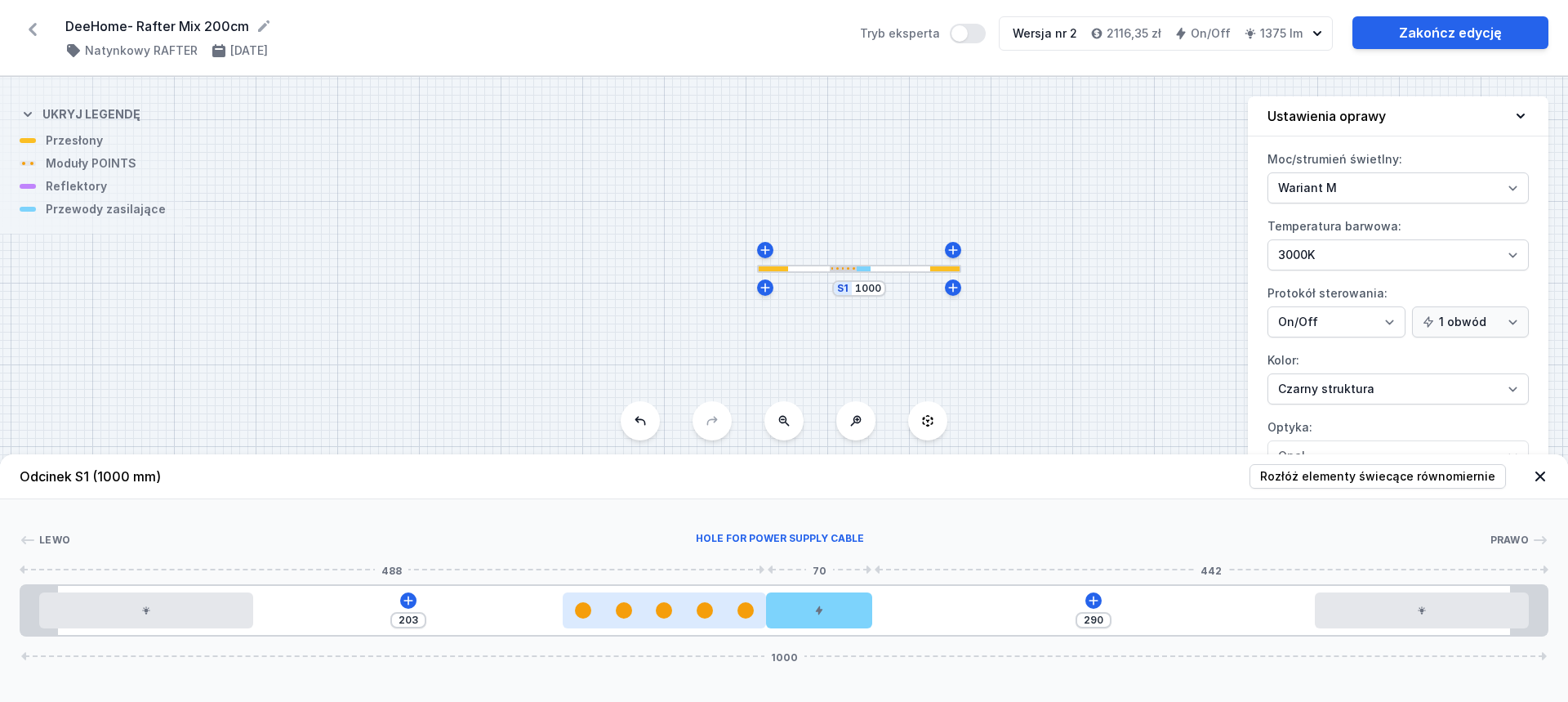
drag, startPoint x: 891, startPoint y: 614, endPoint x: 722, endPoint y: 617, distance: 169.0
click at [812, 614] on div at bounding box center [820, 610] width 107 height 36
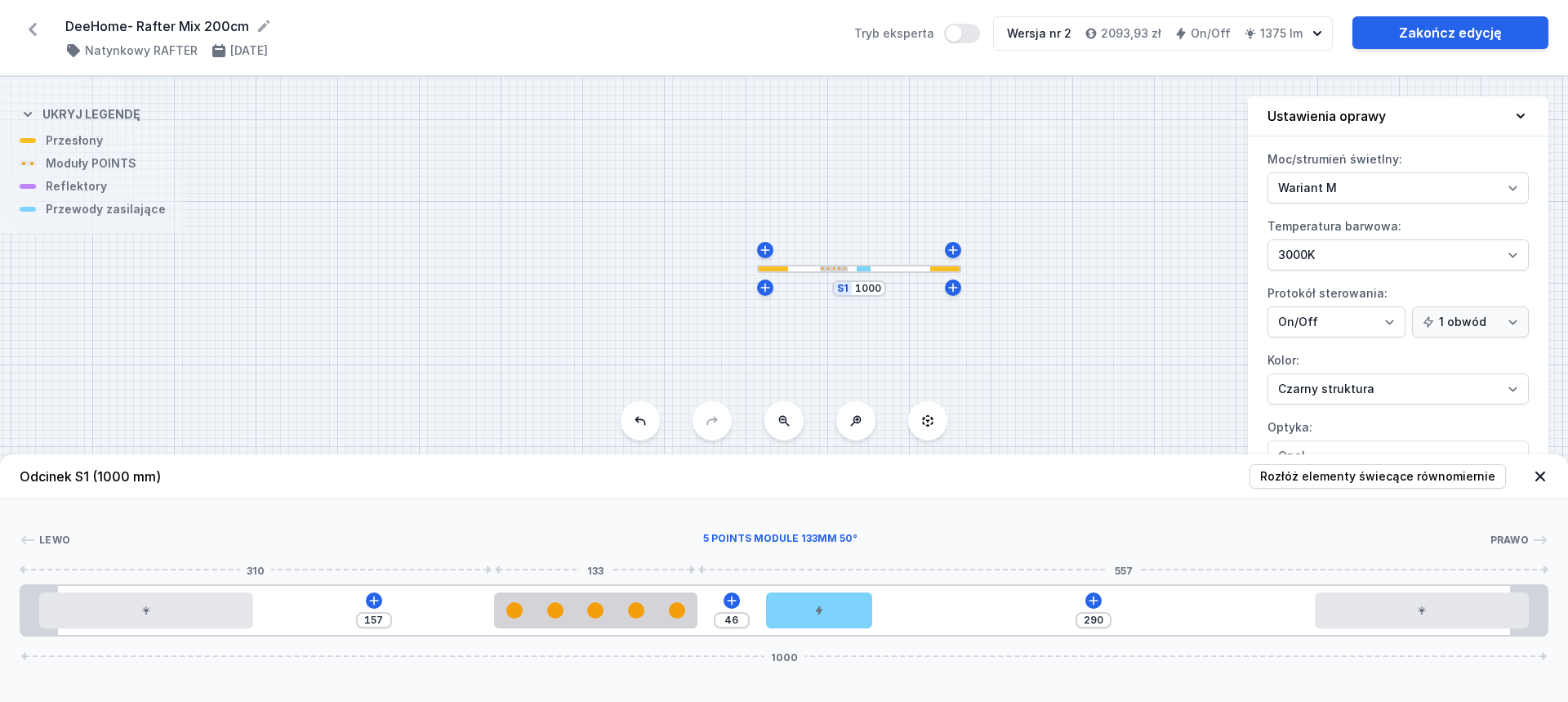
drag, startPoint x: 697, startPoint y: 621, endPoint x: 712, endPoint y: 622, distance: 15.0
click at [618, 623] on div at bounding box center [595, 610] width 202 height 36
drag, startPoint x: 826, startPoint y: 611, endPoint x: 770, endPoint y: 610, distance: 56.0
click at [770, 610] on div at bounding box center [749, 610] width 107 height 36
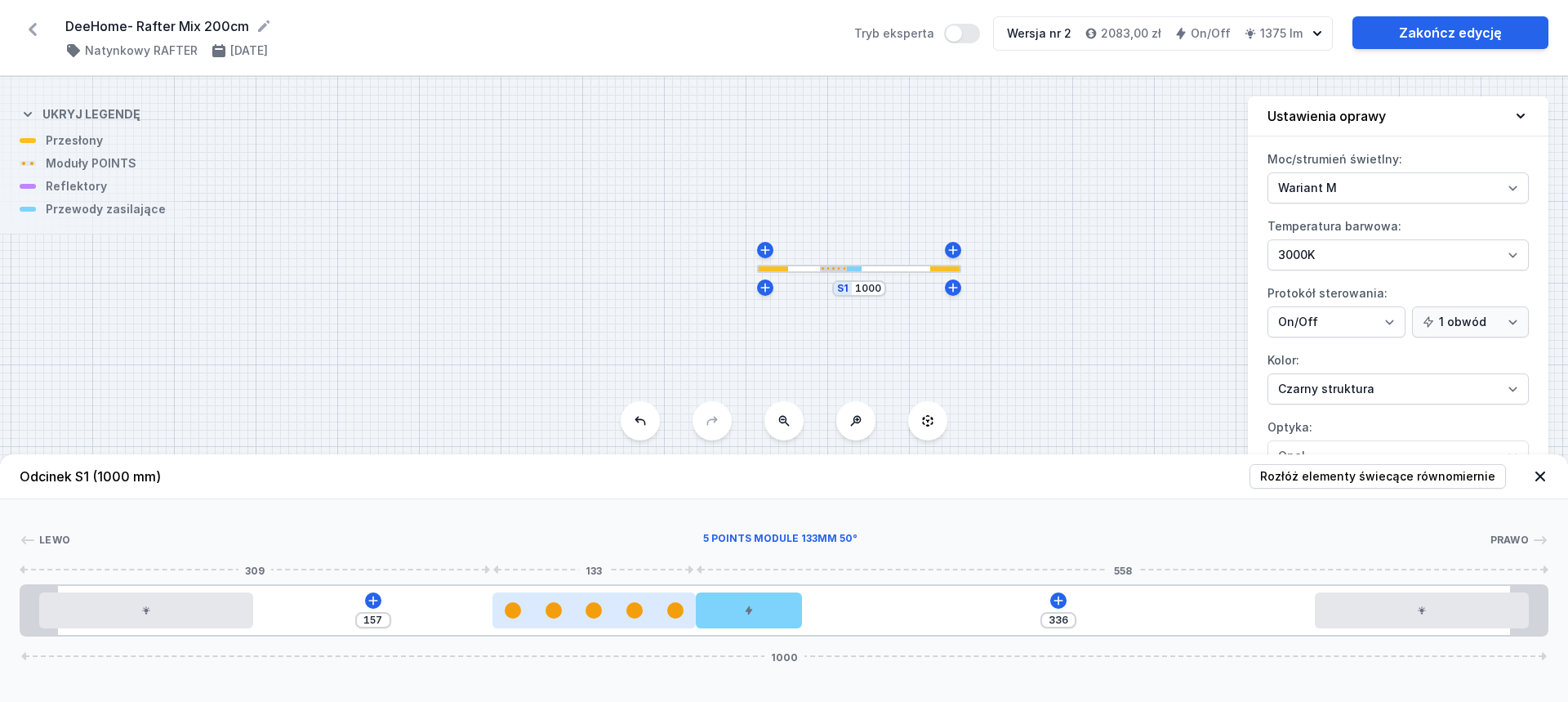
click at [625, 614] on div at bounding box center [593, 610] width 202 height 17
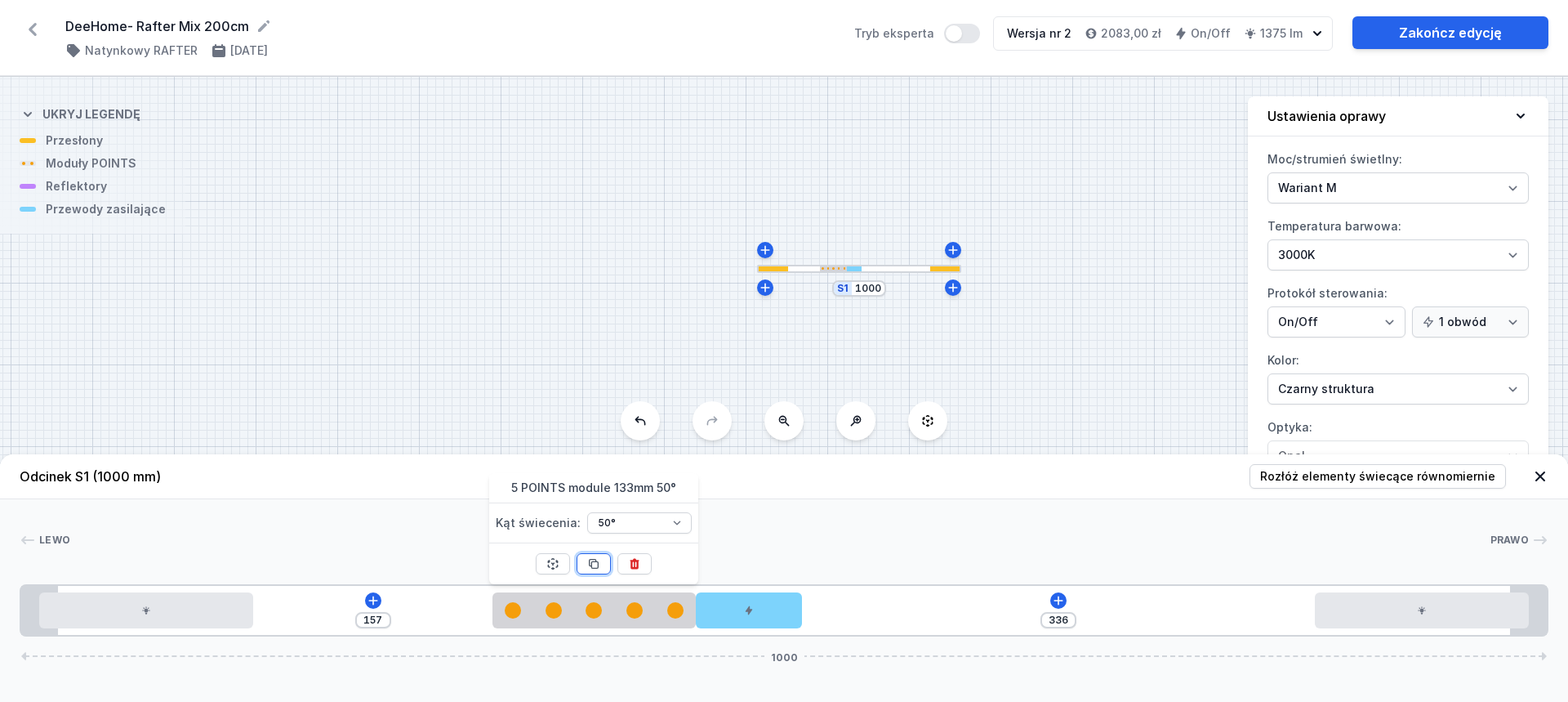
click at [594, 563] on icon at bounding box center [594, 564] width 13 height 13
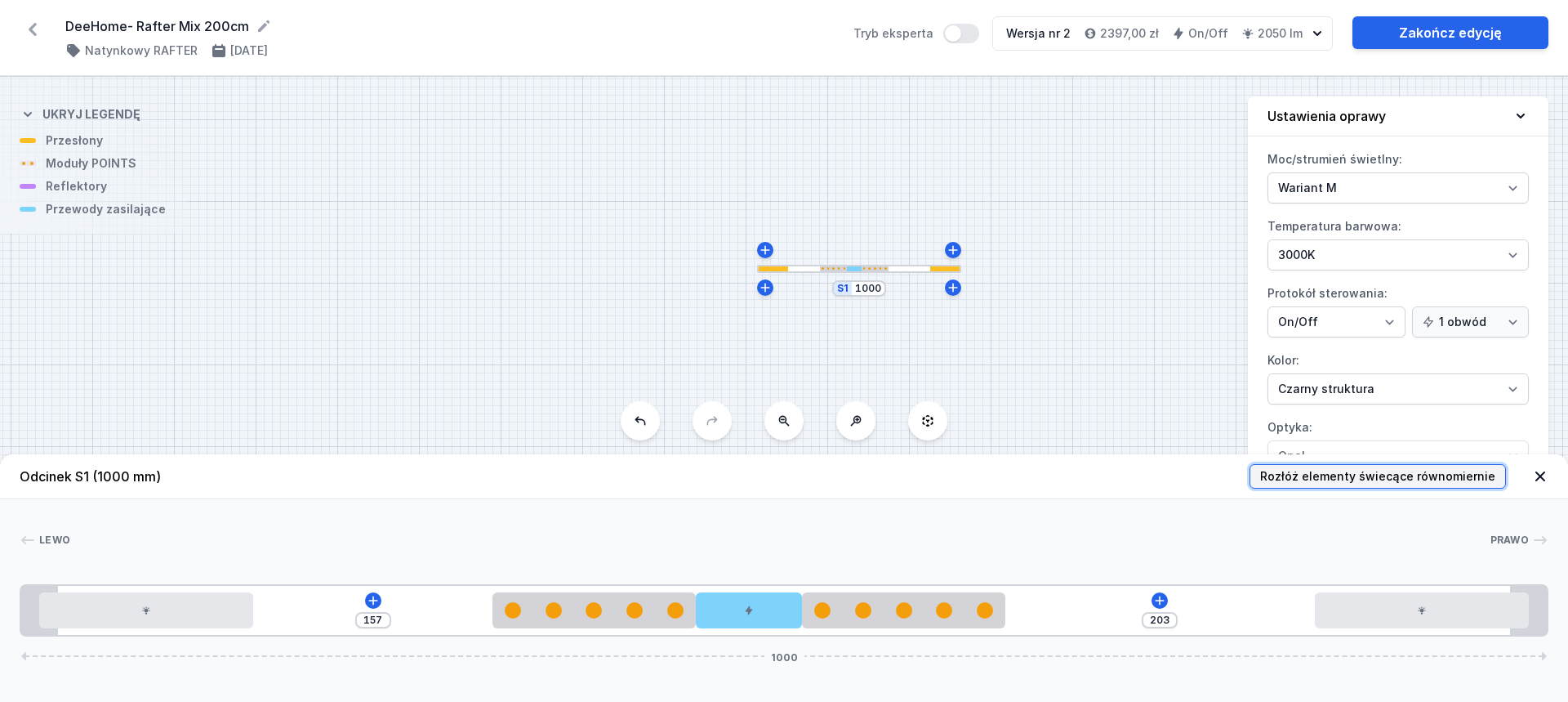
click at [1336, 472] on span "Rozłóż elementy świecące równomiernie" at bounding box center [1378, 477] width 235 height 17
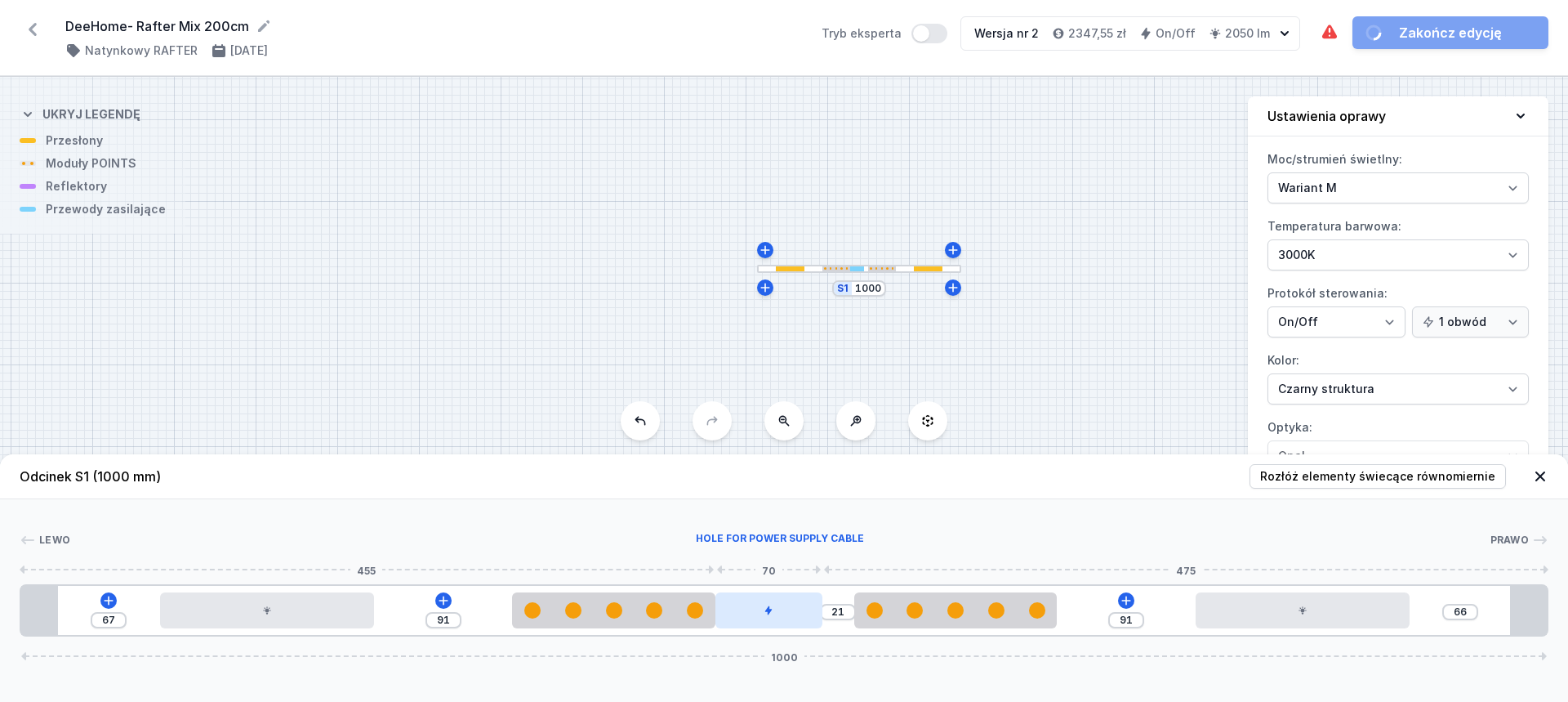
drag, startPoint x: 760, startPoint y: 606, endPoint x: 785, endPoint y: 604, distance: 25.1
click at [785, 604] on div at bounding box center [769, 610] width 107 height 36
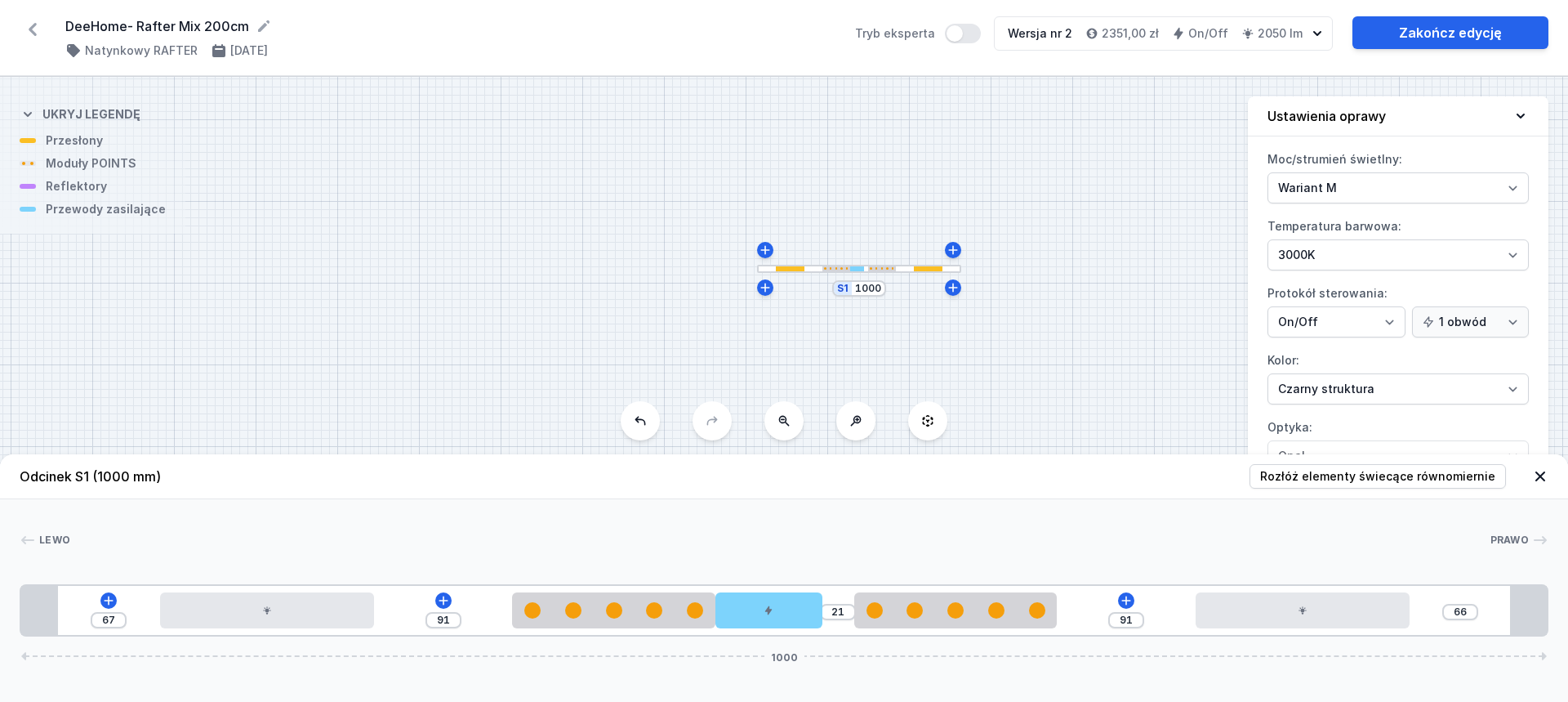
drag, startPoint x: 772, startPoint y: 614, endPoint x: 846, endPoint y: 606, distance: 74.4
click at [846, 606] on div "67 91 21 91 66 1000" at bounding box center [784, 610] width 1529 height 53
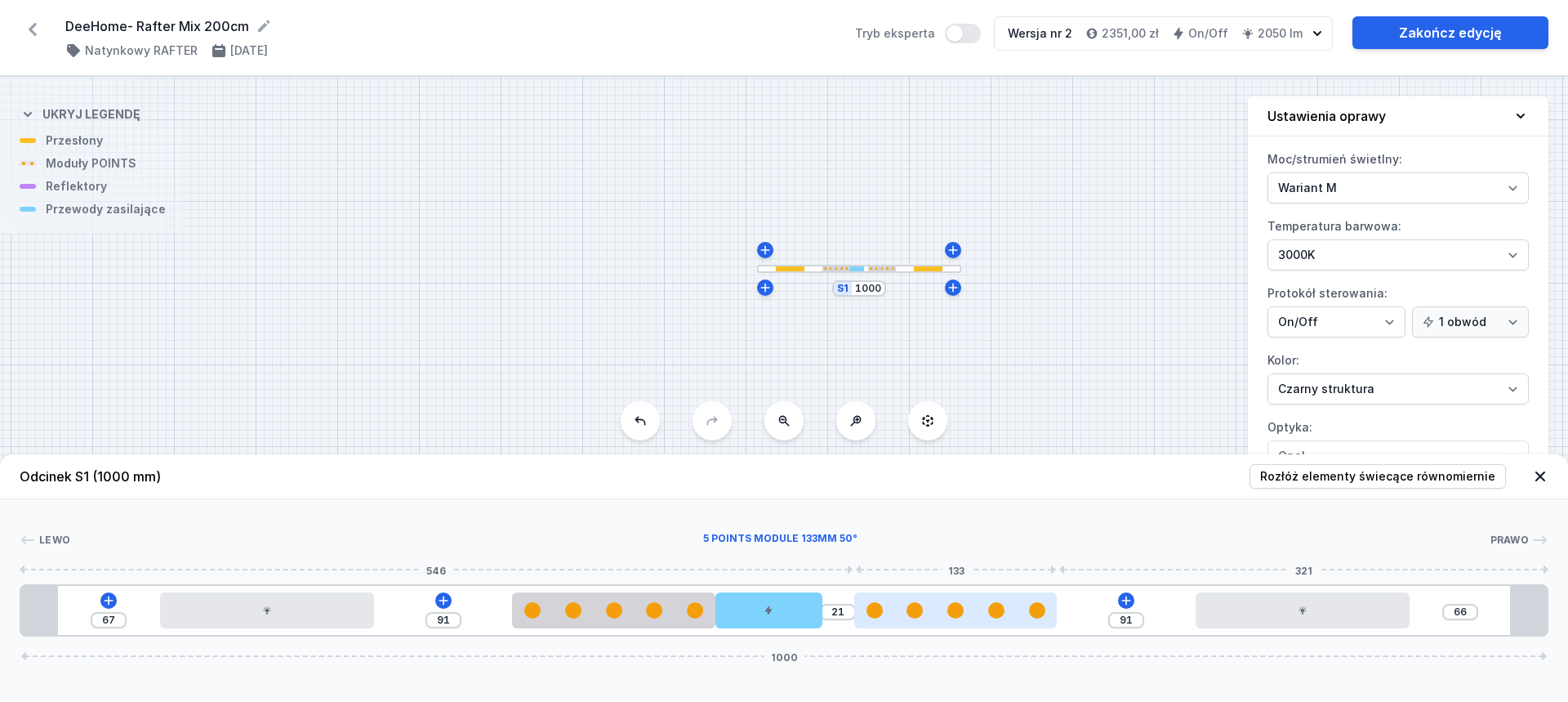
drag, startPoint x: 774, startPoint y: 614, endPoint x: 865, endPoint y: 618, distance: 91.1
click at [865, 618] on div "67 91 21 91 66 1000" at bounding box center [784, 610] width 1529 height 53
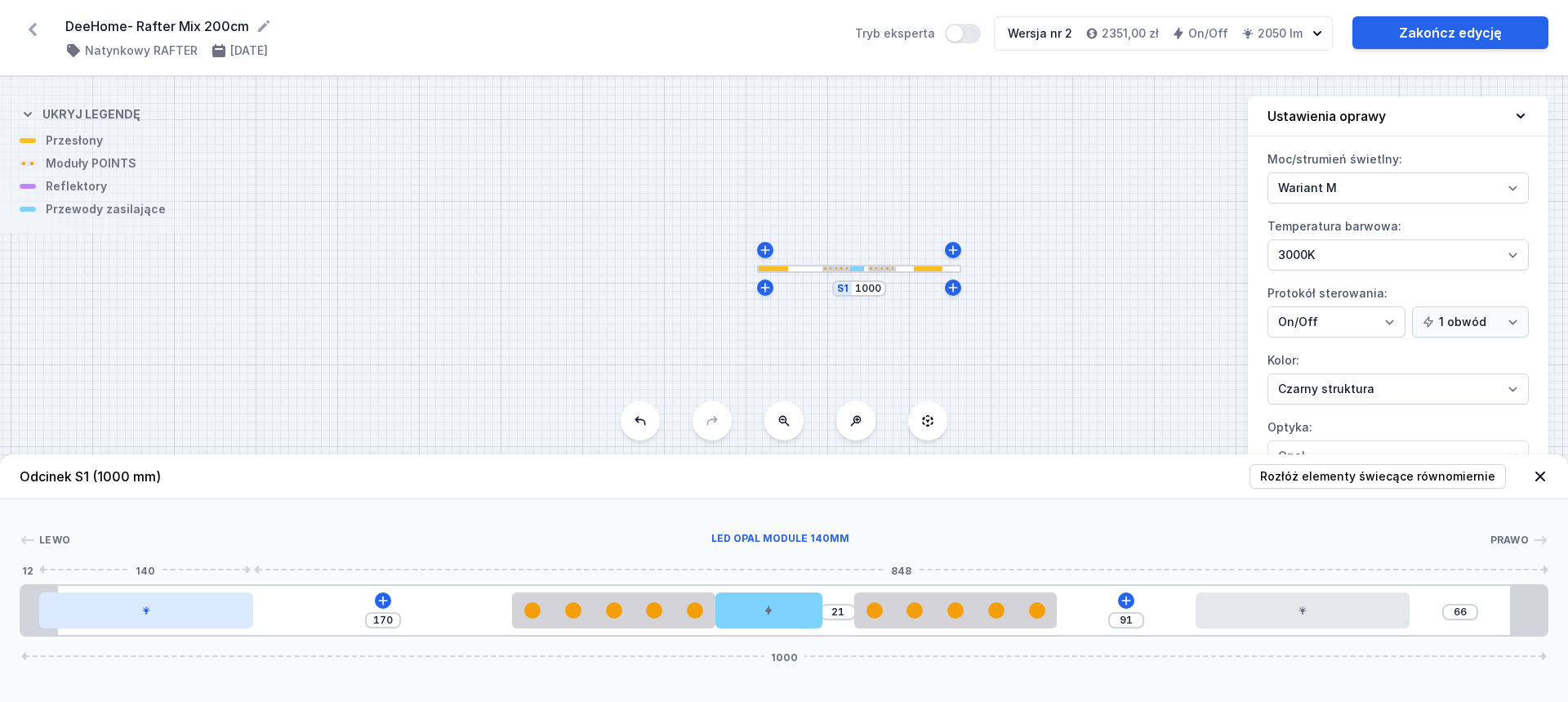
drag, startPoint x: 251, startPoint y: 621, endPoint x: 148, endPoint y: 613, distance: 103.3
click at [127, 613] on div at bounding box center [146, 610] width 214 height 36
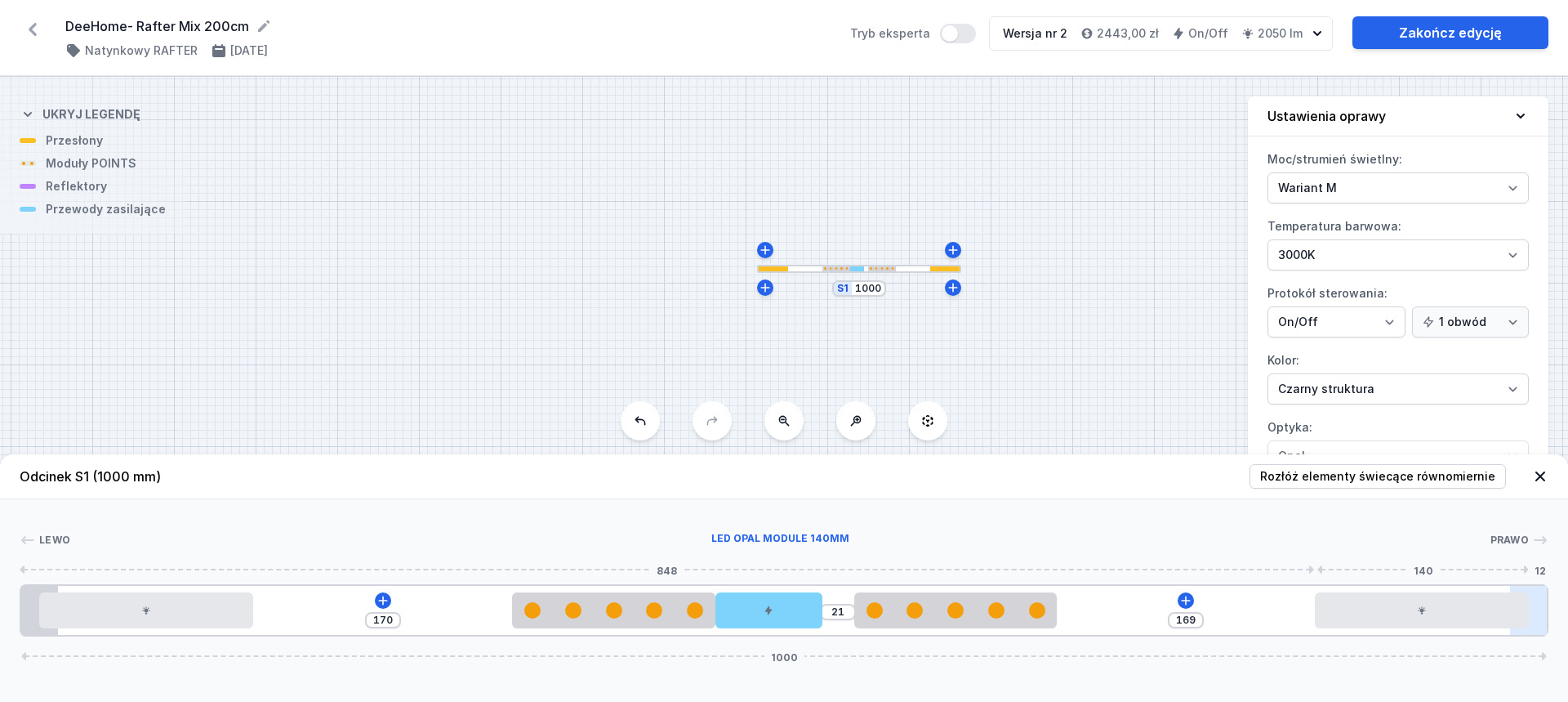
drag, startPoint x: 1307, startPoint y: 606, endPoint x: 1531, endPoint y: 616, distance: 224.2
click at [1531, 616] on div "170 21 169 1000" at bounding box center [784, 610] width 1529 height 53
drag, startPoint x: 651, startPoint y: 615, endPoint x: 598, endPoint y: 613, distance: 53.0
click at [598, 613] on div at bounding box center [613, 610] width 202 height 17
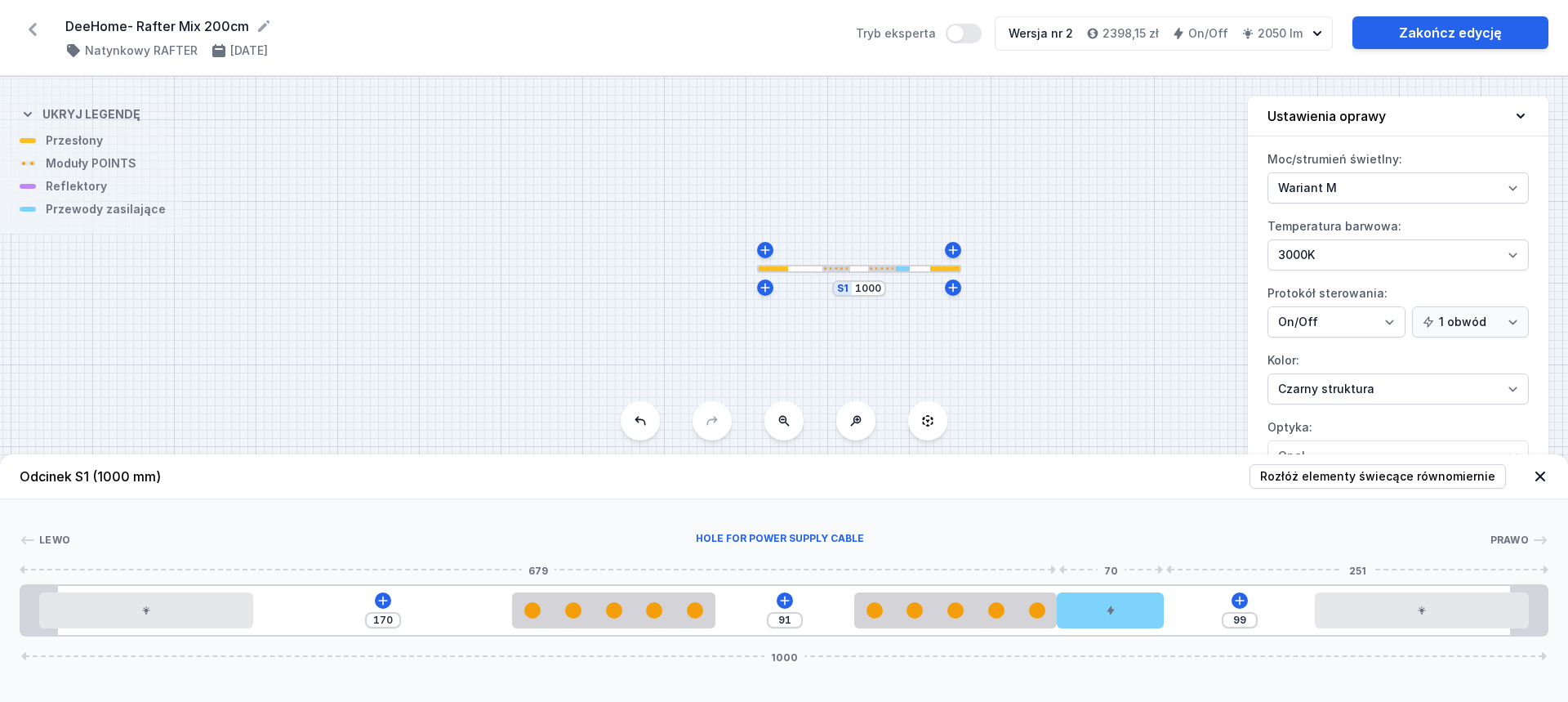
drag, startPoint x: 772, startPoint y: 611, endPoint x: 1186, endPoint y: 604, distance: 414.1
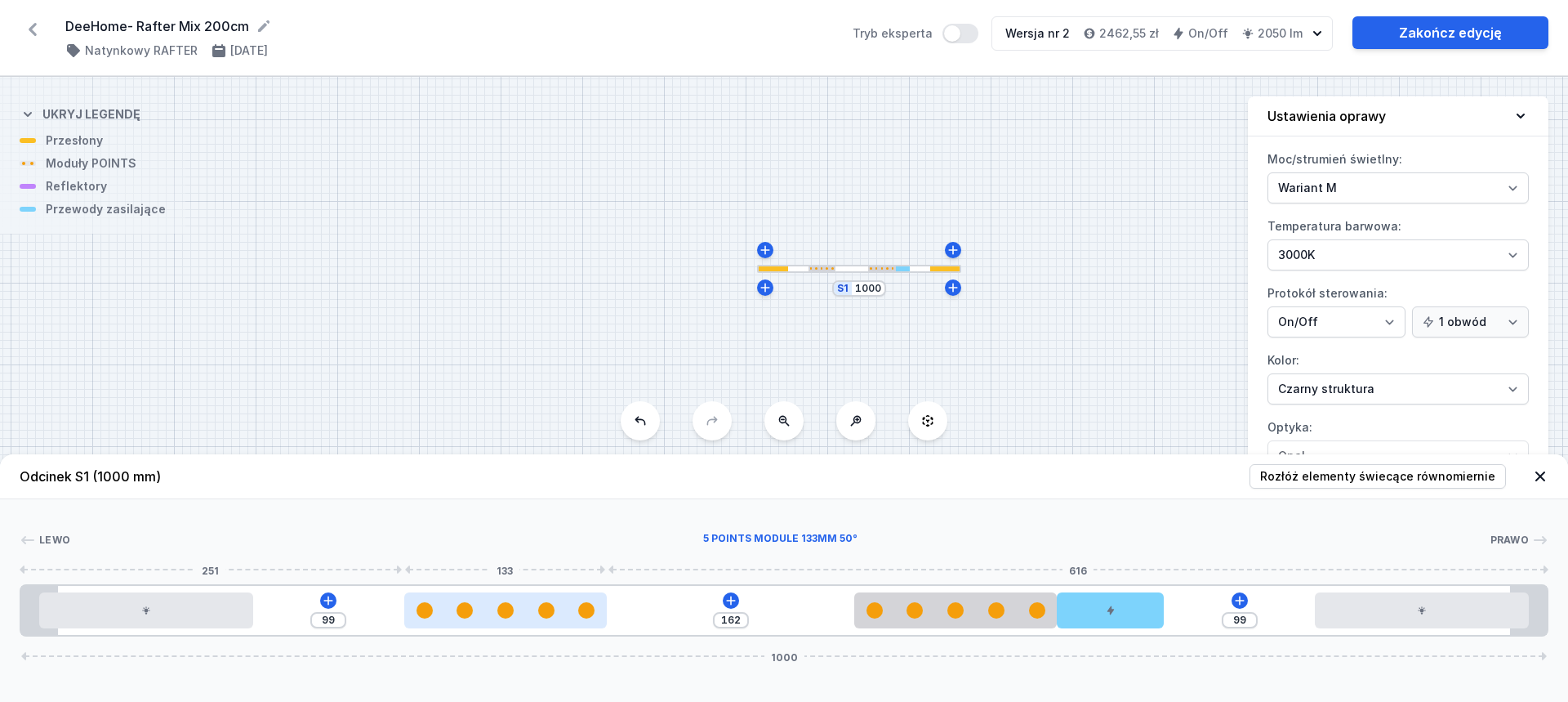
drag, startPoint x: 665, startPoint y: 612, endPoint x: 541, endPoint y: 606, distance: 124.1
click at [541, 606] on div at bounding box center [505, 610] width 202 height 17
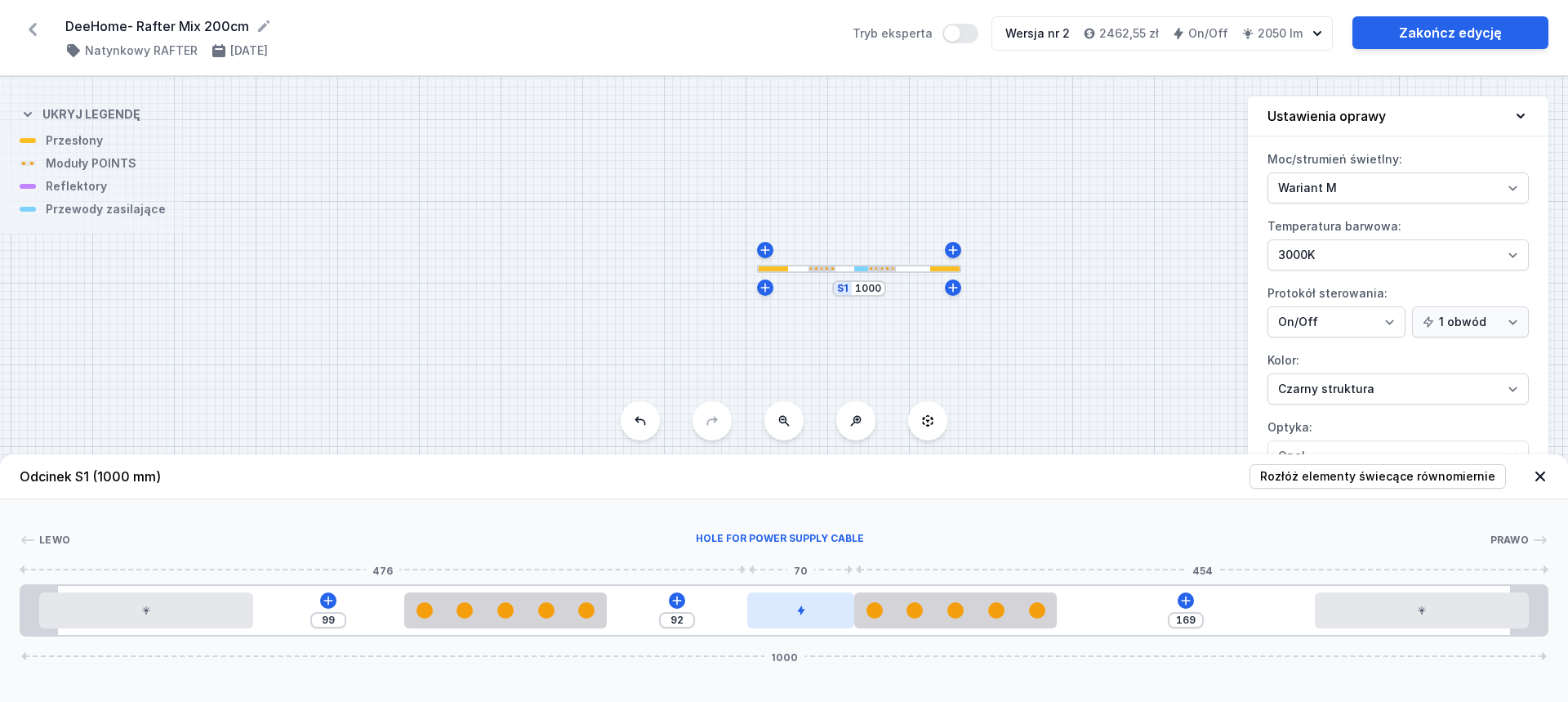
drag, startPoint x: 1108, startPoint y: 613, endPoint x: 821, endPoint y: 602, distance: 287.2
click at [816, 603] on div at bounding box center [801, 610] width 107 height 36
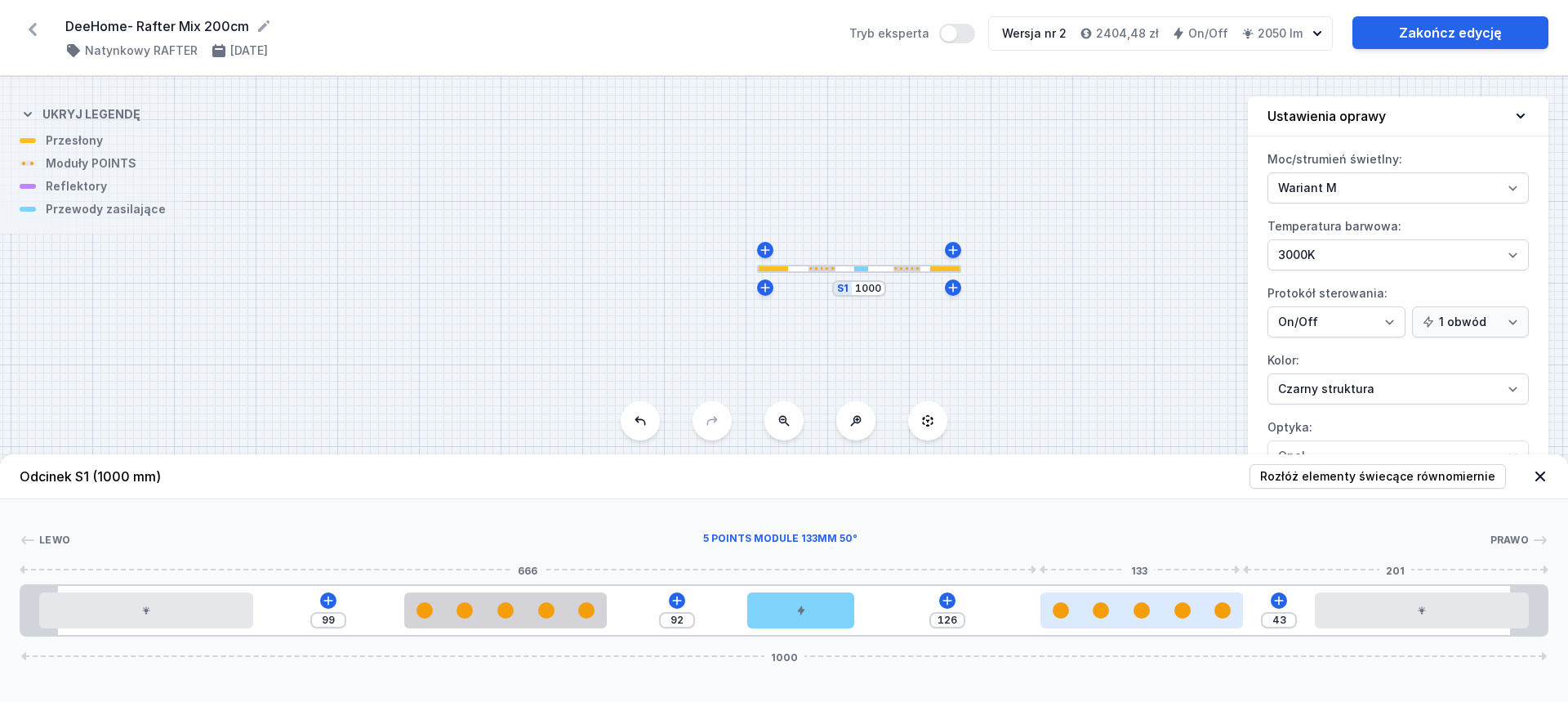
drag, startPoint x: 1040, startPoint y: 619, endPoint x: 1189, endPoint y: 619, distance: 149.0
click at [1189, 619] on div at bounding box center [1141, 610] width 202 height 36
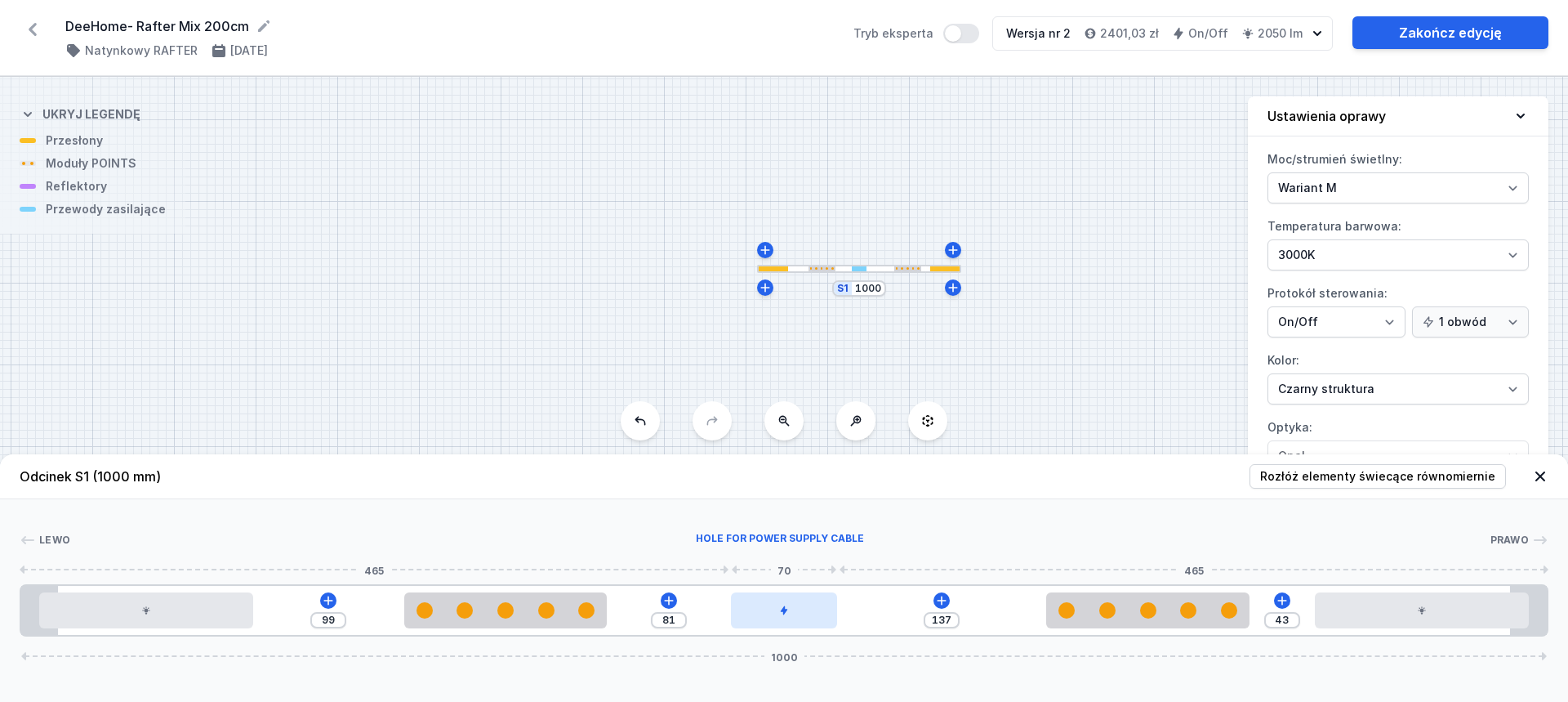
drag, startPoint x: 809, startPoint y: 612, endPoint x: 791, endPoint y: 607, distance: 18.7
click at [791, 607] on div at bounding box center [784, 610] width 107 height 36
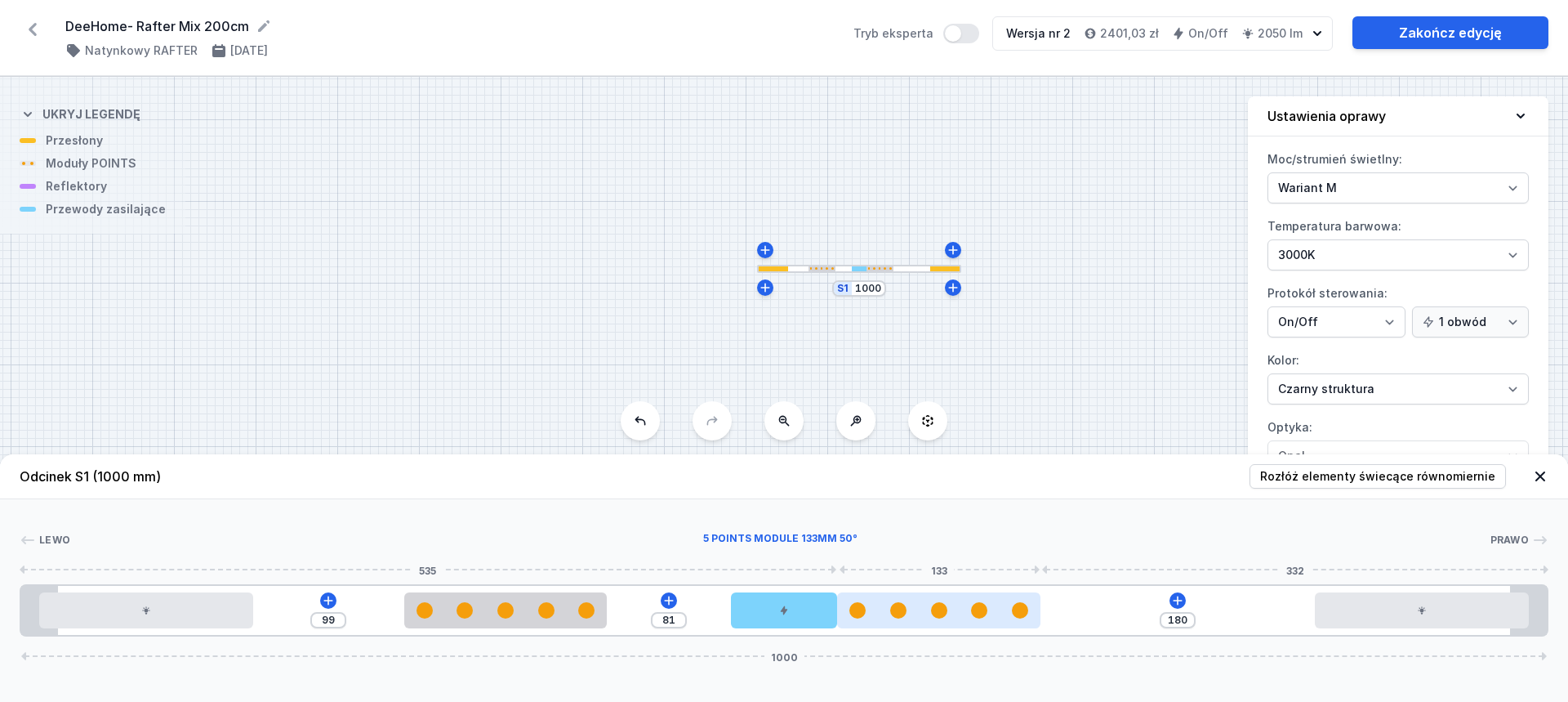
drag, startPoint x: 1086, startPoint y: 608, endPoint x: 949, endPoint y: 613, distance: 137.1
click at [951, 613] on div at bounding box center [938, 610] width 202 height 17
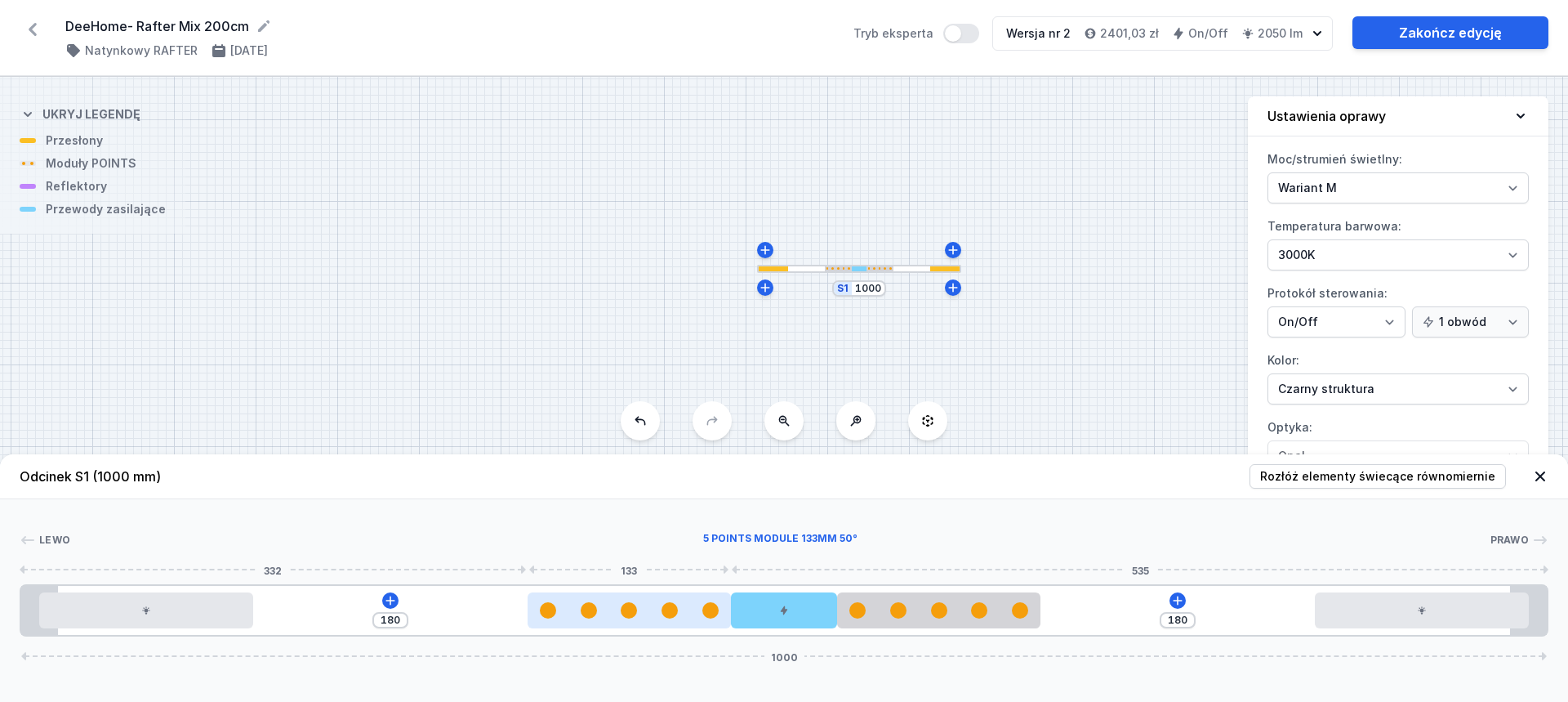
drag, startPoint x: 575, startPoint y: 607, endPoint x: 693, endPoint y: 605, distance: 118.0
click at [693, 605] on div at bounding box center [628, 610] width 202 height 17
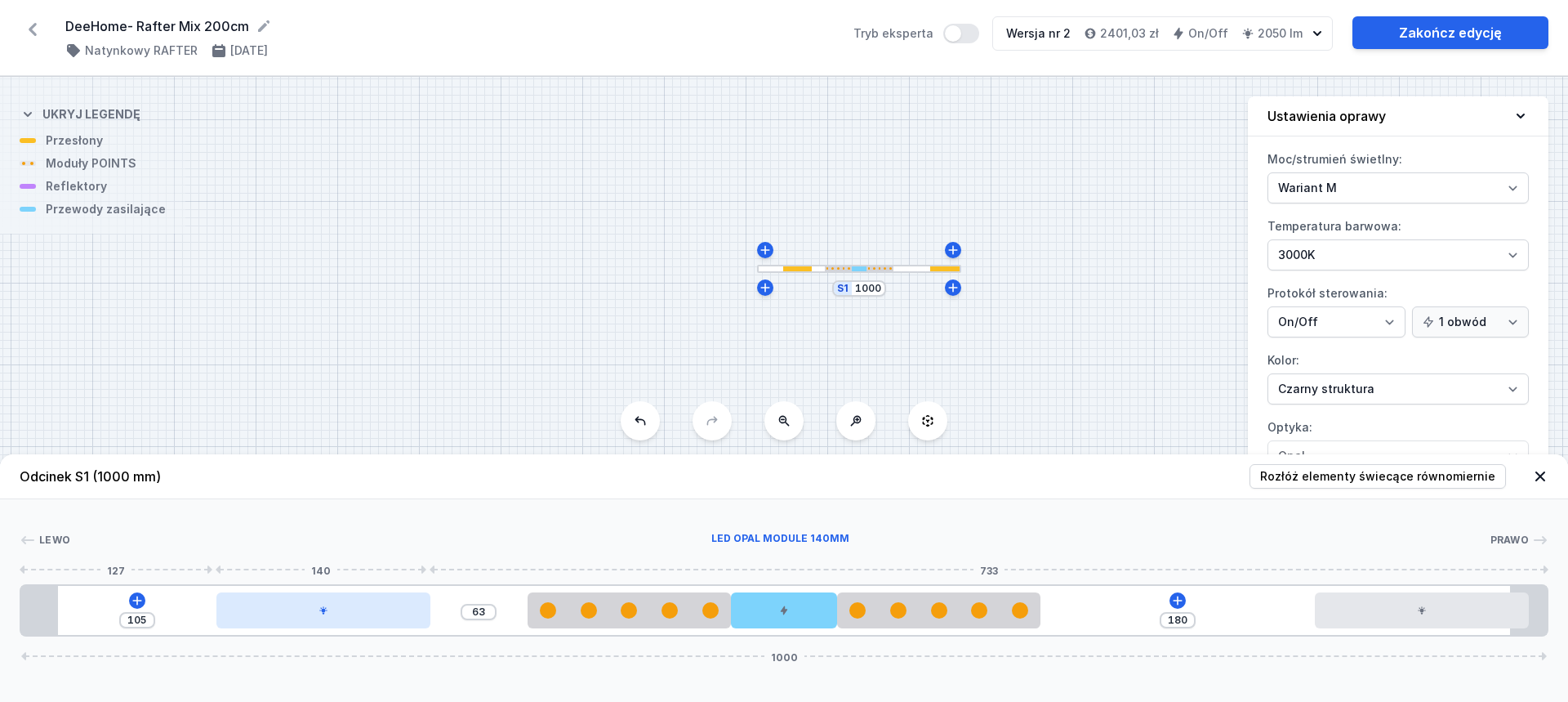
drag, startPoint x: 169, startPoint y: 617, endPoint x: 232, endPoint y: 605, distance: 64.1
click at [323, 596] on div at bounding box center [323, 610] width 214 height 36
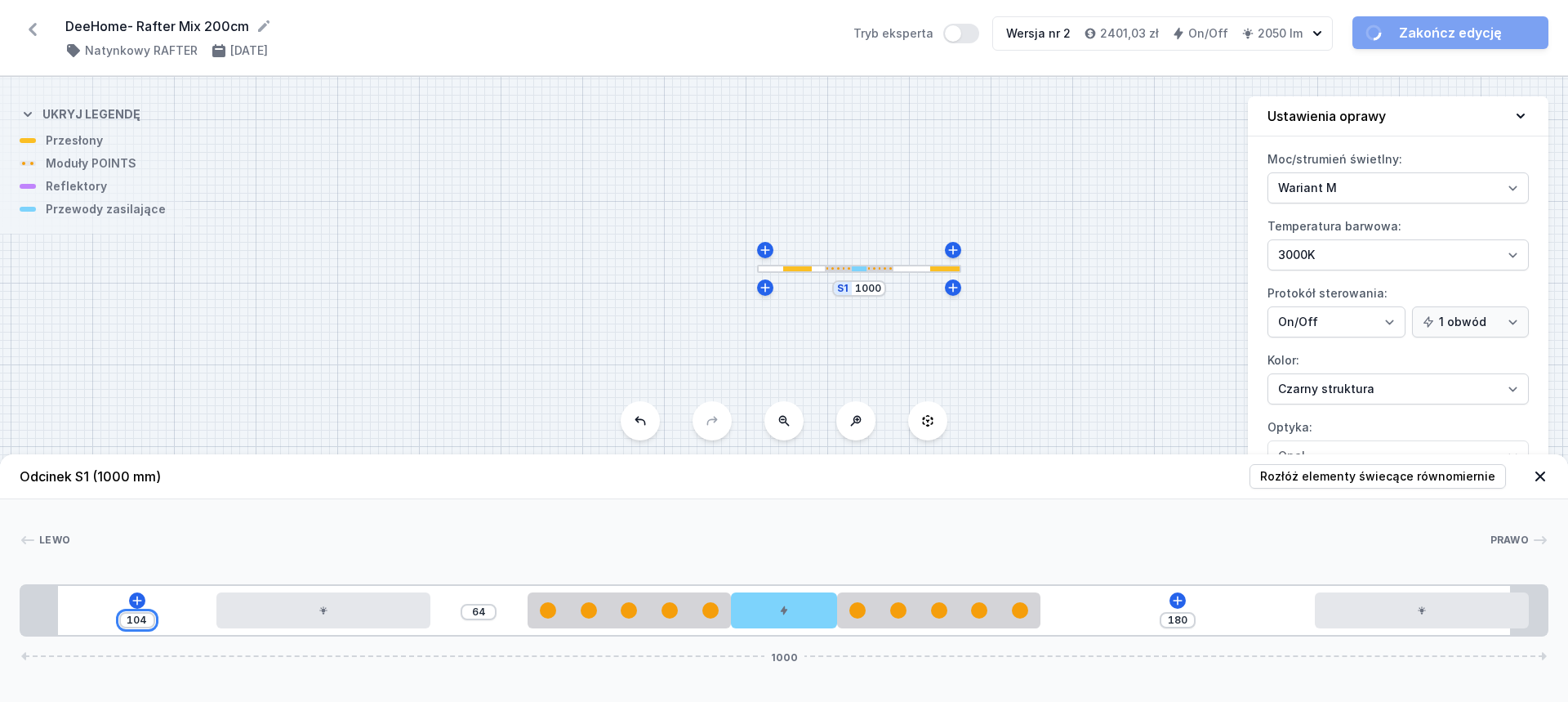
click at [142, 616] on input "104" at bounding box center [137, 620] width 26 height 13
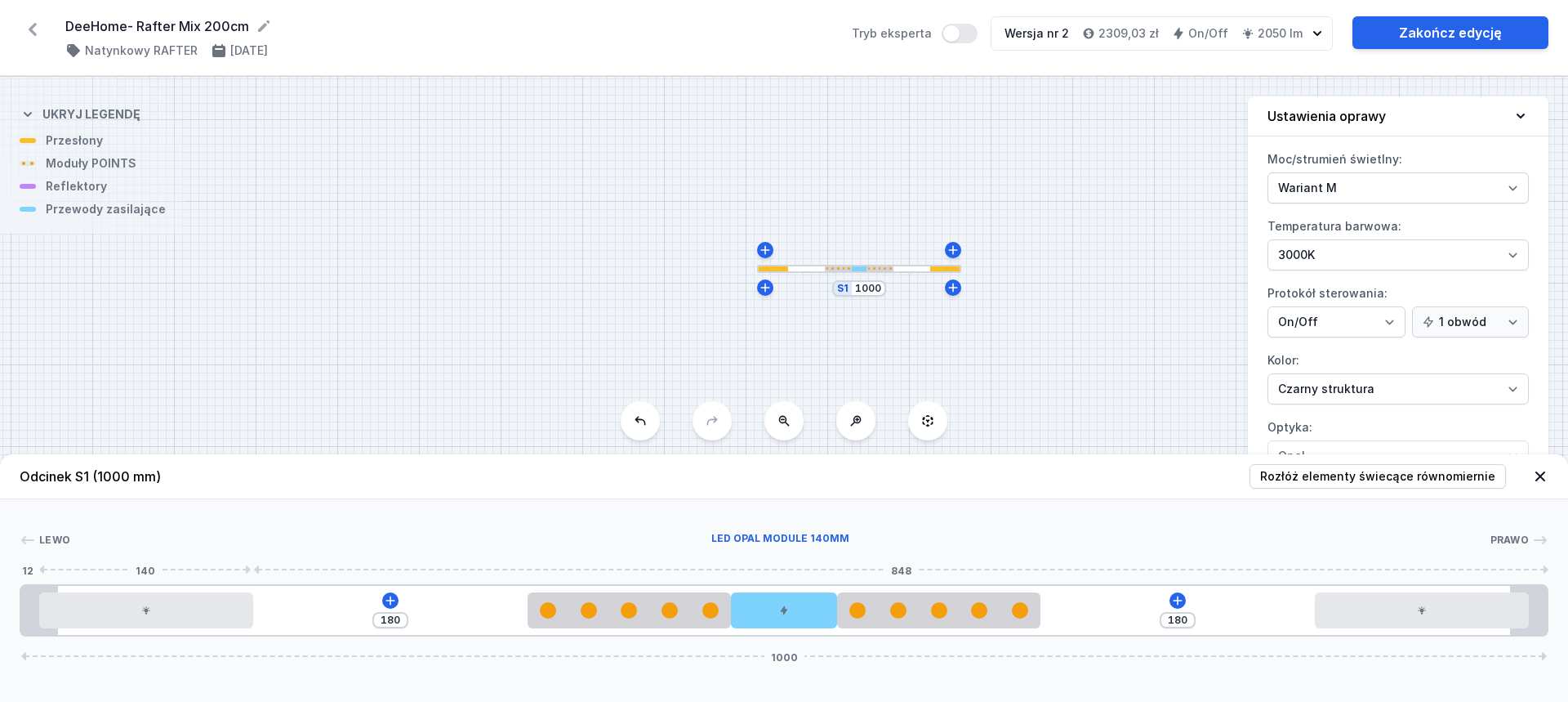
drag, startPoint x: 309, startPoint y: 599, endPoint x: 842, endPoint y: 634, distance: 534.1
click at [185, 607] on div at bounding box center [146, 610] width 214 height 36
drag, startPoint x: 1431, startPoint y: 609, endPoint x: 1496, endPoint y: 614, distance: 65.2
click at [1496, 614] on div at bounding box center [1421, 610] width 214 height 36
drag, startPoint x: 206, startPoint y: 619, endPoint x: 278, endPoint y: 612, distance: 72.3
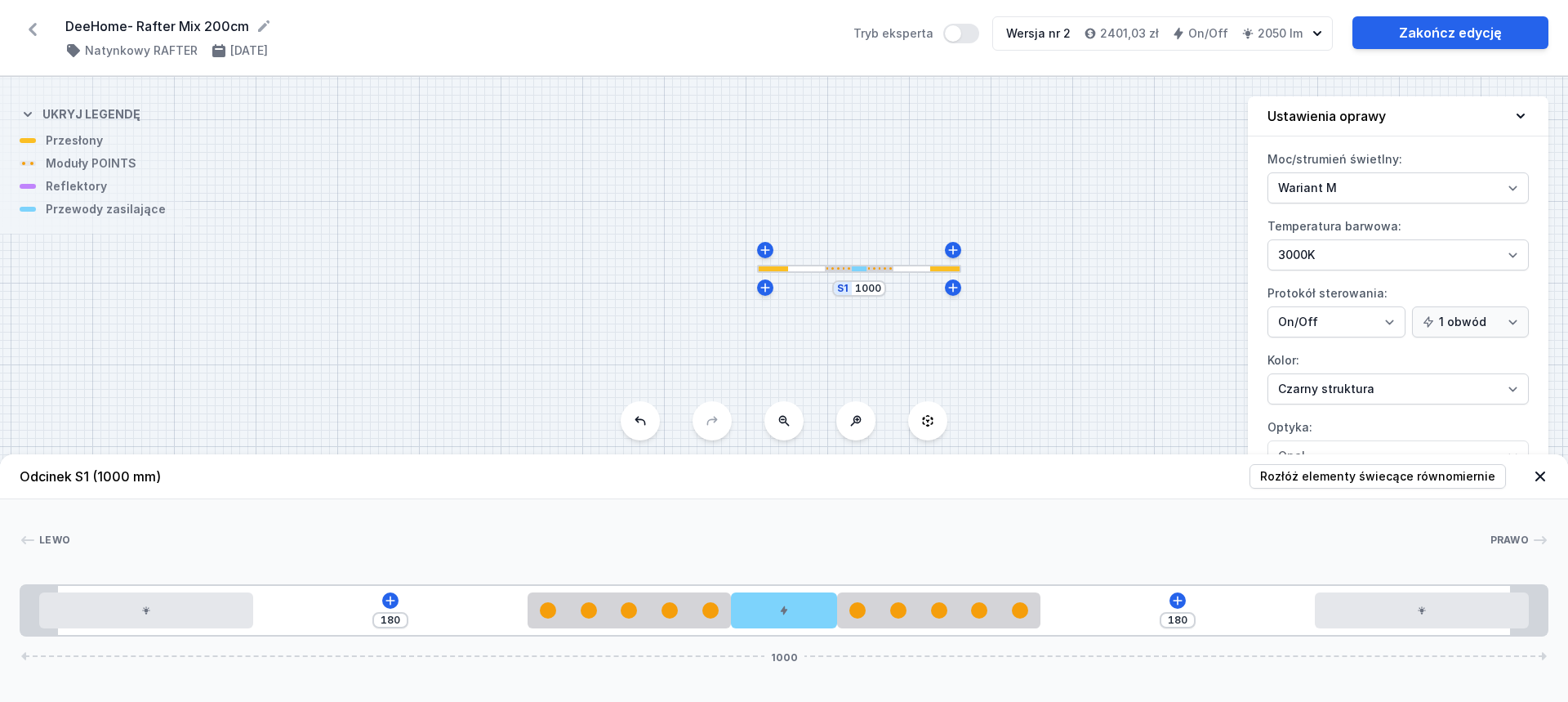
click at [281, 612] on div "180 180 1000" at bounding box center [784, 610] width 1529 height 53
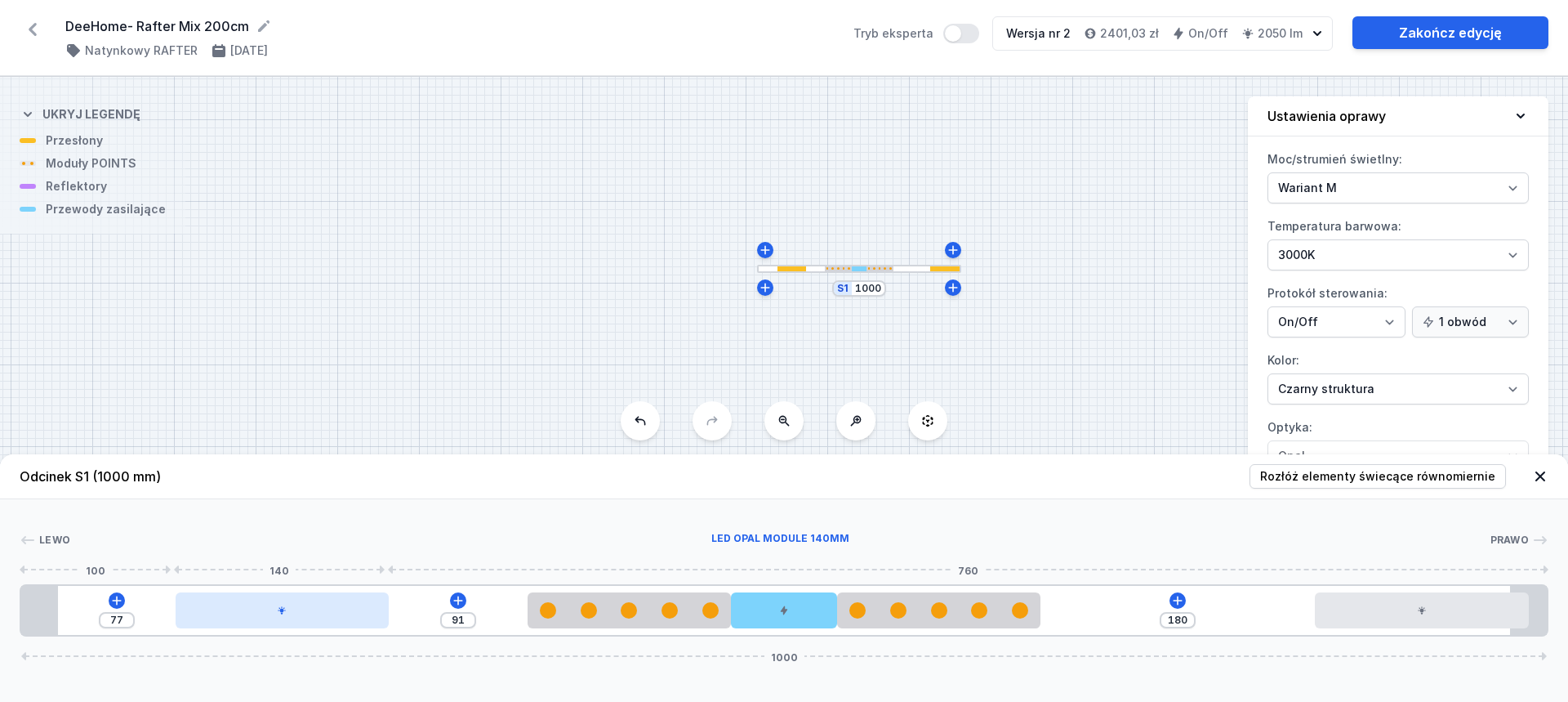
drag, startPoint x: 217, startPoint y: 599, endPoint x: 237, endPoint y: 602, distance: 20.2
click at [321, 603] on div at bounding box center [282, 610] width 214 height 36
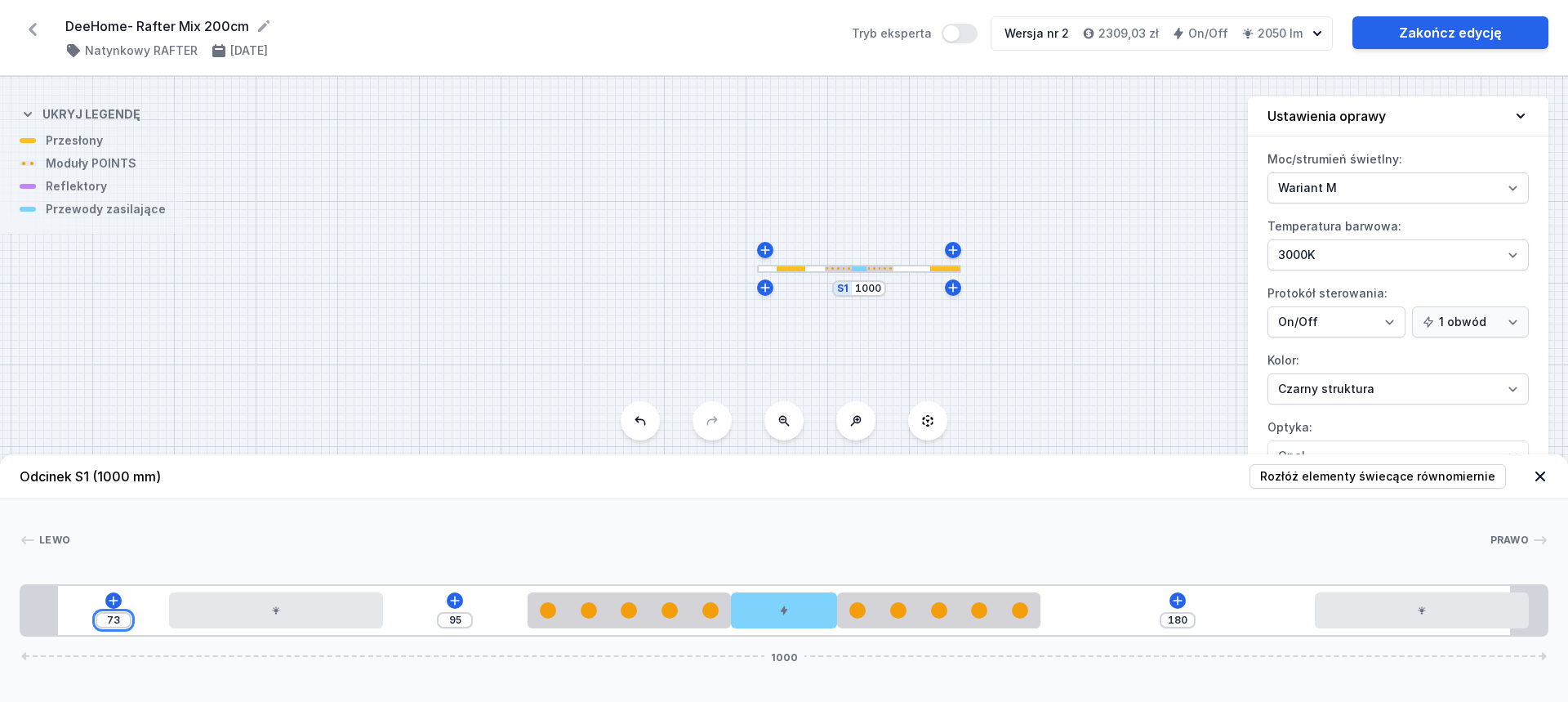
click at [107, 614] on input "73" at bounding box center [113, 620] width 26 height 13
drag, startPoint x: 1450, startPoint y: 586, endPoint x: 1431, endPoint y: 599, distance: 23.0
click at [1432, 599] on div "70 98 180 1000" at bounding box center [784, 610] width 1529 height 53
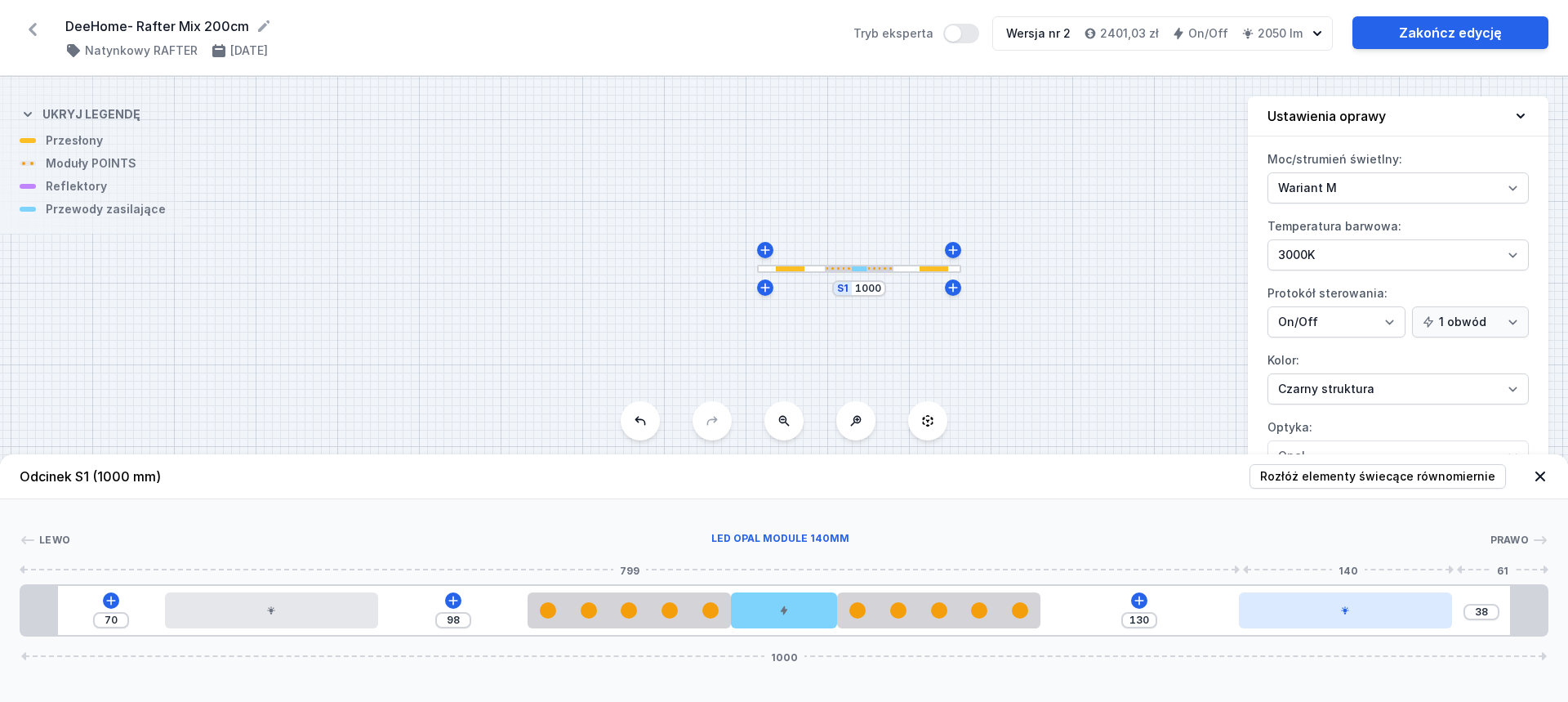
drag, startPoint x: 1429, startPoint y: 615, endPoint x: 1382, endPoint y: 619, distance: 47.2
click at [1382, 619] on div at bounding box center [1346, 610] width 214 height 36
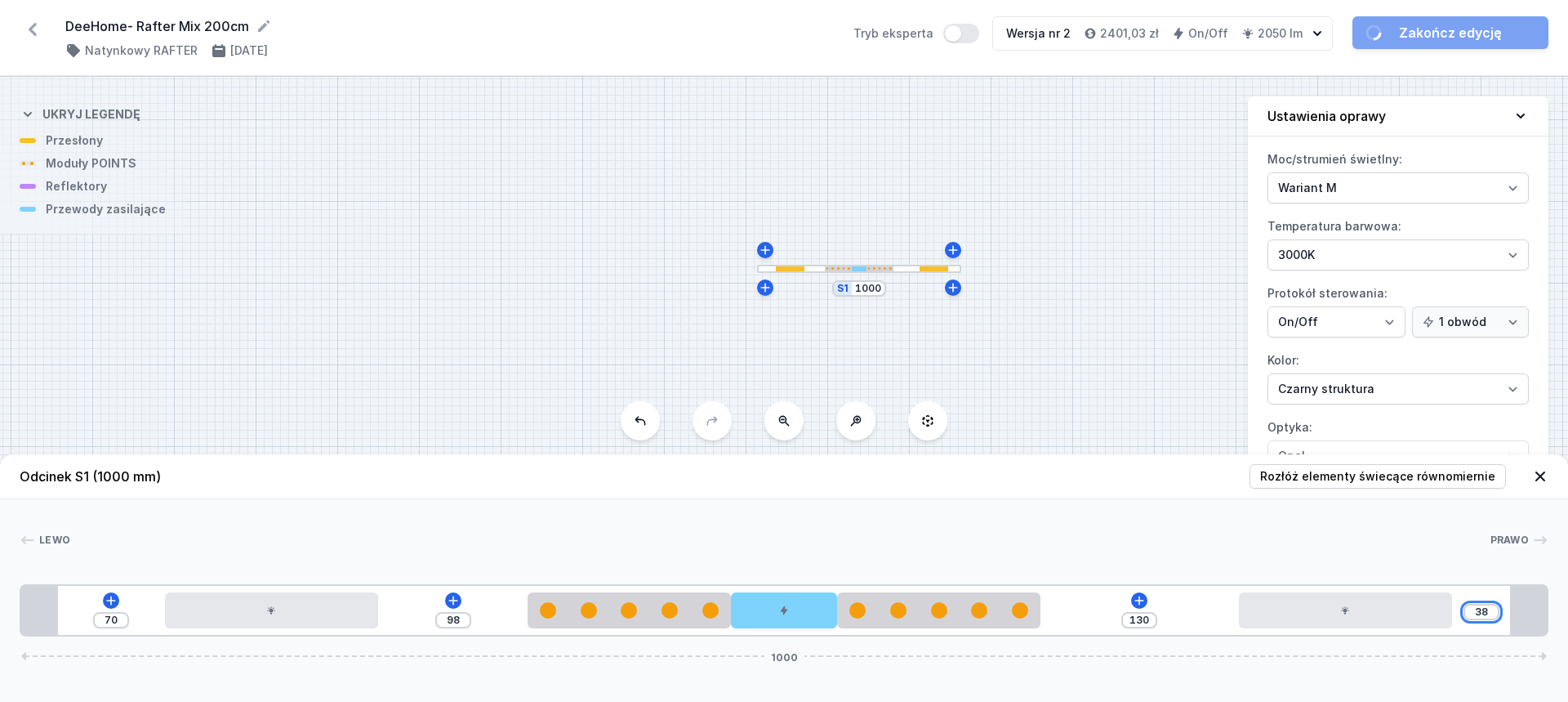
click at [1477, 609] on input "38" at bounding box center [1481, 612] width 26 height 13
click at [1479, 609] on input "38" at bounding box center [1481, 612] width 26 height 13
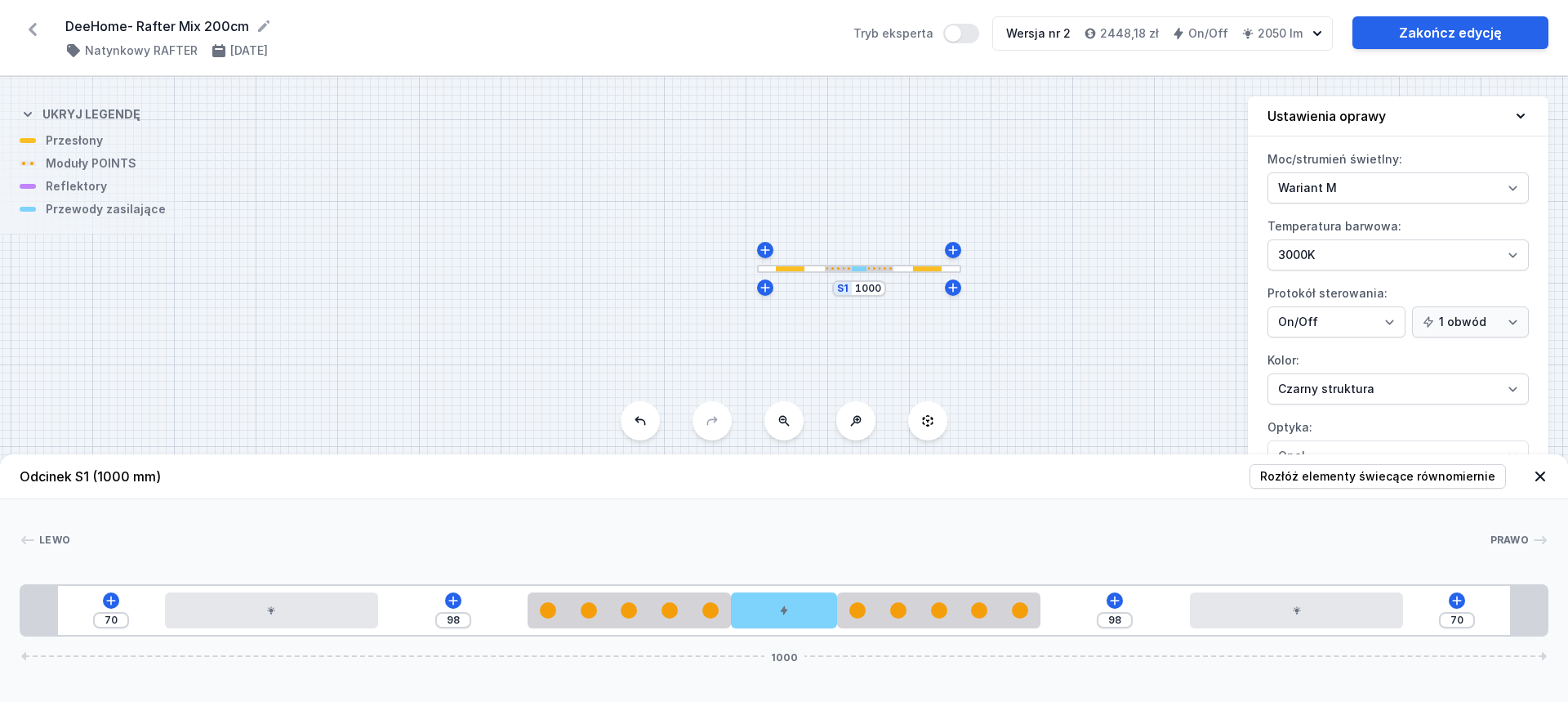
click at [1346, 549] on div "Lewo Prawo" at bounding box center [784, 543] width 1529 height 23
drag, startPoint x: 807, startPoint y: 611, endPoint x: 820, endPoint y: 624, distance: 18.4
click at [820, 624] on div at bounding box center [784, 610] width 107 height 36
click at [1456, 620] on input "70" at bounding box center [1456, 620] width 26 height 13
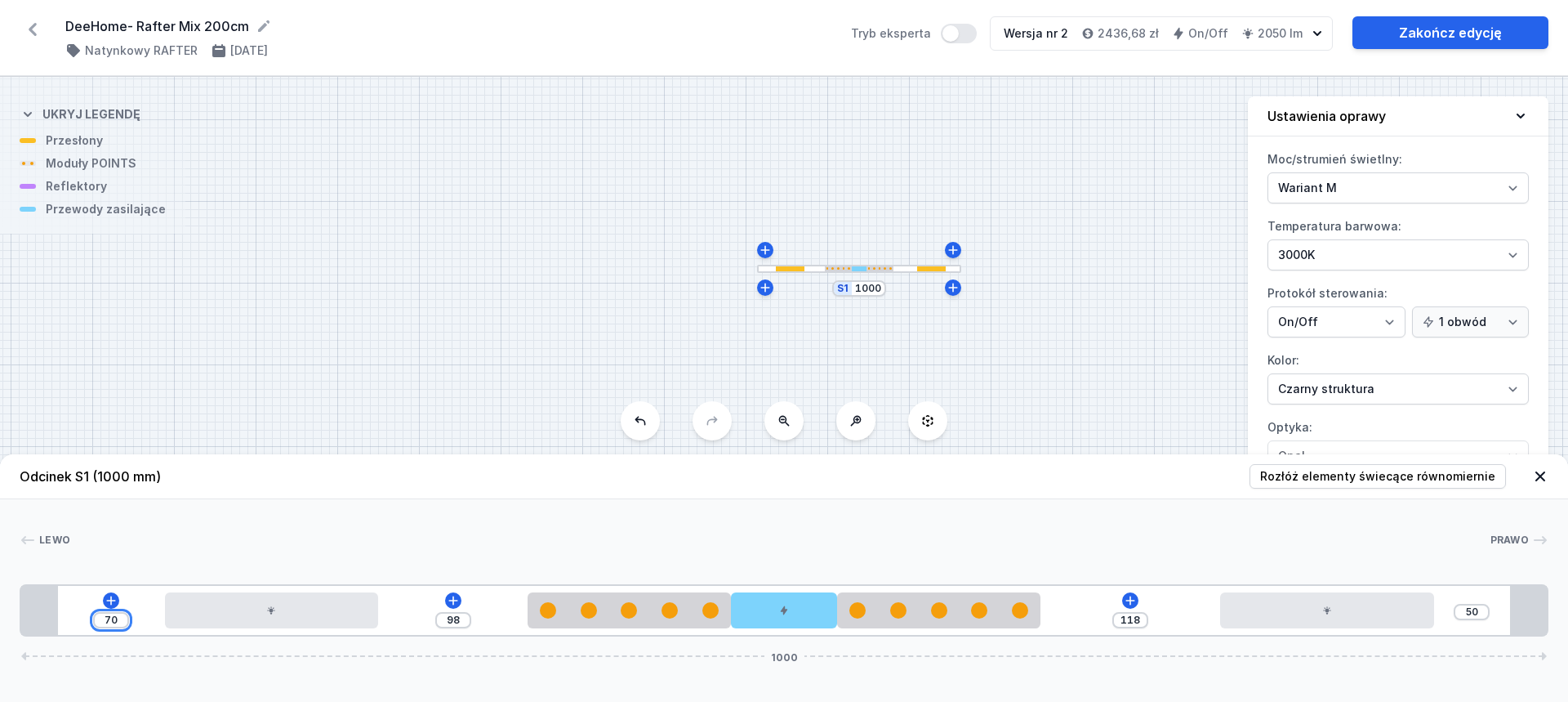
click at [103, 616] on input "70" at bounding box center [111, 620] width 26 height 13
click at [371, 510] on div "Lewo Prawo 1 2 3 4 3 2 1 50 118 118 50 1000 74 140 118 133 70 133 118 140 74 24…" at bounding box center [784, 568] width 1568 height 138
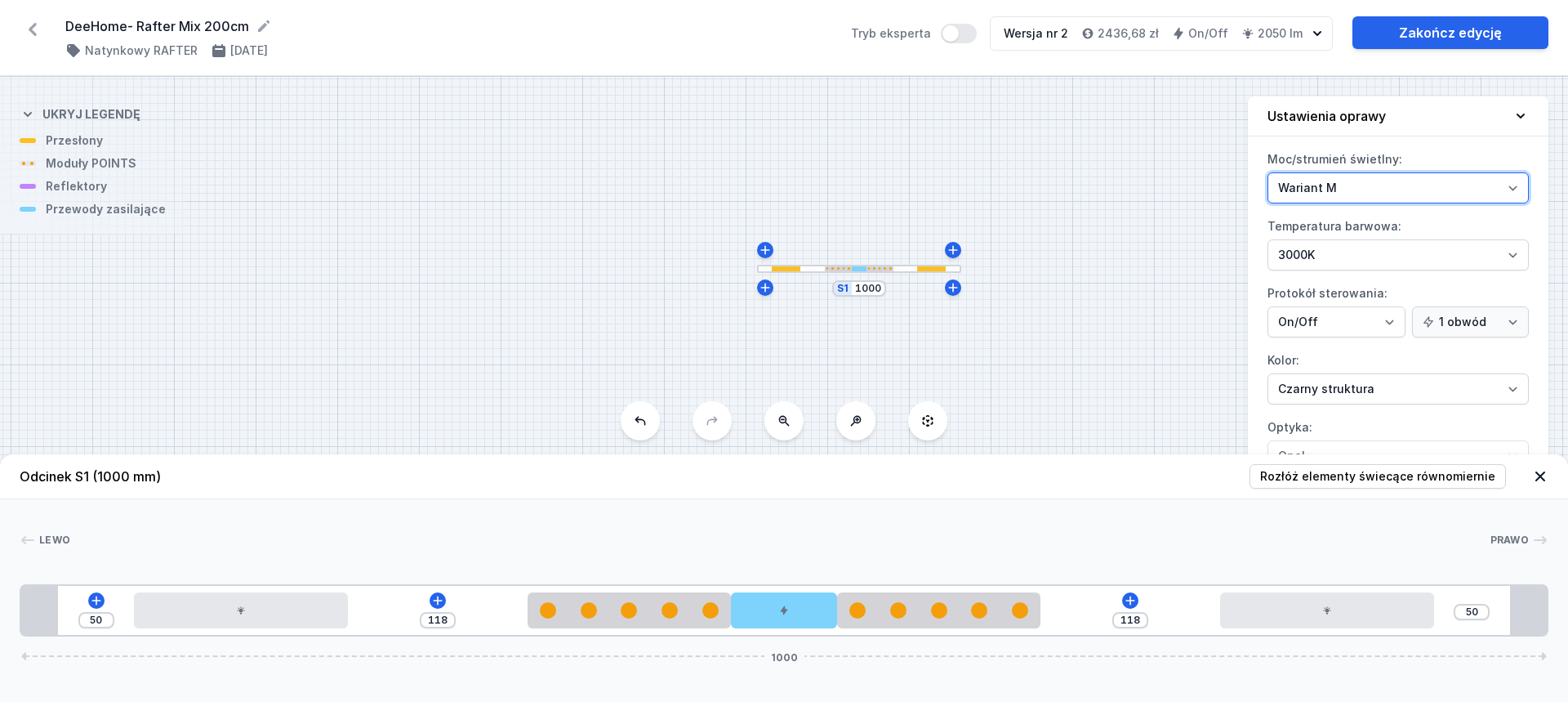
click at [1333, 181] on select "Wariant L Wariant M" at bounding box center [1398, 188] width 262 height 31
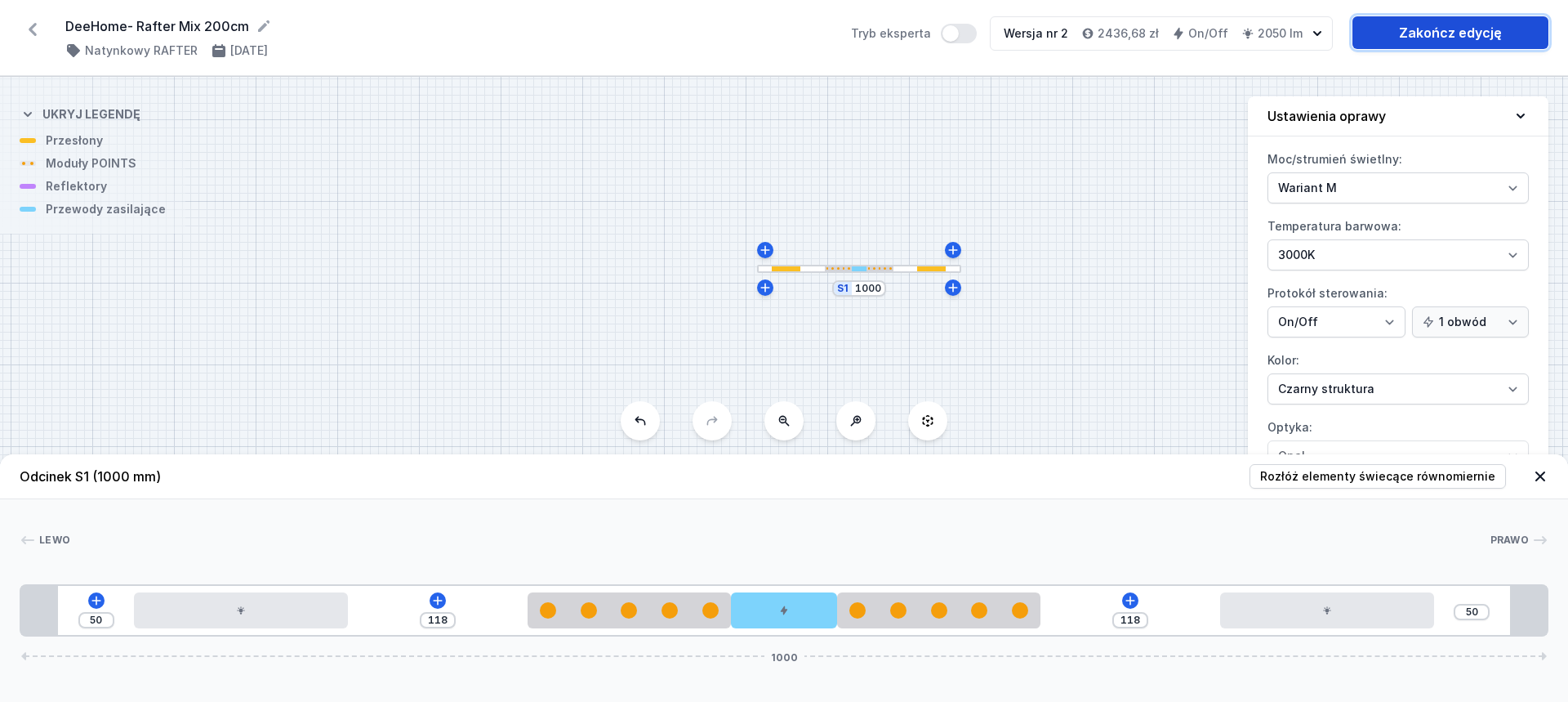
click at [1486, 32] on link "Zakończ edycję" at bounding box center [1450, 33] width 196 height 33
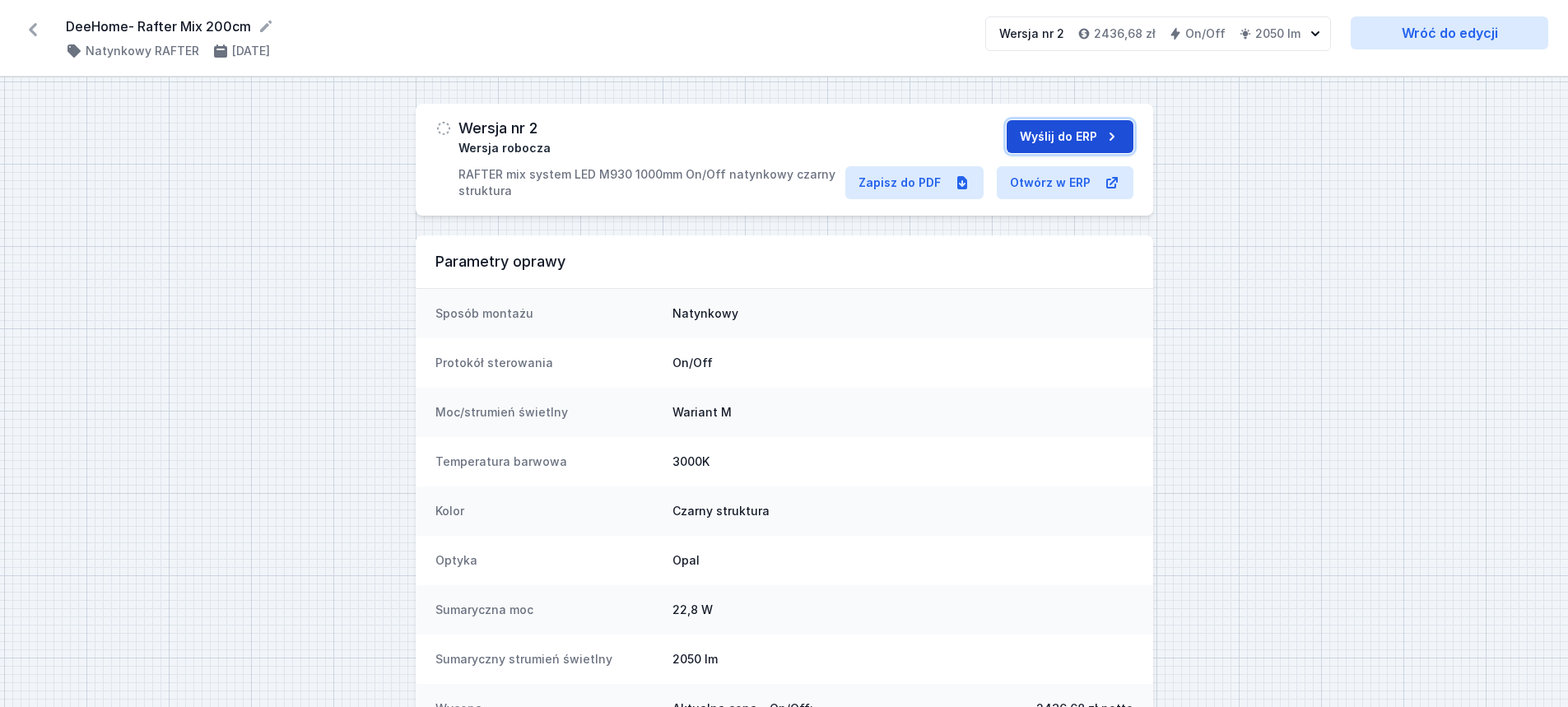
click at [1072, 137] on button "Wyślij do ERP" at bounding box center [1070, 136] width 127 height 33
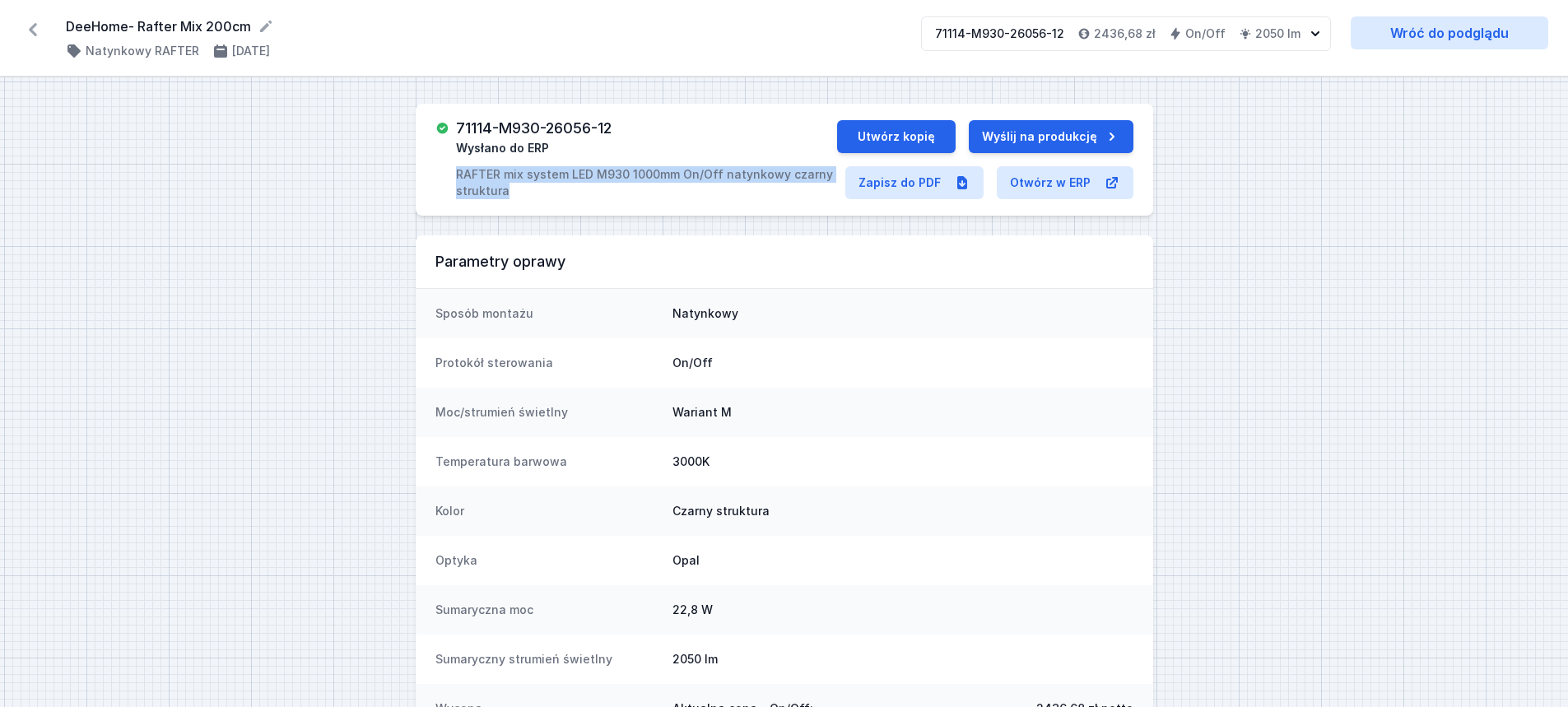
drag, startPoint x: 457, startPoint y: 173, endPoint x: 535, endPoint y: 196, distance: 81.3
click at [535, 196] on p "RAFTER mix system LED M930 1000mm On/Off natynkowy [PERSON_NAME] struktura" at bounding box center [646, 182] width 380 height 33
copy p "RAFTER mix system LED M930 1000mm On/Off natynkowy [PERSON_NAME] struktura"
click at [919, 179] on link "Zapisz do PDF" at bounding box center [915, 182] width 139 height 33
click at [263, 23] on icon at bounding box center [266, 27] width 17 height 17
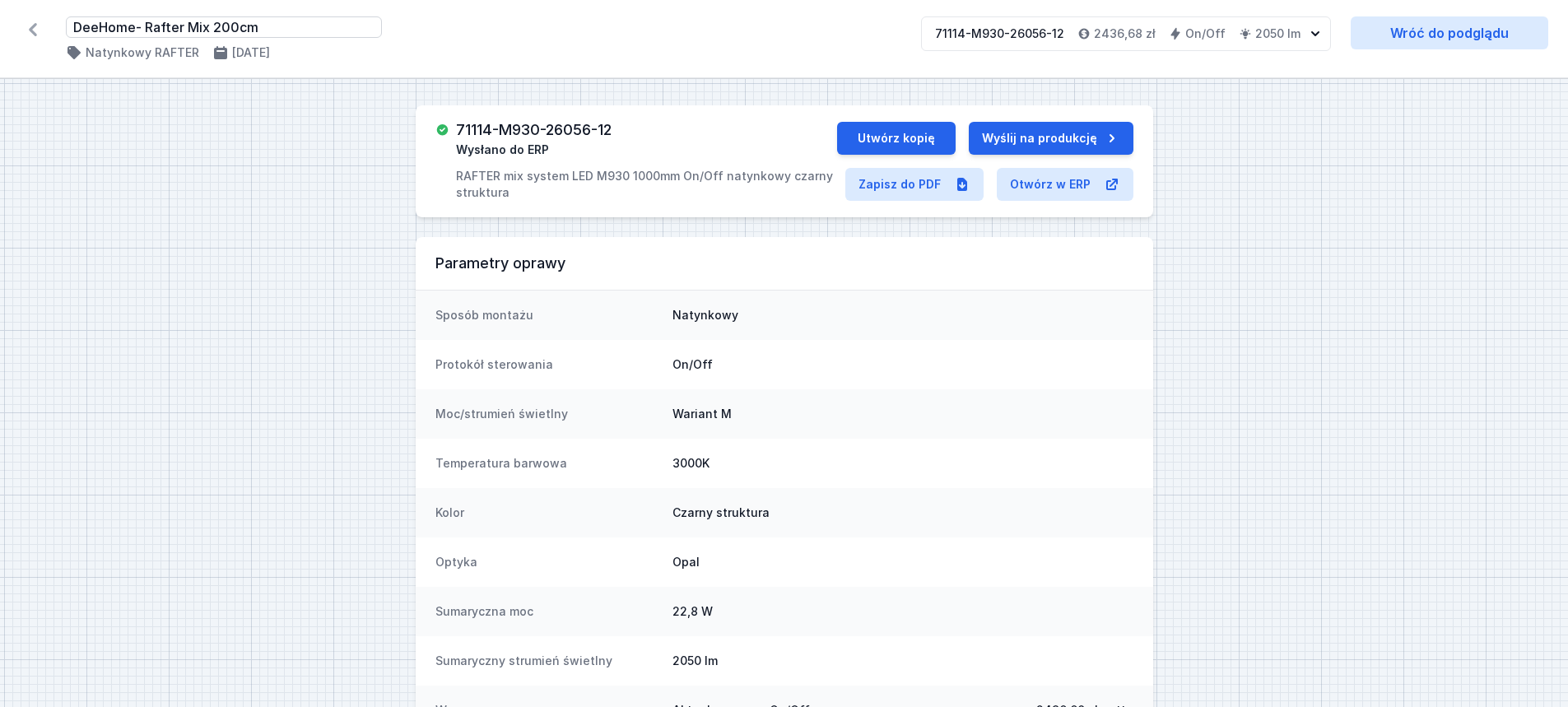
click at [222, 27] on input "DeeHome- Rafter Mix 200cm" at bounding box center [223, 27] width 316 height 21
click at [894, 175] on link "Zapisz do PDF" at bounding box center [915, 182] width 139 height 33
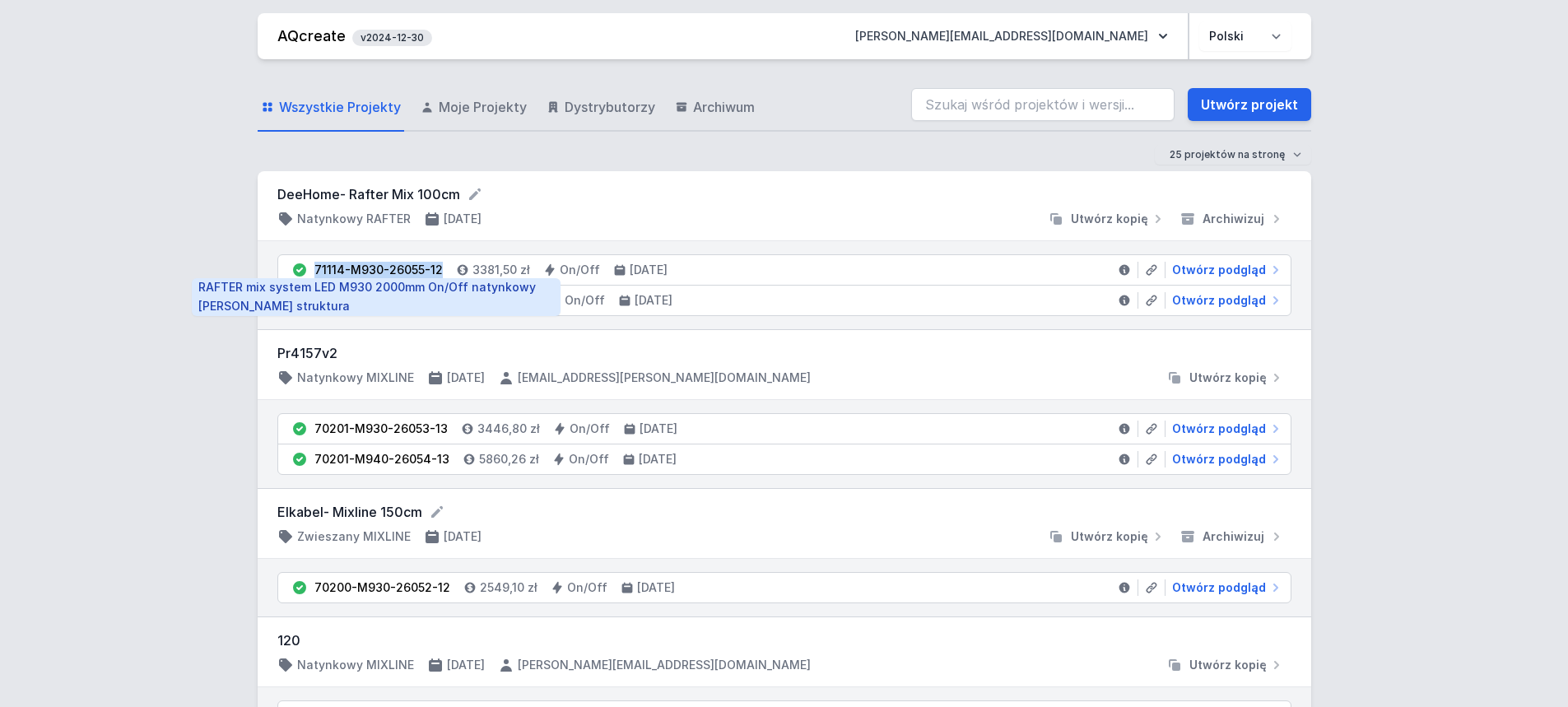
drag, startPoint x: 313, startPoint y: 268, endPoint x: 439, endPoint y: 257, distance: 126.5
click at [438, 262] on div "71114-M930-26055-12" at bounding box center [378, 270] width 128 height 17
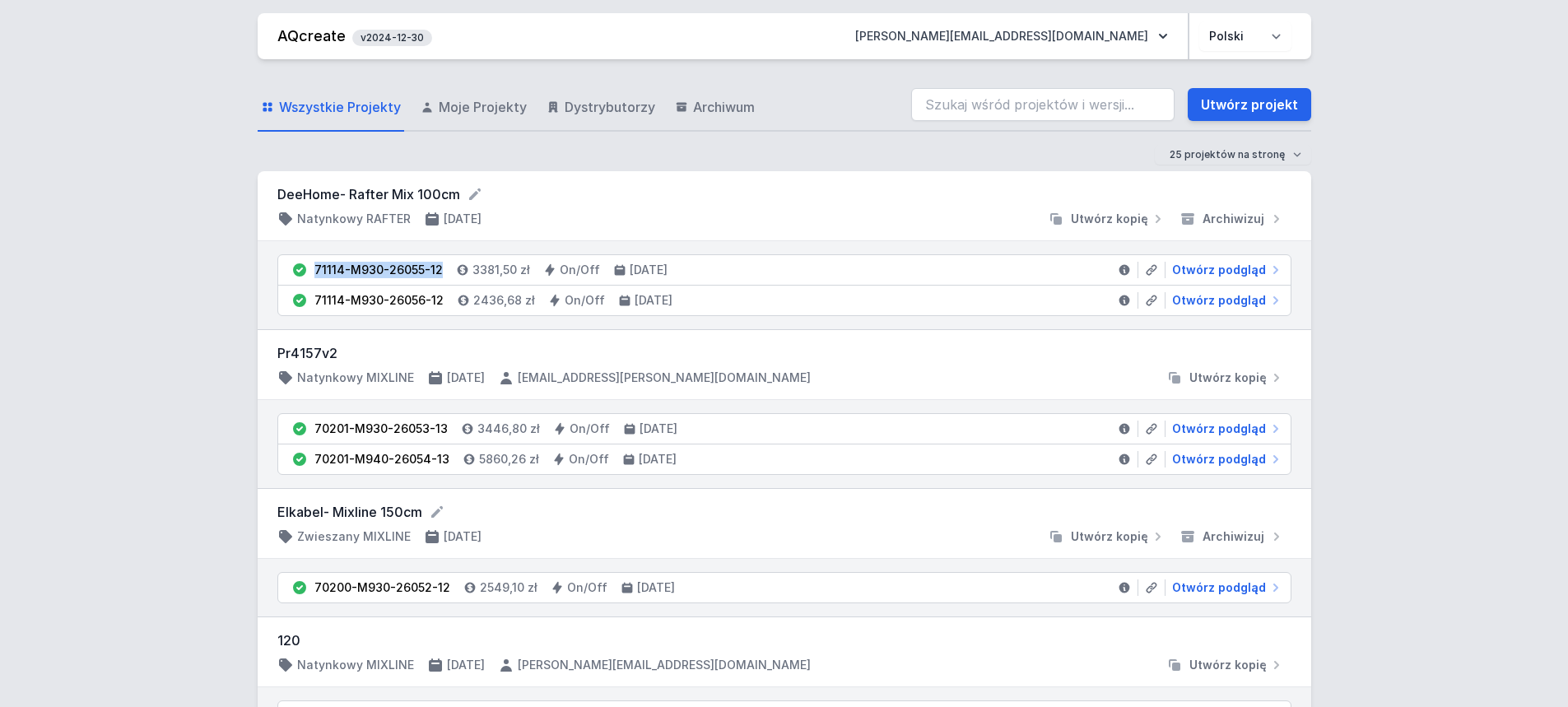
copy div "71114-M930-26055-12"
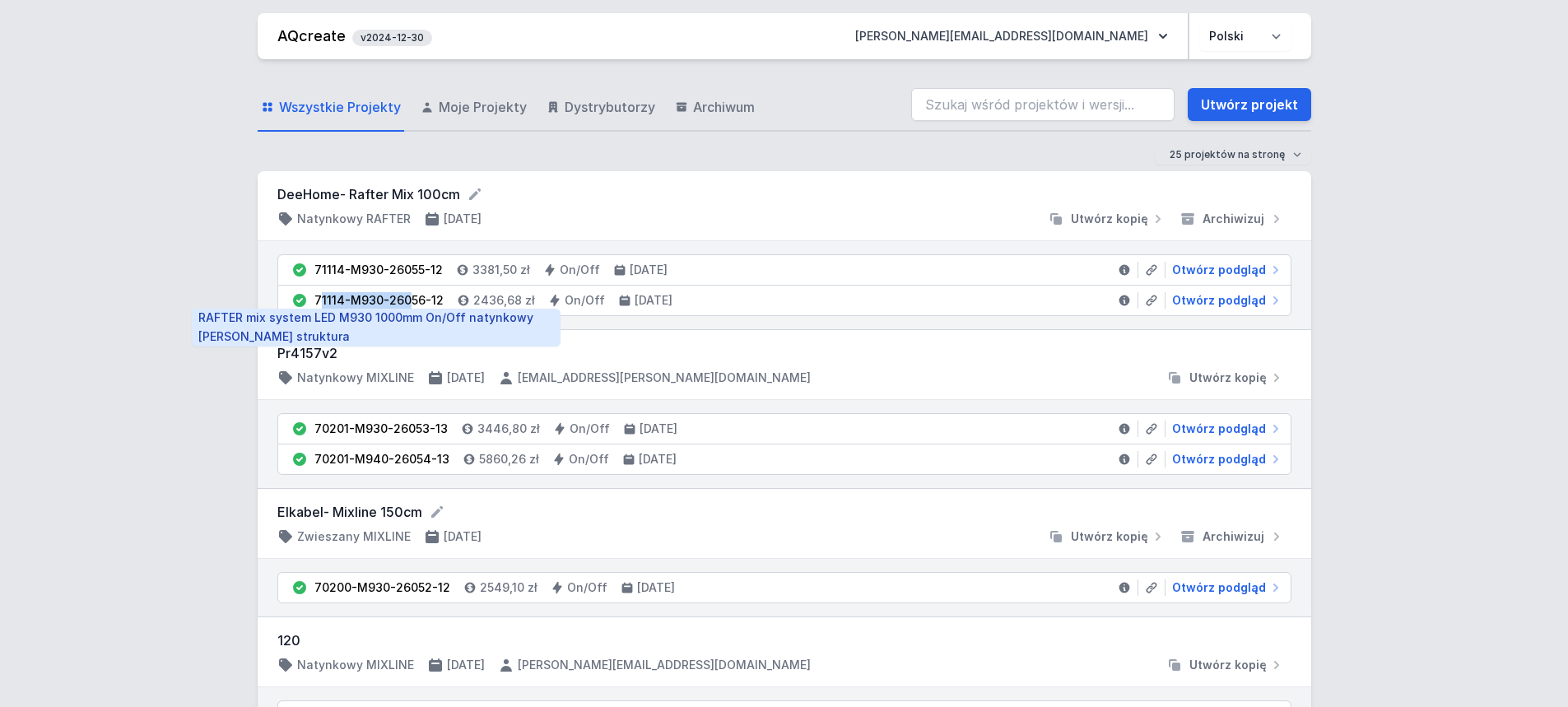
drag, startPoint x: 317, startPoint y: 296, endPoint x: 404, endPoint y: 298, distance: 87.0
click at [404, 298] on div "71114-M930-26056-12" at bounding box center [379, 301] width 129 height 17
drag, startPoint x: 313, startPoint y: 301, endPoint x: 436, endPoint y: 300, distance: 123.0
click at [436, 300] on div "71114-M930-26056-12" at bounding box center [379, 301] width 129 height 17
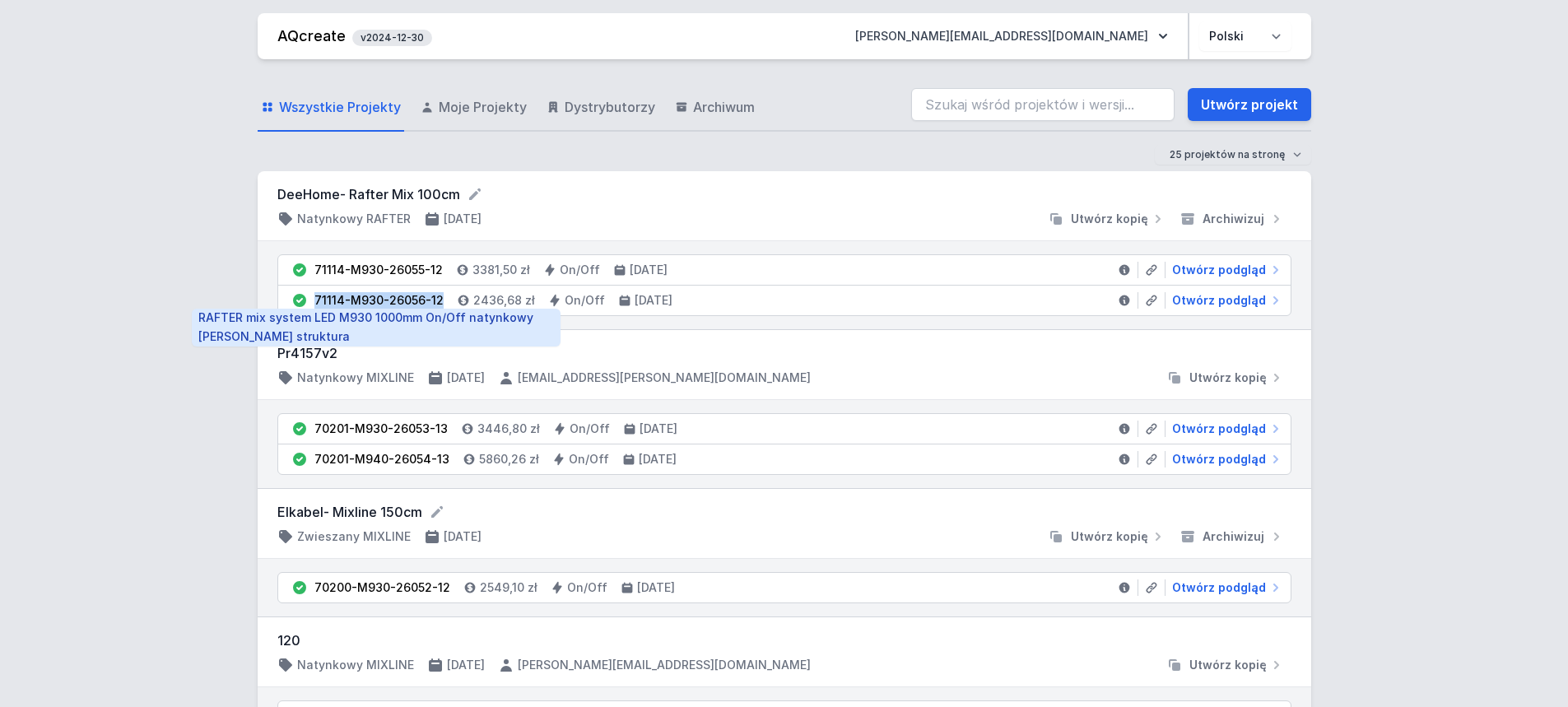
copy div "71114-M930-26056-12"
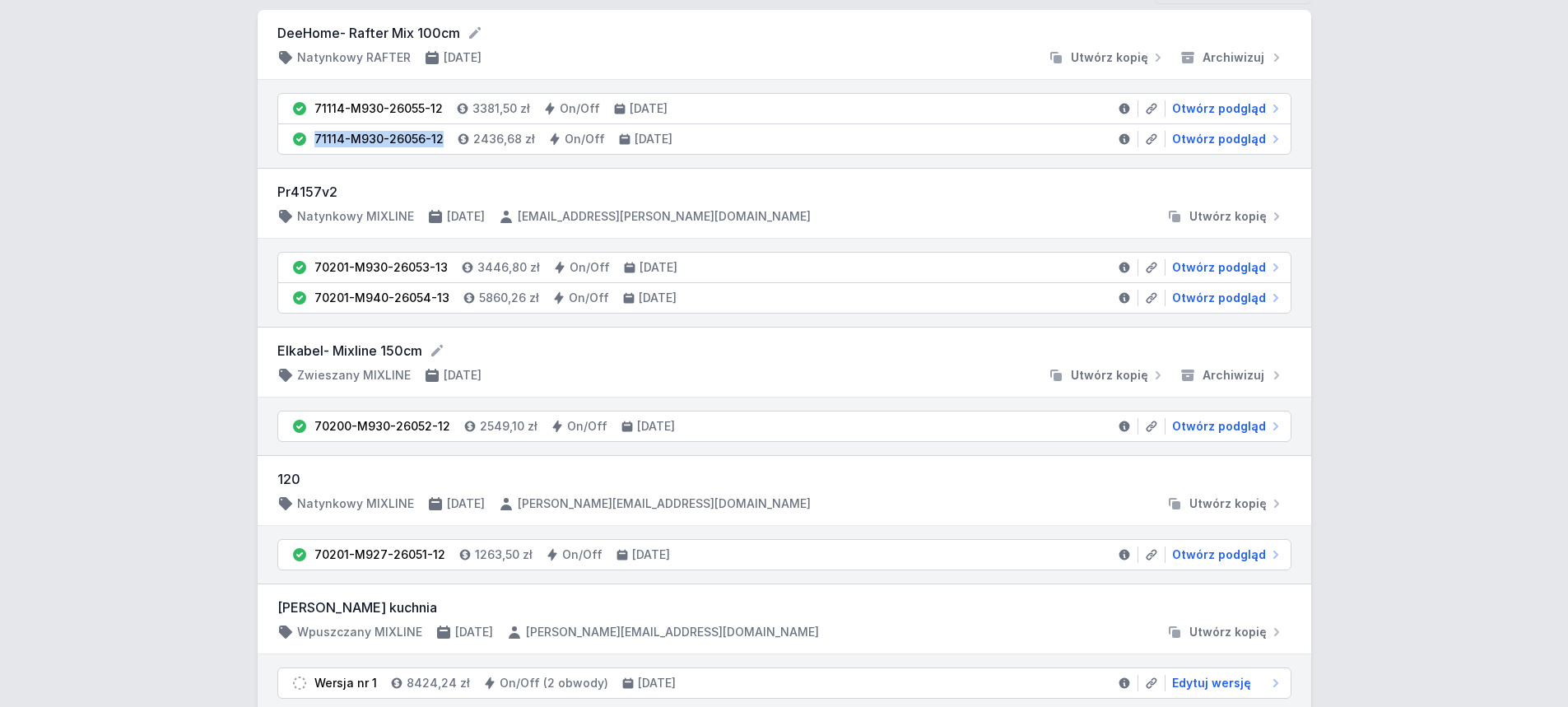
scroll to position [165, 0]
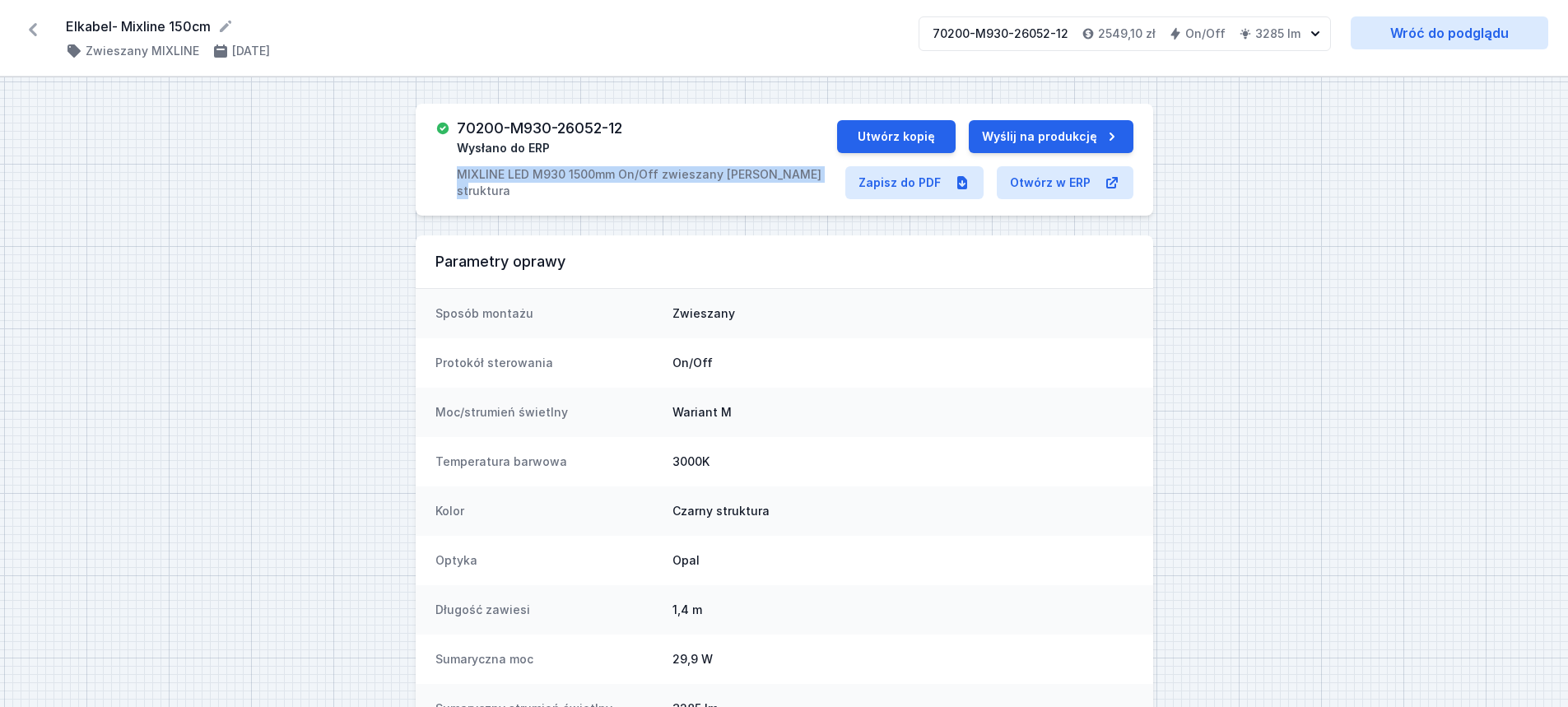
drag, startPoint x: 445, startPoint y: 176, endPoint x: 820, endPoint y: 156, distance: 375.5
click at [820, 156] on div "70200-M930-26052-12 Wysłano do ERP MIXLINE LED M930 1500mm On/Off zwieszany cza…" at bounding box center [637, 160] width 401 height 79
copy p "MIXLINE LED M930 1500mm On/Off zwieszany czarny struktura"
click at [920, 187] on link "Zapisz do PDF" at bounding box center [915, 182] width 139 height 33
